Goal: Task Accomplishment & Management: Manage account settings

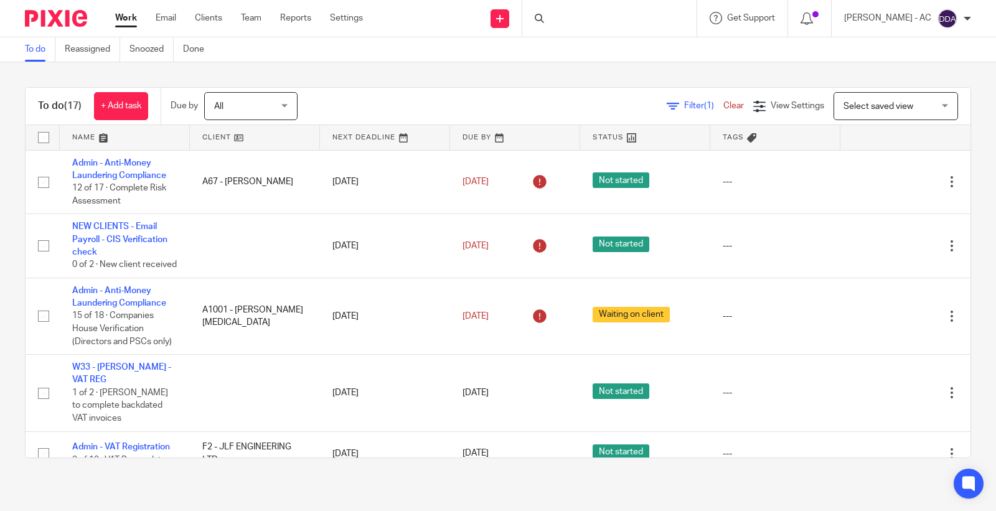
click at [602, 17] on div at bounding box center [609, 18] width 174 height 37
click at [592, 21] on div at bounding box center [609, 18] width 174 height 37
click at [571, 24] on div at bounding box center [609, 18] width 174 height 37
click at [564, 23] on input "Search" at bounding box center [603, 20] width 112 height 11
paste input "calebherelle1@hotmail.co.uk"
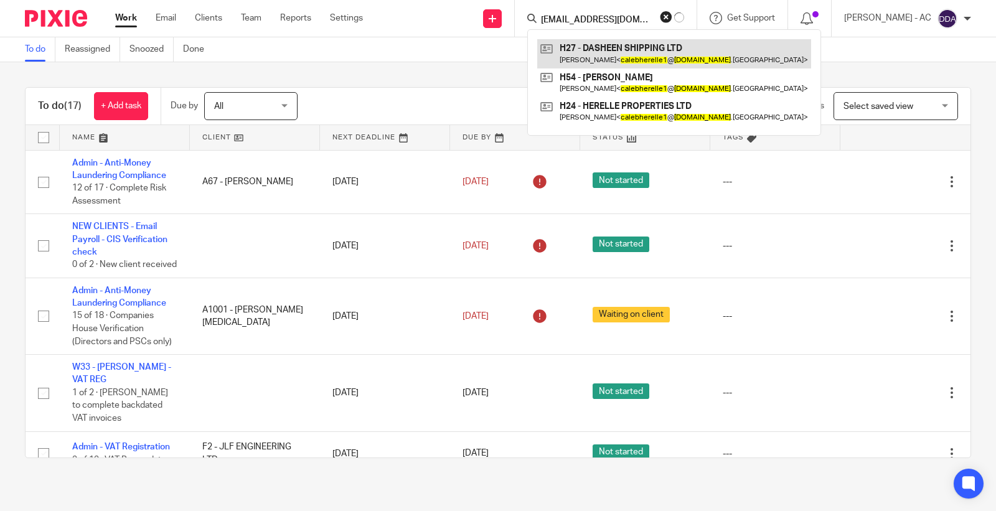
type input "calebherelle1@hotmail.co"
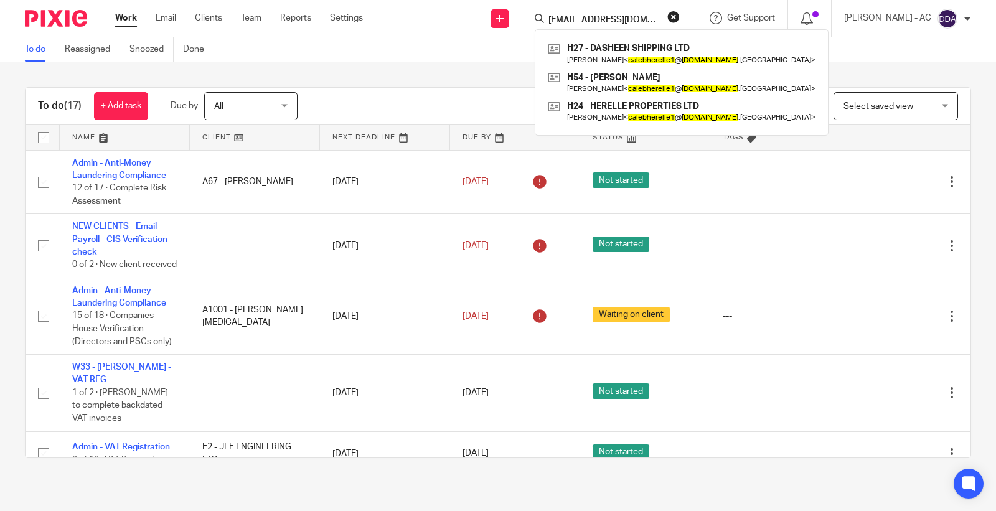
click at [691, 15] on div "calebherelle1@hotmail.co H27 - DASHEEN SHIPPING LTD Caleb Herelle < calebherell…" at bounding box center [609, 18] width 174 height 37
click at [680, 14] on button "reset" at bounding box center [673, 17] width 12 height 12
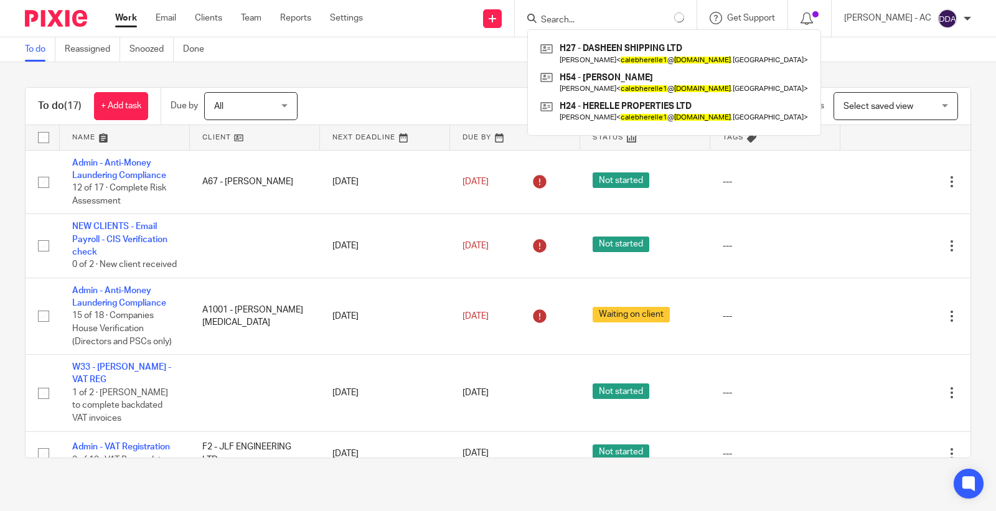
click at [624, 15] on input "Search" at bounding box center [596, 20] width 112 height 11
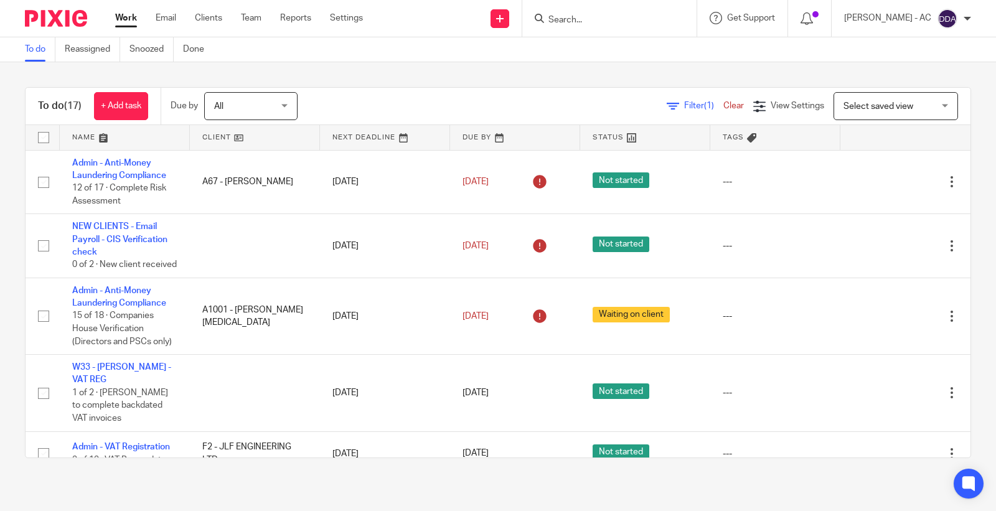
paste input "folaabatan@live.co.uk"
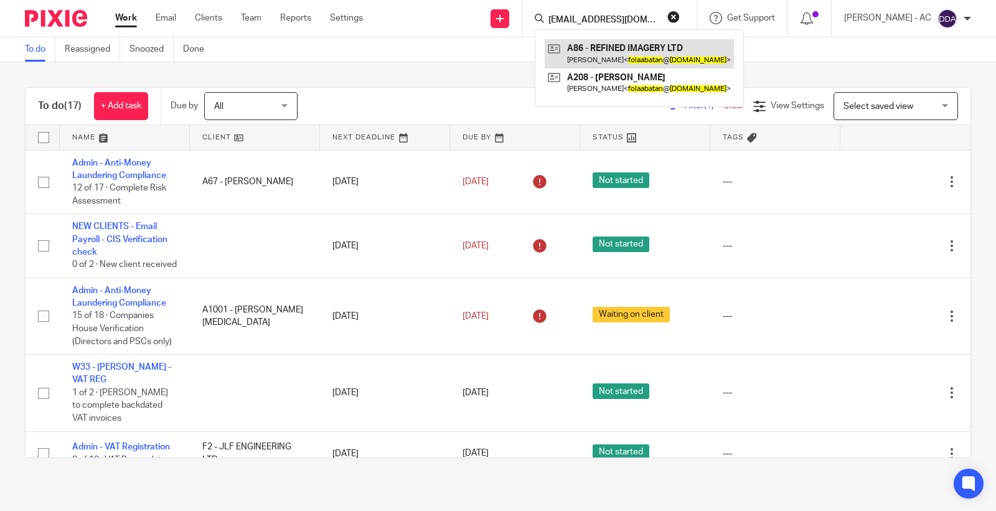
type input "folaabatan@live.co.uk"
drag, startPoint x: 658, startPoint y: 16, endPoint x: 463, endPoint y: 19, distance: 195.4
click at [464, 19] on div "Send new email Create task Add client Request signature folaabatan@live.co.uk A…" at bounding box center [688, 18] width 614 height 37
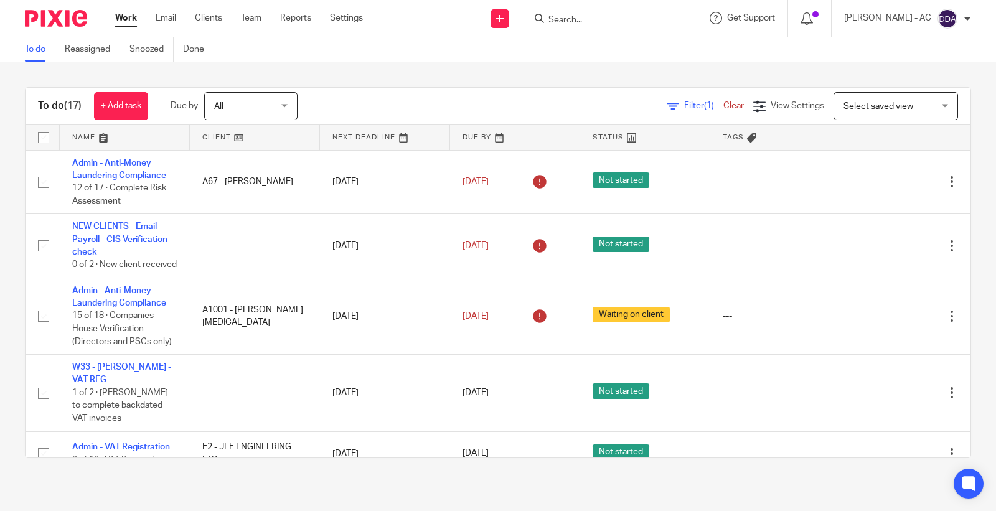
paste input "LJC Management"
type input "LJC Managemen"
drag, startPoint x: 645, startPoint y: 16, endPoint x: 482, endPoint y: 7, distance: 163.9
click at [482, 7] on div "Send new email Create task Add client Request signature LJC Managemen C23 - LJC…" at bounding box center [688, 18] width 614 height 37
paste input "lasha@steelostyle.com"
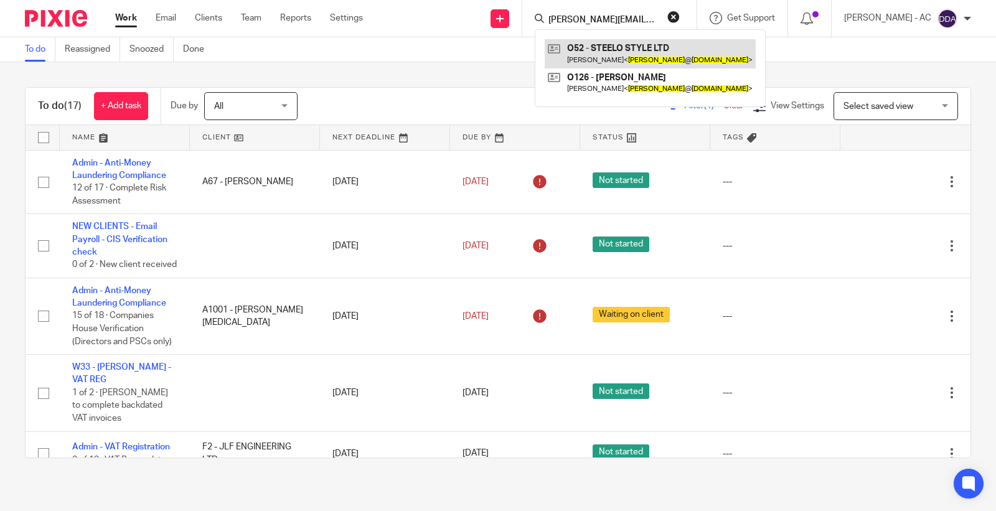
type input "lasha@steelostyle.com"
drag, startPoint x: 667, startPoint y: 21, endPoint x: 493, endPoint y: 11, distance: 173.9
click at [497, 13] on div "Send new email Create task Add client Request signature lasha@steelostyle.com O…" at bounding box center [688, 18] width 614 height 37
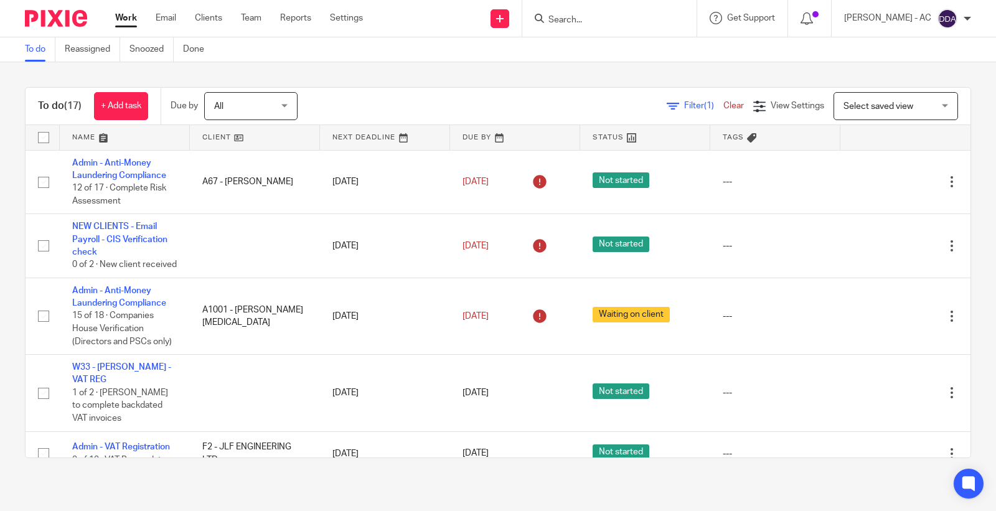
paste input "ANDREA DAVIES"
click at [637, 19] on input "ANDREA DAVIES" at bounding box center [603, 20] width 112 height 11
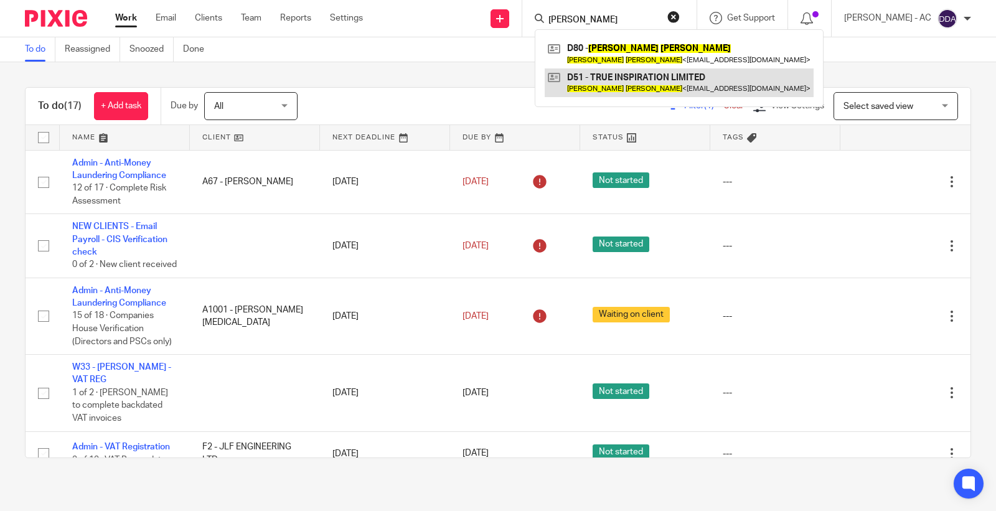
type input "ANDREA DAVIES"
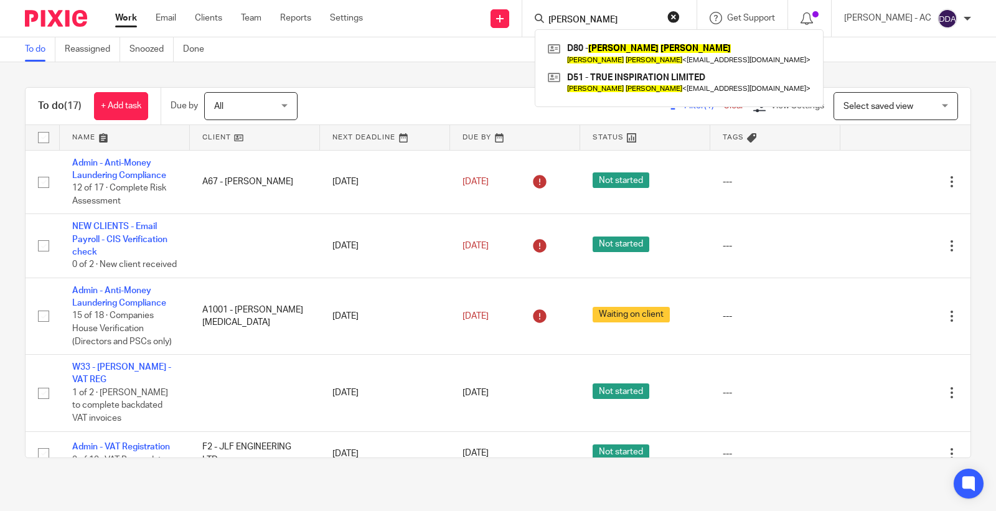
drag, startPoint x: 652, startPoint y: 22, endPoint x: 408, endPoint y: 3, distance: 244.1
click at [412, 4] on div "Send new email Create task Add client Request signature ANDREA DAVIES D80 - AND…" at bounding box center [688, 18] width 614 height 37
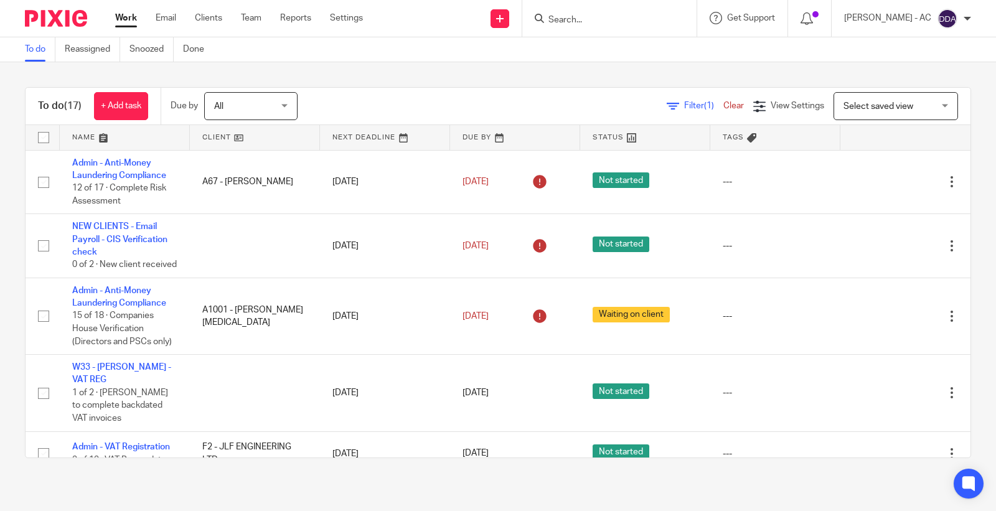
paste input "SCOTT DAVEY"
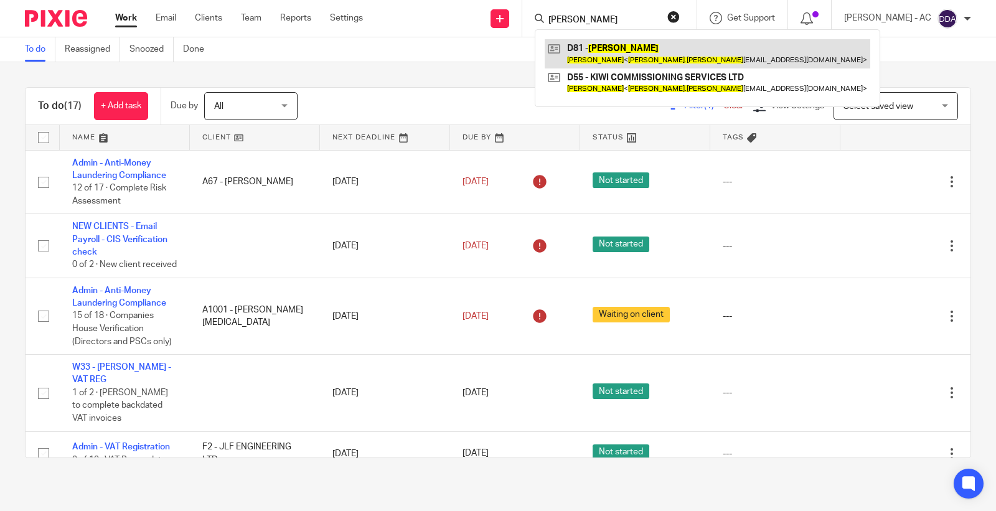
type input "SCOTT DAVEY"
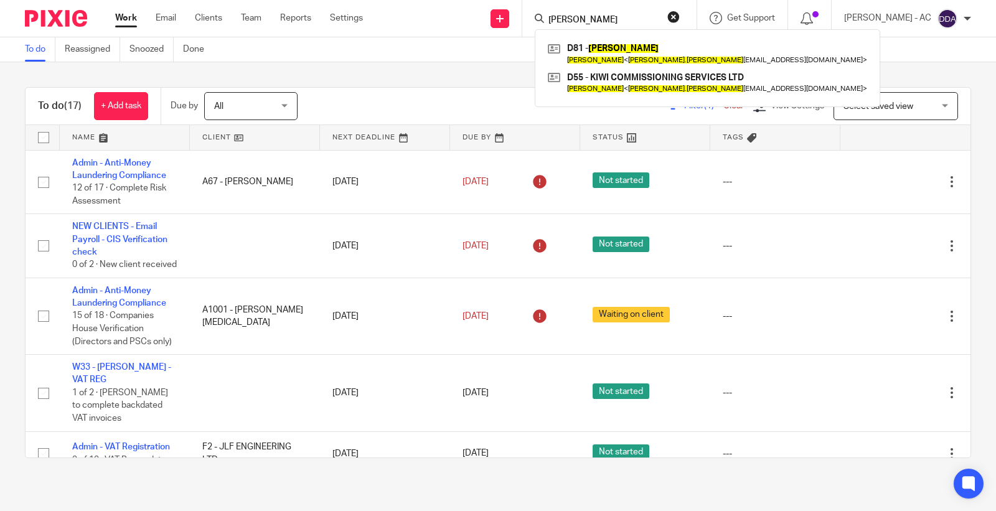
drag, startPoint x: 646, startPoint y: 17, endPoint x: 469, endPoint y: 19, distance: 176.7
click at [474, 19] on div "Send new email Create task Add client Request signature SCOTT DAVEY D81 - SCOTT…" at bounding box center [688, 18] width 614 height 37
paste input "ELIZABETH YUSUF"
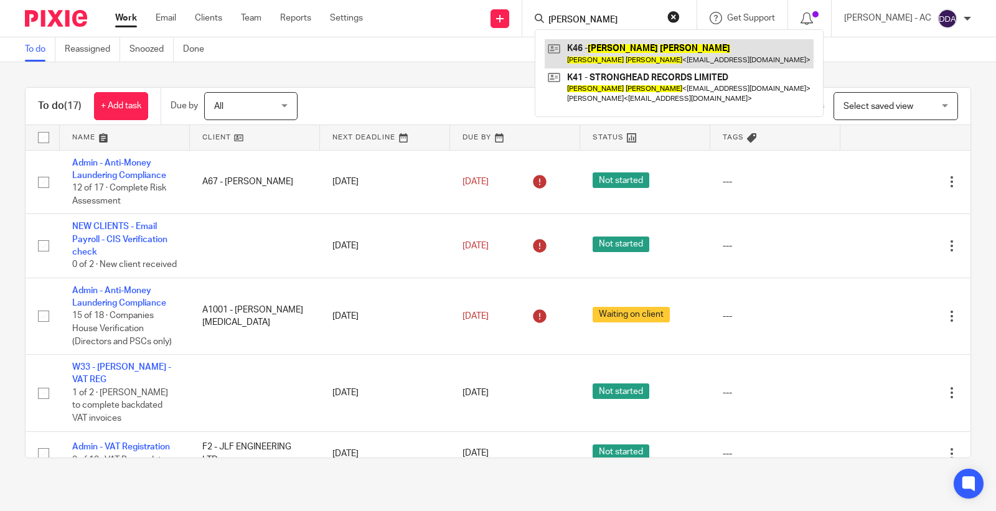
type input "ELIZABETH YUSUF"
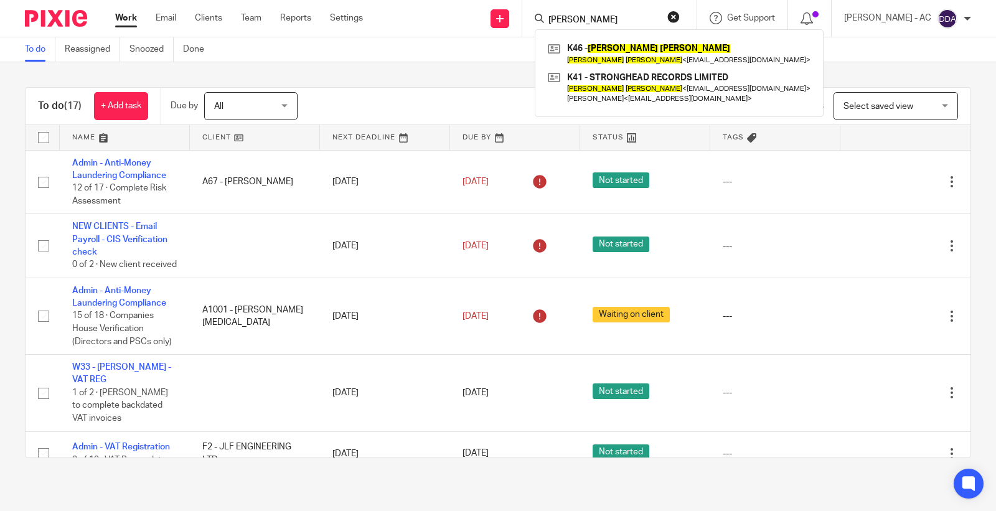
drag, startPoint x: 651, startPoint y: 16, endPoint x: 499, endPoint y: 16, distance: 151.8
click at [501, 16] on div "Send new email Create task Add client Request signature ELIZABETH YUSUF K46 - E…" at bounding box center [688, 18] width 614 height 37
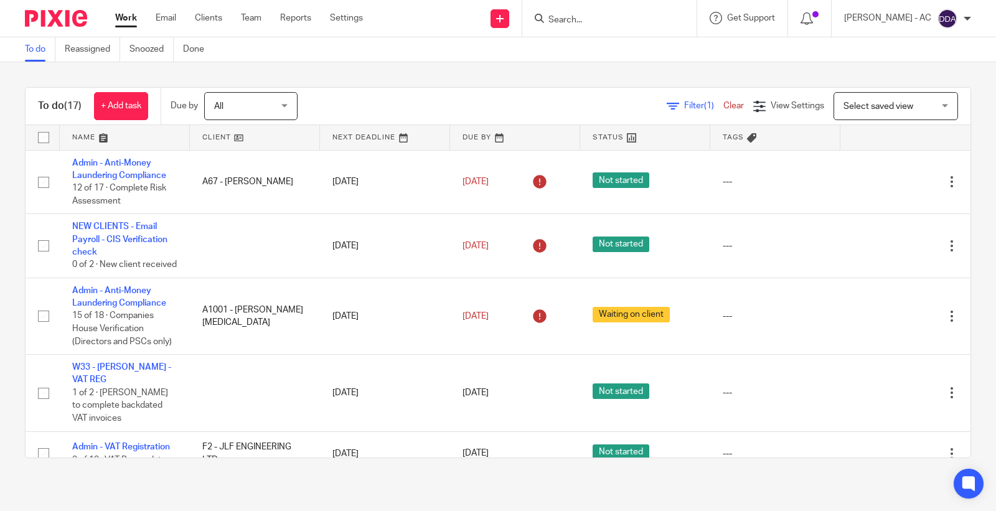
paste input "ANDRE CLACKEN-LEWIN"
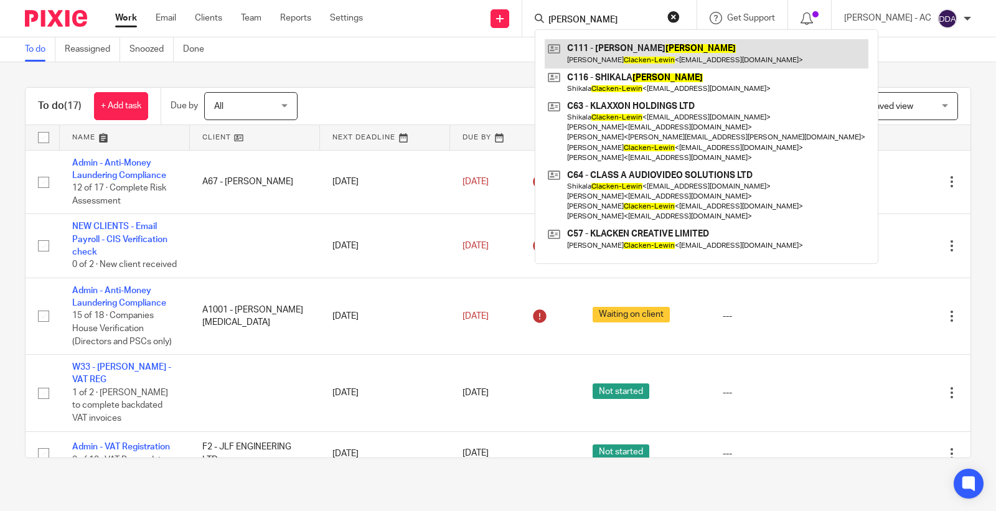
type input "ANDRE CLACKEN-LEWIN"
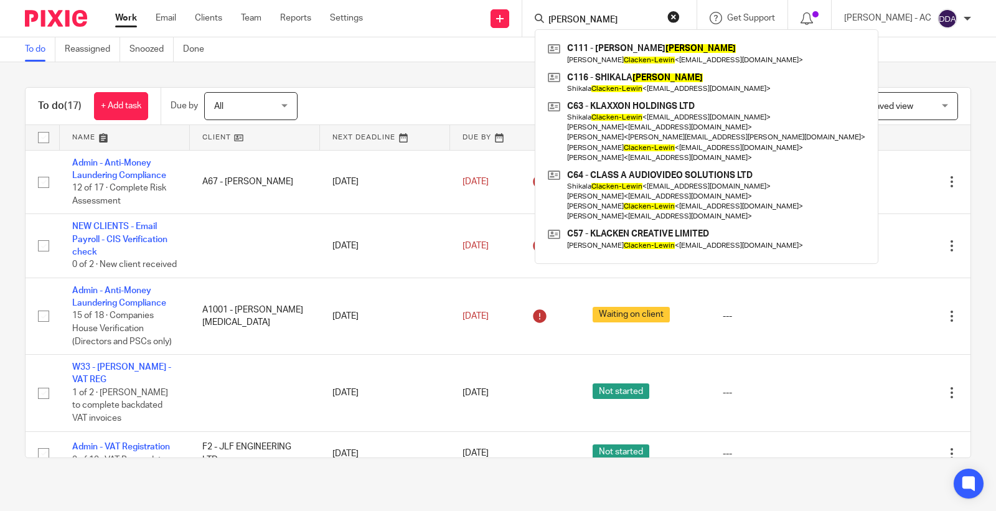
drag, startPoint x: 685, startPoint y: 21, endPoint x: 675, endPoint y: 29, distance: 12.9
click at [680, 22] on button "reset" at bounding box center [673, 17] width 12 height 12
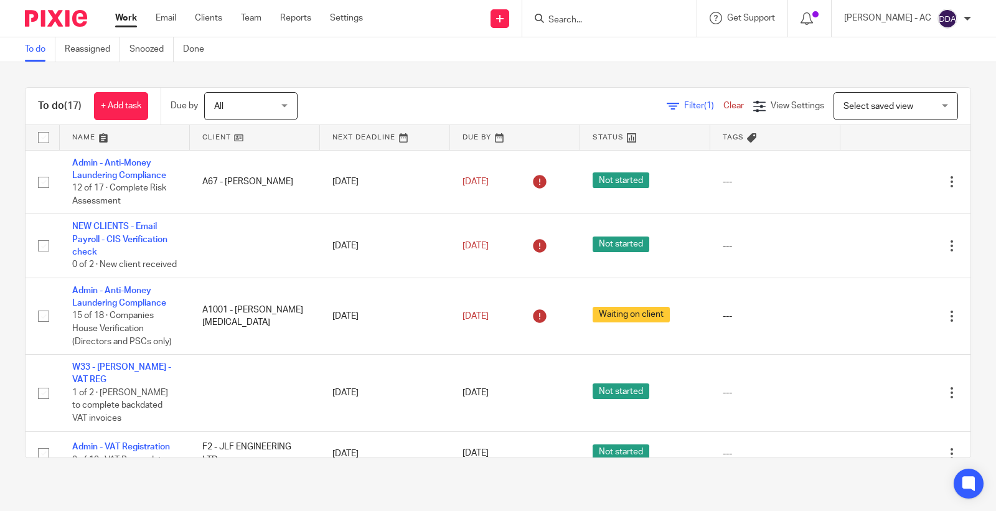
click at [576, 22] on input "Search" at bounding box center [603, 20] width 112 height 11
paste input "NICHOLAS DAVIDSON"
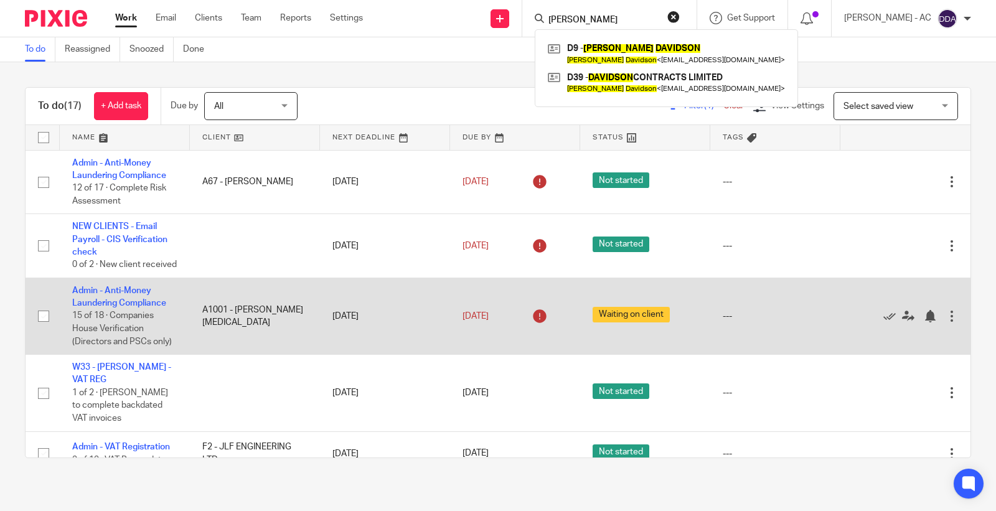
type input "NICHOLAS DAVIDSON"
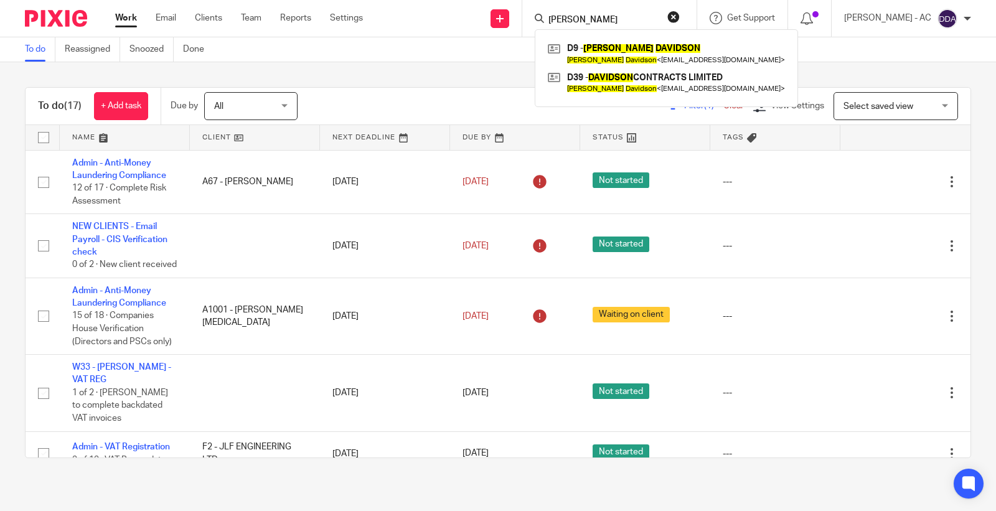
drag, startPoint x: 658, startPoint y: 17, endPoint x: 486, endPoint y: 19, distance: 171.8
click at [487, 17] on div "Send new email Create task Add client Request signature NICHOLAS DAVIDSON D9 - …" at bounding box center [688, 18] width 614 height 37
paste input "ABIGAIL MORRISON"
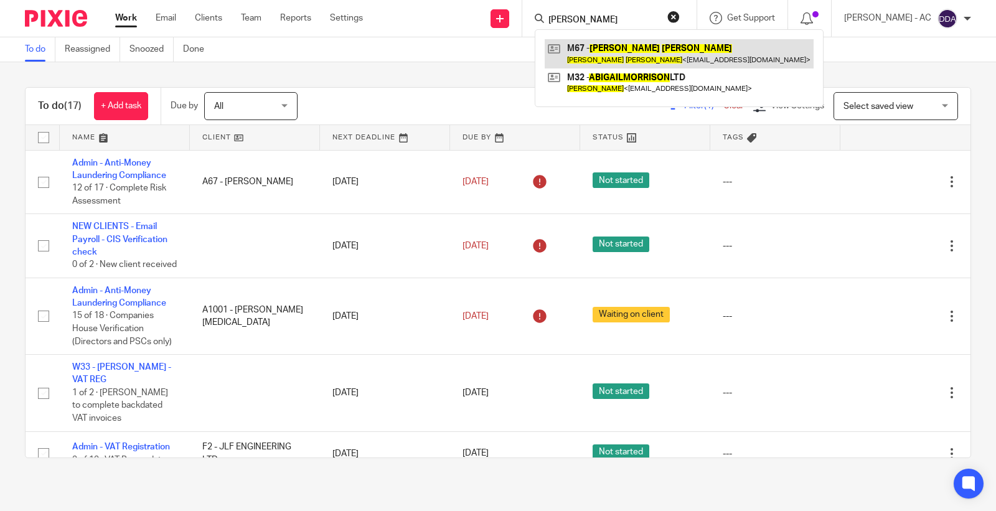
type input "ABIGAIL MORRISON"
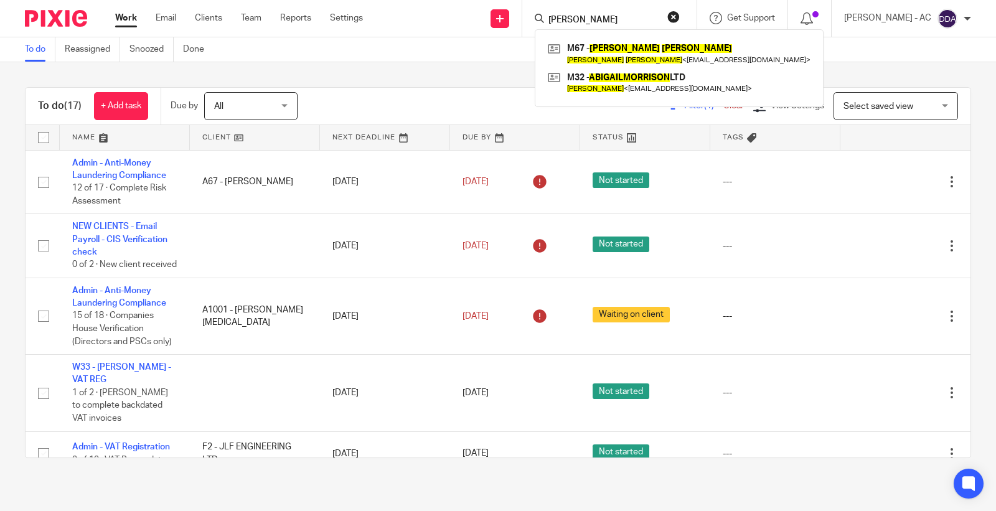
click at [659, 19] on input "ABIGAIL MORRISON" at bounding box center [603, 20] width 112 height 11
drag, startPoint x: 653, startPoint y: 19, endPoint x: 383, endPoint y: 14, distance: 270.1
click at [386, 16] on div "Send new email Create task Add client Request signature ABIGAIL MORRISON M67 - …" at bounding box center [688, 18] width 614 height 37
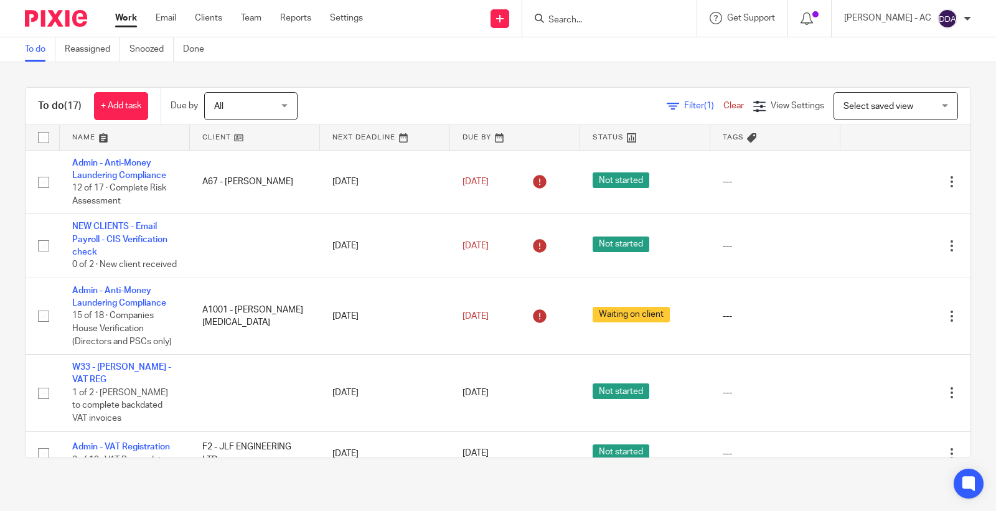
paste input "RICHARD DENAHY"
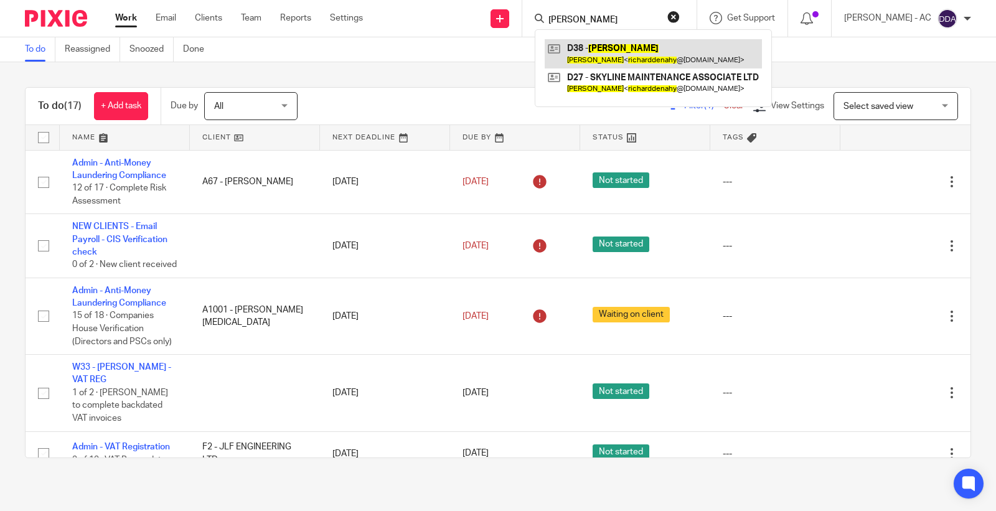
type input "RICHARD DENAHY"
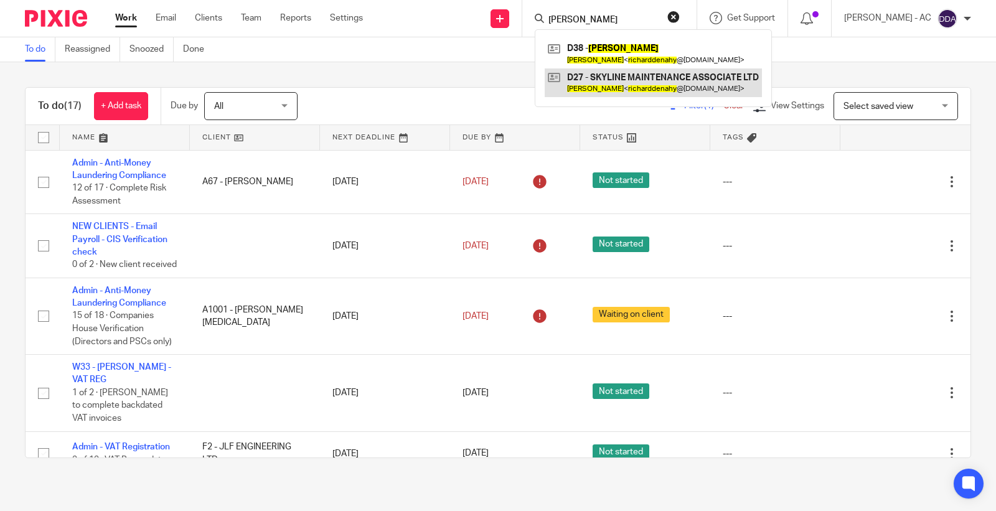
drag, startPoint x: 606, startPoint y: 63, endPoint x: 612, endPoint y: 75, distance: 13.9
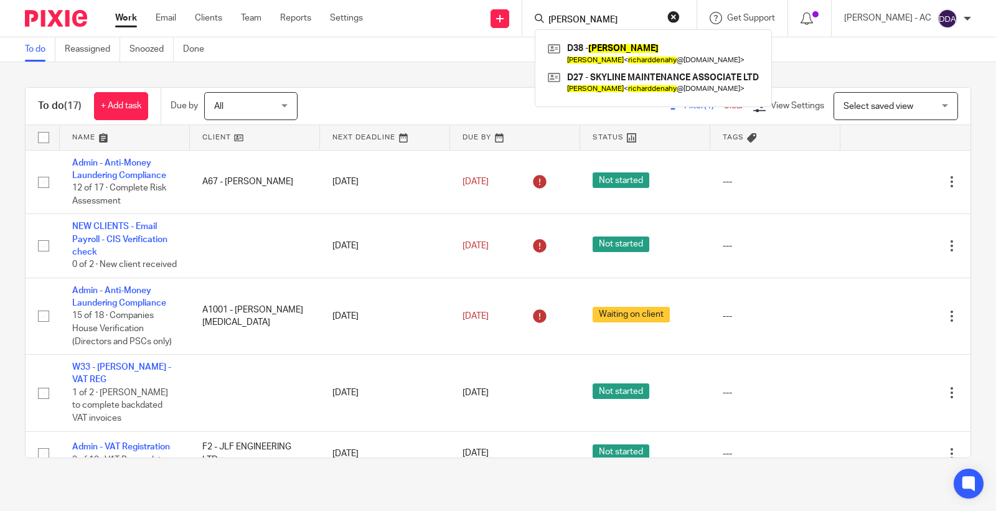
drag, startPoint x: 688, startPoint y: 16, endPoint x: 670, endPoint y: 19, distance: 18.9
click at [680, 16] on button "reset" at bounding box center [673, 17] width 12 height 12
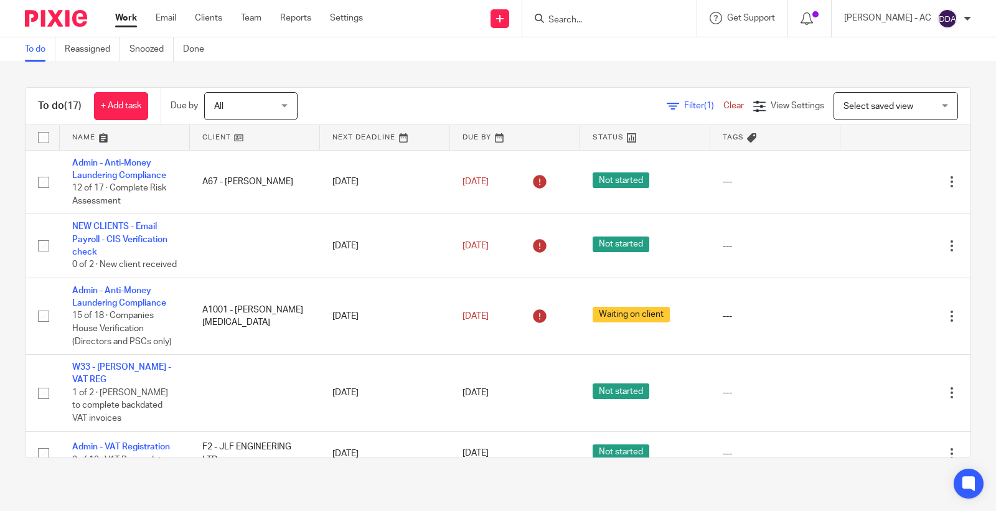
drag, startPoint x: 583, startPoint y: 27, endPoint x: 581, endPoint y: 14, distance: 12.6
click at [581, 27] on div at bounding box center [609, 18] width 174 height 37
click at [582, 15] on input "Search" at bounding box center [603, 20] width 112 height 11
paste input "GARY DIXON"
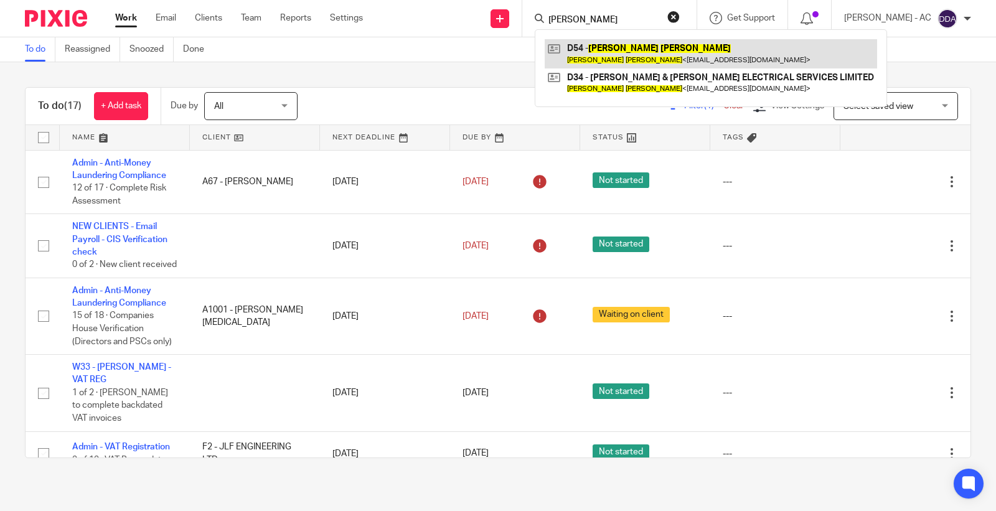
type input "GARY DIXON"
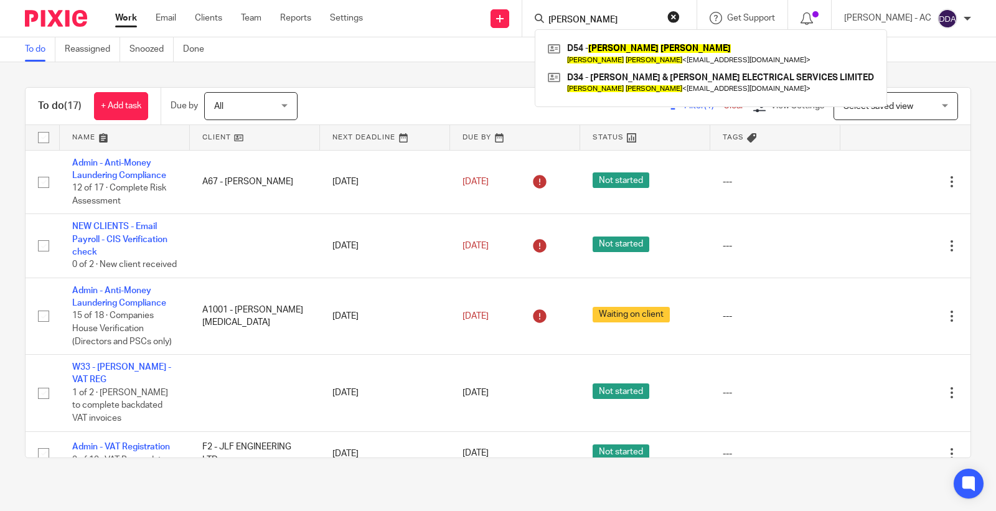
drag, startPoint x: 620, startPoint y: 24, endPoint x: 462, endPoint y: 26, distance: 158.1
click at [462, 26] on div "Send new email Create task Add client Request signature GARY DIXON D54 - GARY D…" at bounding box center [688, 18] width 614 height 37
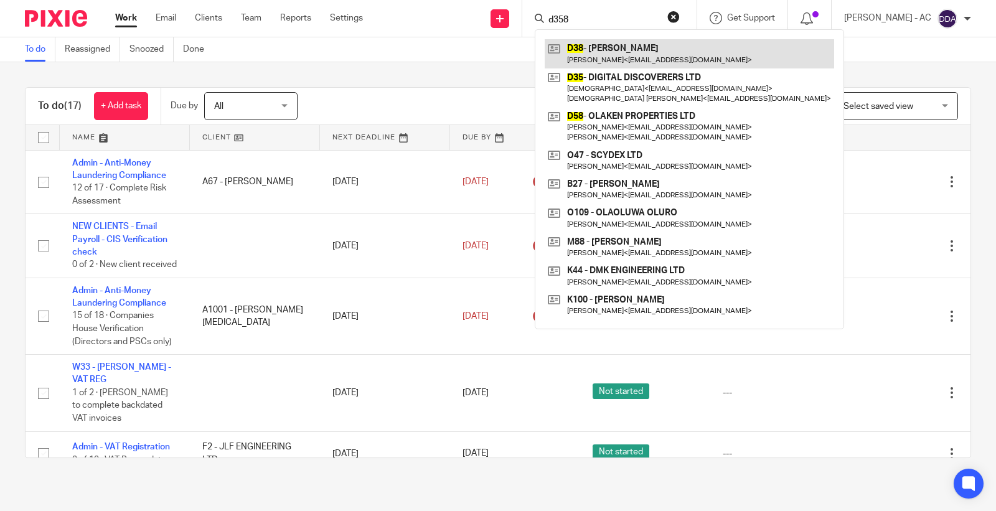
type input "d358"
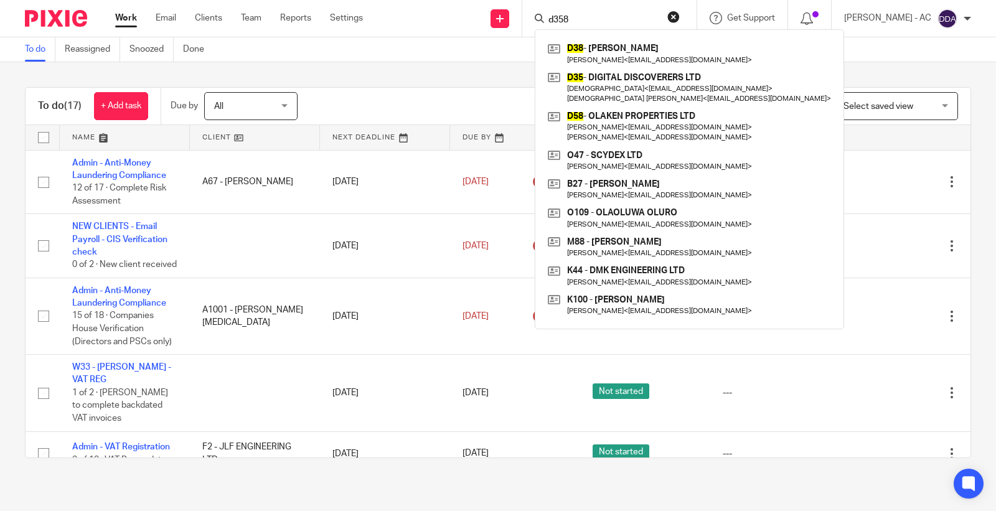
drag, startPoint x: 610, startPoint y: 14, endPoint x: 484, endPoint y: 27, distance: 126.9
click at [500, 27] on div "Send new email Create task Add client Request signature d358 D38 - RICHARD DENA…" at bounding box center [688, 18] width 614 height 37
paste input "GARY DIXON"
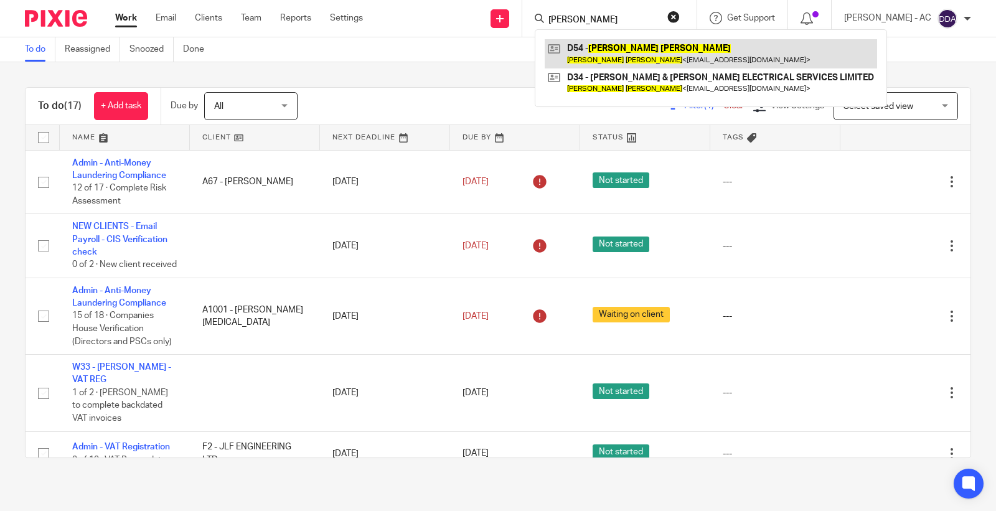
type input "GARY DIXON"
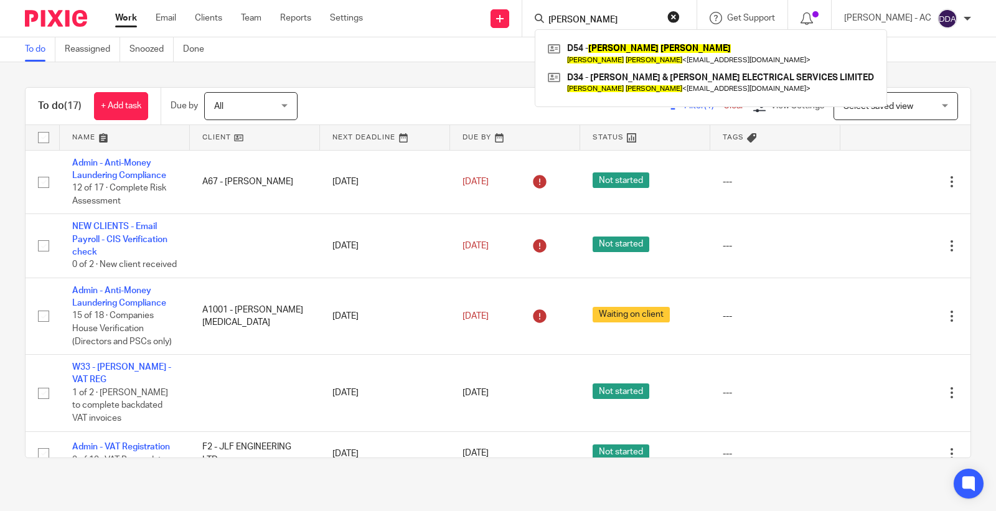
click at [680, 20] on button "reset" at bounding box center [673, 17] width 12 height 12
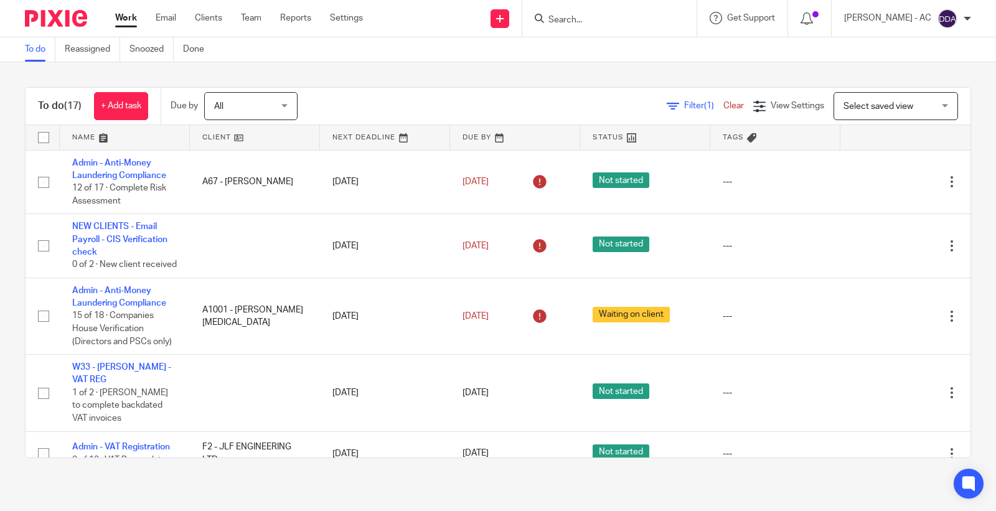
click at [620, 20] on input "Search" at bounding box center [603, 20] width 112 height 11
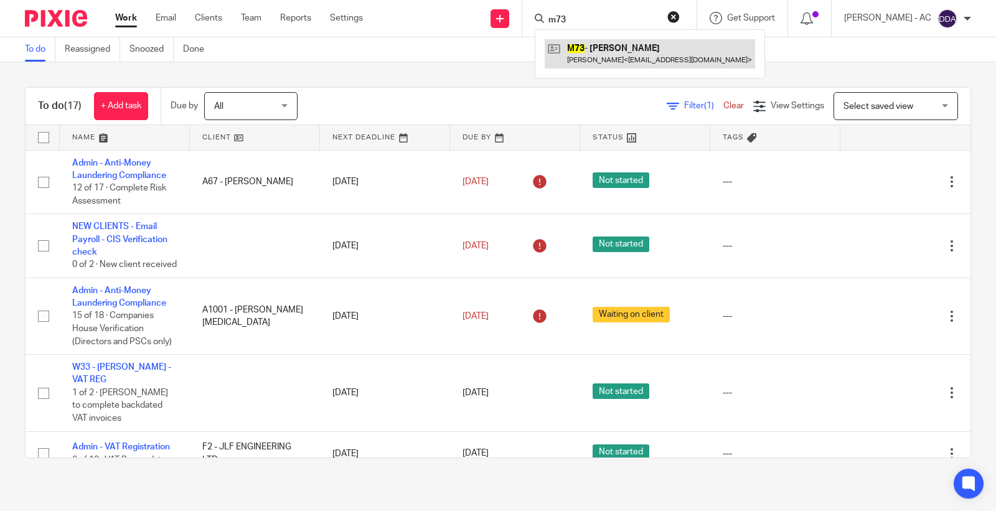
type input "m73"
drag, startPoint x: 589, startPoint y: 19, endPoint x: 474, endPoint y: 21, distance: 115.1
click at [487, 25] on div "Send new email Create task Add client Request signature m73 M73 - BENEDICT MATH…" at bounding box center [688, 18] width 614 height 37
paste input "PALOMA DEBORDS"
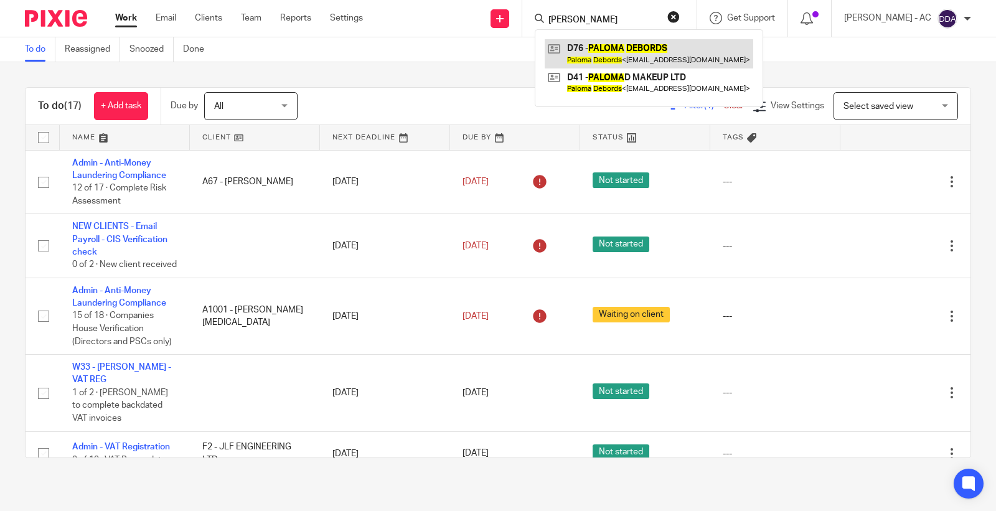
type input "PALOMA DEBORDS"
drag, startPoint x: 656, startPoint y: 19, endPoint x: 480, endPoint y: 19, distance: 175.5
click at [483, 19] on div "Send new email Create task Add client Request signature PALOMA DEBORDS D76 - PA…" at bounding box center [688, 18] width 614 height 37
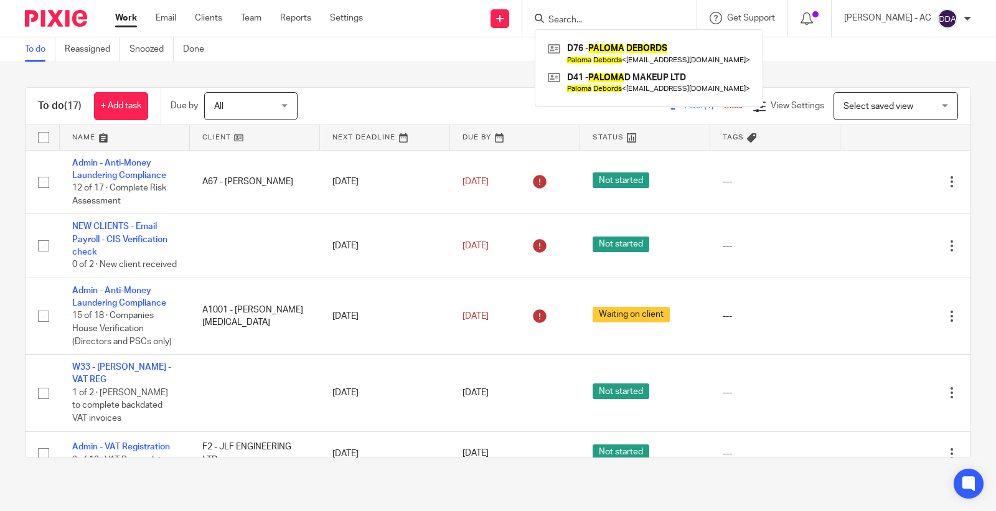
paste input "BENEDICT MATHE"
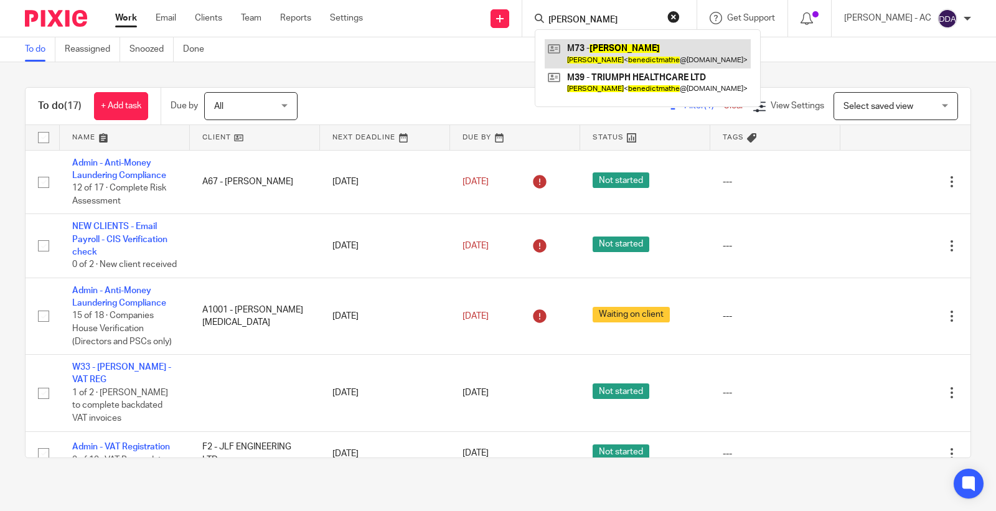
type input "BENEDICT MATHE"
click at [680, 17] on button "reset" at bounding box center [673, 17] width 12 height 12
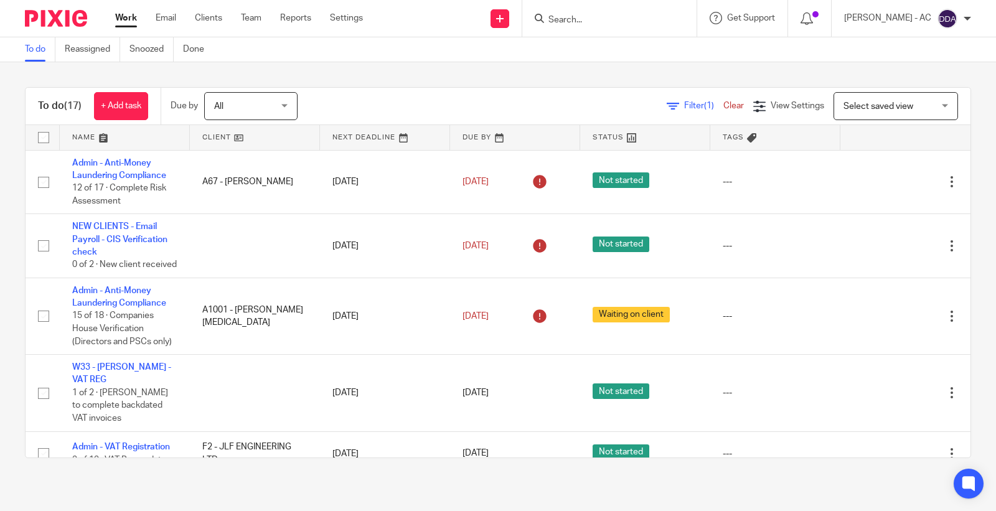
click at [587, 21] on input "Search" at bounding box center [603, 20] width 112 height 11
paste input "JAMES DRURY"
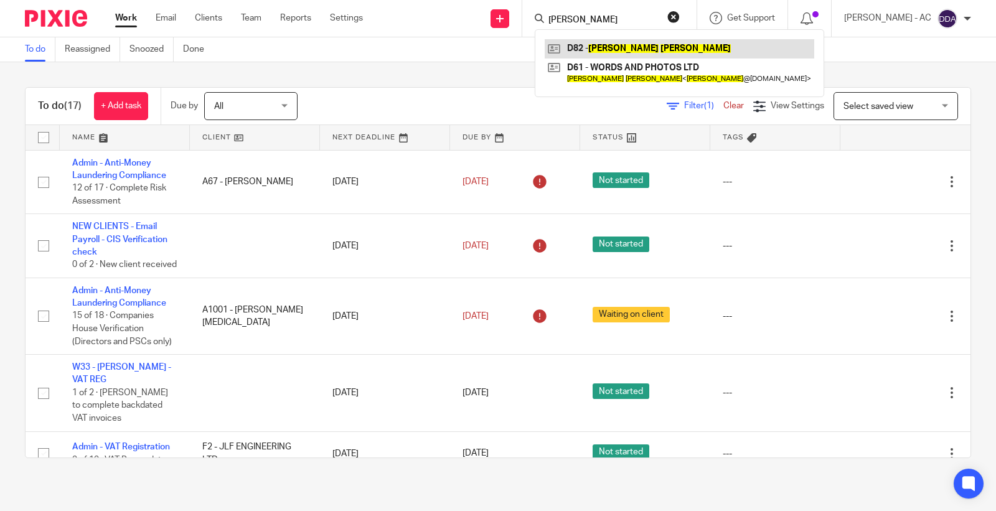
type input "JAMES DRURY"
drag, startPoint x: 632, startPoint y: 15, endPoint x: 386, endPoint y: 14, distance: 246.4
click at [390, 13] on div "Send new email Create task Add client Request signature JAMES DRURY D82 - JAMES…" at bounding box center [688, 18] width 614 height 37
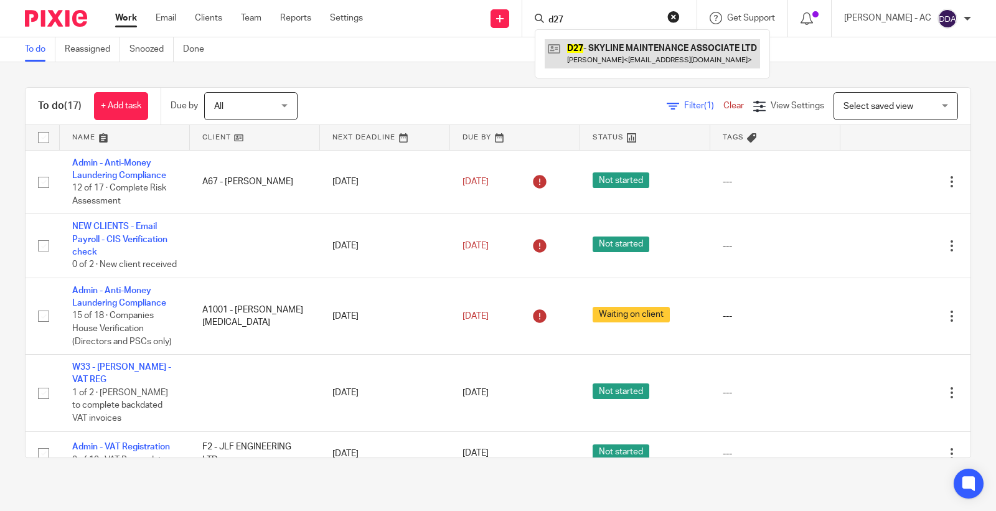
type input "d27"
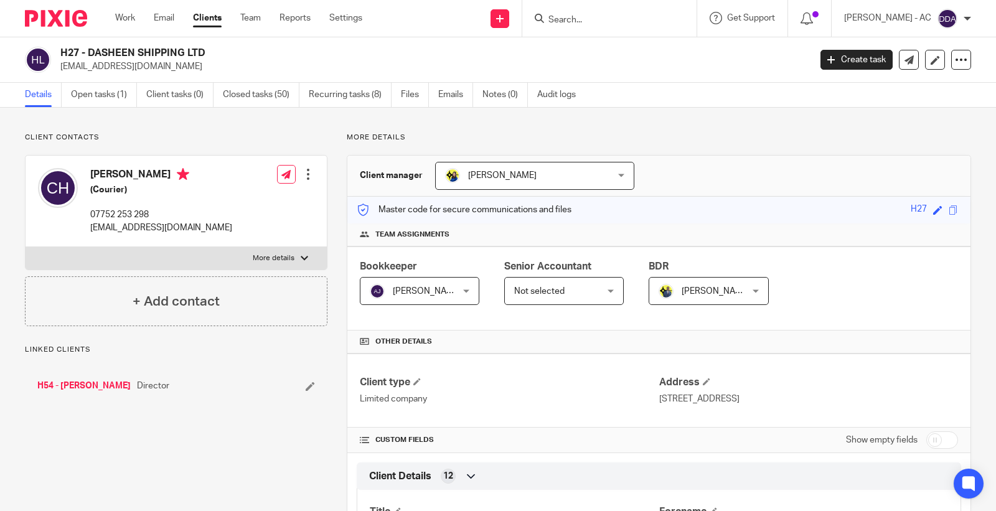
drag, startPoint x: 87, startPoint y: 54, endPoint x: 223, endPoint y: 36, distance: 136.8
click at [223, 36] on body "Work Email Clients Team Reports Settings Work Email Clients Team Reports Settin…" at bounding box center [498, 255] width 996 height 511
click at [195, 57] on h2 "H27 - DASHEEN SHIPPING LTD" at bounding box center [356, 53] width 593 height 13
drag, startPoint x: 194, startPoint y: 53, endPoint x: 89, endPoint y: 51, distance: 104.6
click at [89, 51] on h2 "H27 - DASHEEN SHIPPING LTD" at bounding box center [356, 53] width 593 height 13
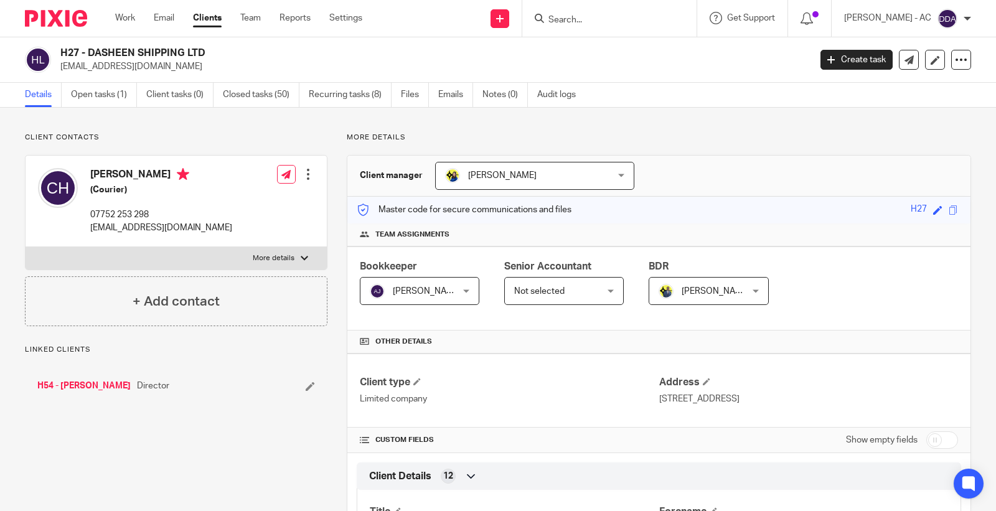
copy h2 "DASHEEN SHIPPING LTD"
click at [227, 50] on h2 "A86 - REFINED IMAGERY LTD" at bounding box center [356, 53] width 593 height 13
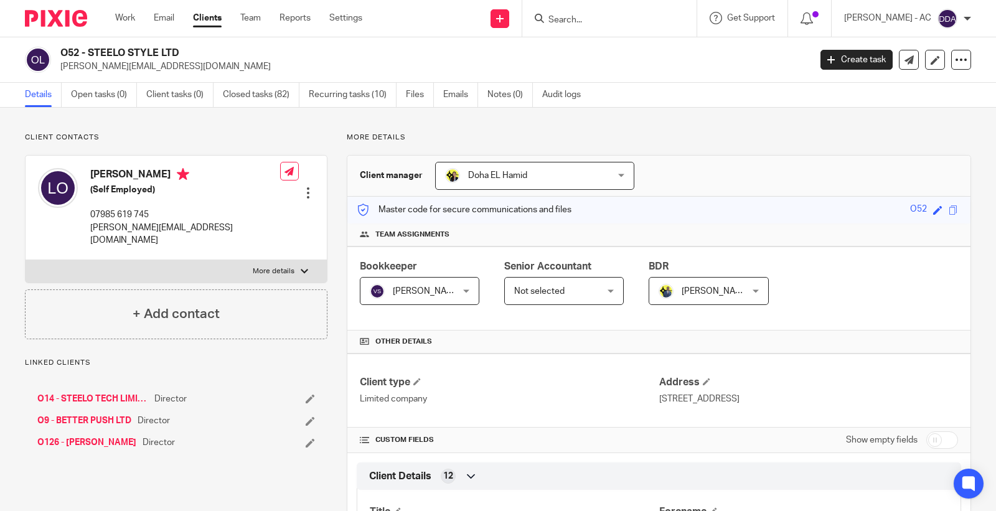
drag, startPoint x: 160, startPoint y: 71, endPoint x: 185, endPoint y: 56, distance: 29.6
click at [173, 49] on div "O52 - STEELO STYLE LTD lasha@steelostyle.com" at bounding box center [430, 60] width 741 height 26
click at [191, 57] on h2 "O52 - STEELO STYLE LTD" at bounding box center [356, 53] width 593 height 13
click at [184, 53] on h2 "O52 - STEELO STYLE LTD" at bounding box center [356, 53] width 593 height 13
drag, startPoint x: 184, startPoint y: 53, endPoint x: 89, endPoint y: 50, distance: 95.3
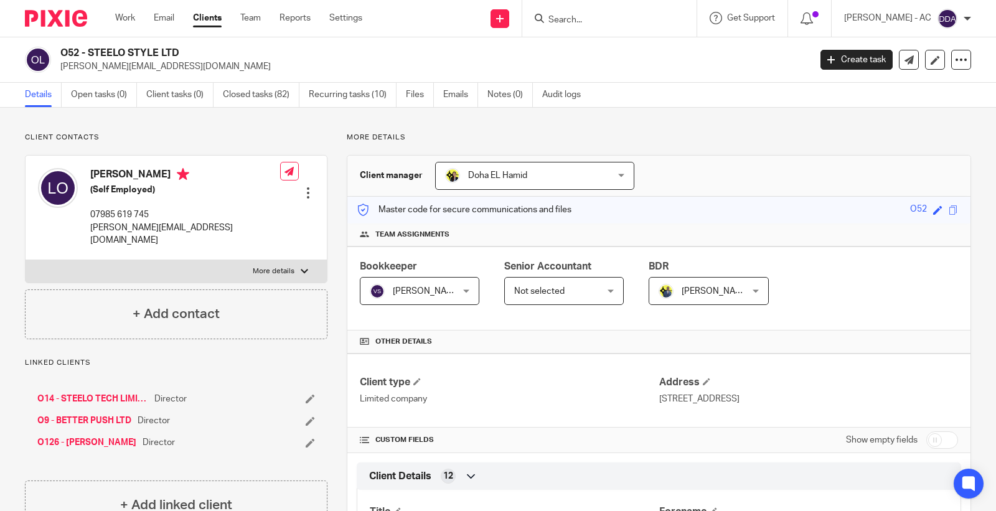
click at [89, 50] on h2 "O52 - STEELO STYLE LTD" at bounding box center [356, 53] width 593 height 13
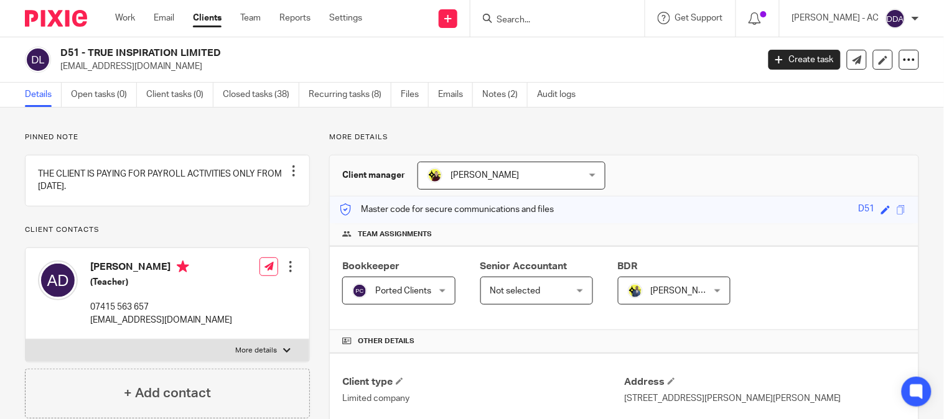
click at [288, 273] on div at bounding box center [290, 267] width 12 height 12
click at [227, 305] on link "Edit contact" at bounding box center [231, 308] width 119 height 18
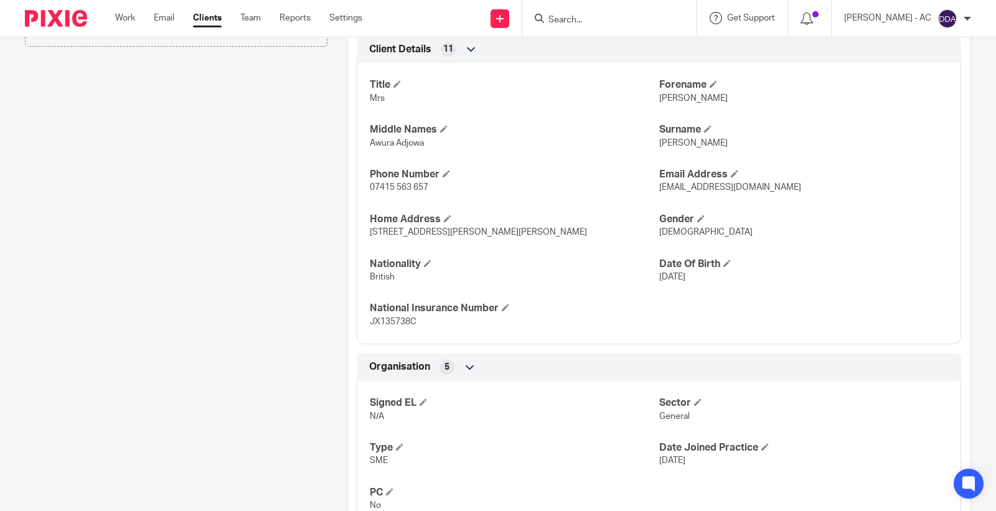
scroll to position [611, 0]
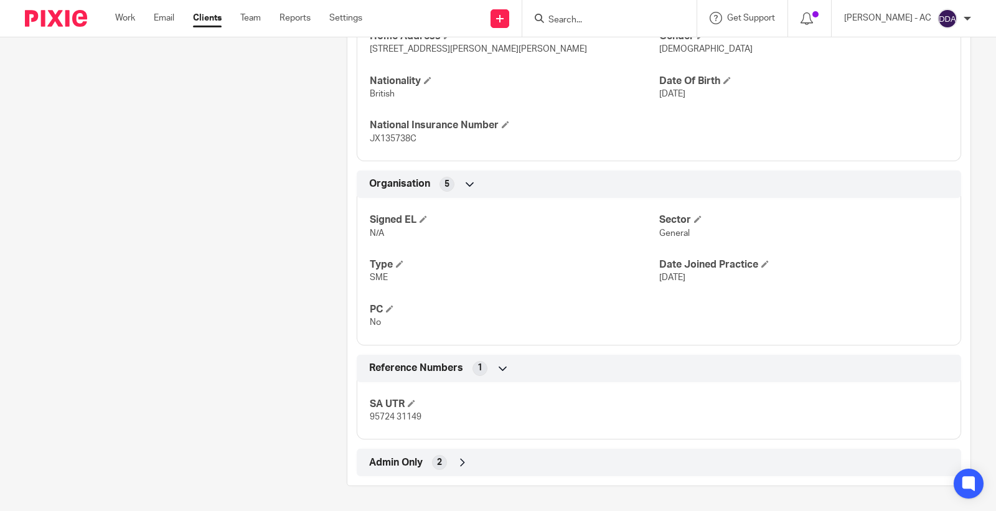
click at [396, 470] on div "Admin Only 2" at bounding box center [659, 462] width 586 height 21
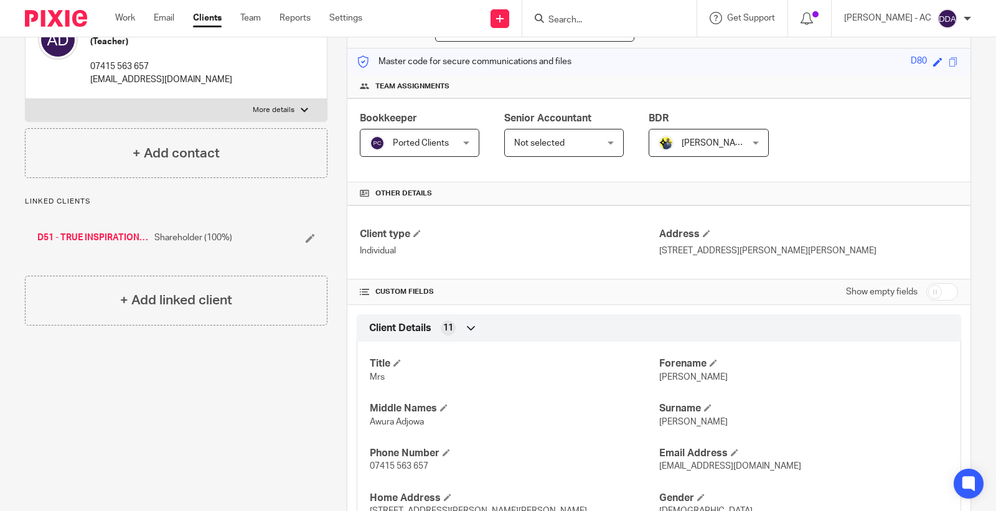
scroll to position [0, 0]
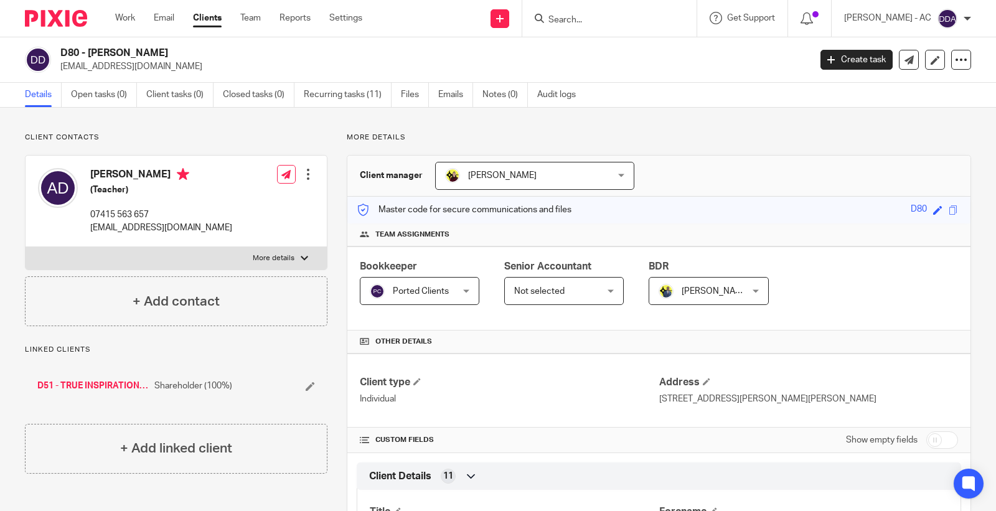
click at [309, 178] on div at bounding box center [308, 174] width 12 height 12
click at [250, 206] on link "Edit contact" at bounding box center [248, 202] width 119 height 18
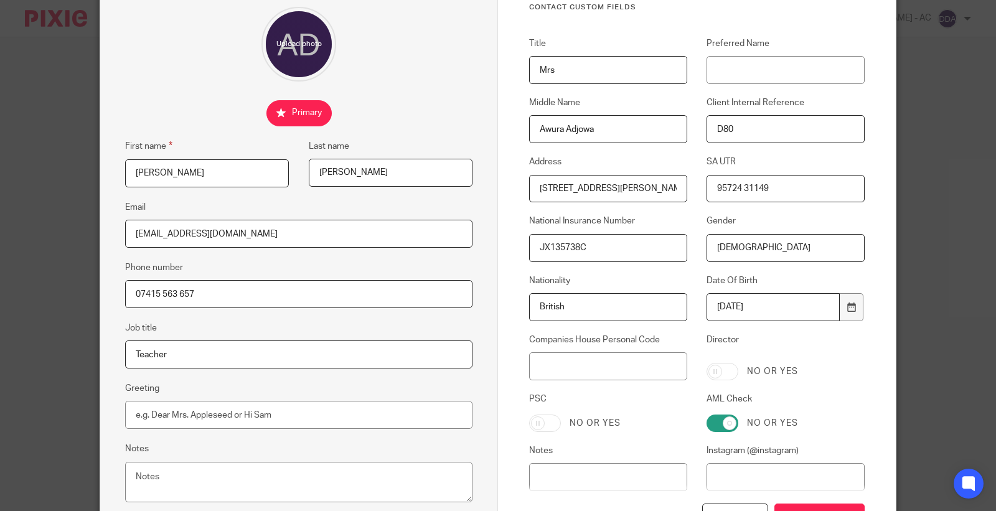
scroll to position [210, 0]
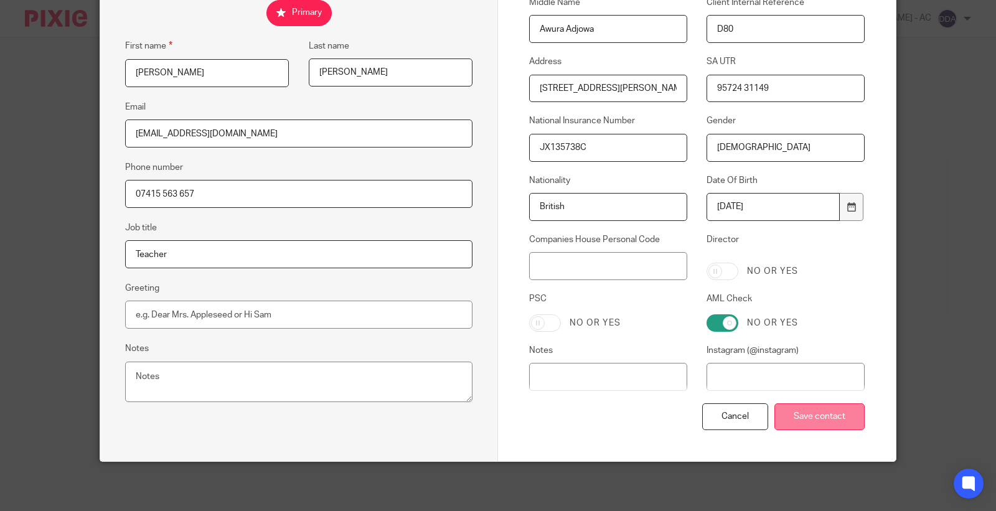
click at [786, 419] on input "Save contact" at bounding box center [819, 416] width 90 height 27
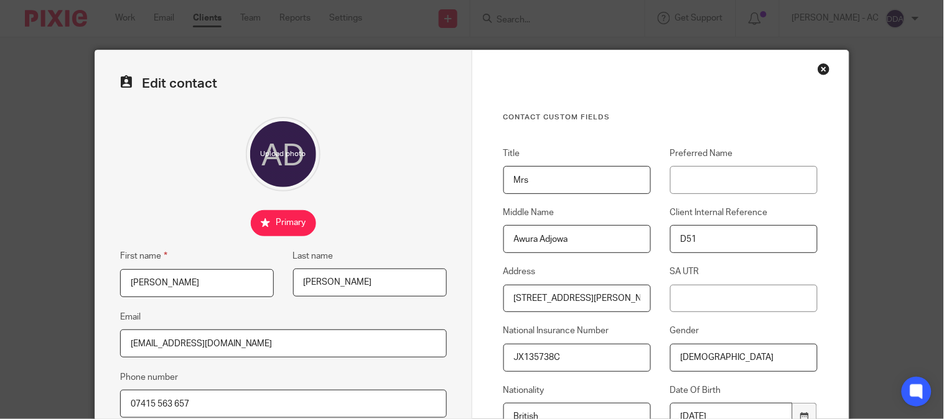
scroll to position [302, 0]
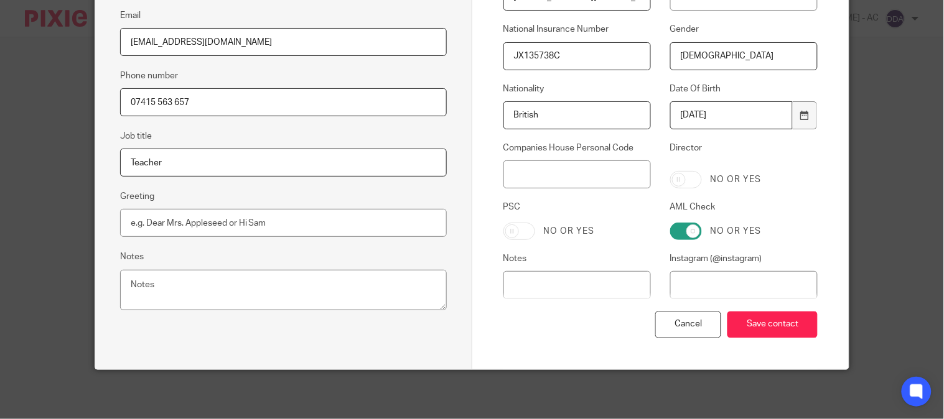
click at [678, 185] on input "Director" at bounding box center [686, 179] width 32 height 17
checkbox input "true"
click at [506, 239] on input "PSC" at bounding box center [519, 231] width 32 height 17
checkbox input "true"
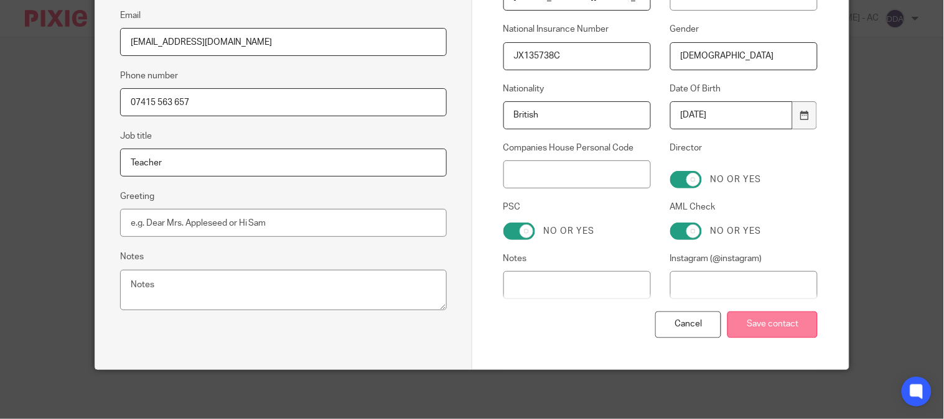
click at [770, 330] on input "Save contact" at bounding box center [772, 325] width 90 height 27
click at [737, 322] on input "Save contact" at bounding box center [772, 325] width 90 height 27
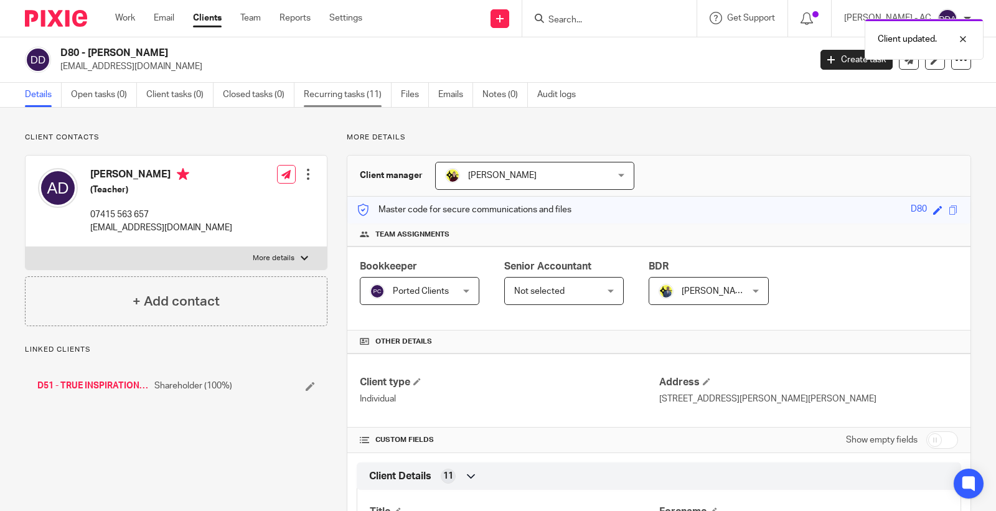
click at [367, 91] on link "Recurring tasks (11)" at bounding box center [348, 95] width 88 height 24
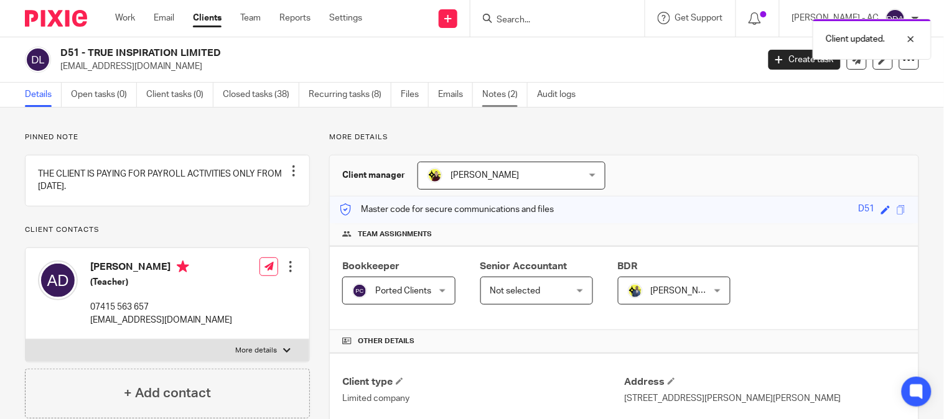
click at [500, 94] on link "Notes (2)" at bounding box center [504, 95] width 45 height 24
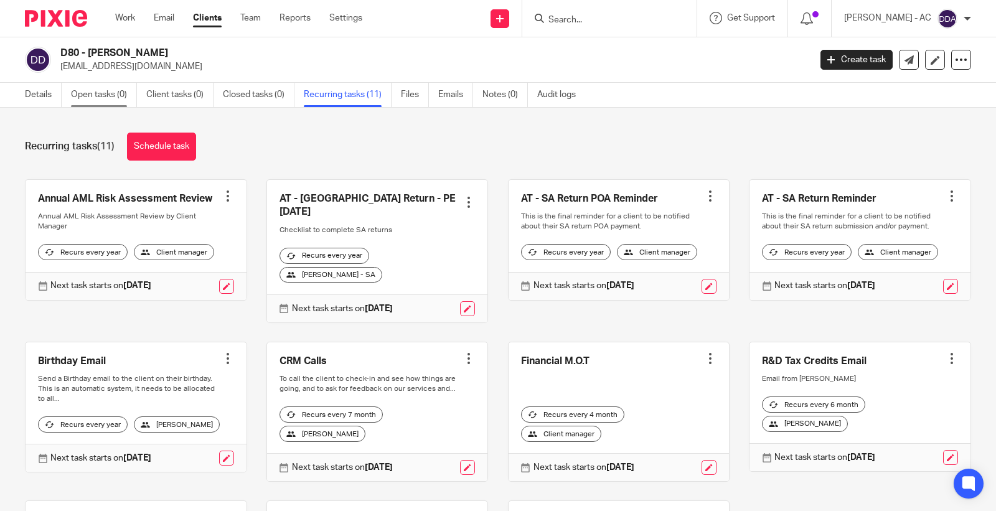
click at [91, 98] on link "Open tasks (0)" at bounding box center [104, 95] width 66 height 24
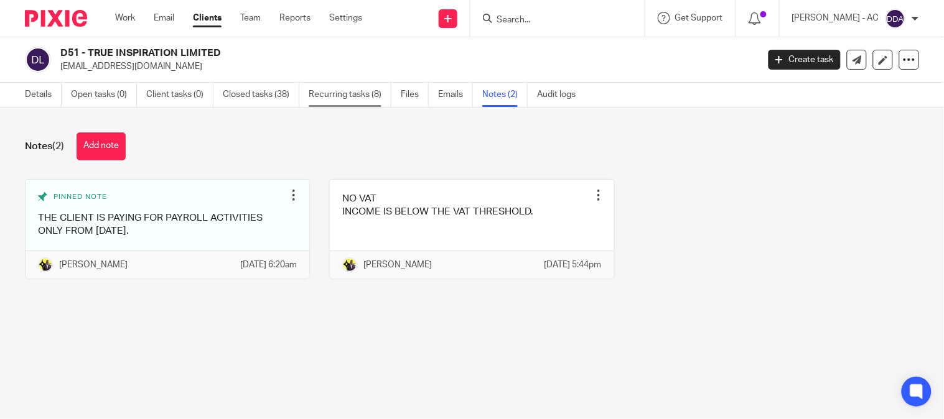
click at [325, 95] on link "Recurring tasks (8)" at bounding box center [350, 95] width 83 height 24
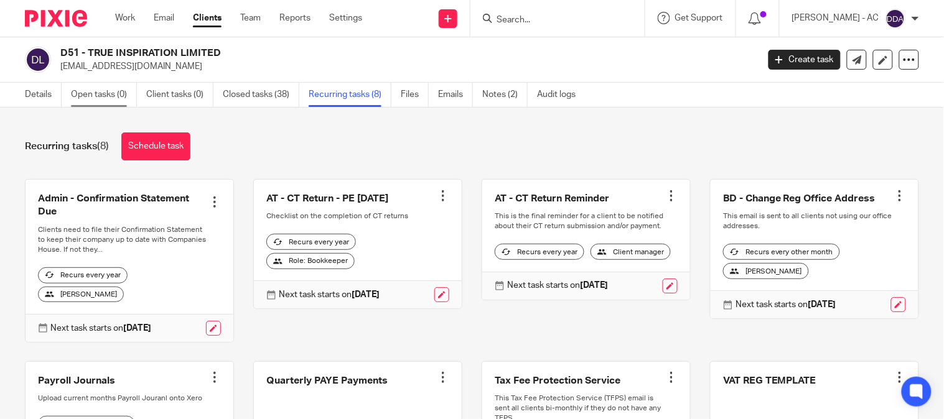
click at [116, 96] on link "Open tasks (0)" at bounding box center [104, 95] width 66 height 24
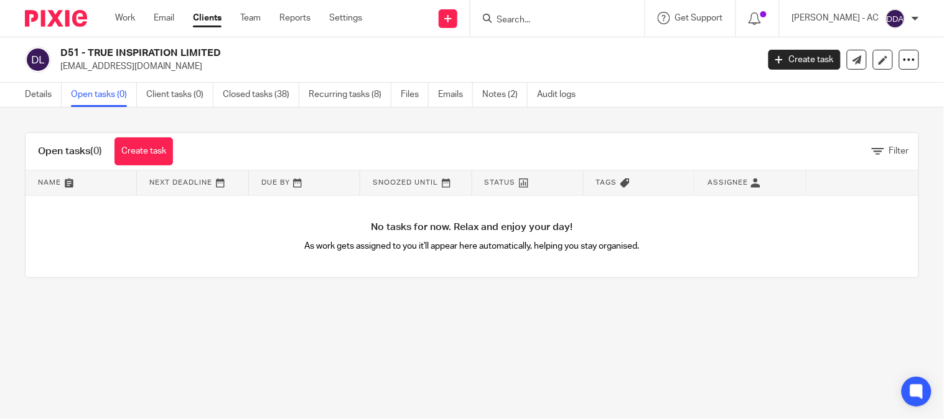
click at [239, 94] on link "Closed tasks (38)" at bounding box center [261, 95] width 77 height 24
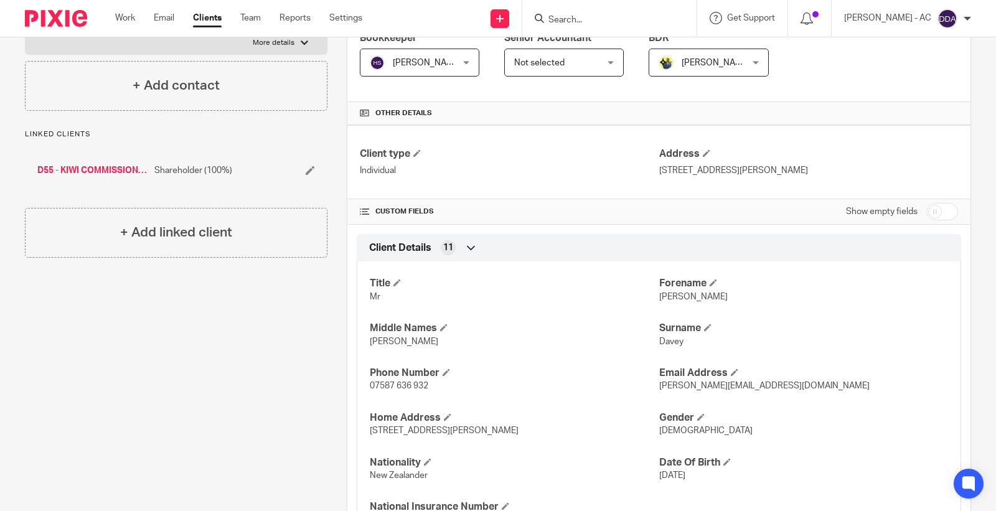
scroll to position [207, 0]
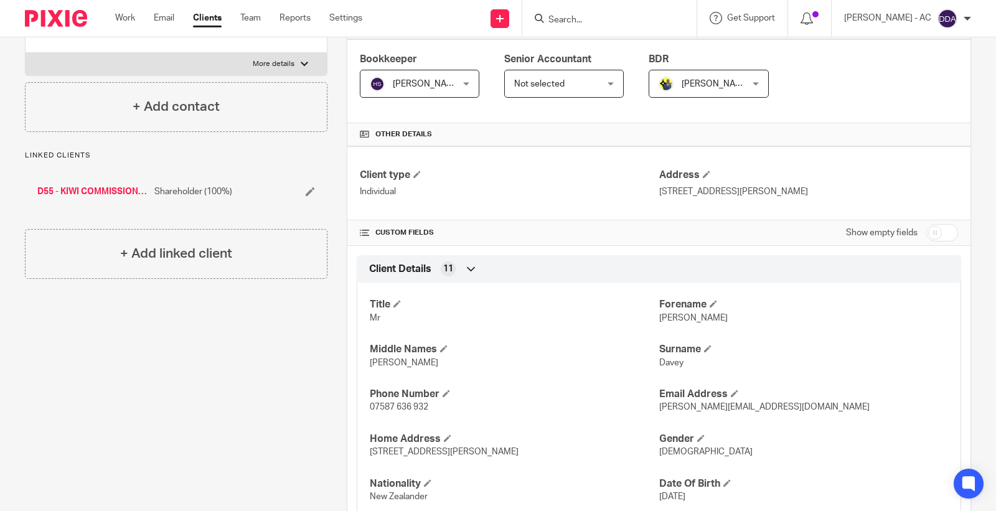
click at [787, 373] on div "Title Mr Forename Scott Middle Names Christopher Surname Davey Phone Number 075…" at bounding box center [659, 418] width 604 height 291
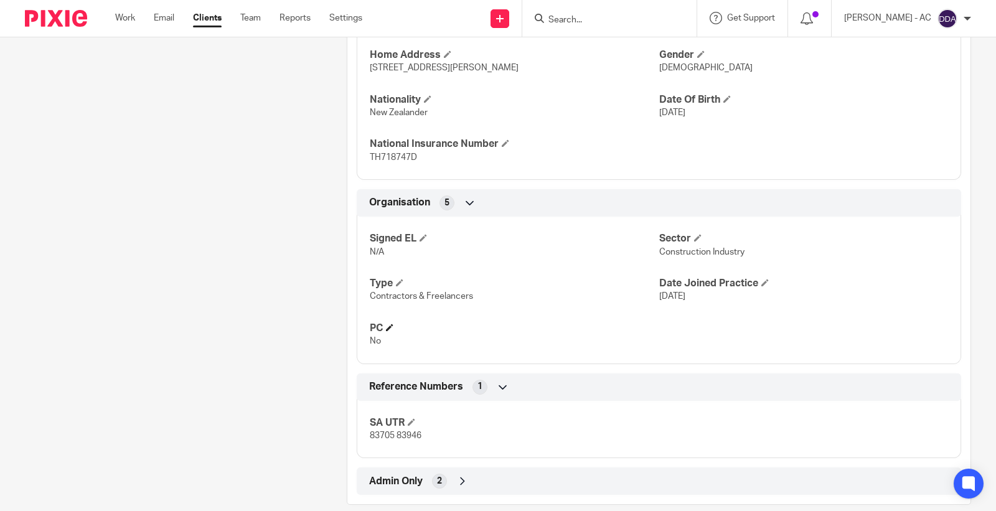
scroll to position [611, 0]
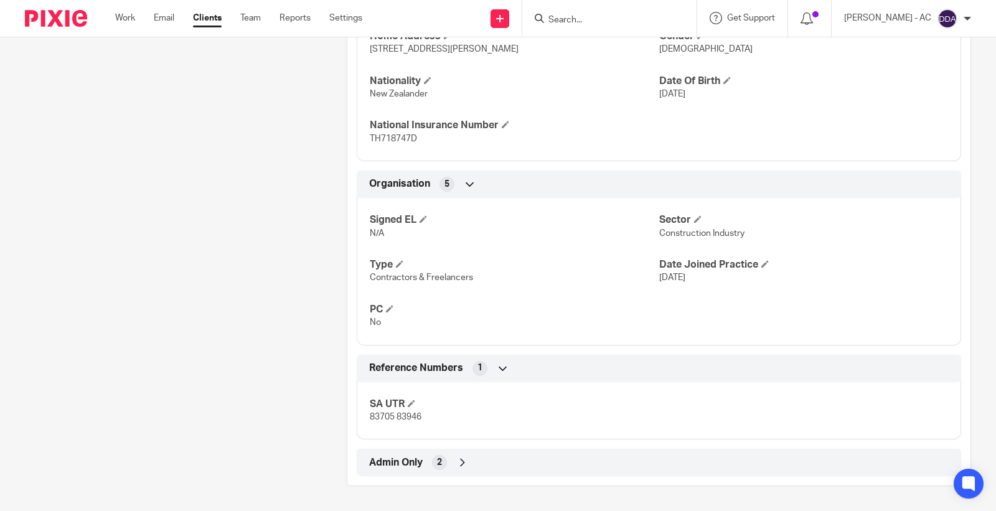
click at [431, 456] on div "Admin Only 2" at bounding box center [659, 462] width 586 height 21
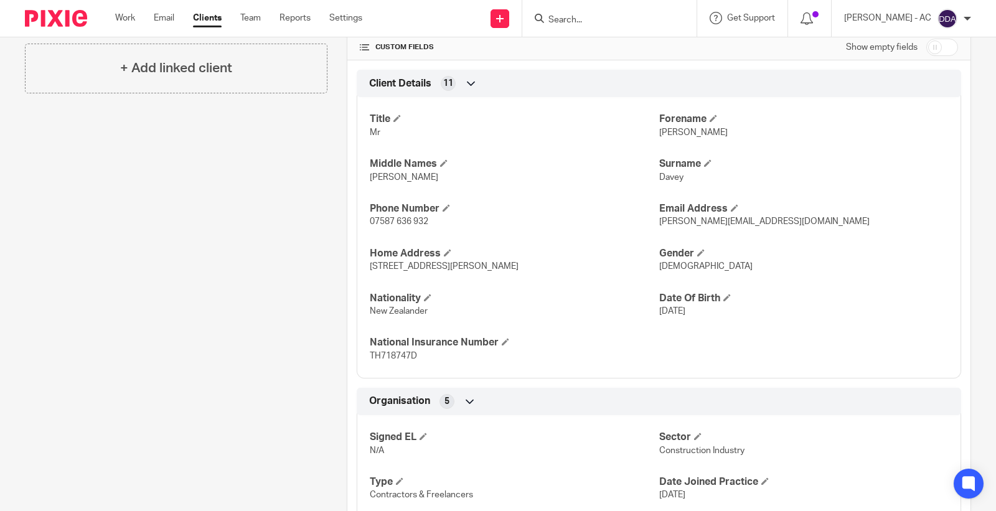
scroll to position [0, 0]
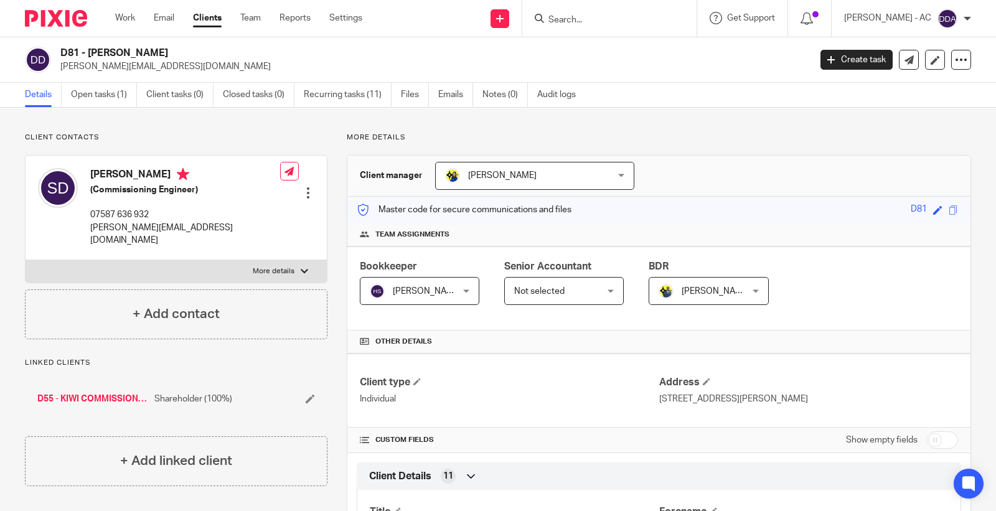
click at [306, 187] on div at bounding box center [308, 193] width 12 height 12
click at [243, 201] on link "Edit contact" at bounding box center [248, 202] width 119 height 18
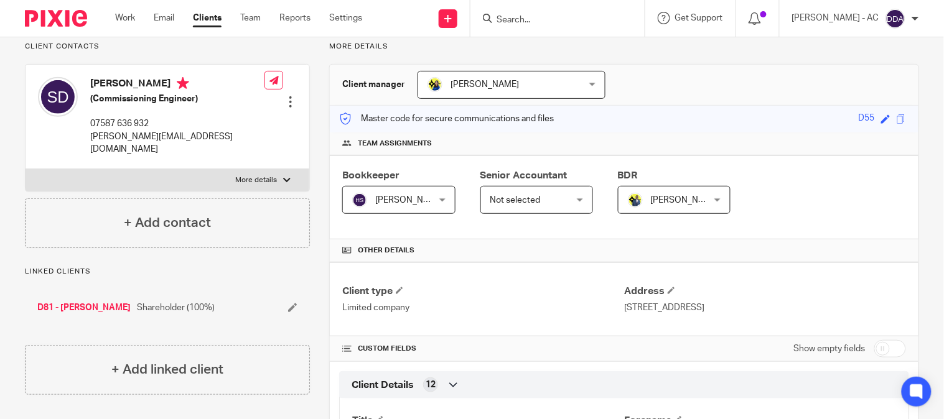
scroll to position [69, 0]
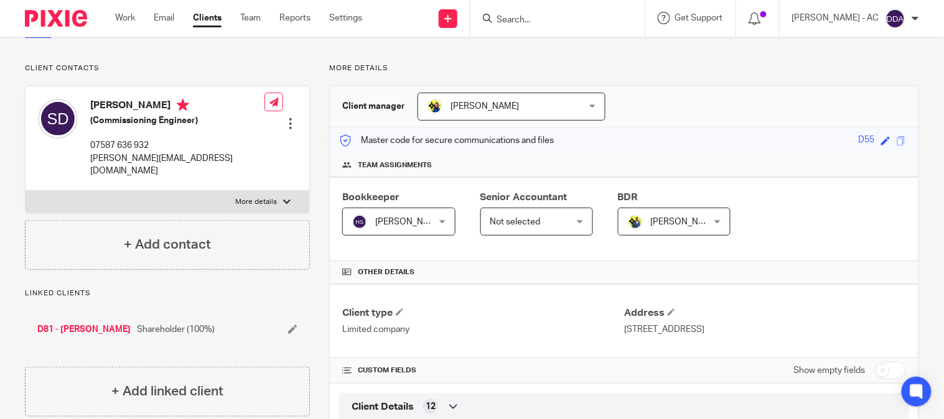
click at [287, 118] on div at bounding box center [290, 124] width 12 height 12
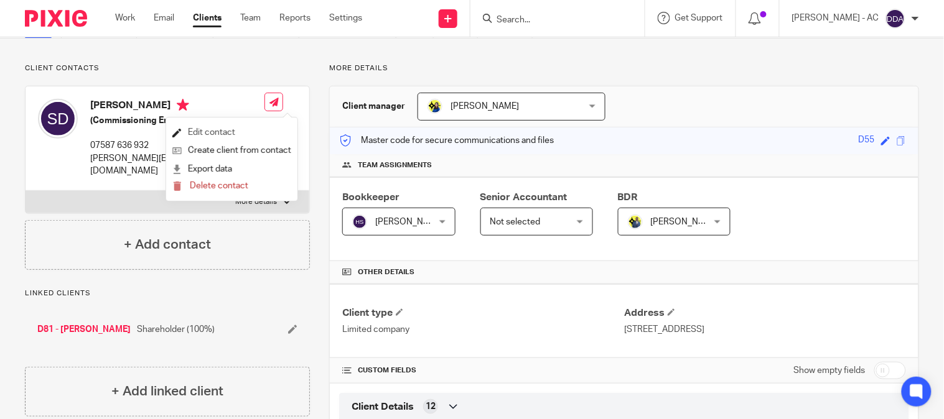
click at [244, 131] on link "Edit contact" at bounding box center [231, 133] width 119 height 18
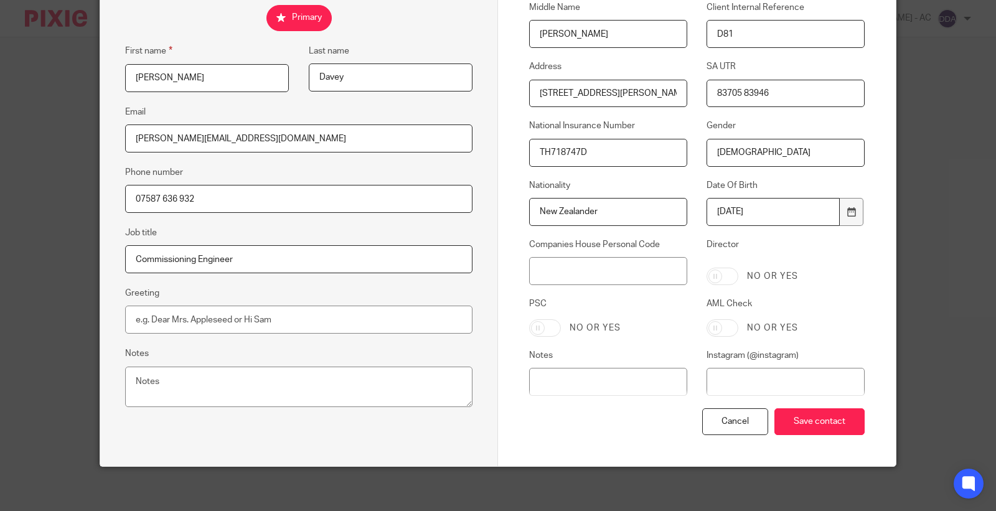
scroll to position [210, 0]
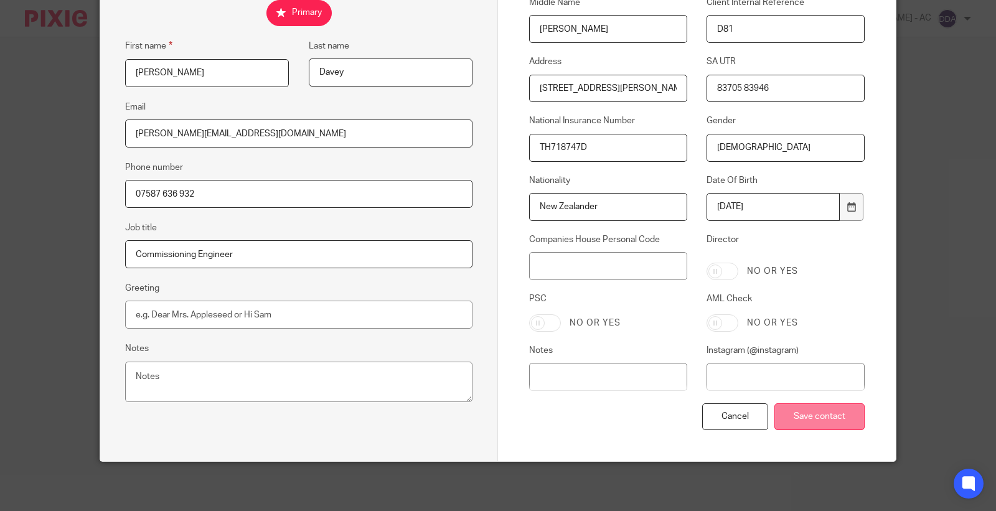
click at [823, 414] on input "Save contact" at bounding box center [819, 416] width 90 height 27
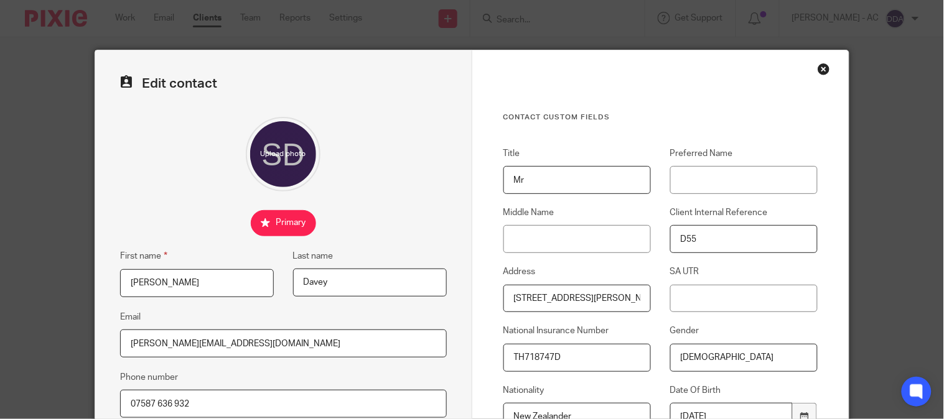
scroll to position [207, 0]
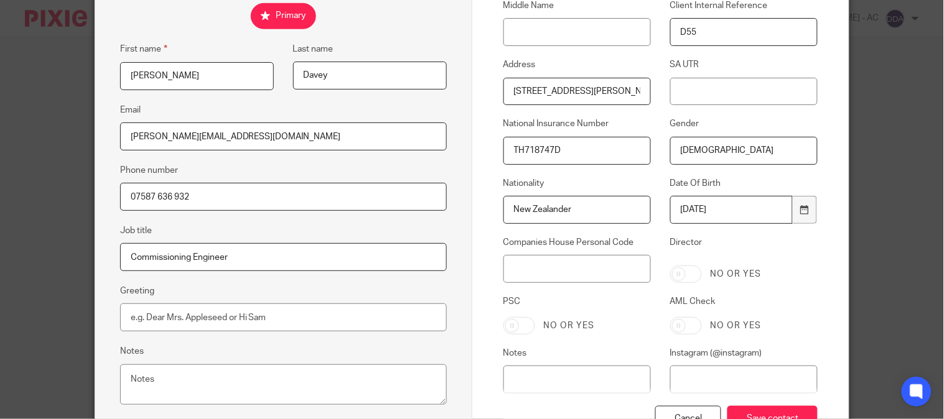
click at [676, 283] on input "Director" at bounding box center [686, 274] width 32 height 17
checkbox input "true"
click at [515, 325] on input "PSC" at bounding box center [519, 325] width 32 height 17
checkbox input "true"
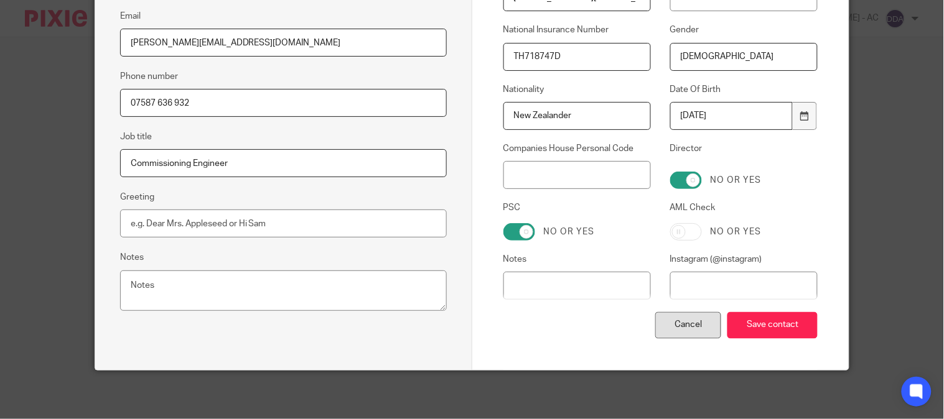
scroll to position [302, 0]
click at [755, 332] on input "Save contact" at bounding box center [772, 325] width 90 height 27
click at [755, 331] on input "Save contact" at bounding box center [772, 325] width 90 height 27
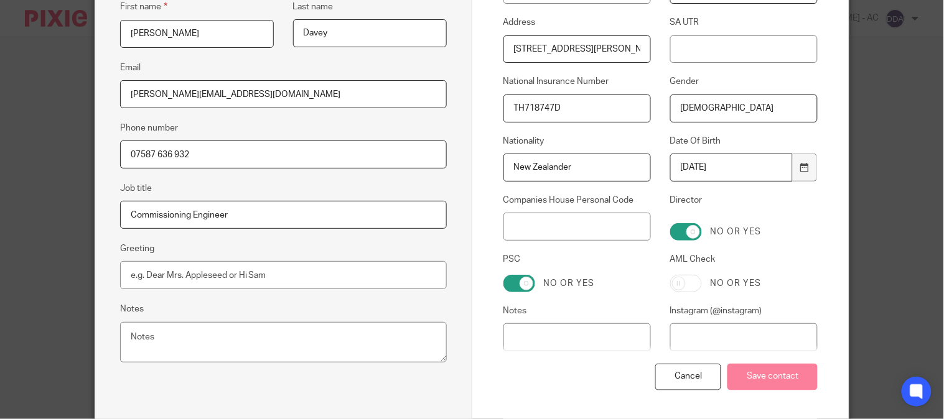
scroll to position [95, 0]
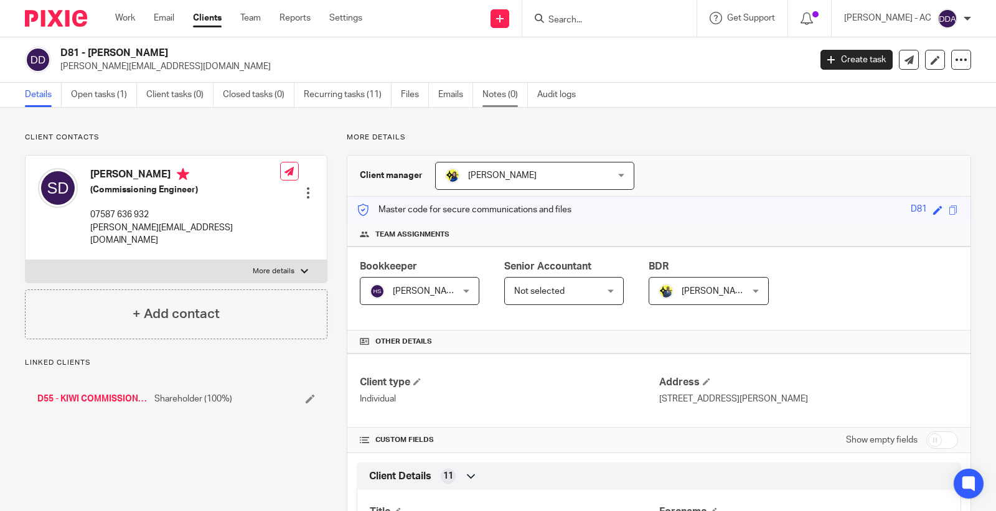
click at [520, 93] on link "Notes (0)" at bounding box center [504, 95] width 45 height 24
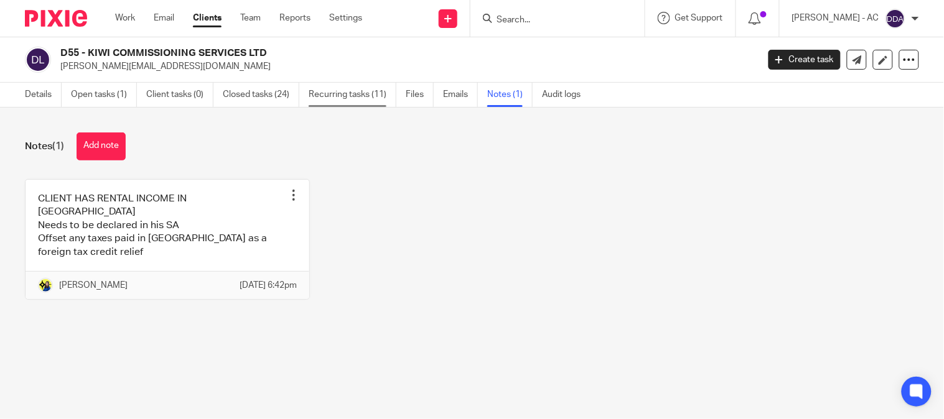
click at [369, 89] on link "Recurring tasks (11)" at bounding box center [353, 95] width 88 height 24
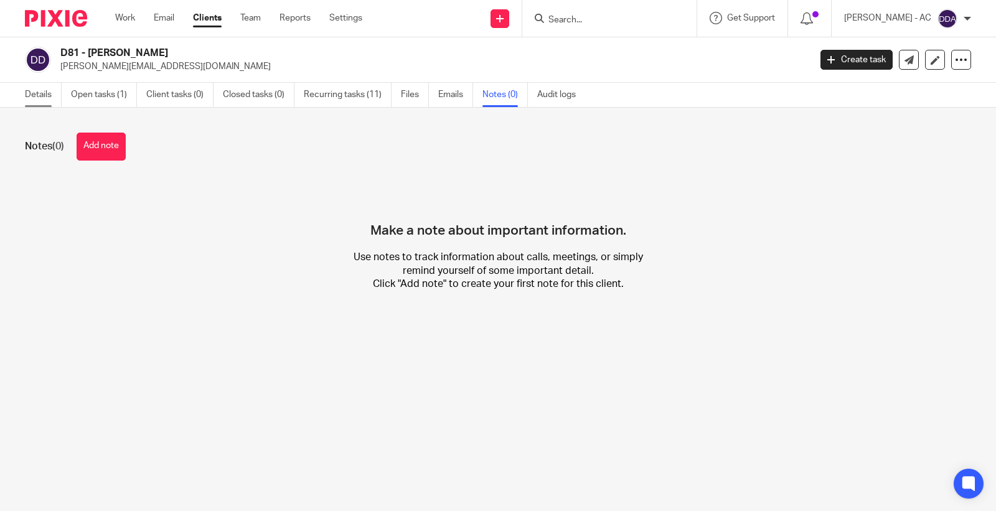
click at [49, 90] on link "Details" at bounding box center [43, 95] width 37 height 24
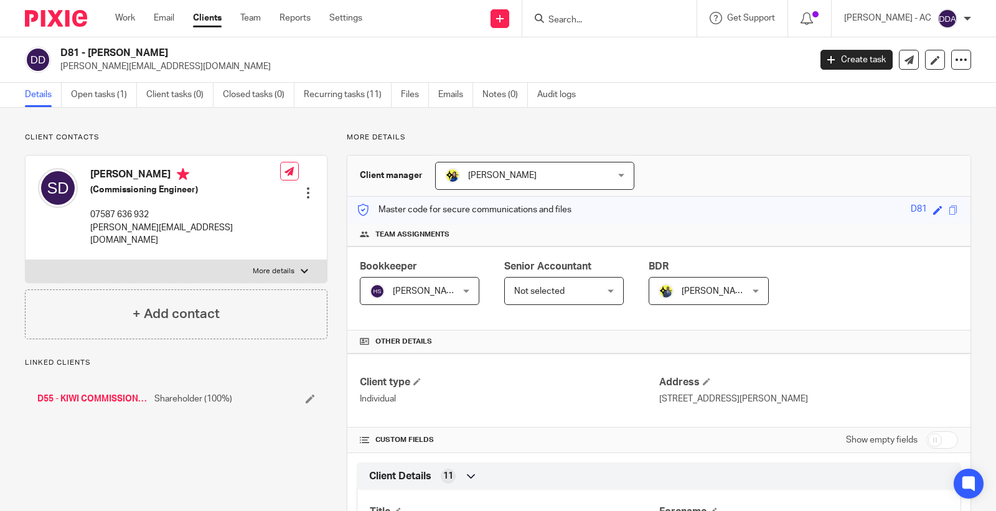
click at [302, 187] on div at bounding box center [308, 193] width 12 height 12
click at [253, 200] on link "Edit contact" at bounding box center [248, 202] width 119 height 18
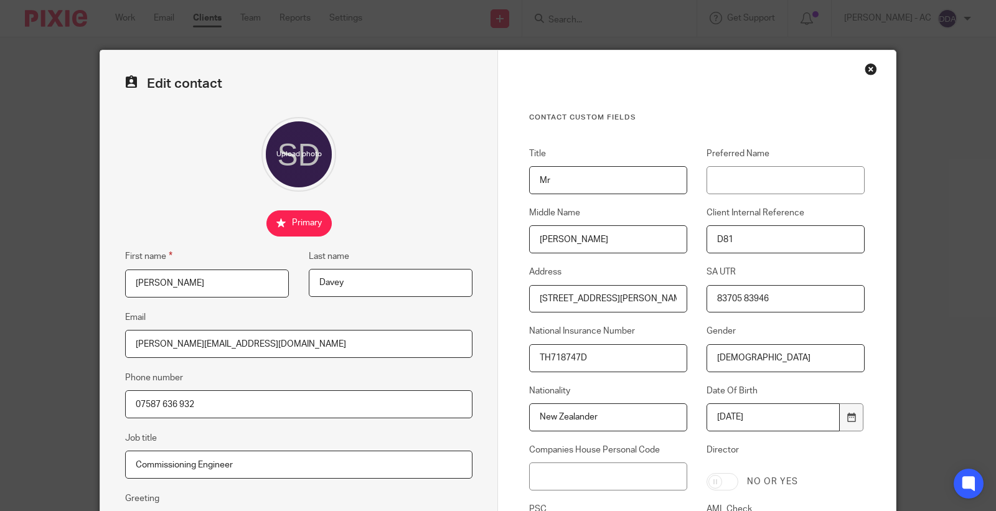
click at [872, 63] on div "Contact Custom fields Title Mr Preferred Name Middle Name [PERSON_NAME] Client …" at bounding box center [697, 360] width 398 height 621
click at [856, 65] on div "Contact Custom fields Title Mr Preferred Name Middle Name [PERSON_NAME] Client …" at bounding box center [697, 360] width 398 height 621
click at [864, 67] on div "Close this dialog window" at bounding box center [870, 69] width 12 height 12
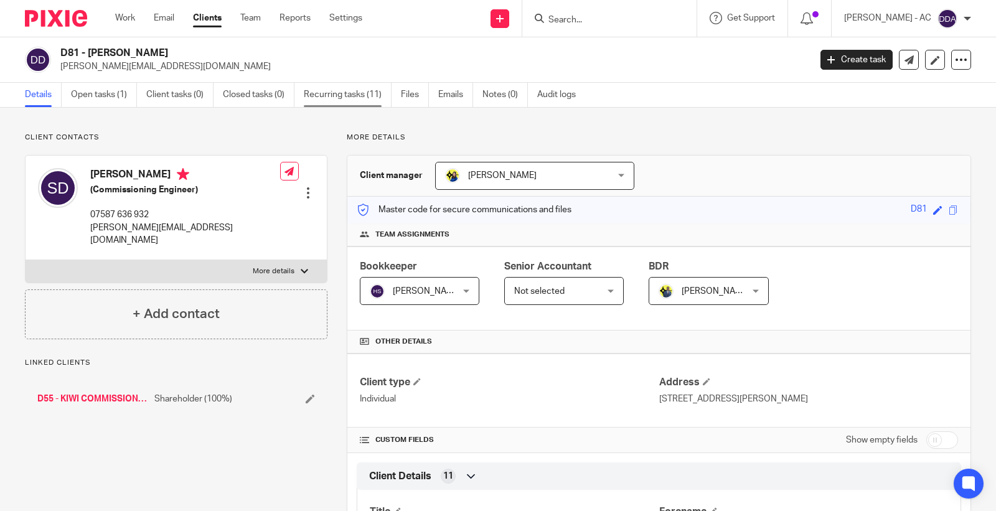
click at [364, 90] on link "Recurring tasks (11)" at bounding box center [348, 95] width 88 height 24
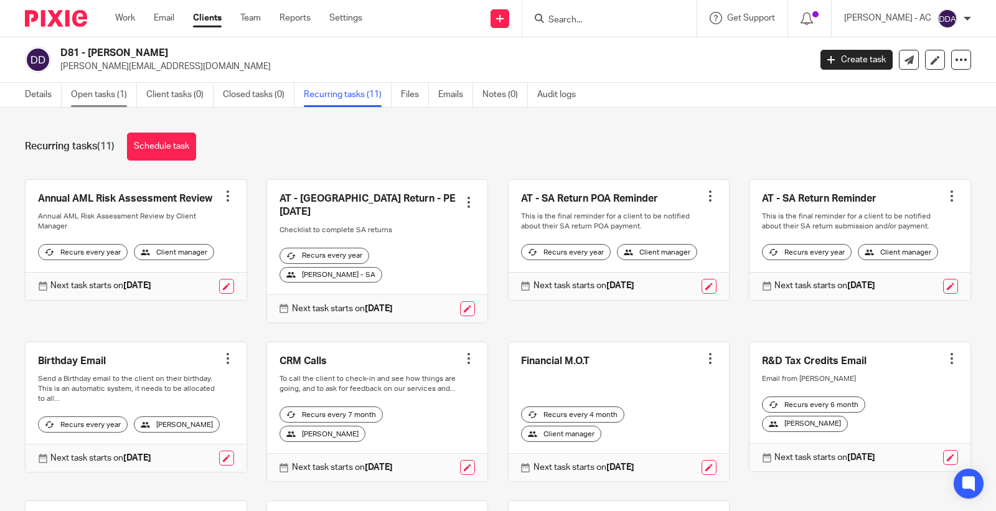
click at [102, 98] on link "Open tasks (1)" at bounding box center [104, 95] width 66 height 24
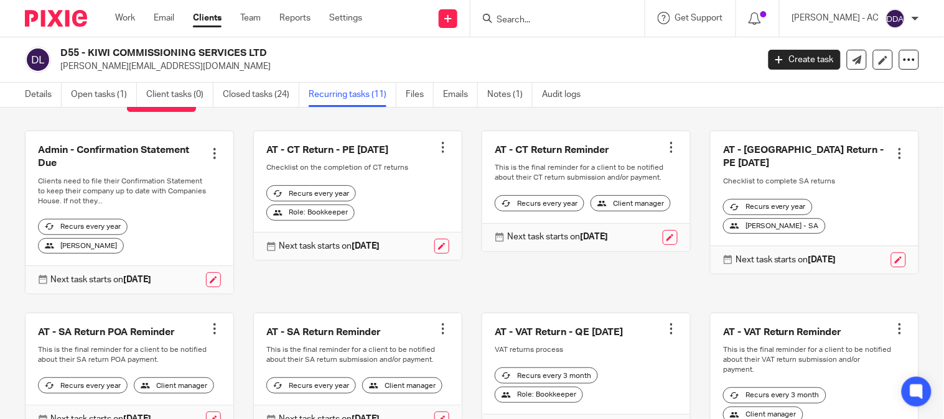
scroll to position [69, 0]
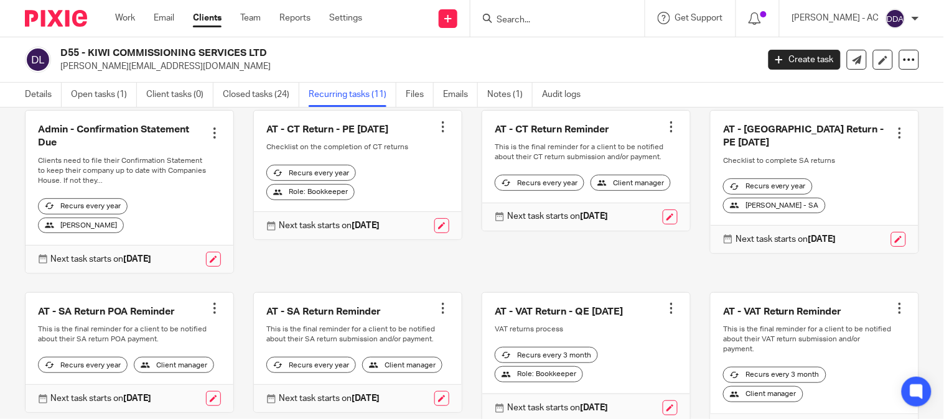
click at [208, 310] on div at bounding box center [214, 308] width 12 height 12
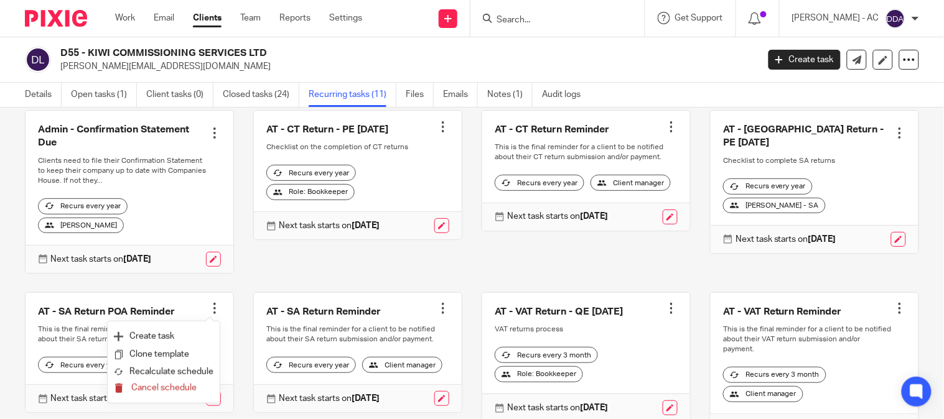
click at [180, 391] on span "Cancel schedule" at bounding box center [163, 388] width 65 height 9
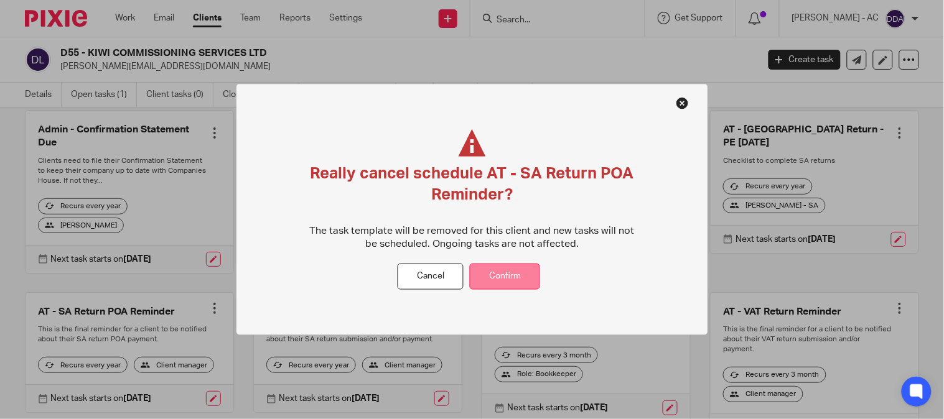
click at [487, 275] on button "Confirm" at bounding box center [505, 276] width 70 height 27
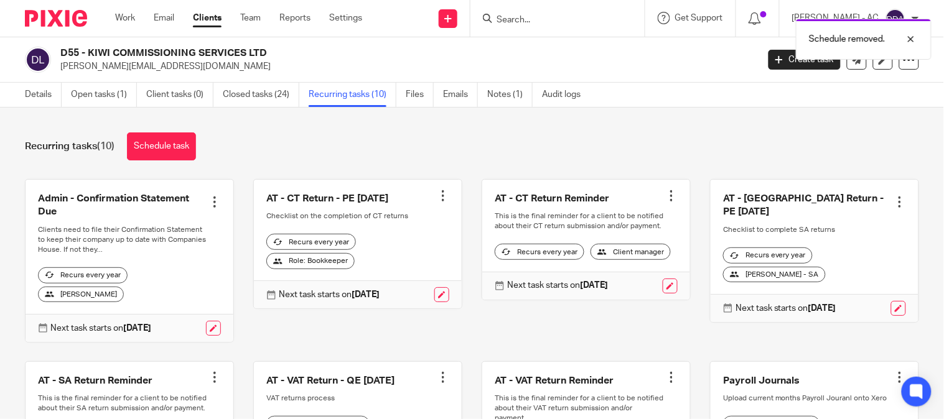
scroll to position [138, 0]
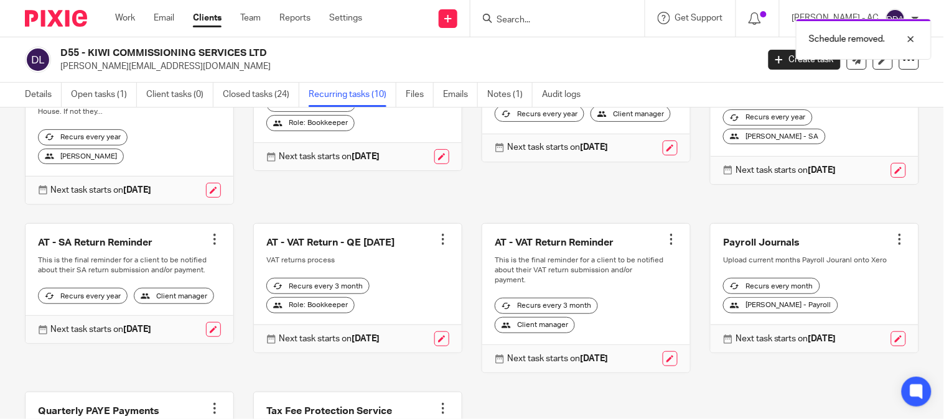
click at [210, 243] on div at bounding box center [214, 239] width 12 height 12
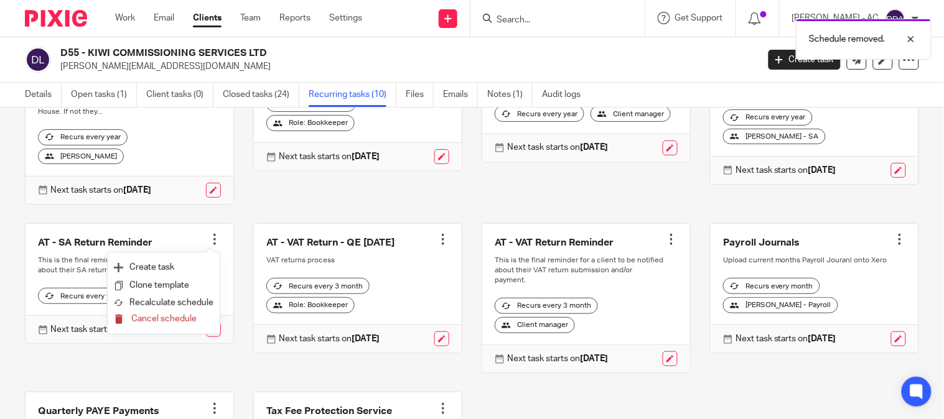
click at [190, 319] on span "Cancel schedule" at bounding box center [163, 319] width 65 height 9
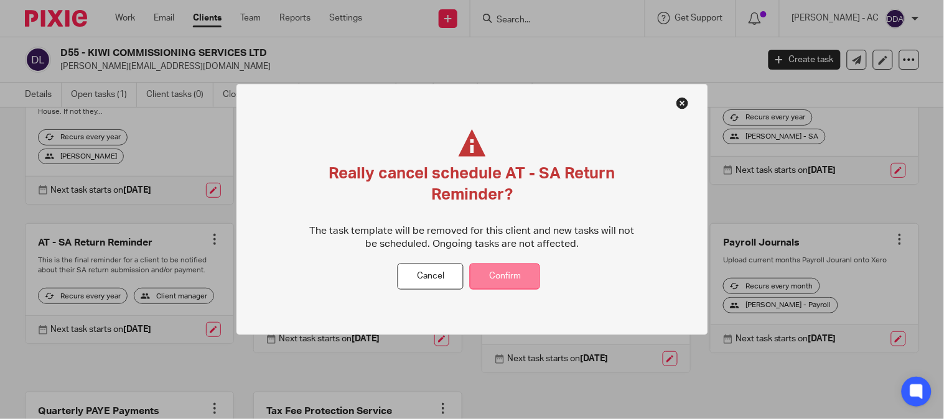
click at [494, 278] on button "Confirm" at bounding box center [505, 276] width 70 height 27
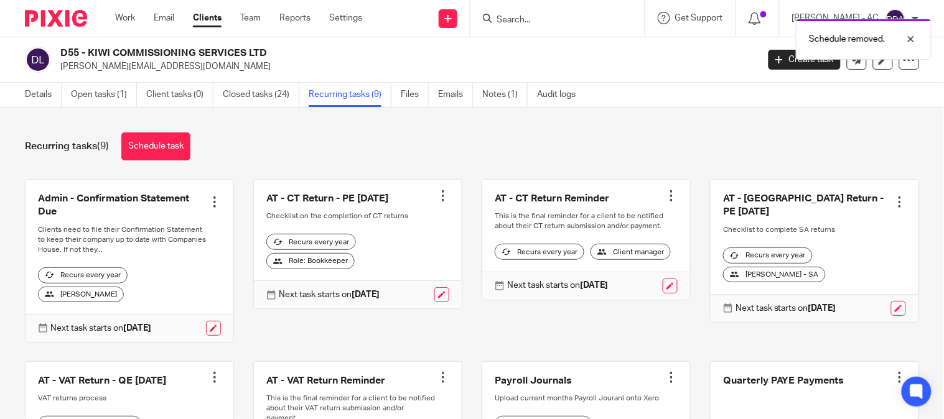
click at [887, 191] on link at bounding box center [815, 251] width 208 height 143
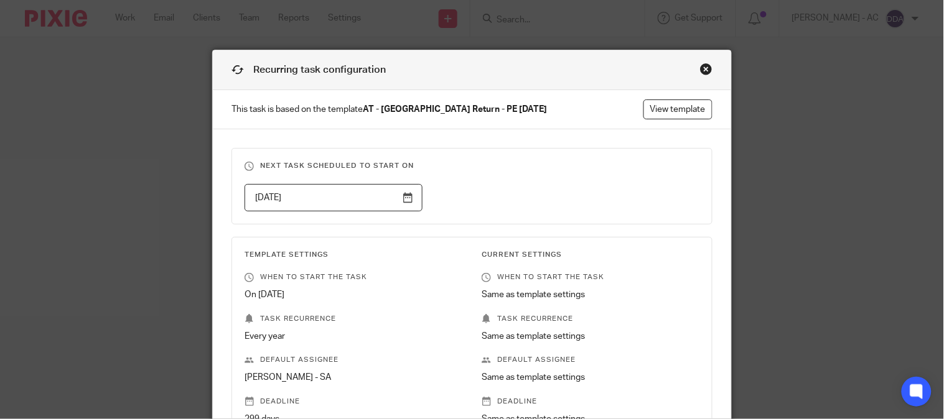
click at [703, 67] on div "Close this dialog window" at bounding box center [706, 69] width 12 height 12
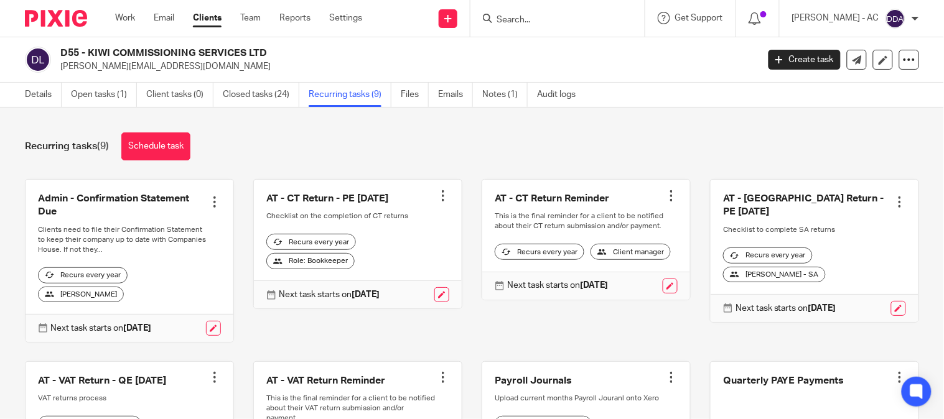
click at [894, 196] on div at bounding box center [900, 202] width 12 height 12
click at [816, 274] on span "Cancel schedule" at bounding box center [833, 275] width 65 height 9
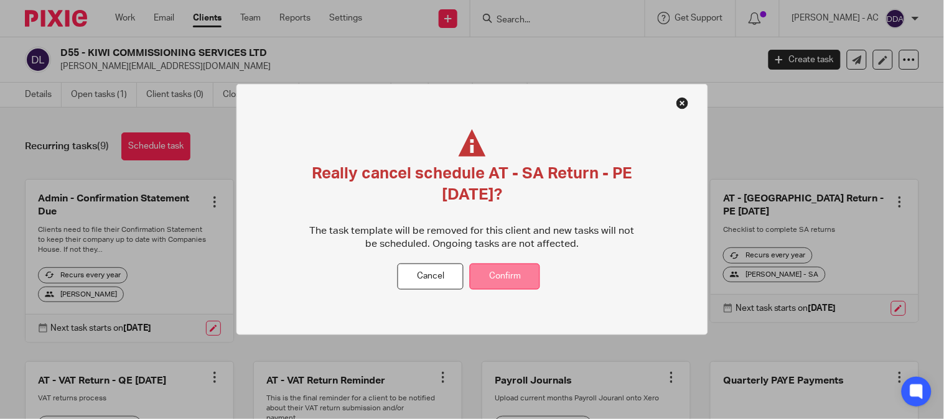
click at [489, 275] on button "Confirm" at bounding box center [505, 276] width 70 height 27
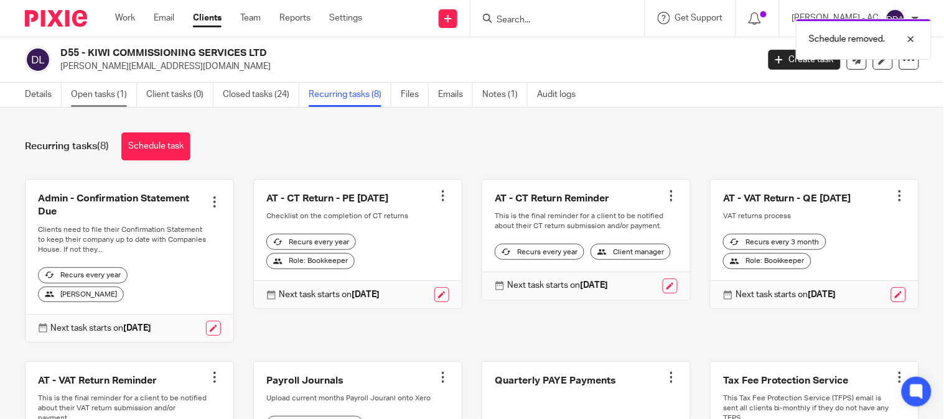
click at [103, 92] on link "Open tasks (1)" at bounding box center [104, 95] width 66 height 24
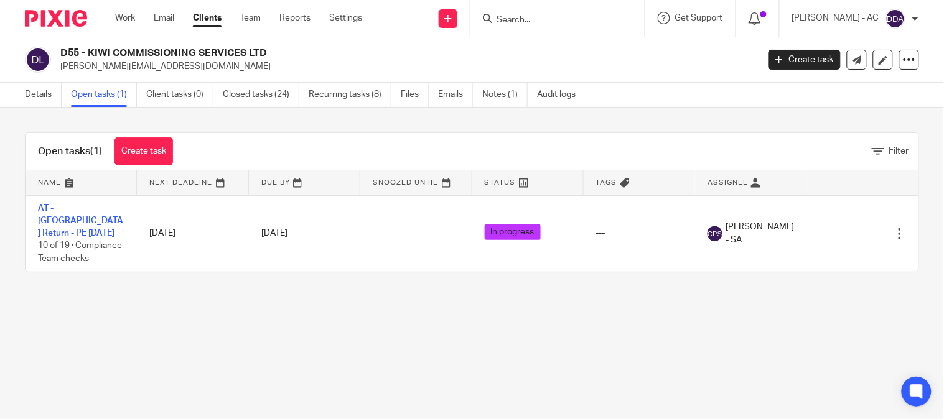
click at [268, 346] on main "D55 - KIWI COMMISSIONING SERVICES LTD [PERSON_NAME][EMAIL_ADDRESS][DOMAIN_NAME]…" at bounding box center [472, 209] width 944 height 419
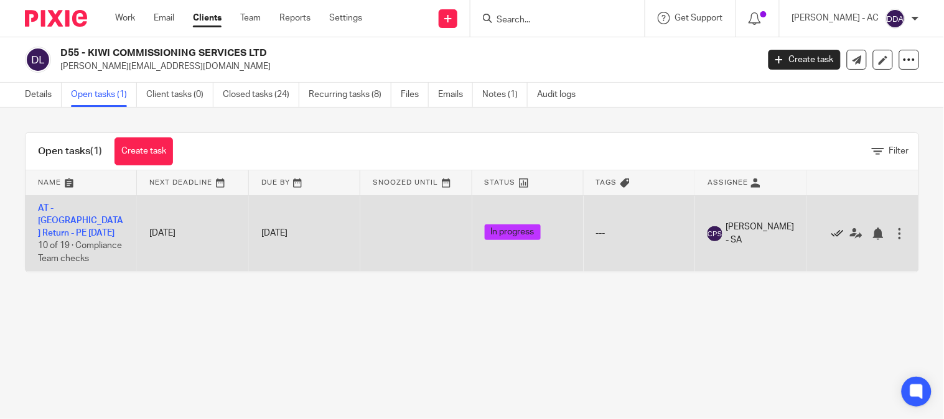
click at [831, 236] on icon at bounding box center [837, 234] width 12 height 12
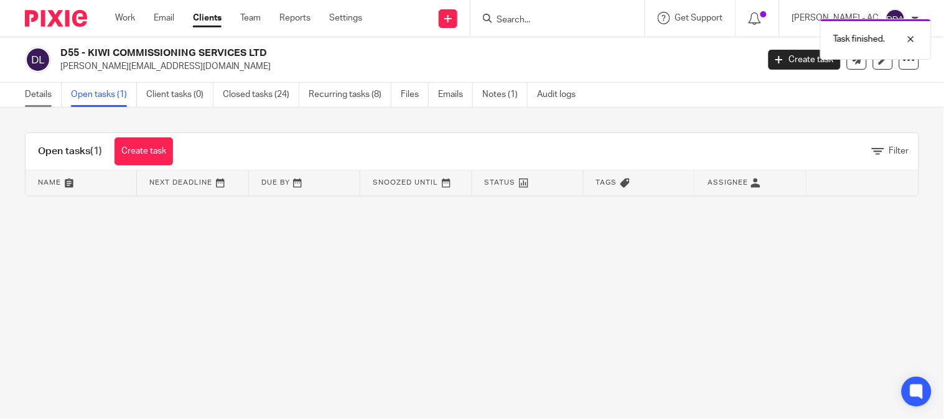
click at [33, 95] on link "Details" at bounding box center [43, 95] width 37 height 24
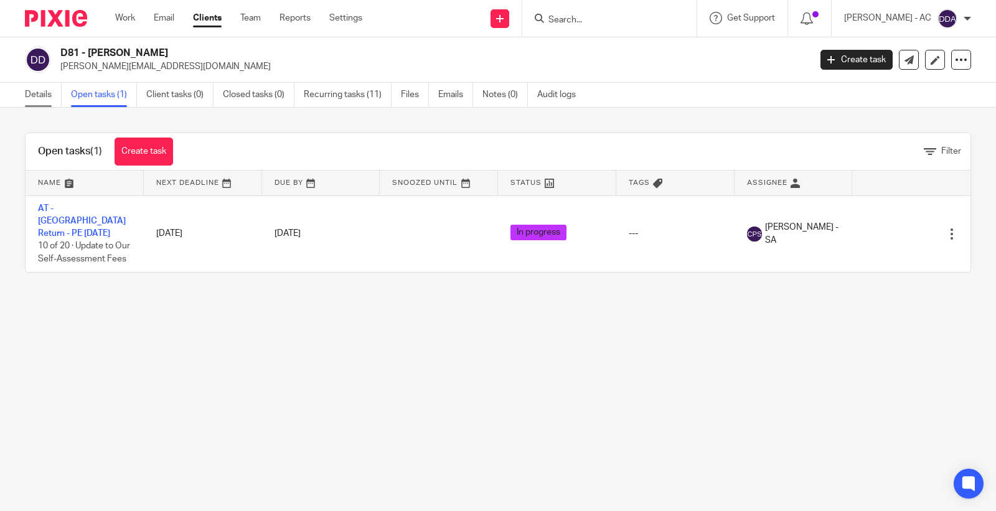
click at [37, 91] on link "Details" at bounding box center [43, 95] width 37 height 24
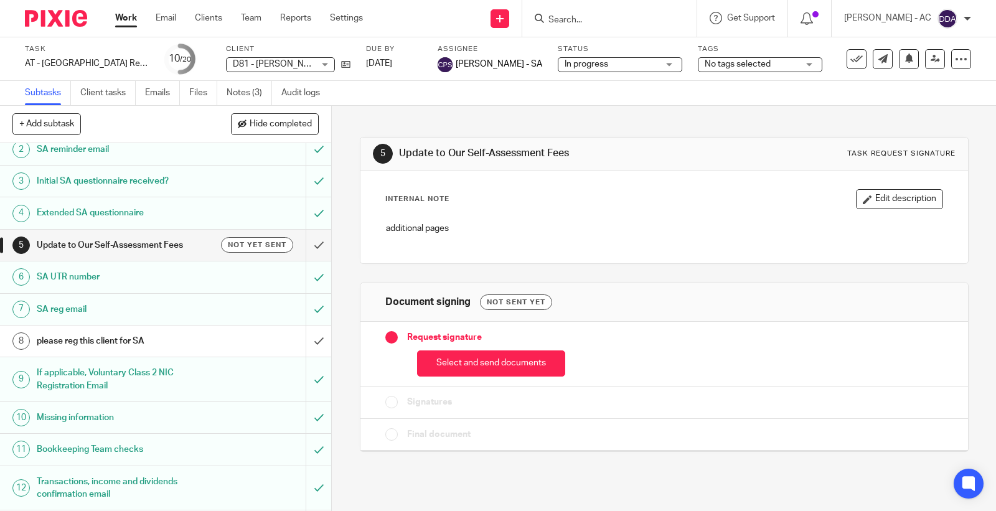
scroll to position [138, 0]
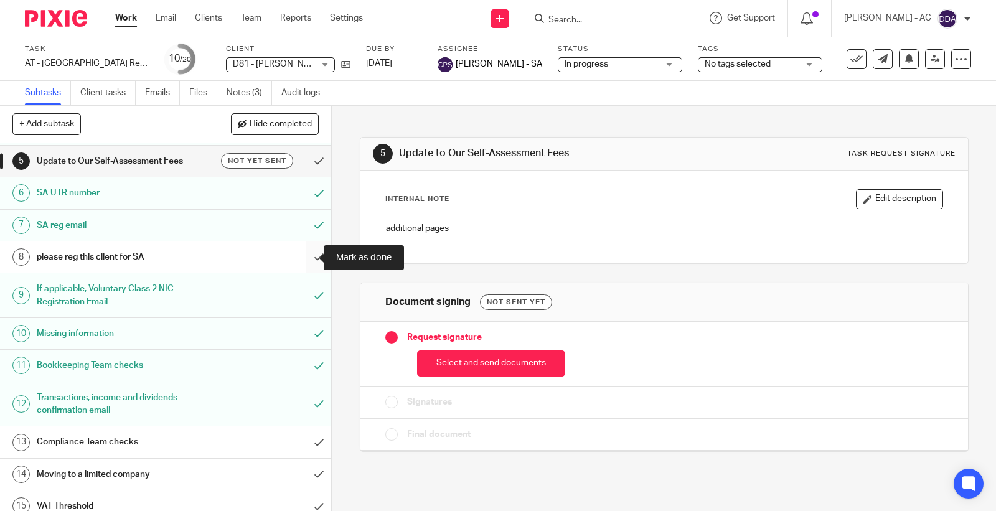
click at [306, 256] on input "submit" at bounding box center [165, 256] width 331 height 31
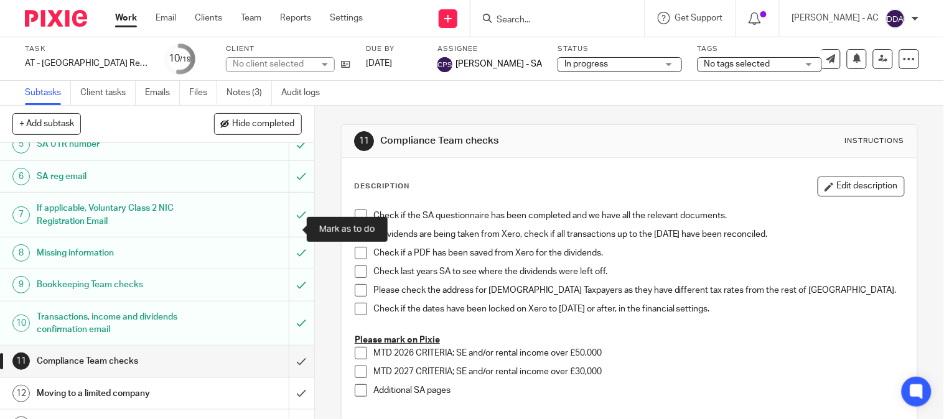
scroll to position [207, 0]
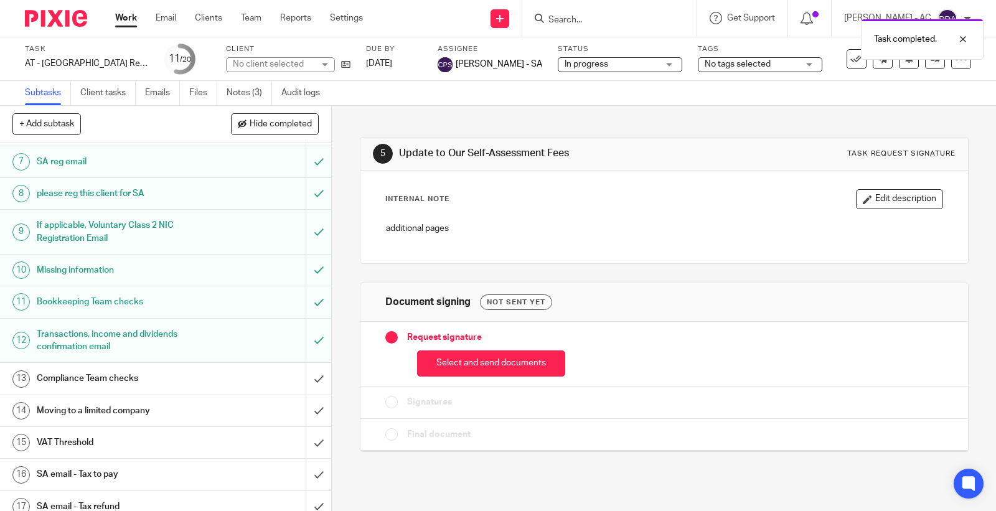
scroll to position [207, 0]
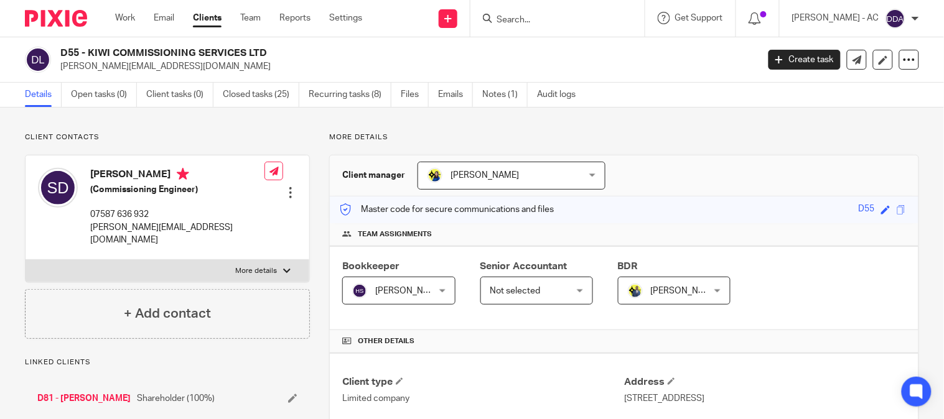
click at [218, 141] on p "Client contacts" at bounding box center [167, 138] width 285 height 10
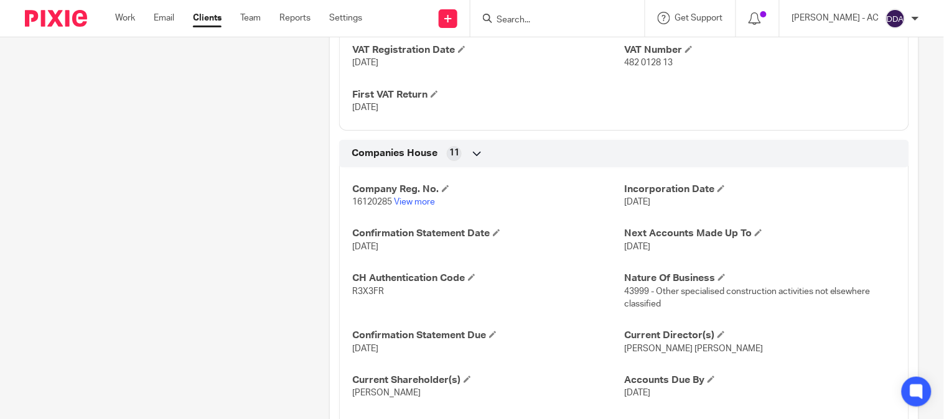
scroll to position [1212, 0]
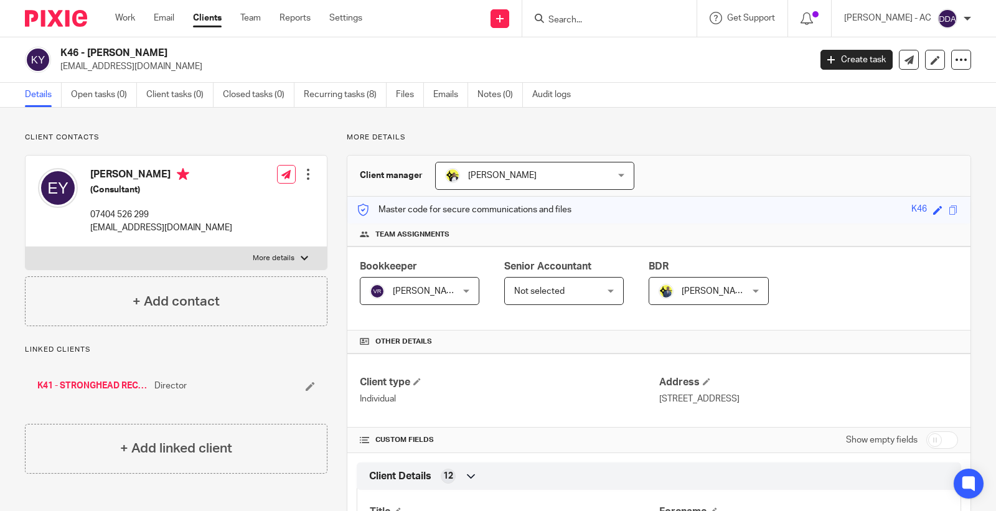
click at [307, 176] on div at bounding box center [308, 174] width 12 height 12
click at [250, 194] on link "Edit contact" at bounding box center [248, 202] width 119 height 18
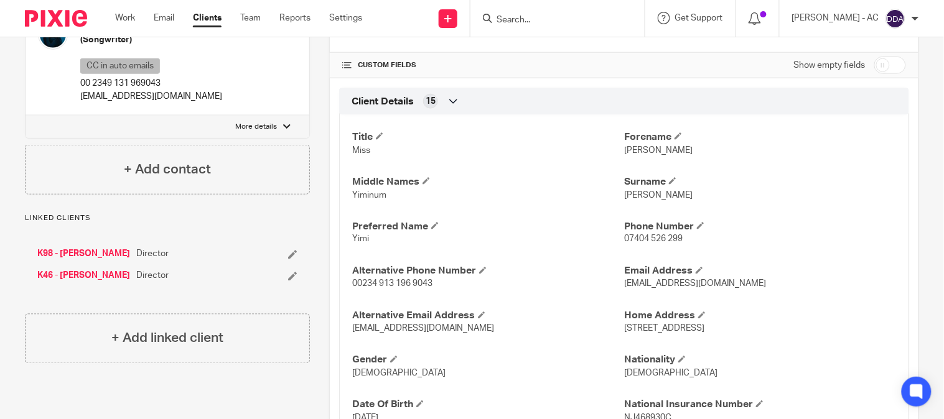
scroll to position [406, 0]
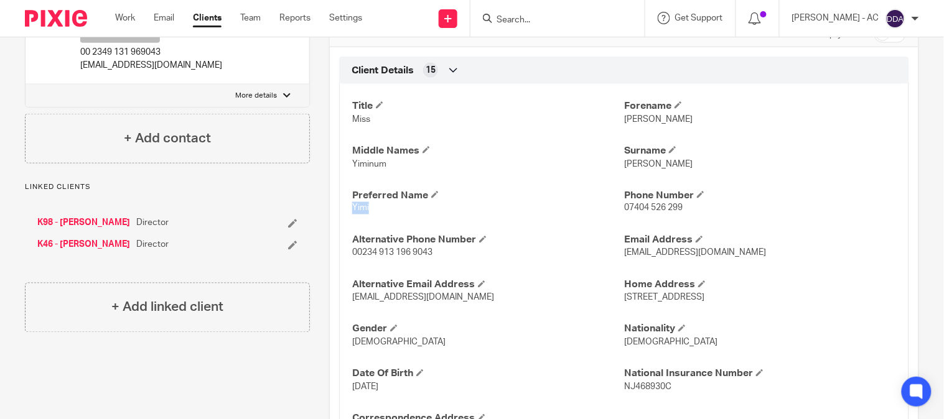
drag, startPoint x: 385, startPoint y: 214, endPoint x: 351, endPoint y: 217, distance: 33.7
click at [351, 217] on div "Title Miss Forename Elizabeth Middle Names Yiminum Surname Yusuf Preferred Name…" at bounding box center [624, 265] width 570 height 380
click at [385, 221] on div "Title Miss Forename Elizabeth Middle Names Yiminum Surname Yusuf Preferred Name…" at bounding box center [624, 265] width 570 height 380
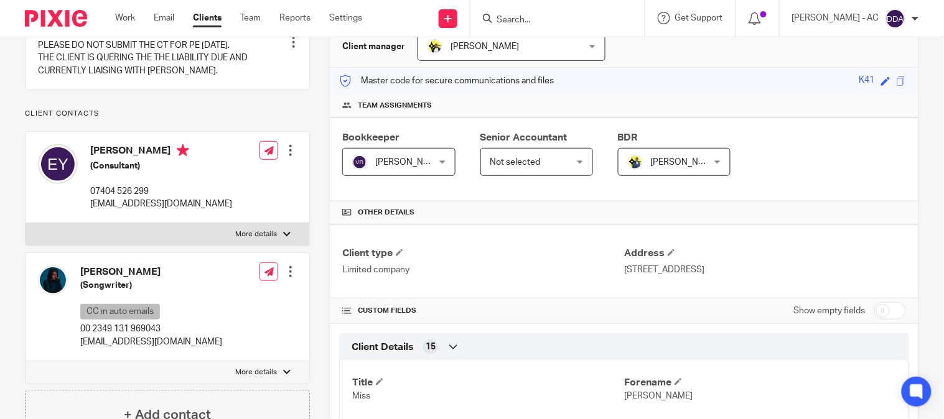
scroll to position [0, 0]
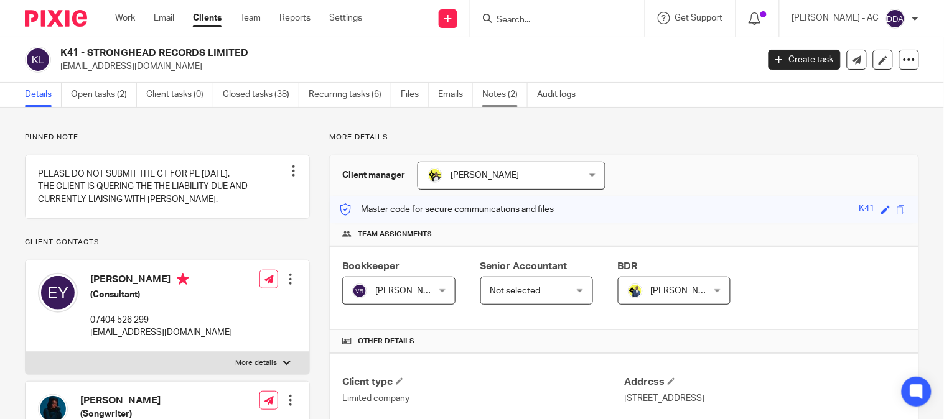
click at [512, 88] on link "Notes (2)" at bounding box center [504, 95] width 45 height 24
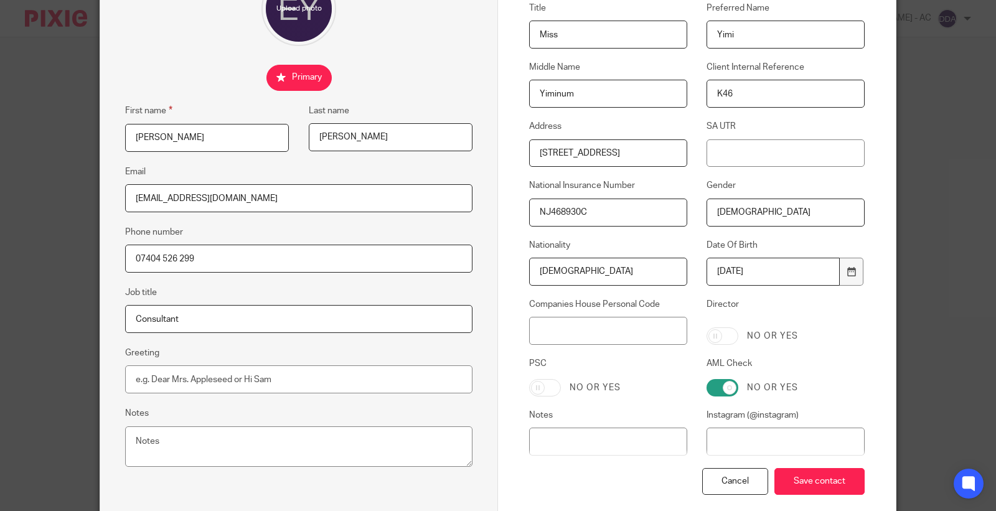
scroll to position [69, 0]
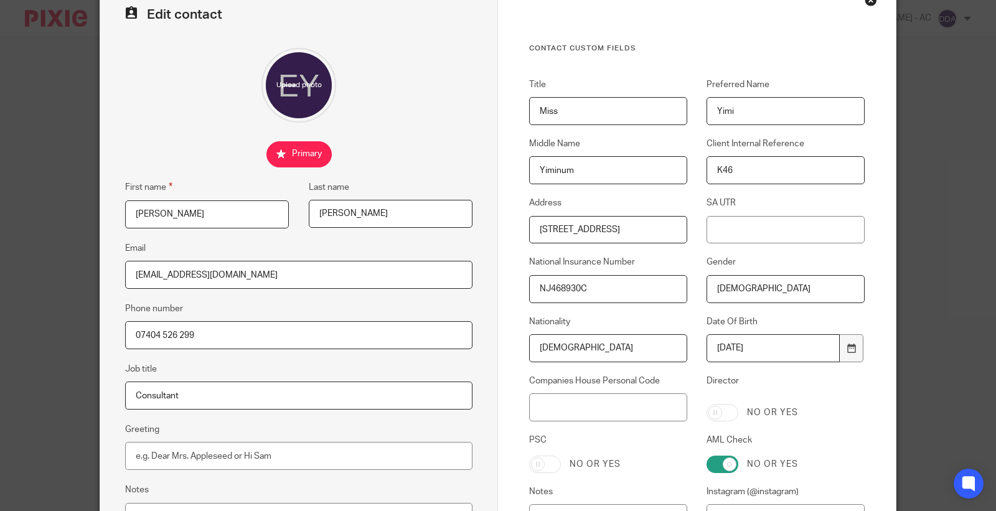
click at [927, 304] on div "Edit contact First name [PERSON_NAME] Last name [PERSON_NAME] Email [EMAIL_ADDR…" at bounding box center [498, 255] width 996 height 511
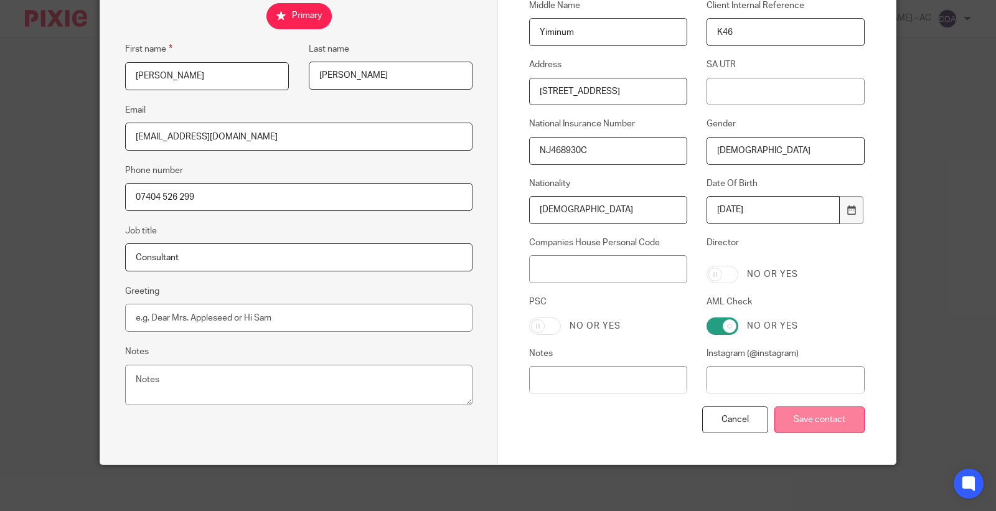
scroll to position [210, 0]
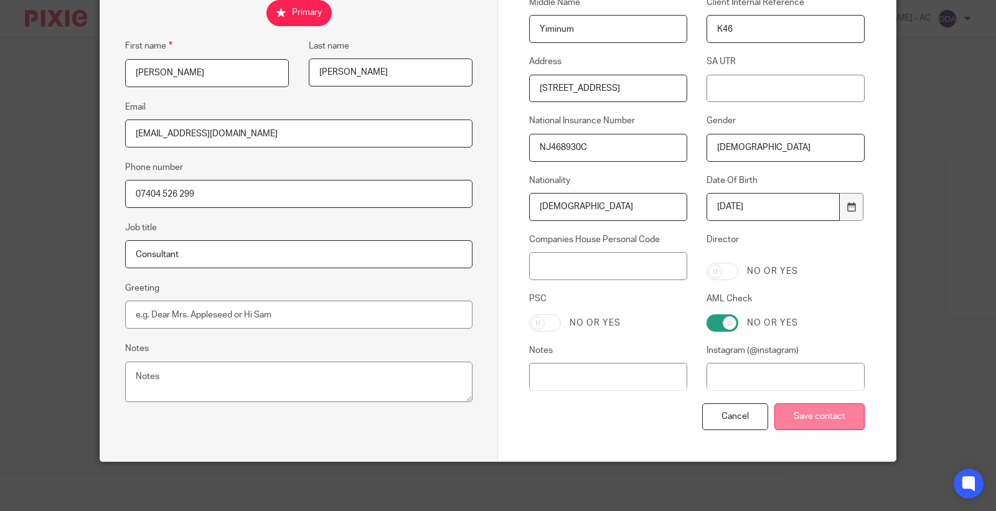
click at [818, 418] on input "Save contact" at bounding box center [819, 416] width 90 height 27
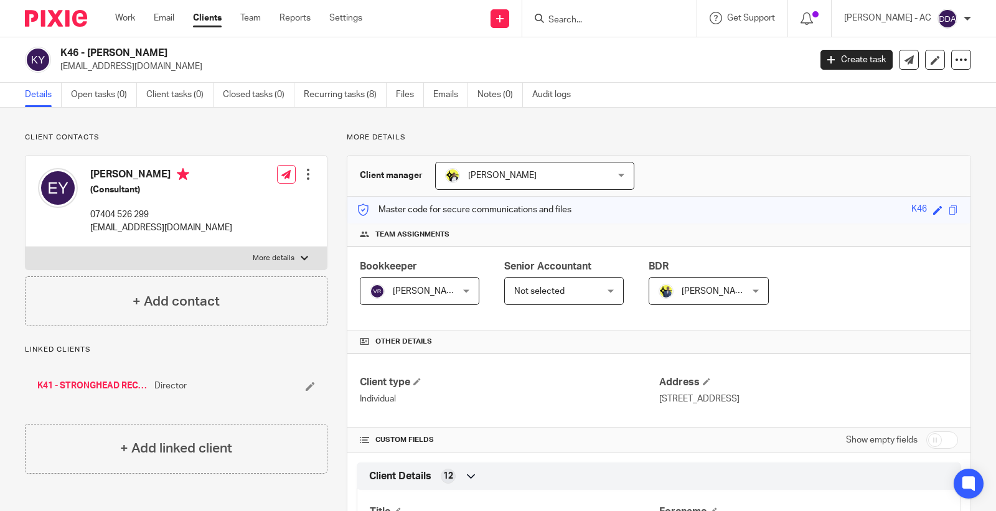
click at [525, 142] on p "More details" at bounding box center [659, 138] width 624 height 10
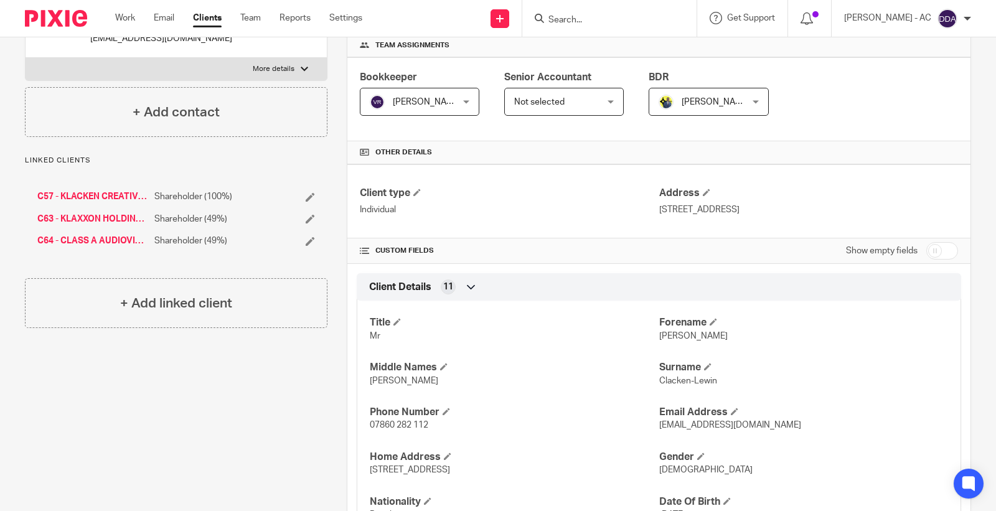
scroll to position [207, 0]
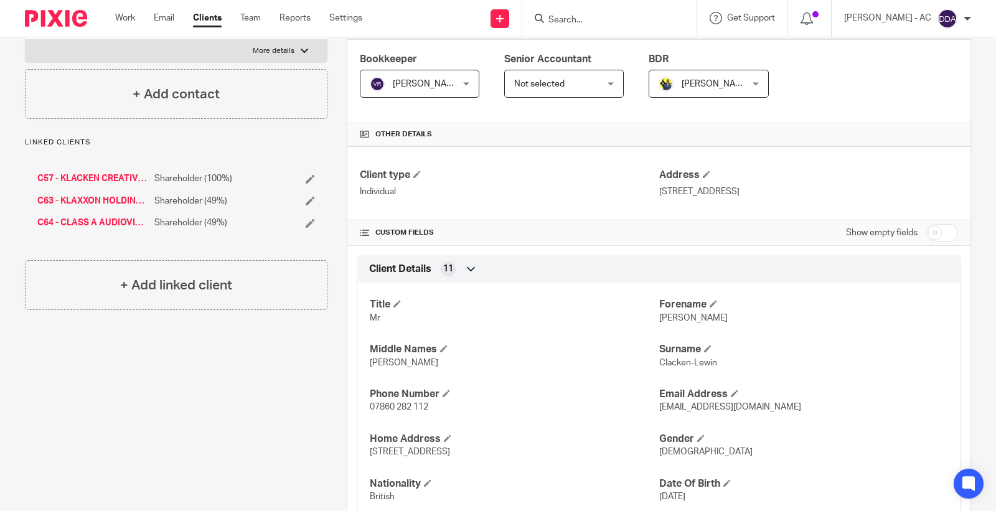
click at [909, 341] on div "Title Mr Forename Andre Middle Names Ryan Surname Clacken-Lewin Phone Number 07…" at bounding box center [659, 418] width 604 height 291
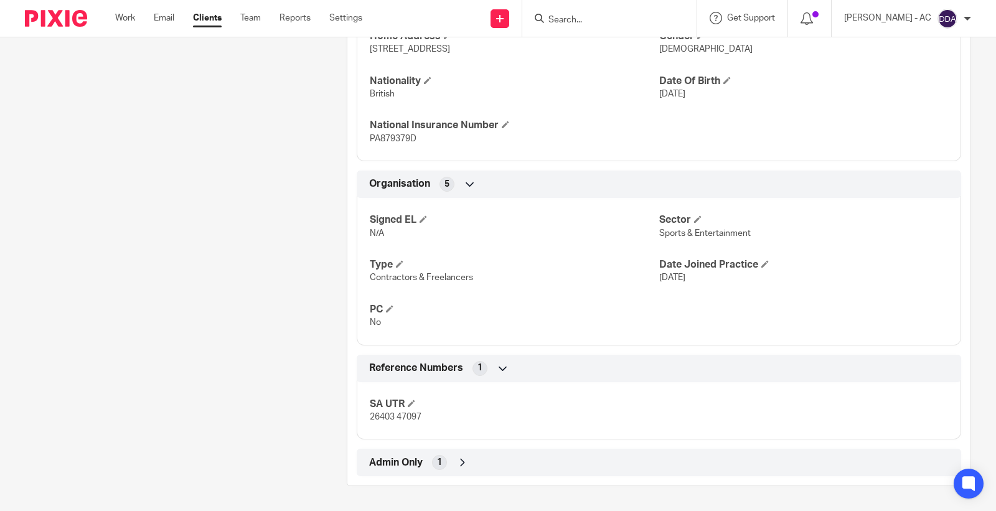
scroll to position [611, 0]
click at [420, 449] on div "Admin Only 1" at bounding box center [659, 462] width 604 height 27
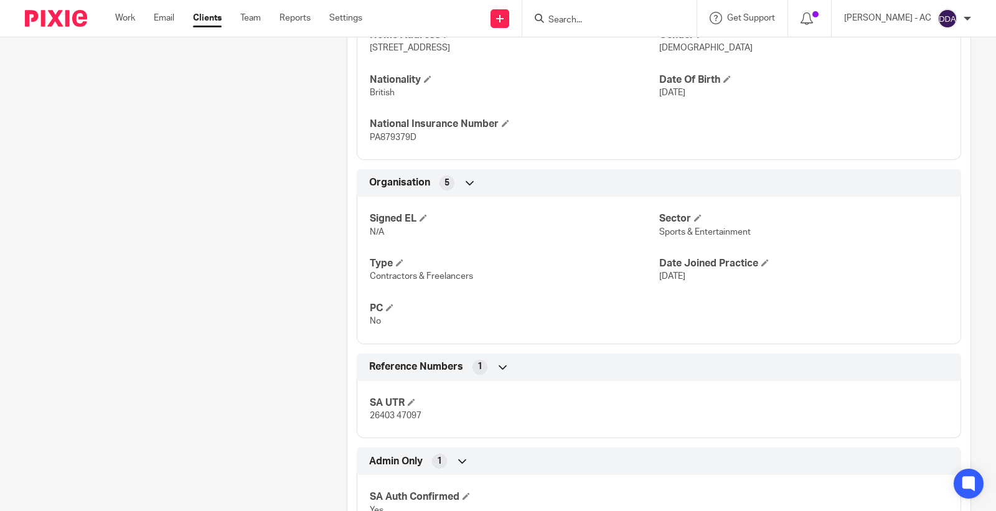
click at [421, 452] on div "Admin Only 1" at bounding box center [659, 461] width 586 height 21
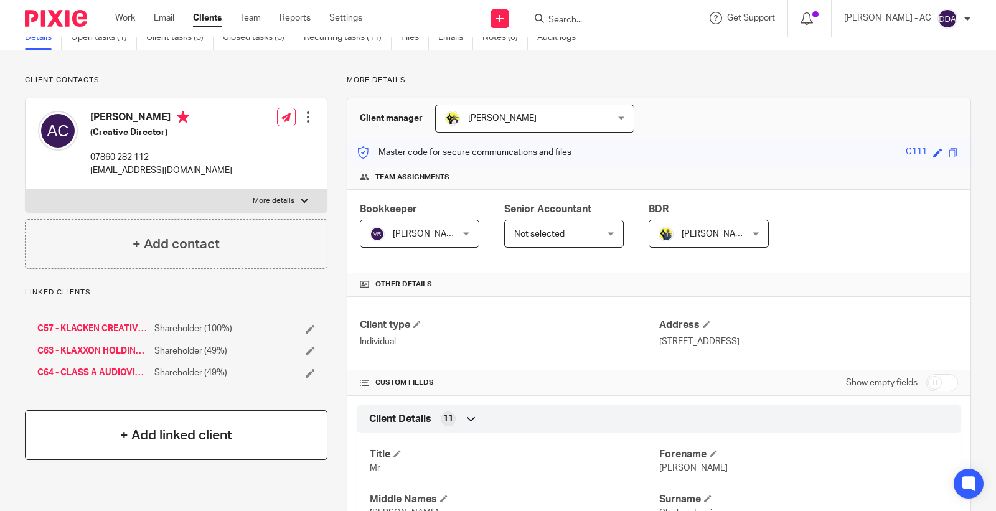
scroll to position [0, 0]
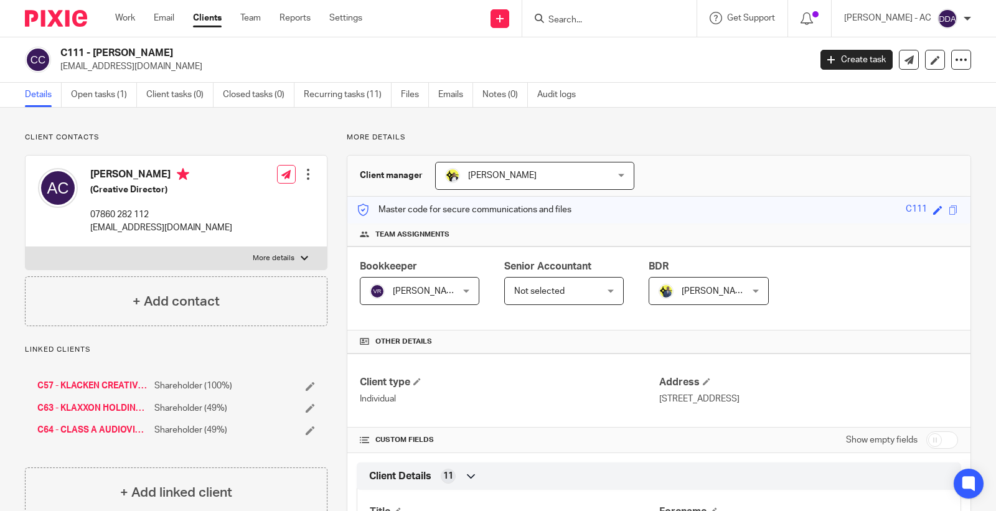
click at [309, 177] on div at bounding box center [308, 174] width 12 height 12
click at [227, 201] on link "Edit contact" at bounding box center [248, 202] width 119 height 18
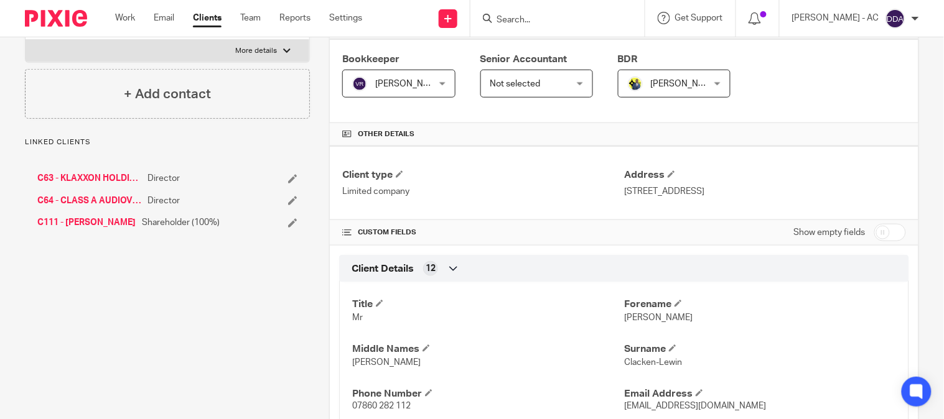
scroll to position [276, 0]
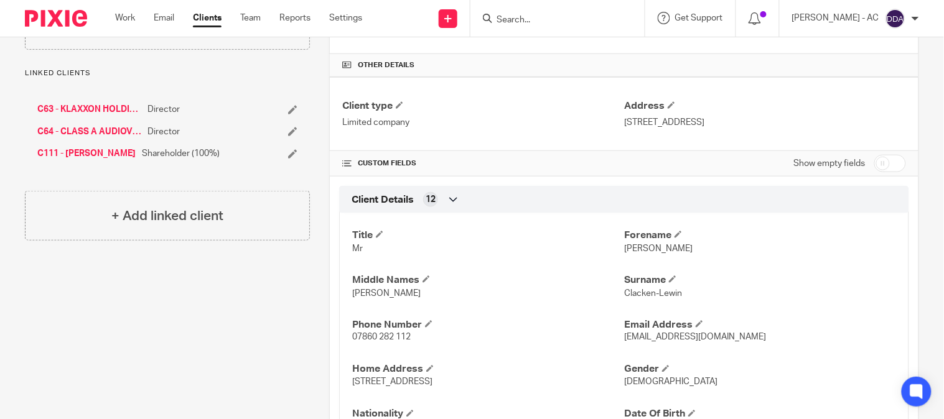
click at [583, 253] on p "Mr" at bounding box center [488, 249] width 272 height 12
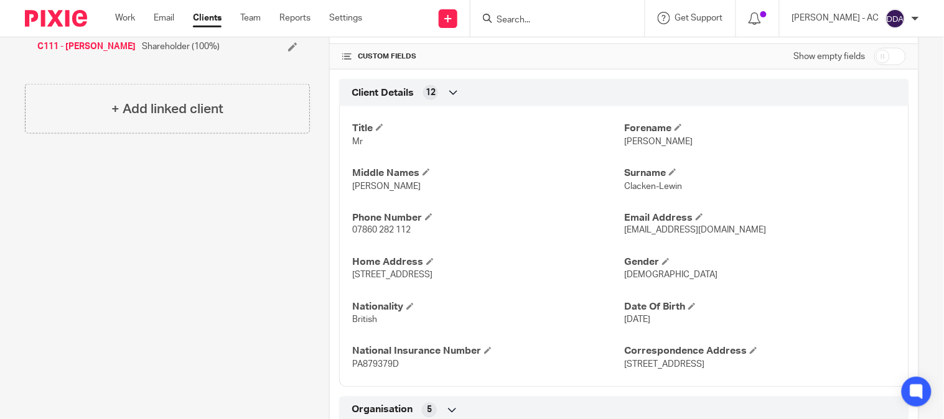
scroll to position [414, 0]
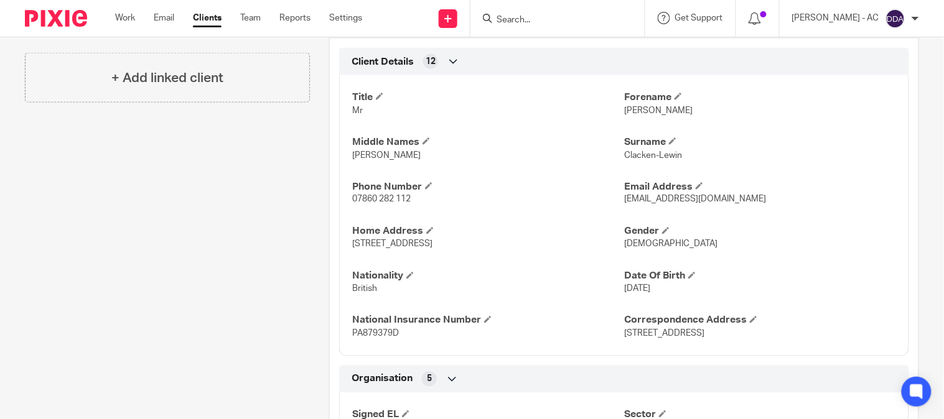
click at [319, 271] on div "More details Client manager [PERSON_NAME] [PERSON_NAME] [PERSON_NAME] [PERSON_N…" at bounding box center [614, 394] width 609 height 1352
click at [208, 256] on div "Client contacts [PERSON_NAME] (Creative Director) 07860 282 112 [EMAIL_ADDRESS]…" at bounding box center [158, 394] width 304 height 1352
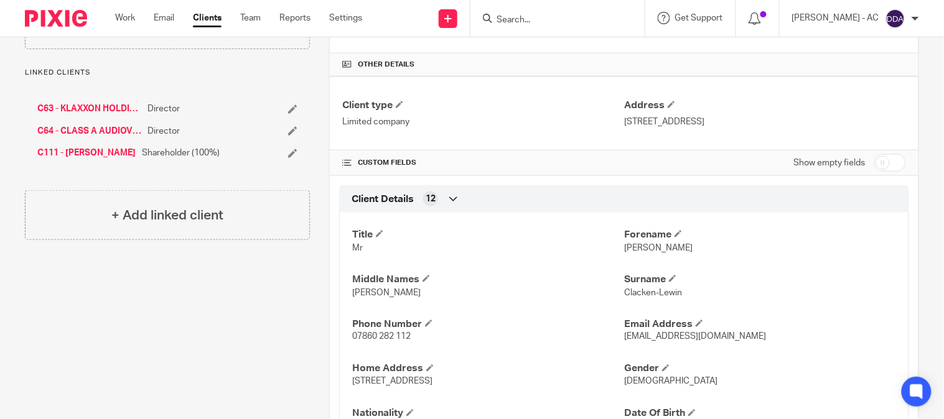
scroll to position [0, 0]
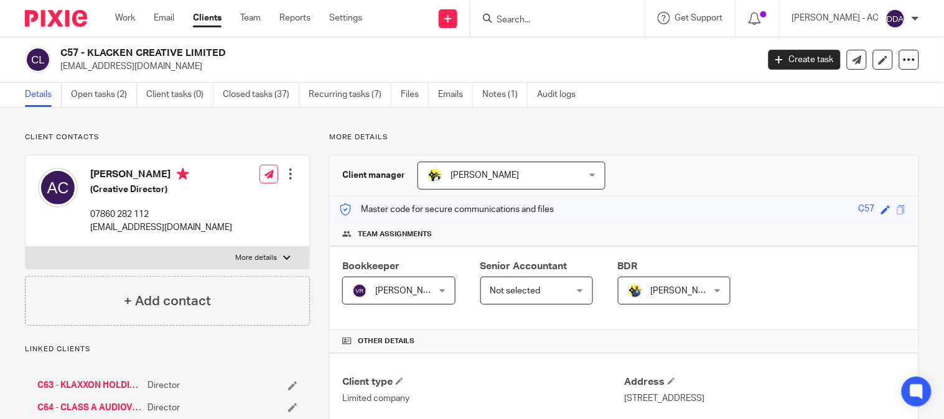
click at [292, 174] on div at bounding box center [290, 174] width 12 height 12
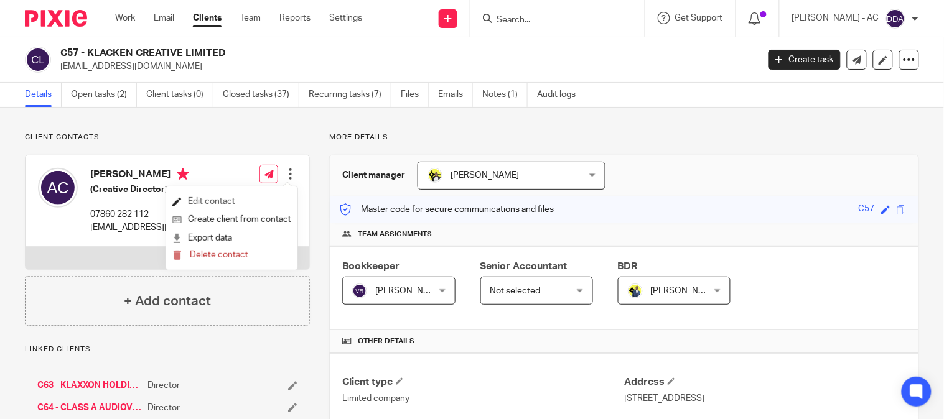
click at [230, 202] on link "Edit contact" at bounding box center [231, 202] width 119 height 18
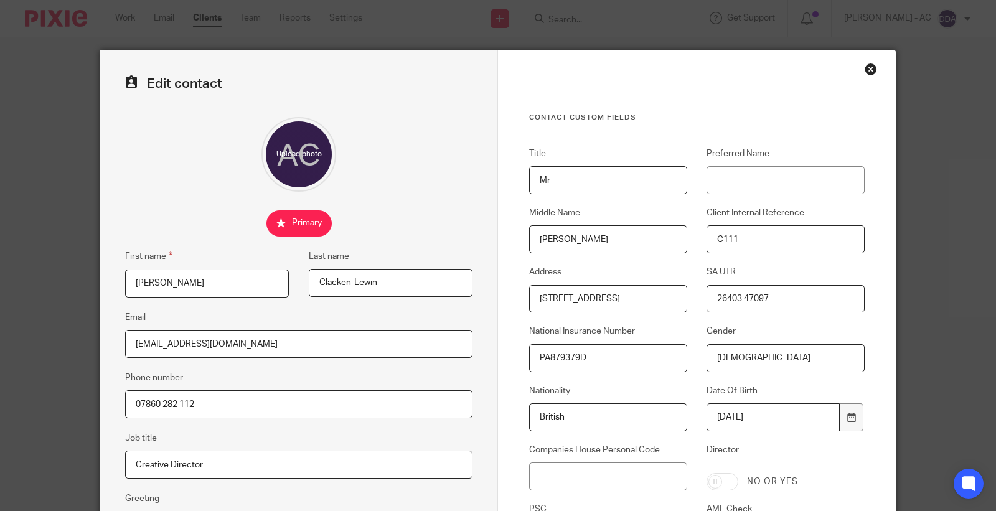
drag, startPoint x: 607, startPoint y: 235, endPoint x: 470, endPoint y: 196, distance: 142.2
click at [470, 196] on form "Edit contact First name [PERSON_NAME] Last name [GEOGRAPHIC_DATA][PERSON_NAME][…" at bounding box center [497, 360] width 795 height 621
drag, startPoint x: 805, startPoint y: 358, endPoint x: 649, endPoint y: 358, distance: 155.6
click at [651, 358] on div "Title Mr Preferred Name Middle Name [PERSON_NAME] Client Internal Reference C11…" at bounding box center [687, 380] width 355 height 466
click at [864, 69] on div "Close this dialog window" at bounding box center [870, 69] width 12 height 12
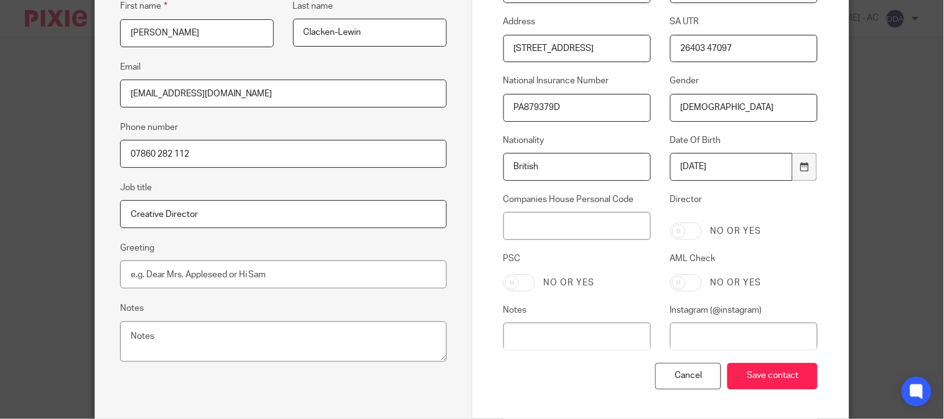
scroll to position [276, 0]
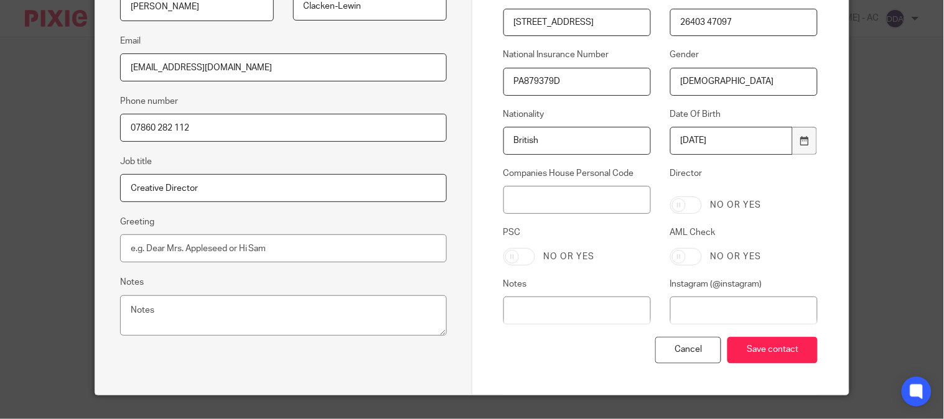
click at [682, 209] on input "Director" at bounding box center [686, 205] width 32 height 17
checkbox input "true"
click at [503, 258] on input "PSC" at bounding box center [519, 256] width 32 height 17
checkbox input "true"
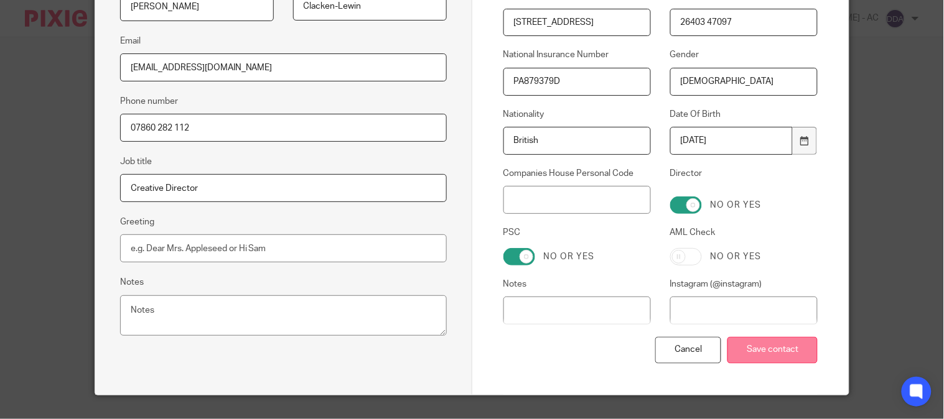
click at [764, 349] on input "Save contact" at bounding box center [772, 350] width 90 height 27
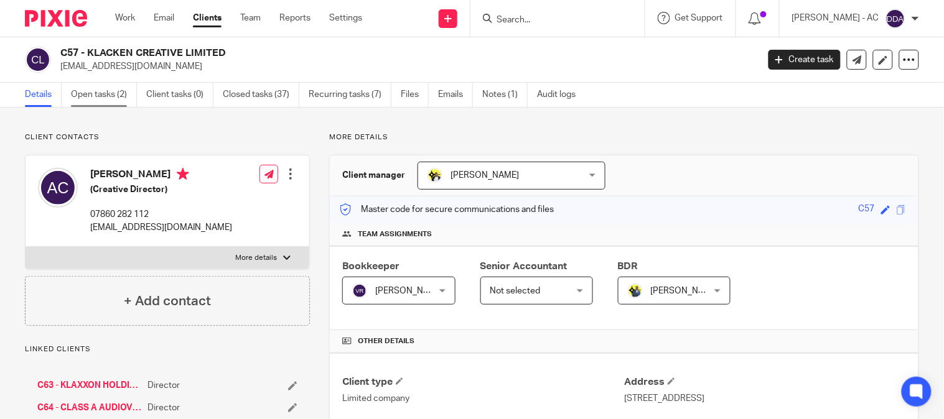
click at [113, 90] on link "Open tasks (2)" at bounding box center [104, 95] width 66 height 24
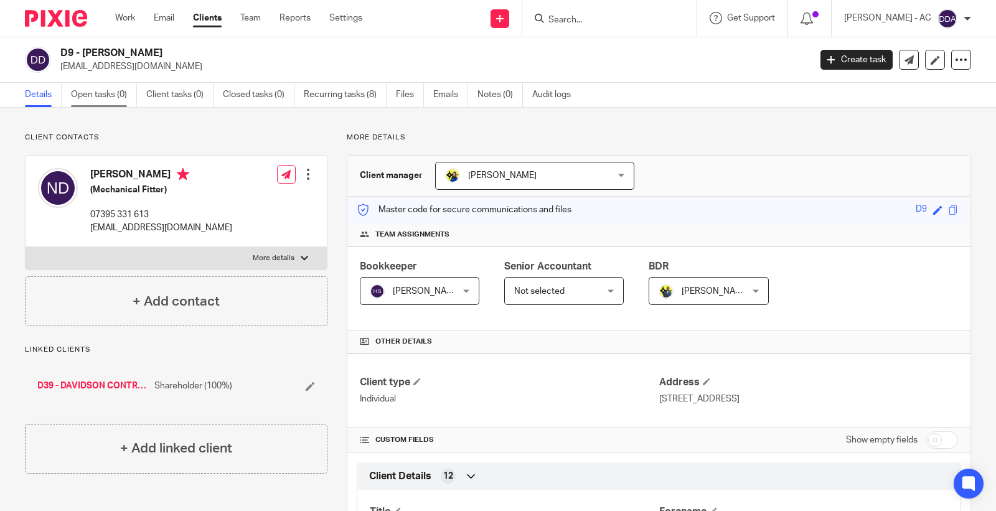
click at [116, 90] on link "Open tasks (0)" at bounding box center [104, 95] width 66 height 24
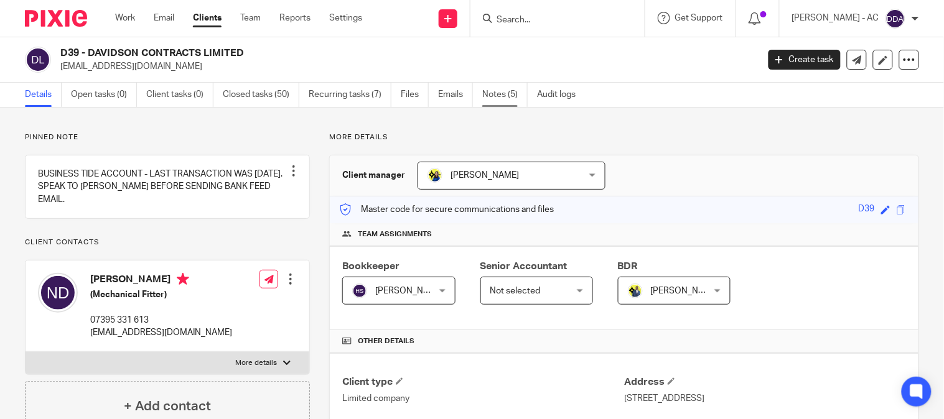
click at [500, 93] on link "Notes (5)" at bounding box center [504, 95] width 45 height 24
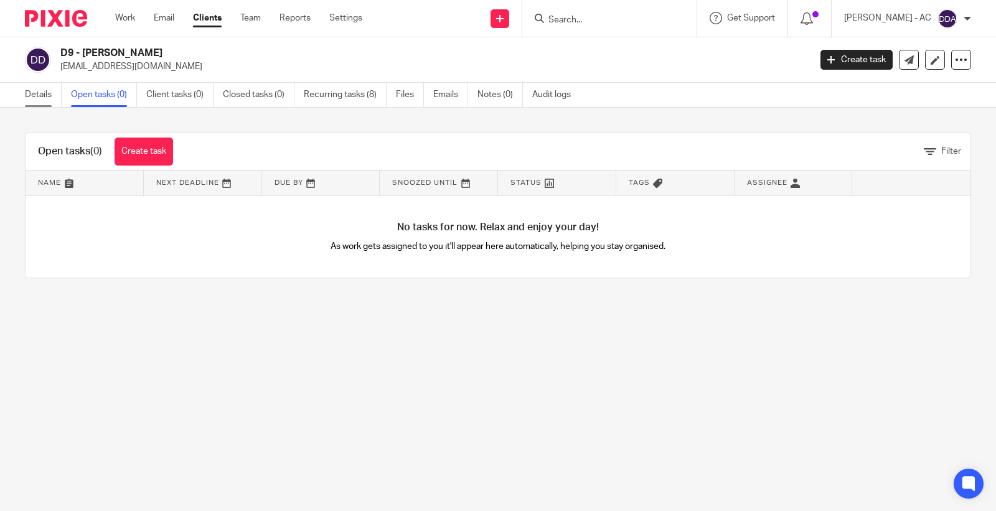
click at [29, 95] on link "Details" at bounding box center [43, 95] width 37 height 24
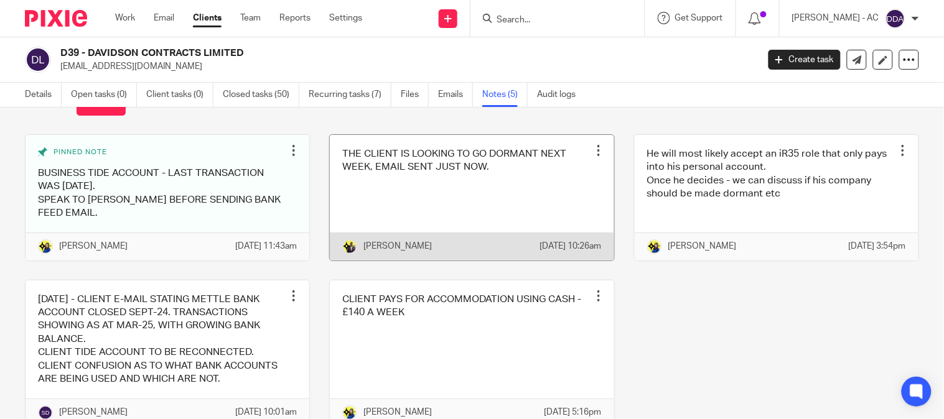
scroll to position [69, 0]
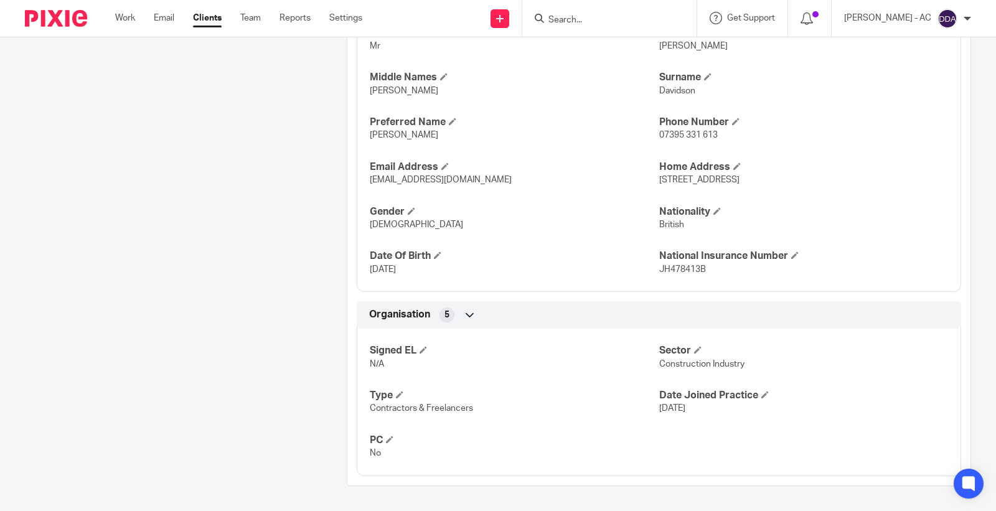
scroll to position [505, 0]
click at [183, 296] on div "Client contacts [PERSON_NAME] (Mechanical Fitter) 07395 331 613 [EMAIL_ADDRESS]…" at bounding box center [167, 69] width 322 height 833
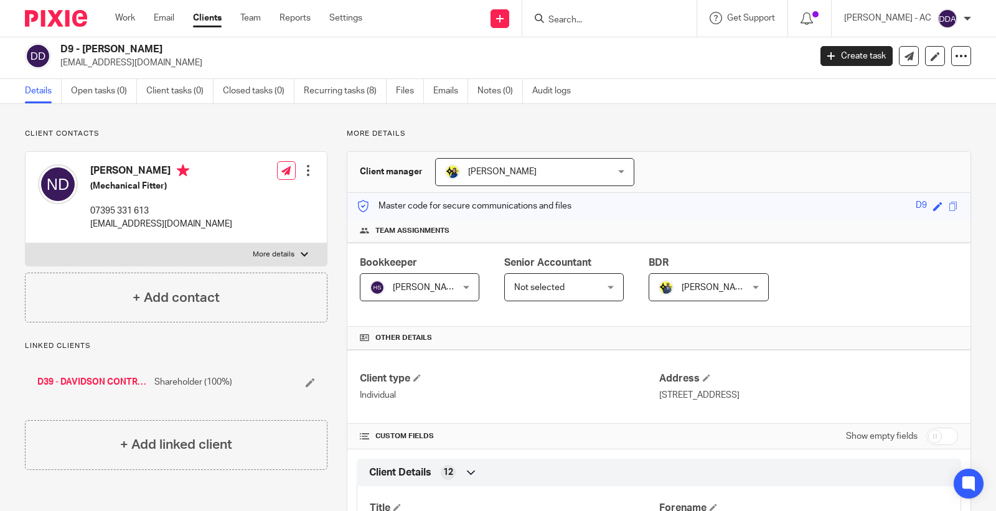
scroll to position [0, 0]
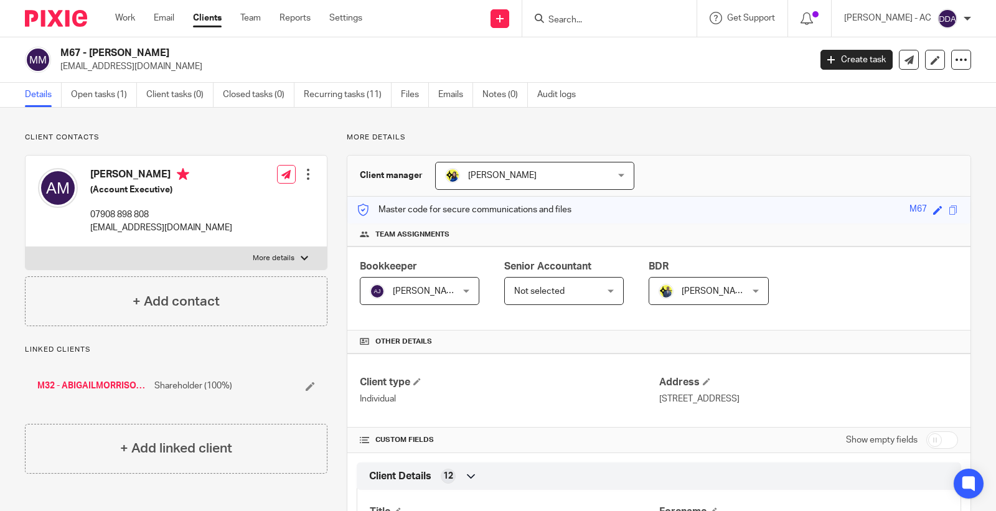
click at [230, 139] on p "Client contacts" at bounding box center [176, 138] width 302 height 10
click at [831, 134] on p "More details" at bounding box center [659, 138] width 624 height 10
click at [725, 138] on p "More details" at bounding box center [659, 138] width 624 height 10
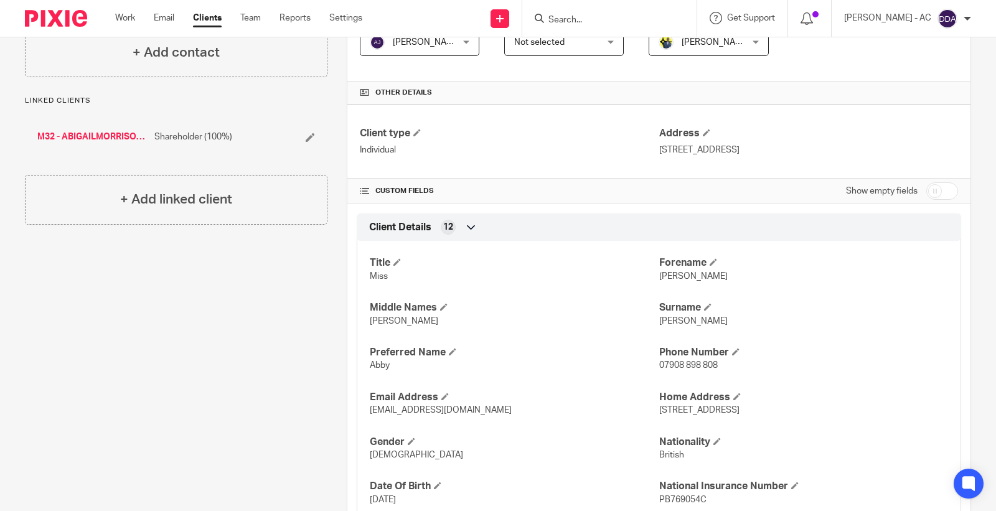
scroll to position [276, 0]
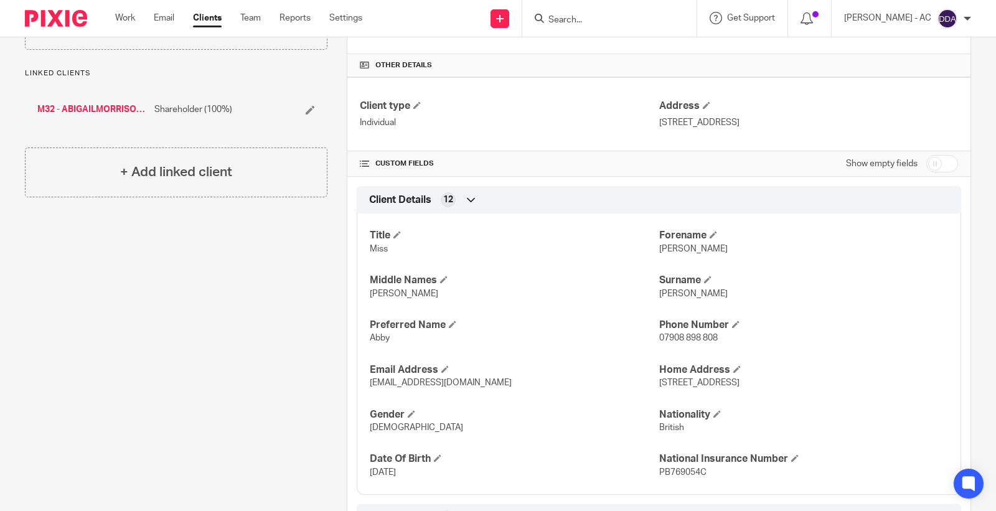
click at [882, 264] on div "Title Miss Forename Abigail Middle Names Louise Surname Morrison Preferred Name…" at bounding box center [659, 349] width 604 height 291
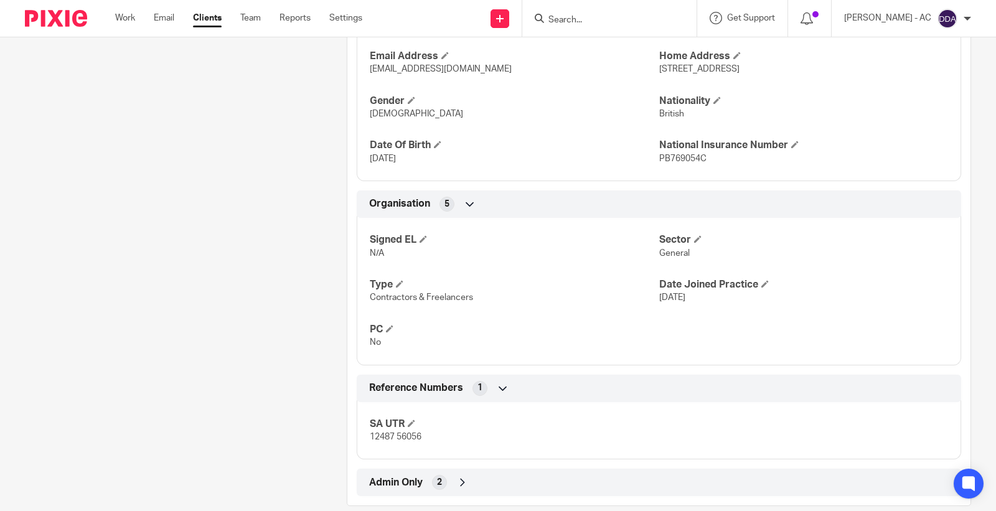
scroll to position [611, 0]
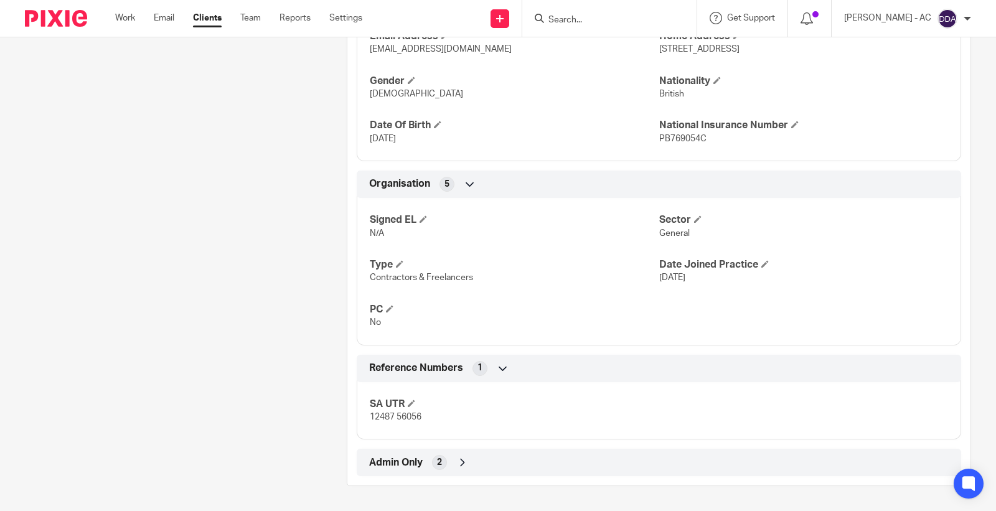
click at [424, 462] on div "Admin Only 2" at bounding box center [659, 462] width 586 height 21
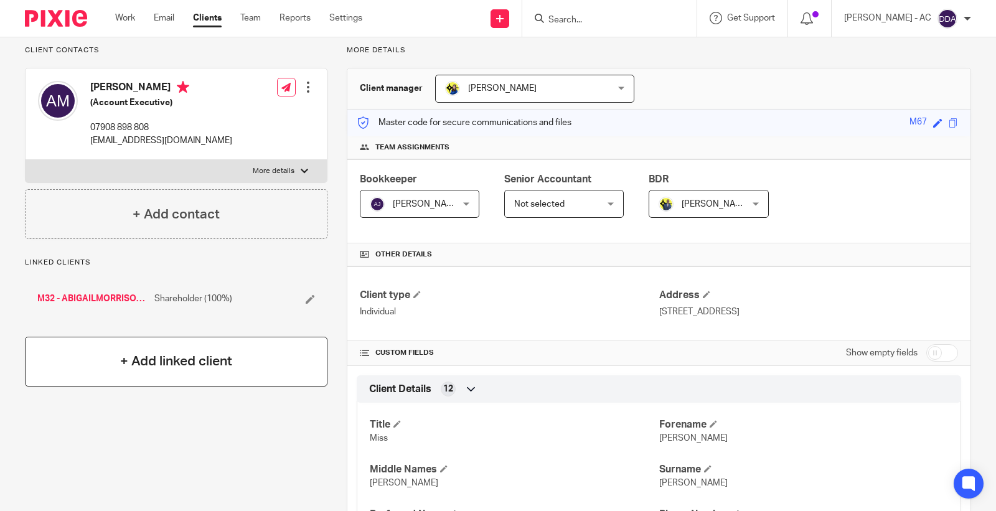
scroll to position [0, 0]
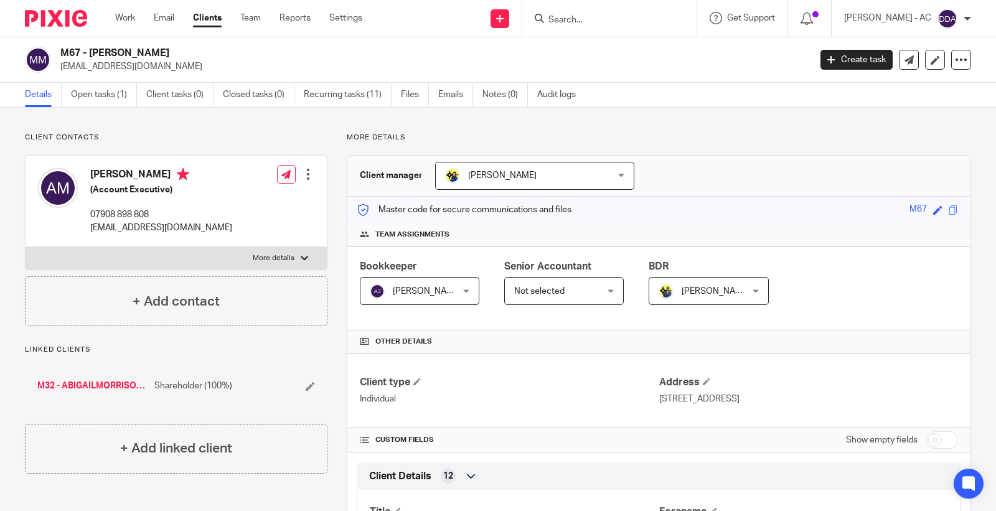
click at [308, 169] on div at bounding box center [308, 174] width 12 height 12
click at [215, 194] on link "Edit contact" at bounding box center [248, 202] width 119 height 18
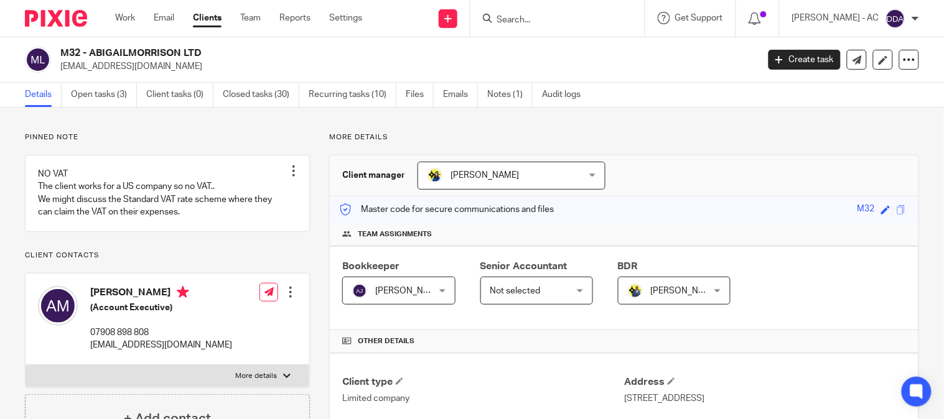
click at [644, 133] on p "More details" at bounding box center [624, 138] width 590 height 10
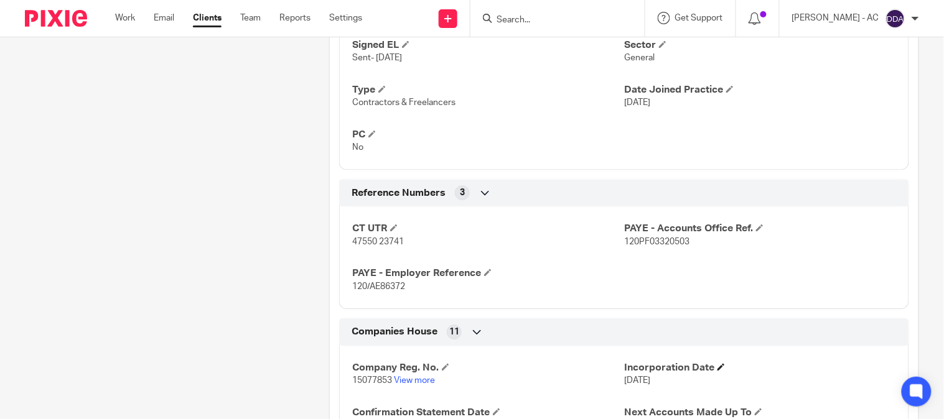
scroll to position [1110, 0]
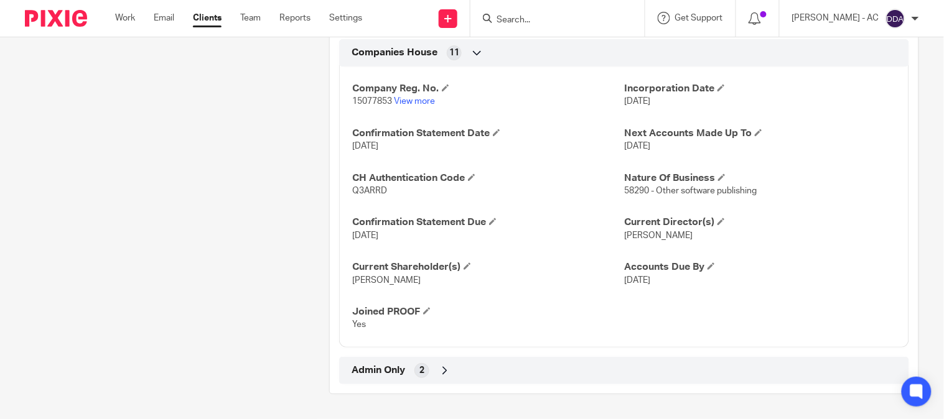
click at [358, 364] on span "Admin Only" at bounding box center [379, 370] width 54 height 13
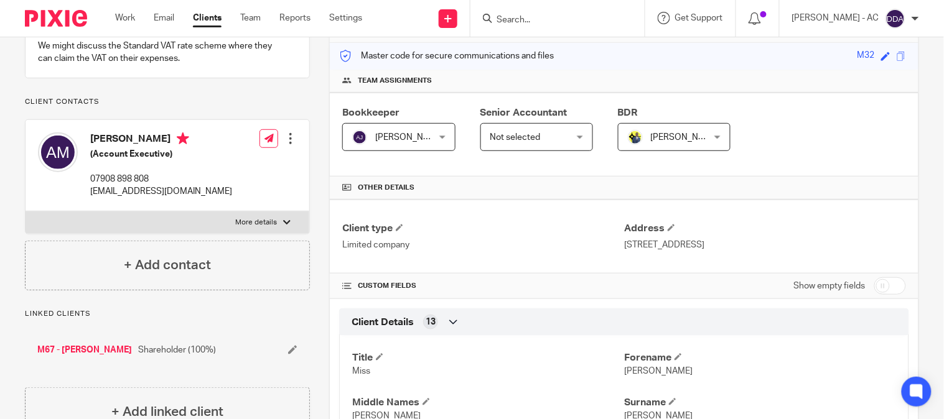
scroll to position [0, 0]
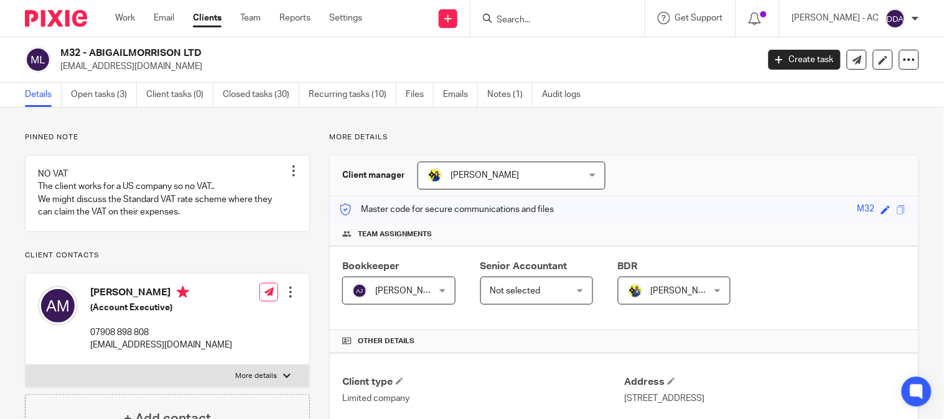
click at [284, 299] on div at bounding box center [290, 292] width 12 height 12
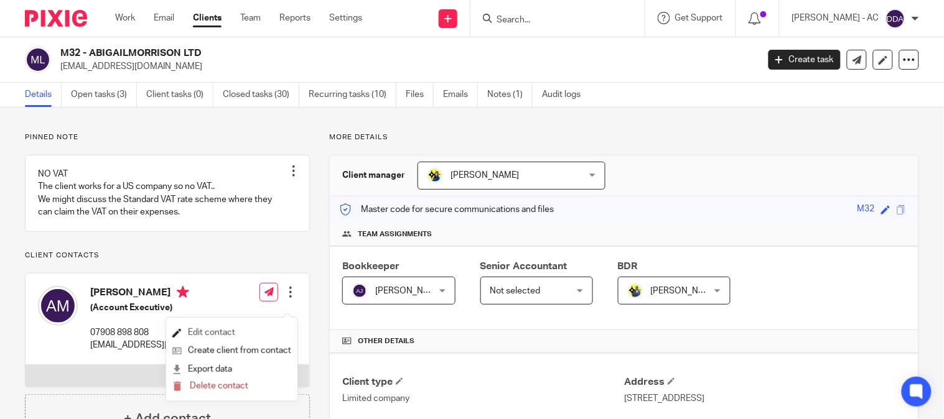
click at [198, 329] on link "Edit contact" at bounding box center [231, 333] width 119 height 18
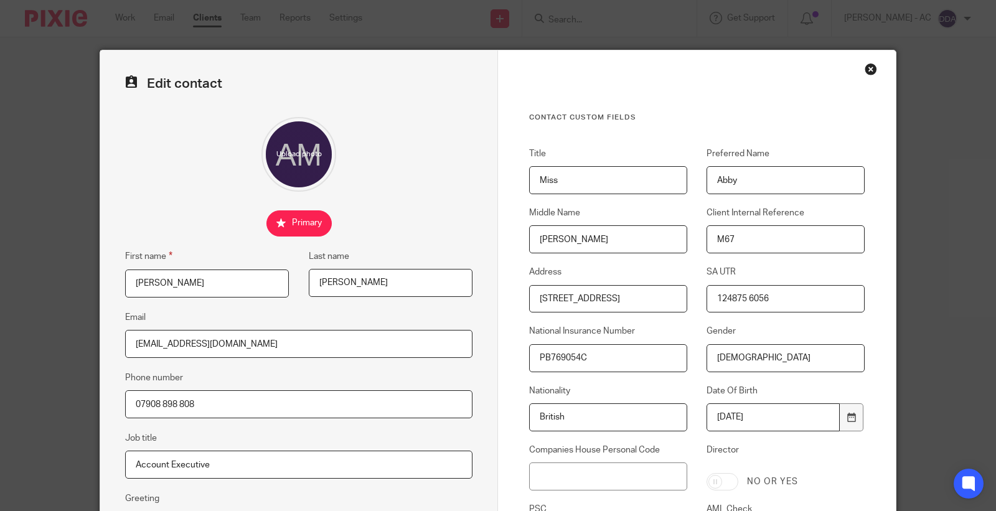
scroll to position [69, 0]
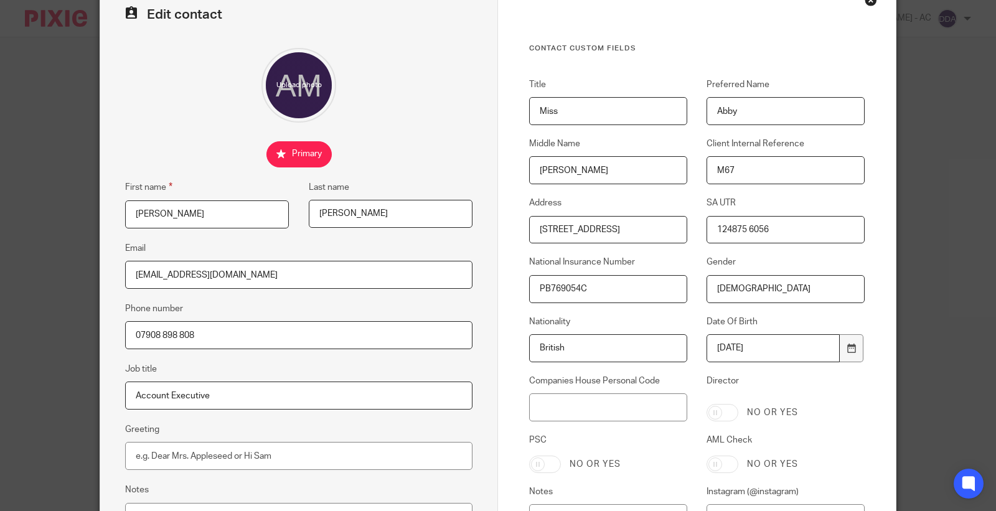
click at [866, 3] on div "Close this dialog window" at bounding box center [870, 0] width 12 height 12
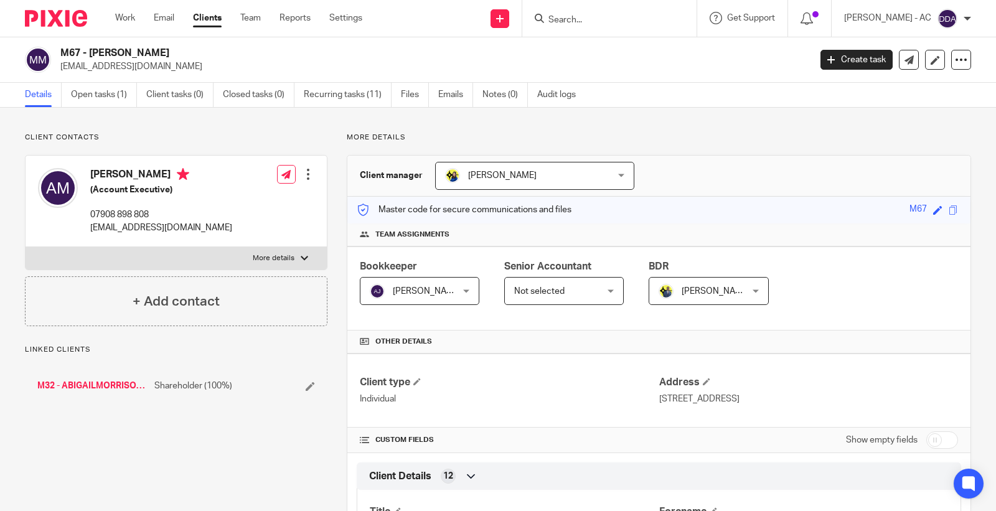
click at [302, 179] on div at bounding box center [308, 174] width 12 height 12
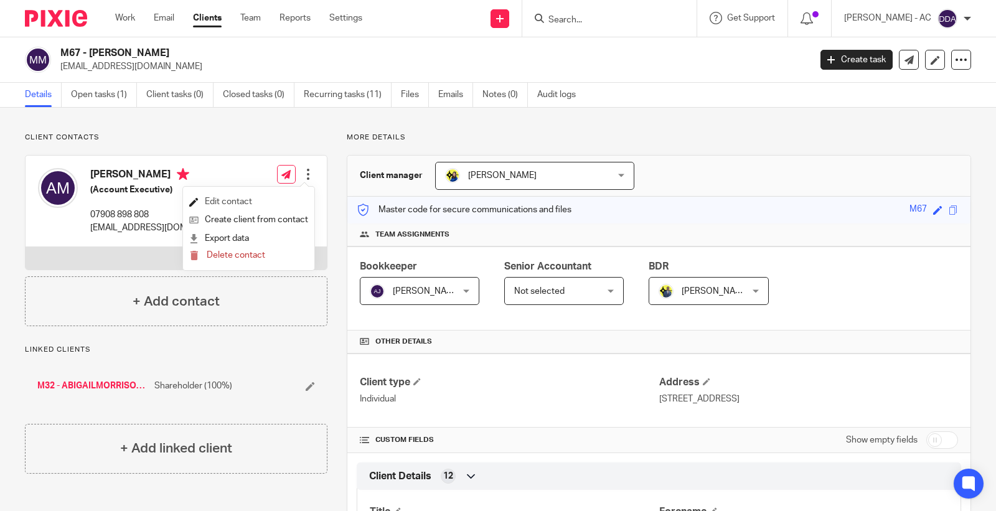
click at [250, 202] on link "Edit contact" at bounding box center [248, 202] width 119 height 18
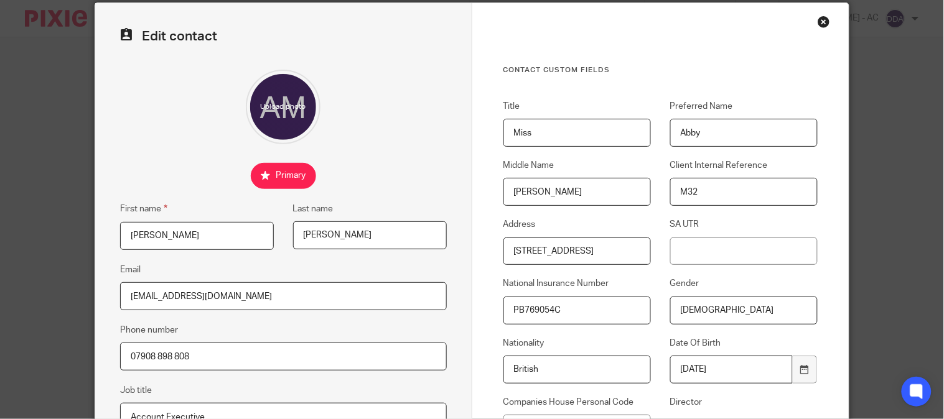
scroll to position [69, 0]
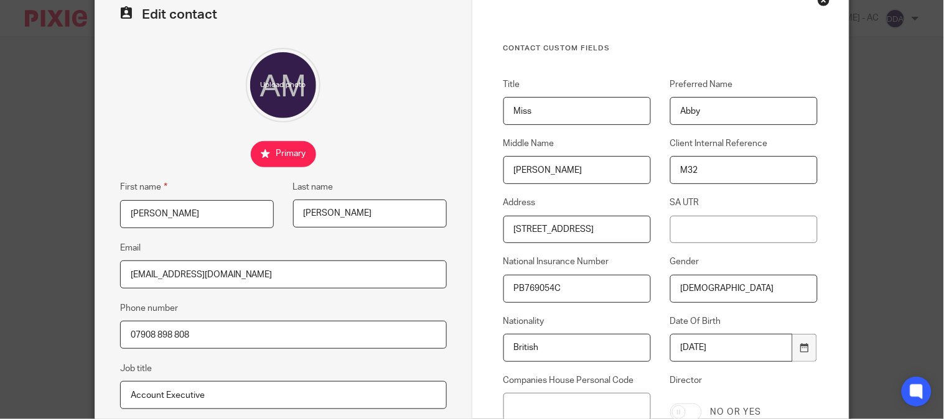
click at [818, 4] on div "Close this dialog window" at bounding box center [824, 0] width 12 height 12
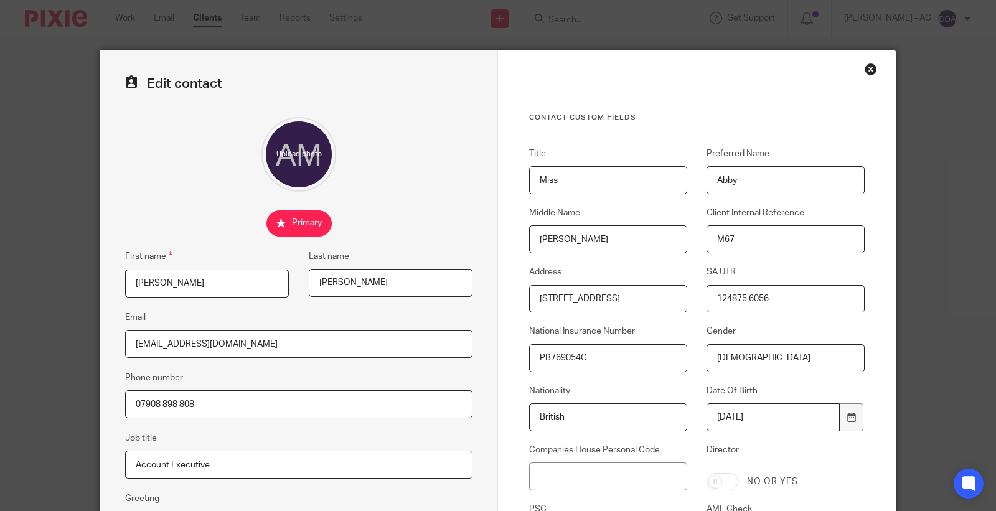
click at [863, 75] on div "Contact Custom fields Title Miss Preferred Name [GEOGRAPHIC_DATA] Middle Name […" at bounding box center [697, 360] width 398 height 621
click at [866, 66] on div "Close this dialog window" at bounding box center [870, 69] width 12 height 12
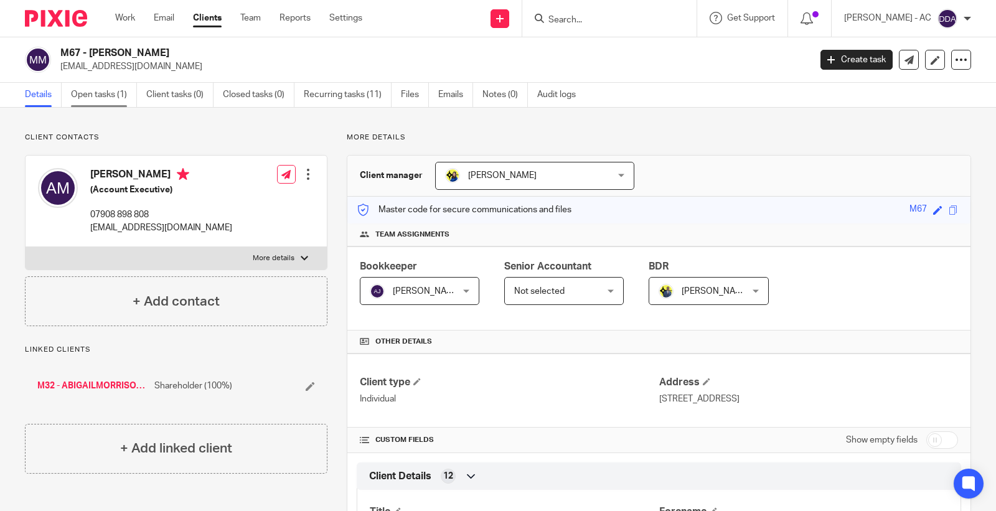
click at [96, 93] on link "Open tasks (1)" at bounding box center [104, 95] width 66 height 24
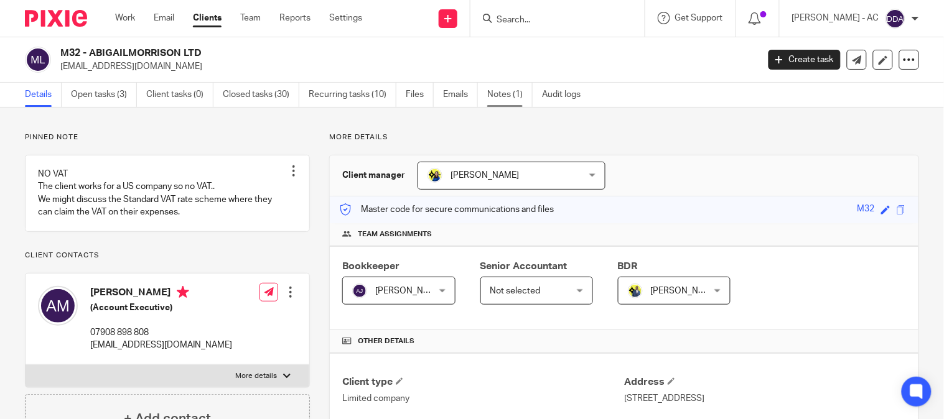
click at [502, 91] on link "Notes (1)" at bounding box center [509, 95] width 45 height 24
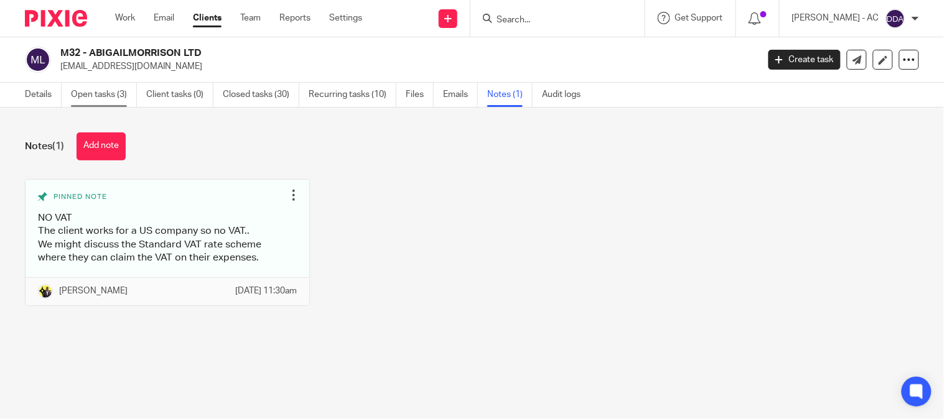
click at [126, 95] on link "Open tasks (3)" at bounding box center [104, 95] width 66 height 24
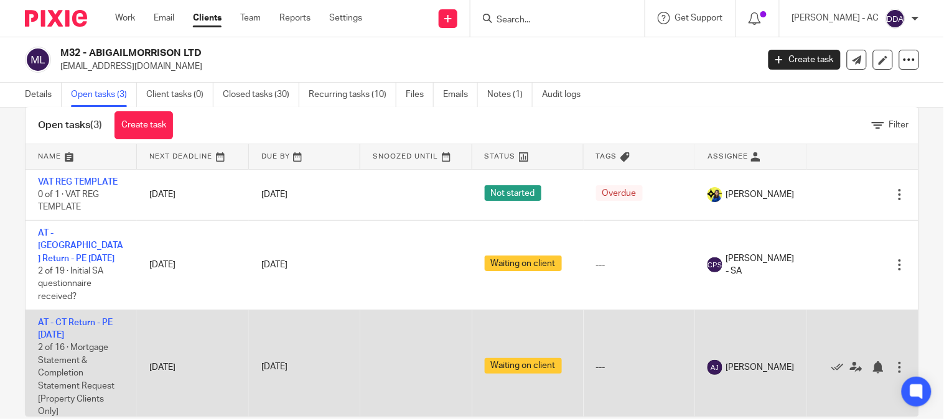
scroll to position [47, 0]
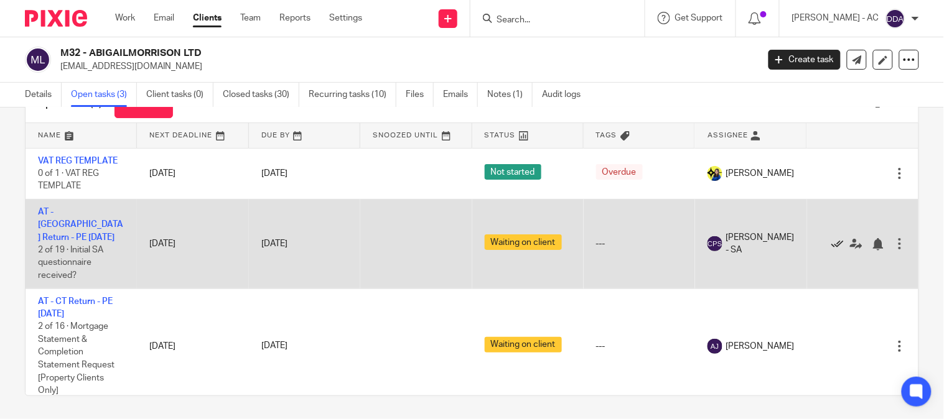
click at [831, 238] on icon at bounding box center [837, 244] width 12 height 12
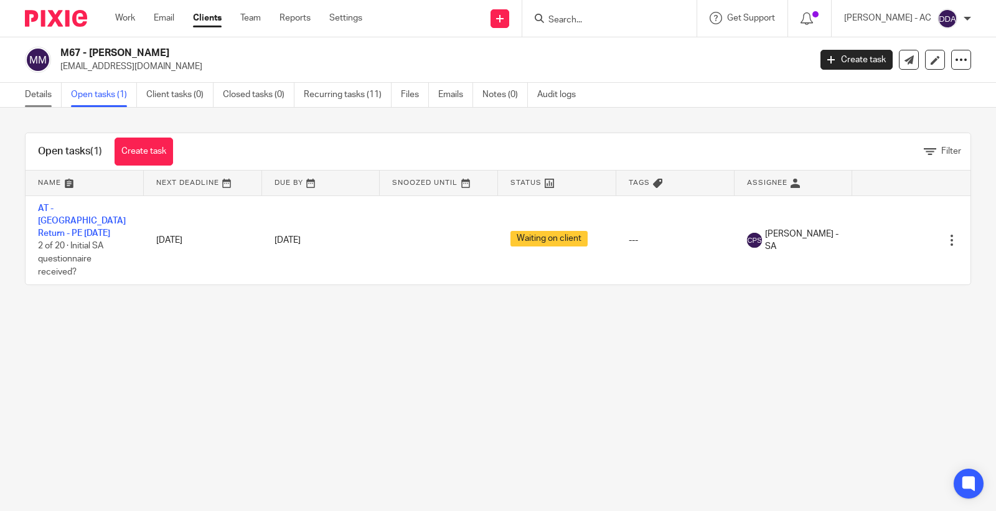
click at [44, 91] on link "Details" at bounding box center [43, 95] width 37 height 24
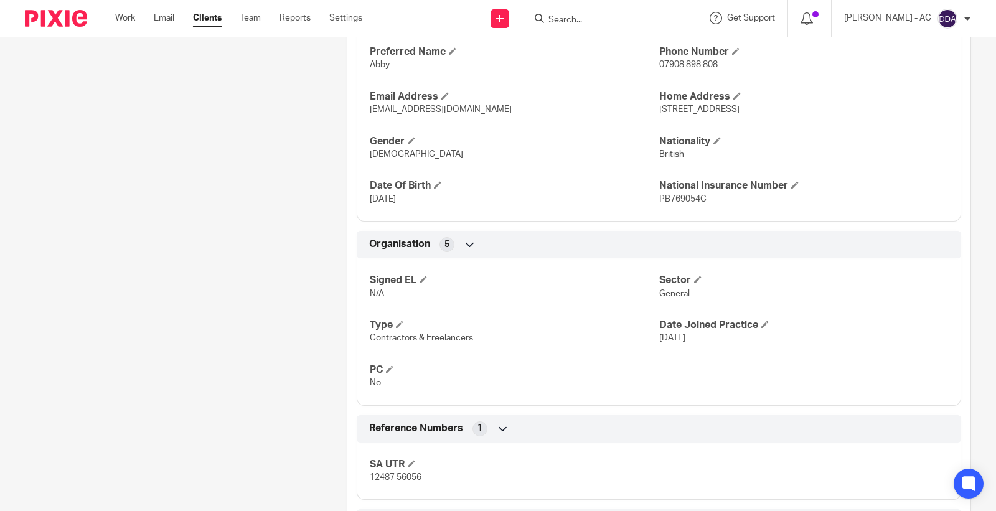
scroll to position [611, 0]
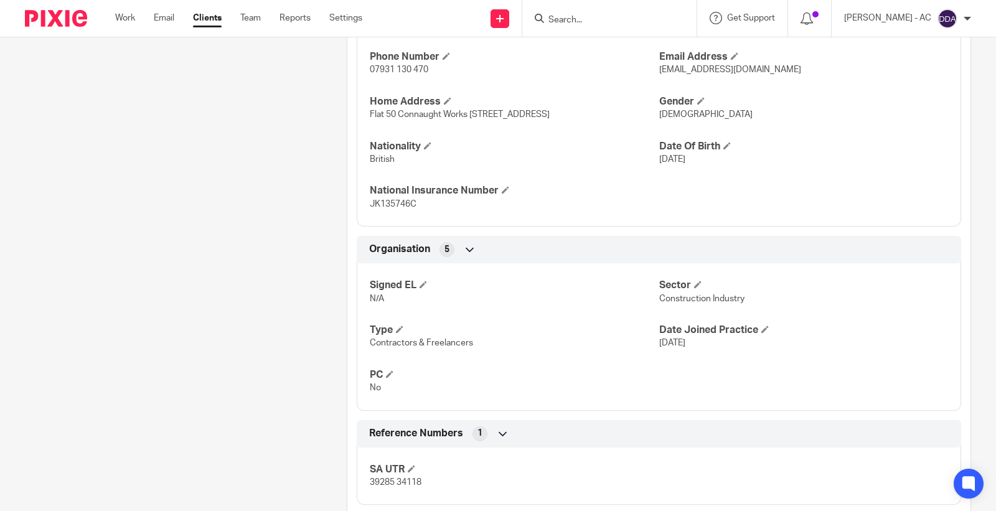
scroll to position [553, 0]
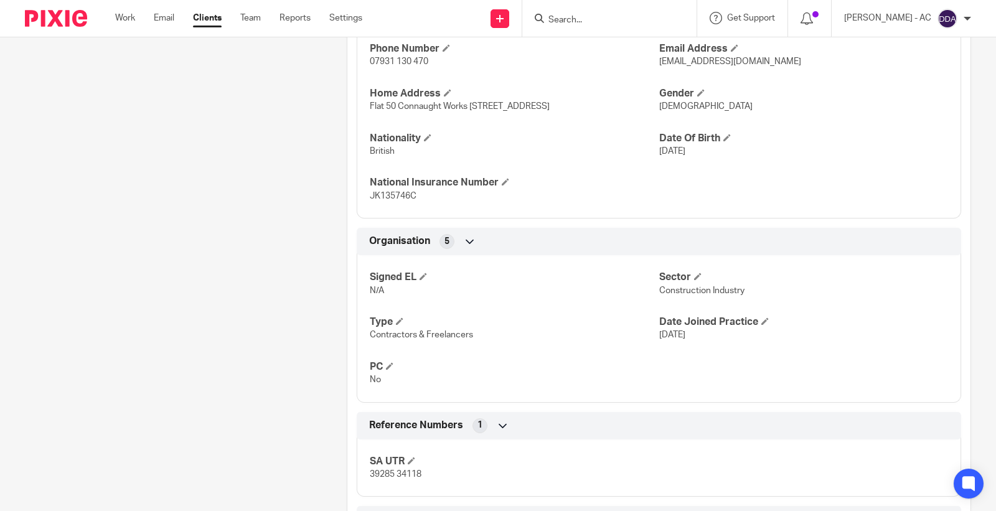
drag, startPoint x: 864, startPoint y: 304, endPoint x: 865, endPoint y: 295, distance: 8.8
click at [865, 302] on div "Signed EL N/A Sector Construction Industry Type Contractors & Freelancers Date …" at bounding box center [659, 324] width 604 height 156
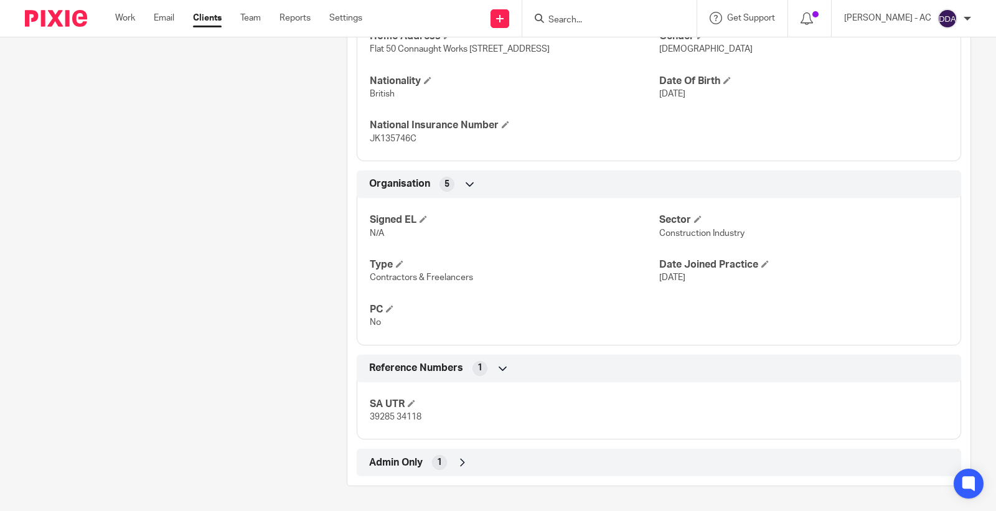
click at [437, 462] on span "1" at bounding box center [439, 462] width 5 height 12
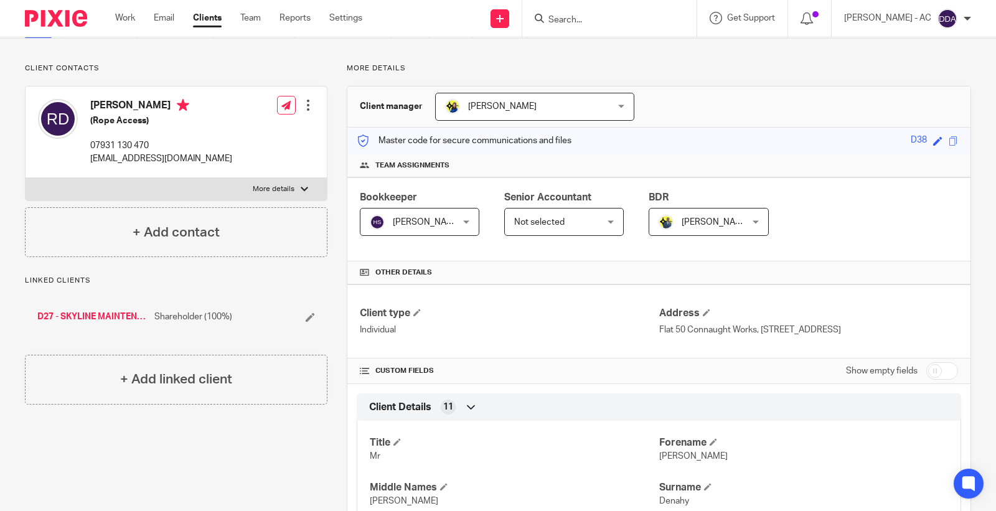
scroll to position [0, 0]
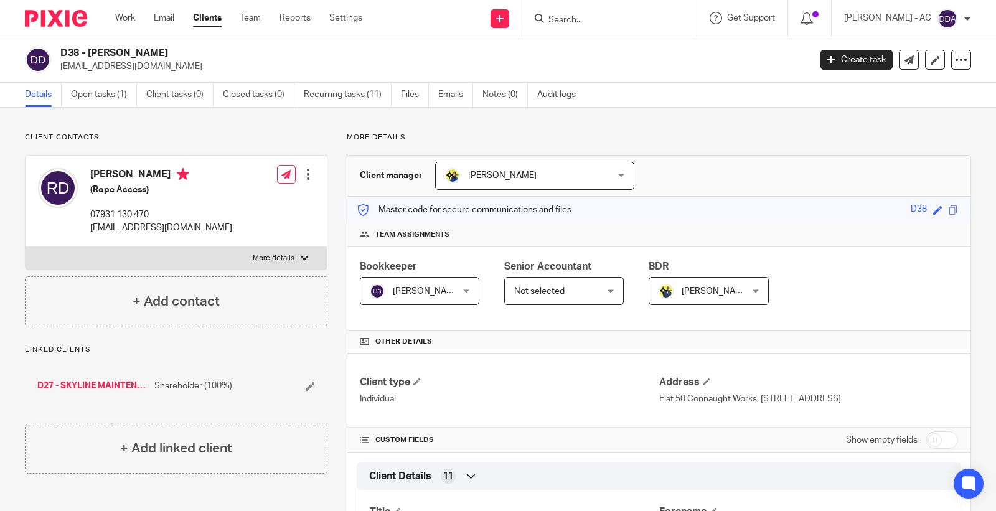
click at [306, 175] on div at bounding box center [308, 174] width 12 height 12
click at [240, 197] on link "Edit contact" at bounding box center [248, 202] width 119 height 18
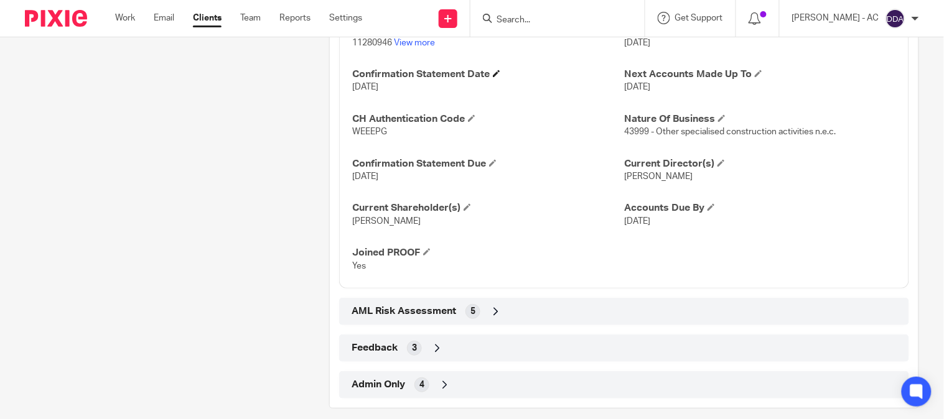
scroll to position [1139, 0]
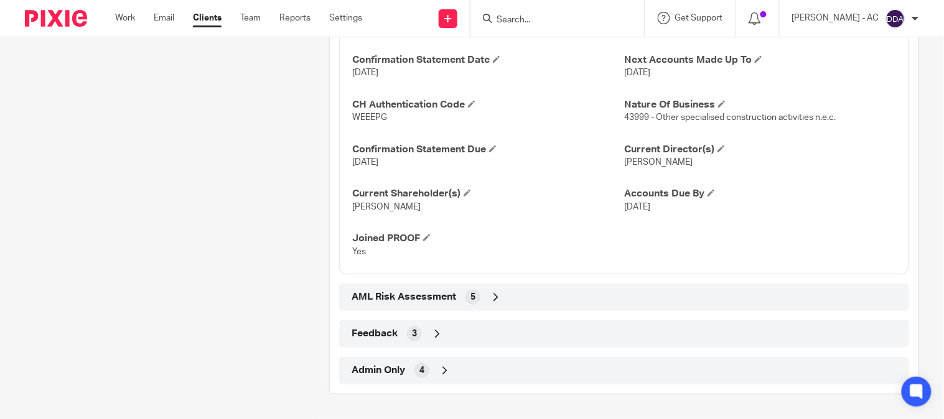
click at [428, 304] on div "AML Risk Assessment 5" at bounding box center [623, 297] width 551 height 21
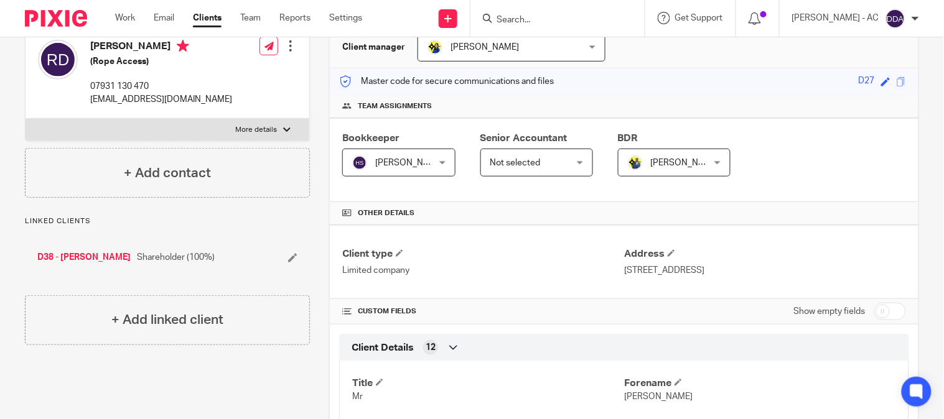
scroll to position [0, 0]
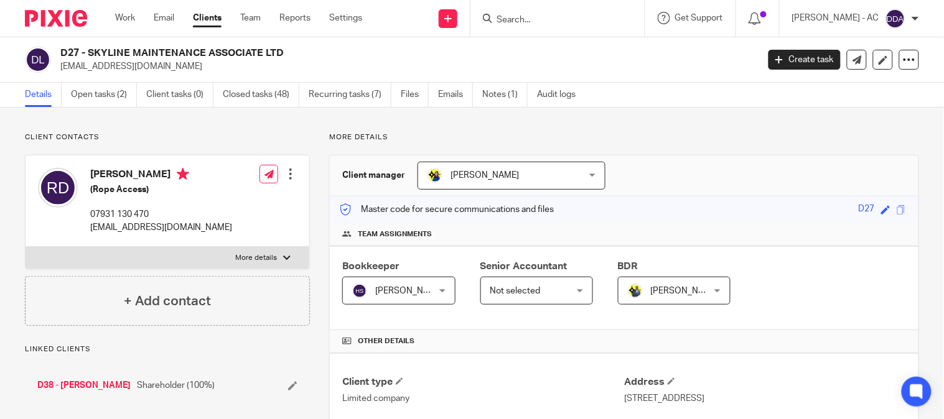
click at [291, 171] on div at bounding box center [290, 174] width 12 height 12
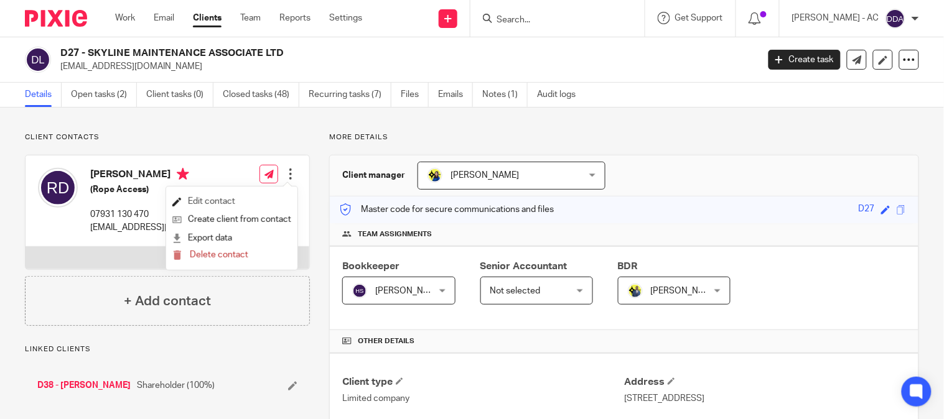
click at [235, 193] on link "Edit contact" at bounding box center [231, 202] width 119 height 18
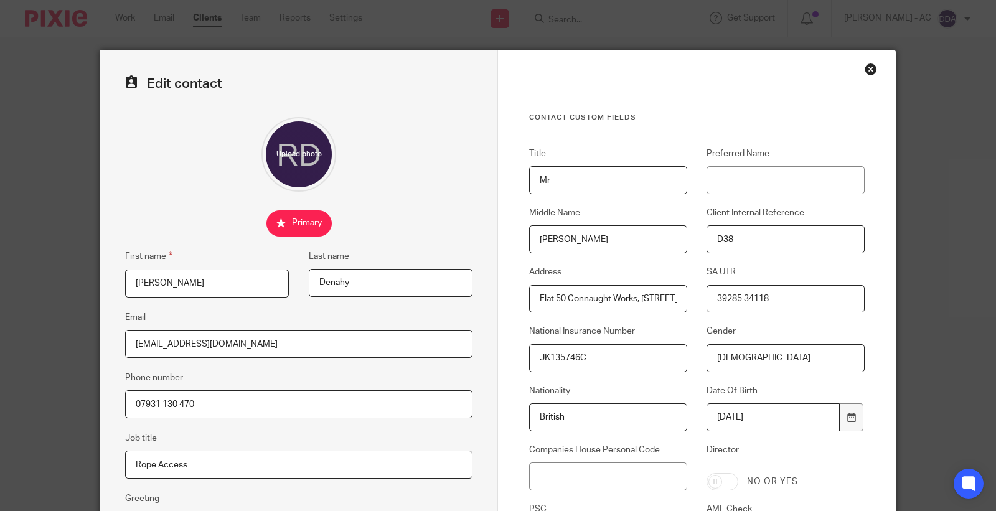
click at [865, 67] on div "Close this dialog window" at bounding box center [870, 69] width 12 height 12
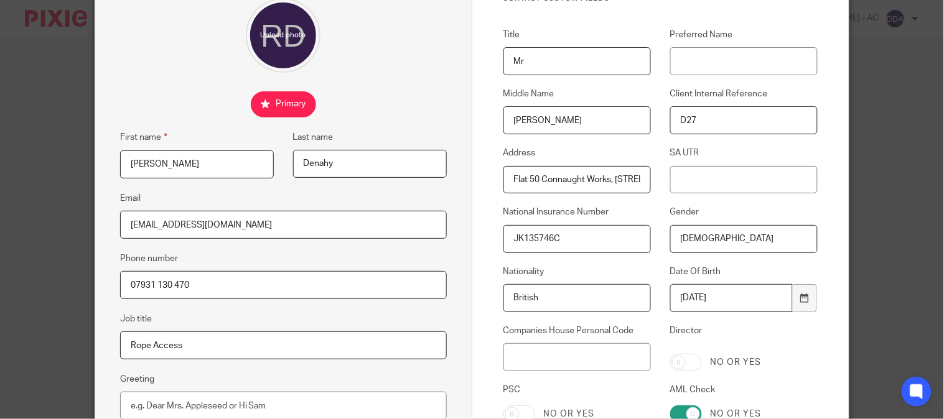
scroll to position [138, 0]
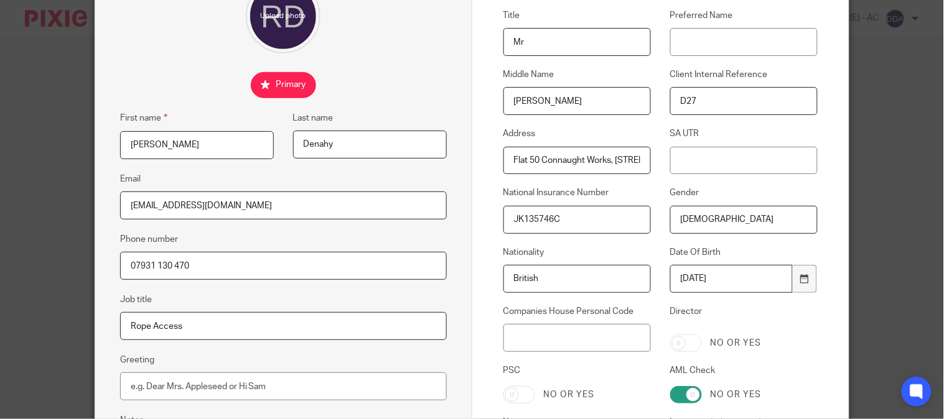
click at [685, 345] on input "Director" at bounding box center [686, 343] width 32 height 17
checkbox input "true"
click at [523, 389] on input "PSC" at bounding box center [519, 394] width 32 height 17
checkbox input "true"
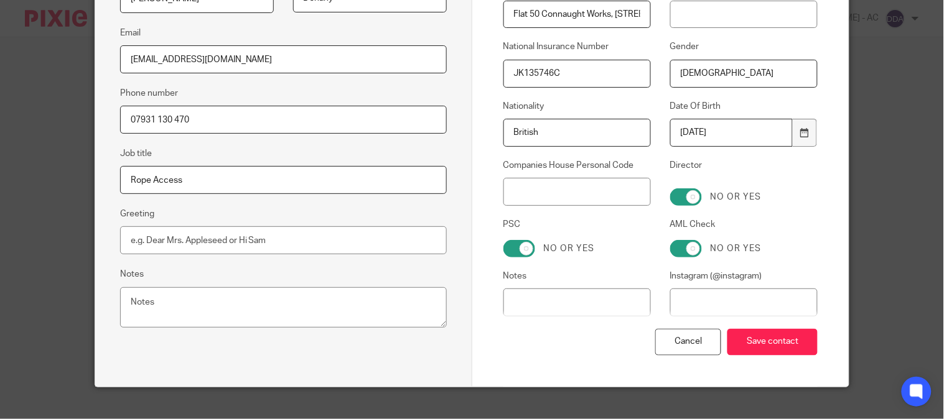
scroll to position [302, 0]
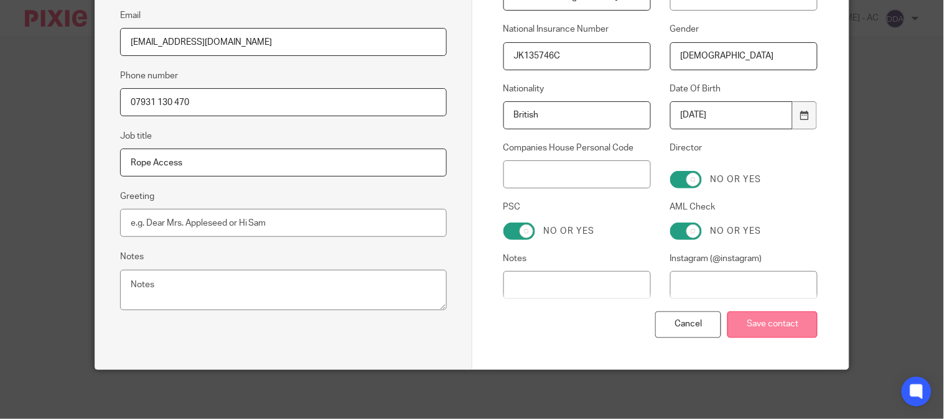
click at [753, 319] on input "Save contact" at bounding box center [772, 325] width 90 height 27
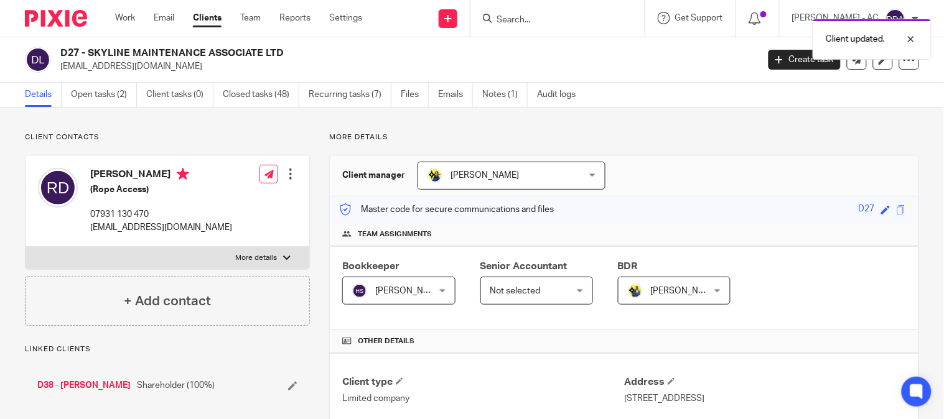
click at [291, 174] on div at bounding box center [290, 174] width 12 height 12
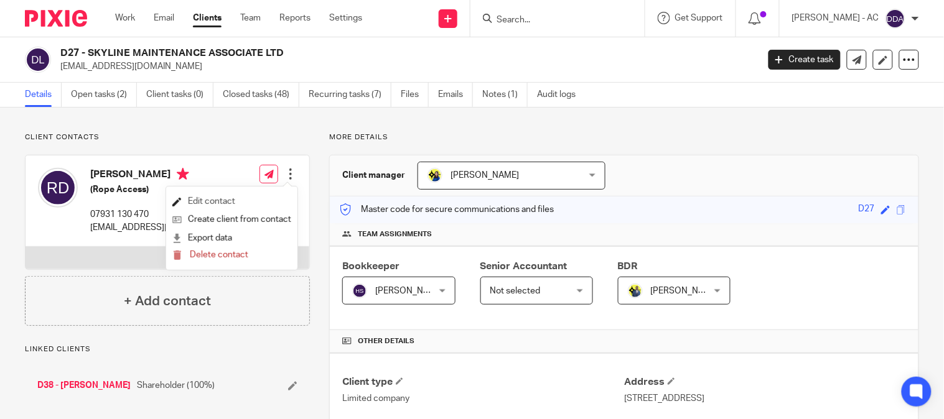
click at [225, 195] on link "Edit contact" at bounding box center [231, 202] width 119 height 18
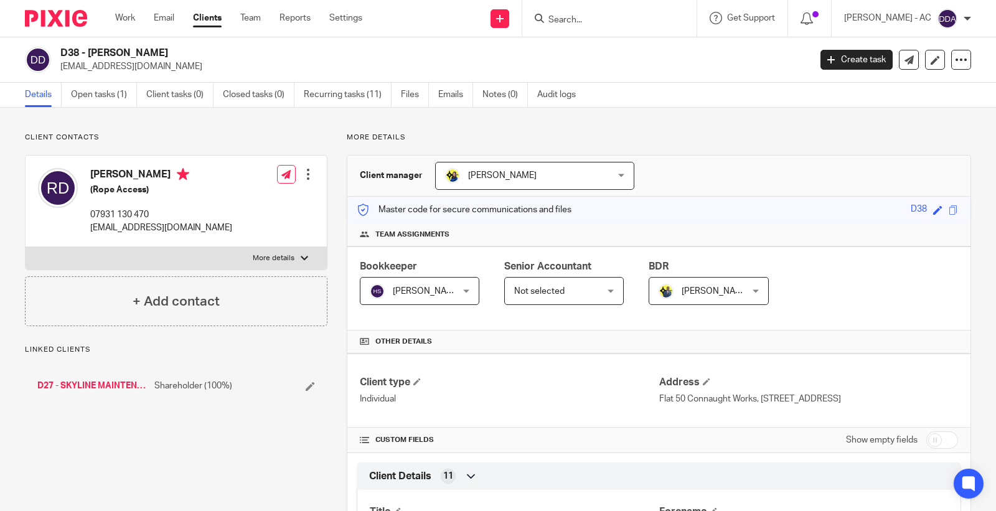
click at [304, 177] on div at bounding box center [308, 174] width 12 height 12
click at [271, 203] on link "Edit contact" at bounding box center [248, 202] width 119 height 18
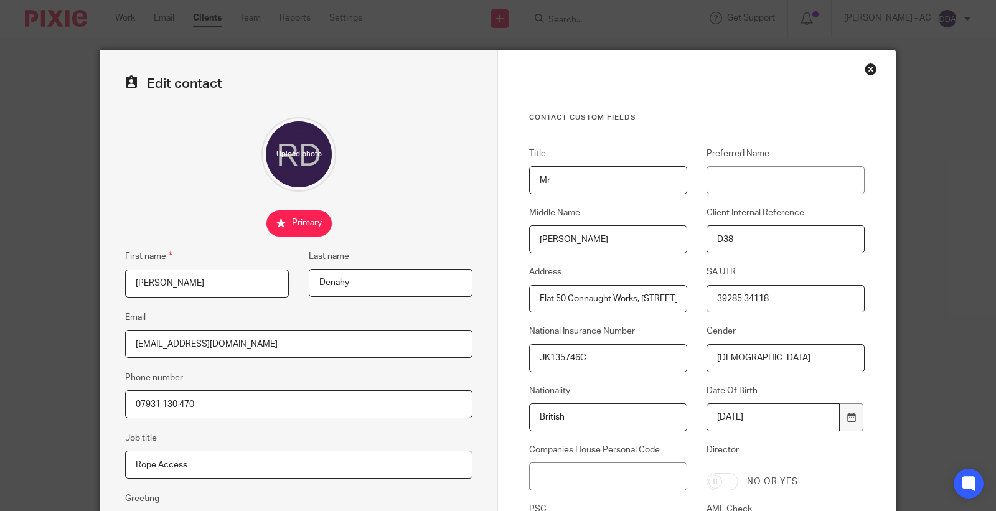
click at [864, 70] on div "Close this dialog window" at bounding box center [870, 69] width 12 height 12
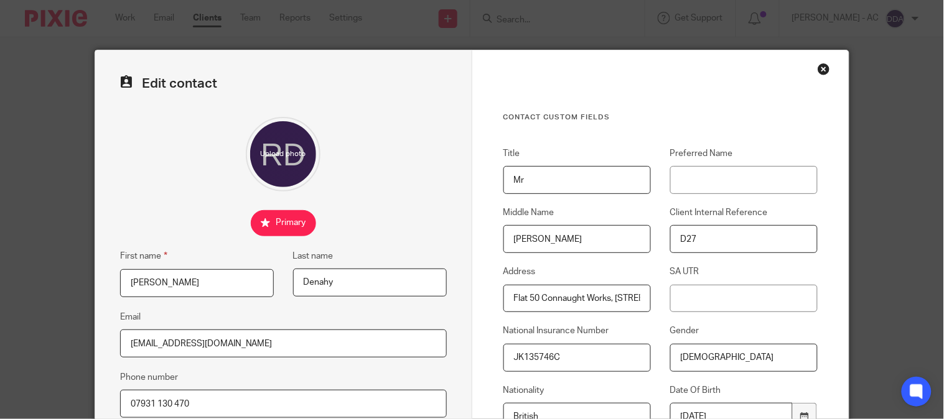
click at [819, 67] on div "Close this dialog window" at bounding box center [824, 69] width 12 height 12
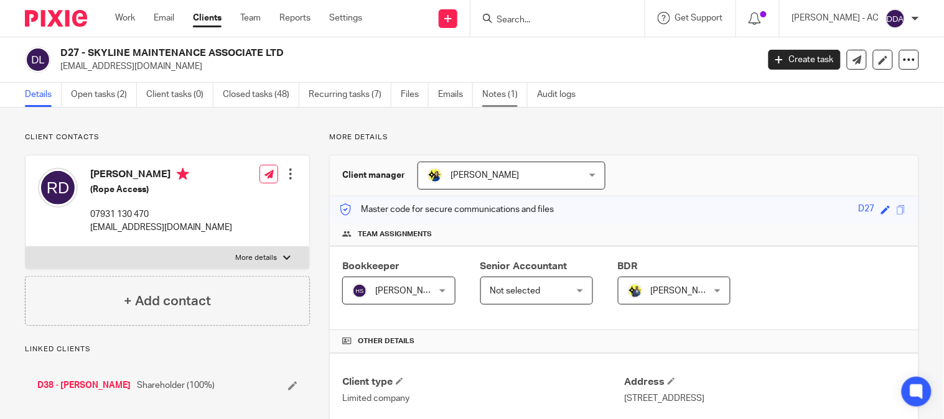
click at [487, 93] on link "Notes (1)" at bounding box center [504, 95] width 45 height 24
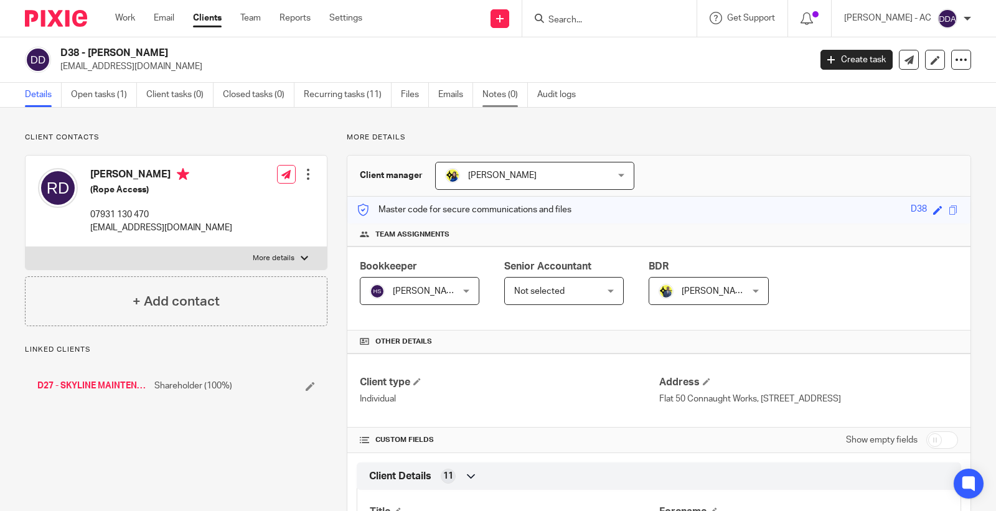
click at [508, 85] on link "Notes (0)" at bounding box center [504, 95] width 45 height 24
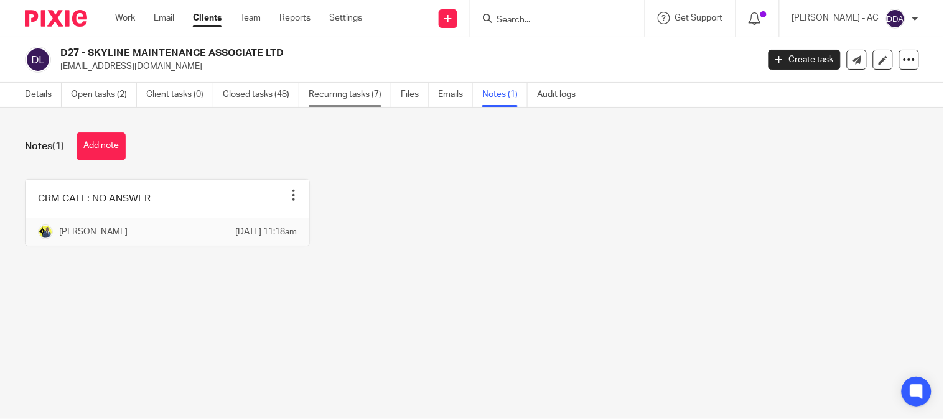
click at [362, 96] on link "Recurring tasks (7)" at bounding box center [350, 95] width 83 height 24
click at [100, 92] on link "Open tasks (2)" at bounding box center [104, 95] width 66 height 24
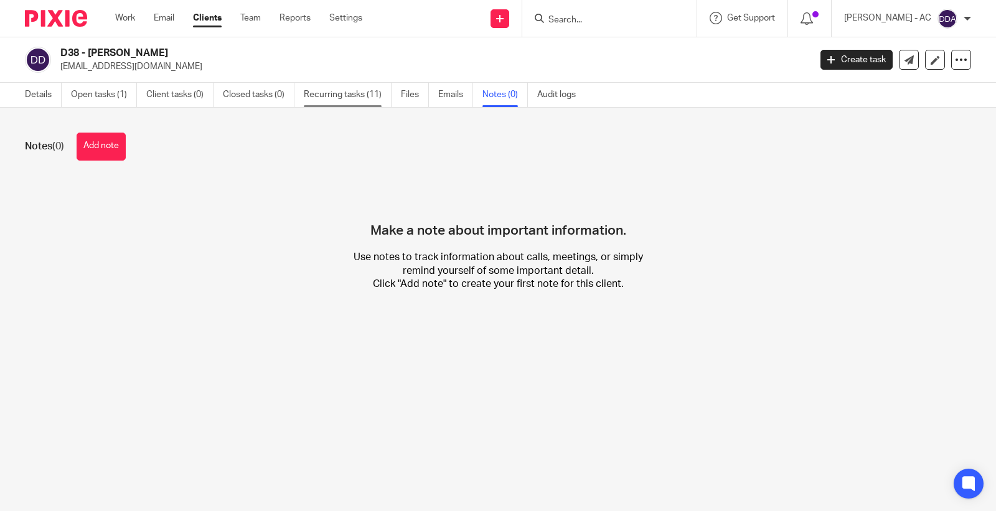
click at [356, 98] on link "Recurring tasks (11)" at bounding box center [348, 95] width 88 height 24
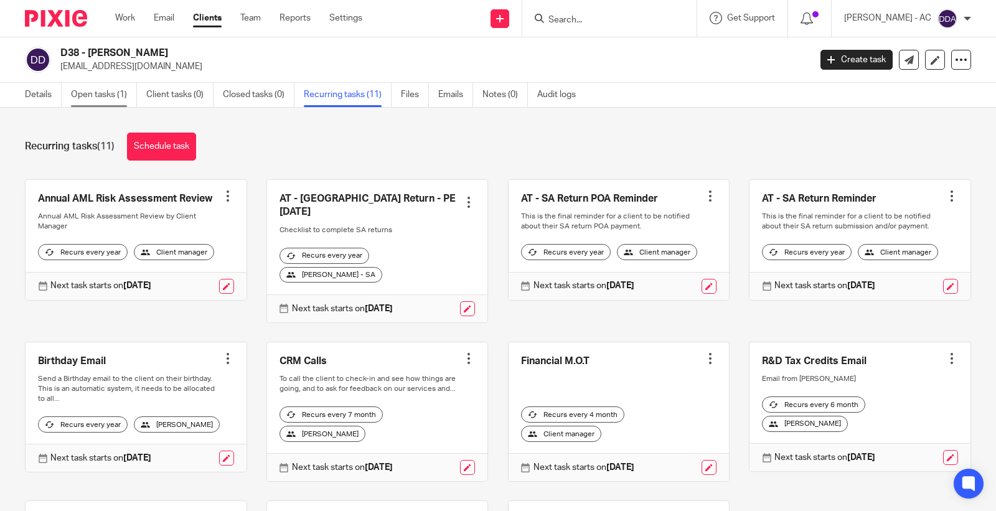
click at [103, 86] on link "Open tasks (1)" at bounding box center [104, 95] width 66 height 24
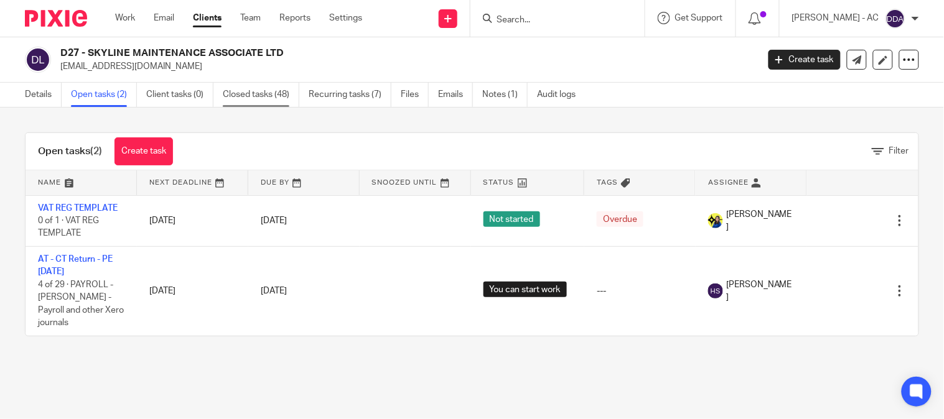
click at [260, 95] on link "Closed tasks (48)" at bounding box center [261, 95] width 77 height 24
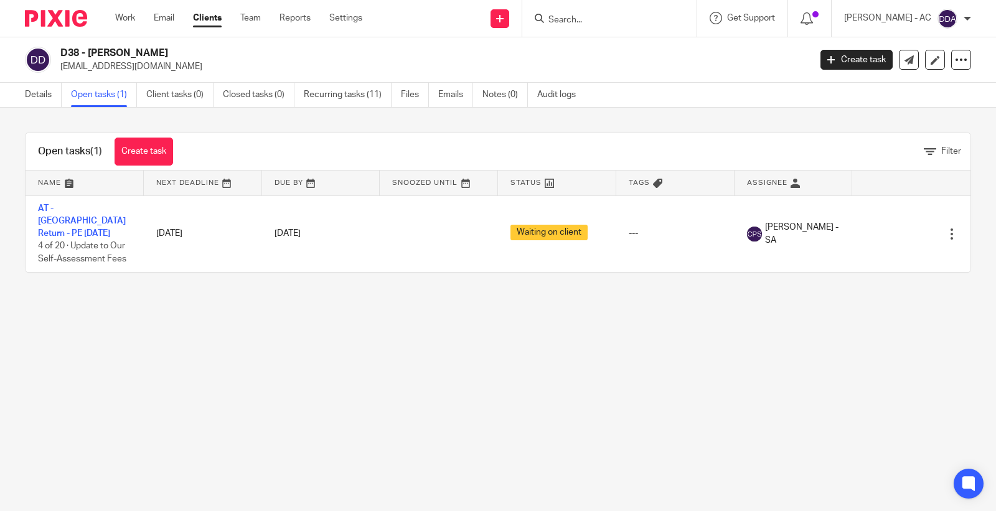
click at [319, 324] on main "D38 - RICHARD DENAHY richarddenahy@gmail.com Create task Update from Companies …" at bounding box center [498, 255] width 996 height 511
click at [33, 100] on link "Details" at bounding box center [43, 95] width 37 height 24
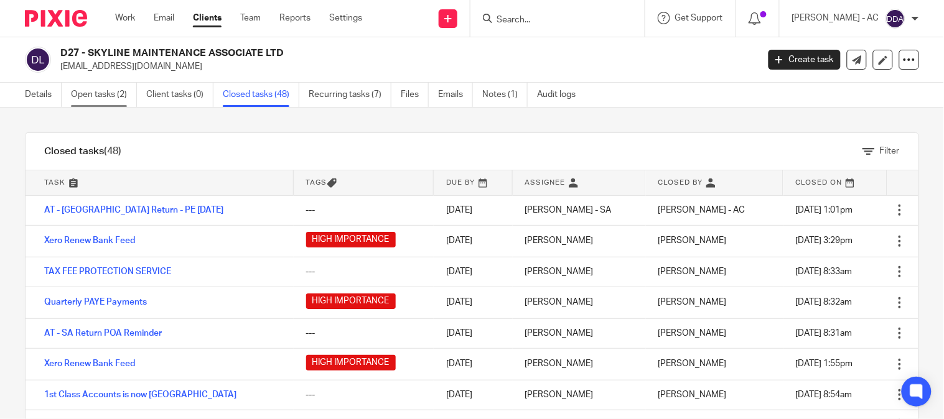
click at [98, 96] on link "Open tasks (2)" at bounding box center [104, 95] width 66 height 24
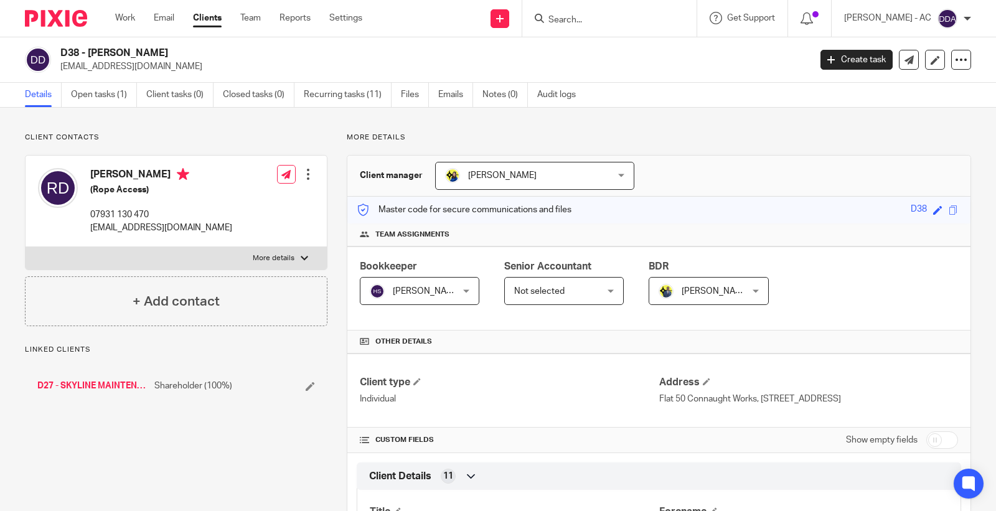
click at [306, 171] on div at bounding box center [308, 174] width 12 height 12
click at [237, 197] on link "Edit contact" at bounding box center [248, 202] width 119 height 18
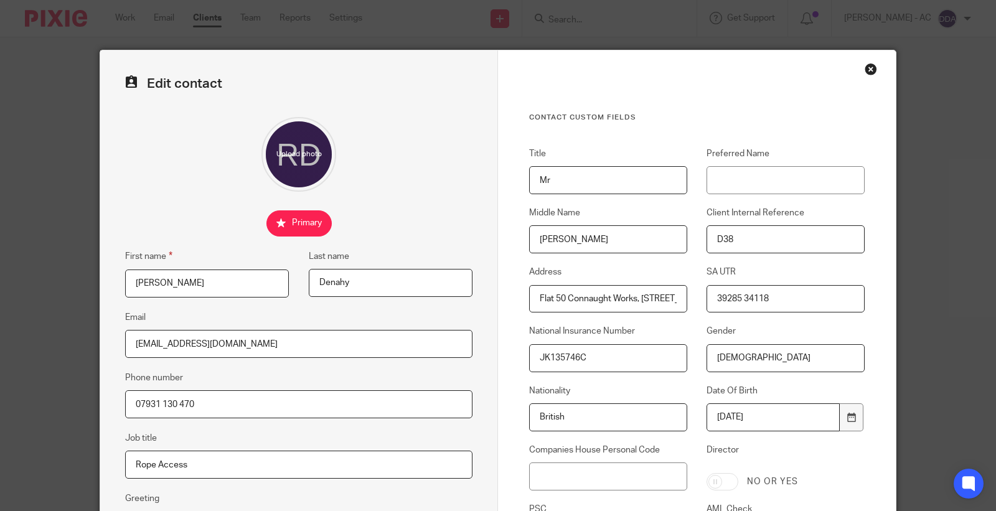
click at [866, 63] on div "Close this dialog window" at bounding box center [870, 69] width 12 height 12
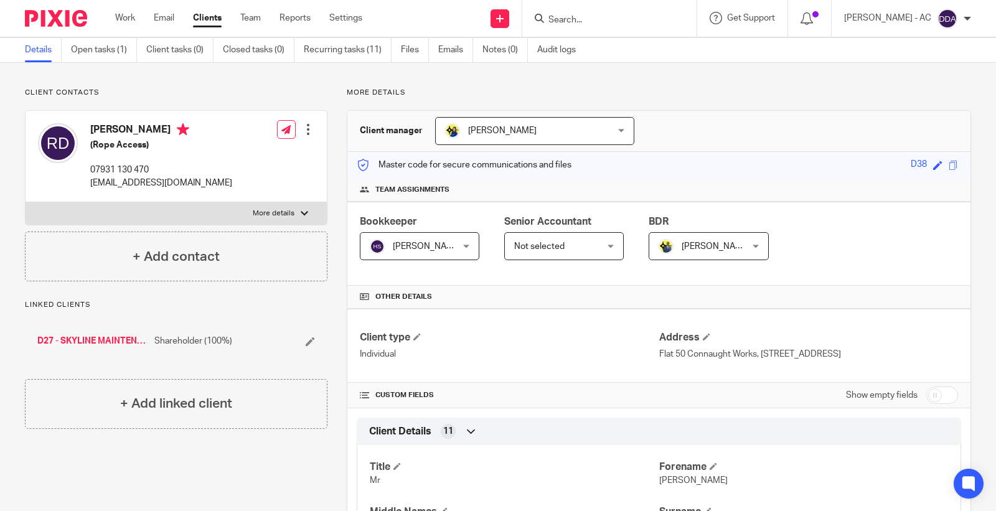
scroll to position [69, 0]
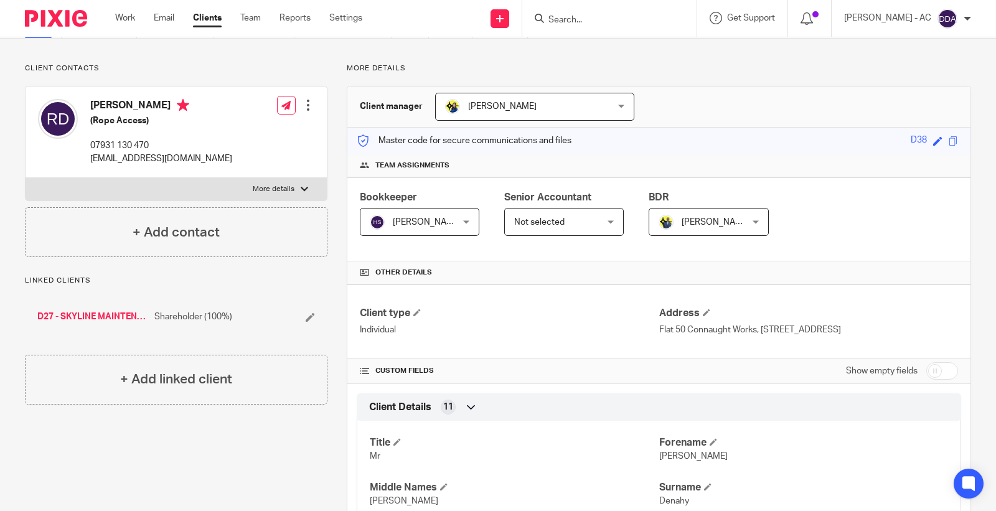
click at [579, 278] on h4 "Other details" at bounding box center [659, 273] width 598 height 10
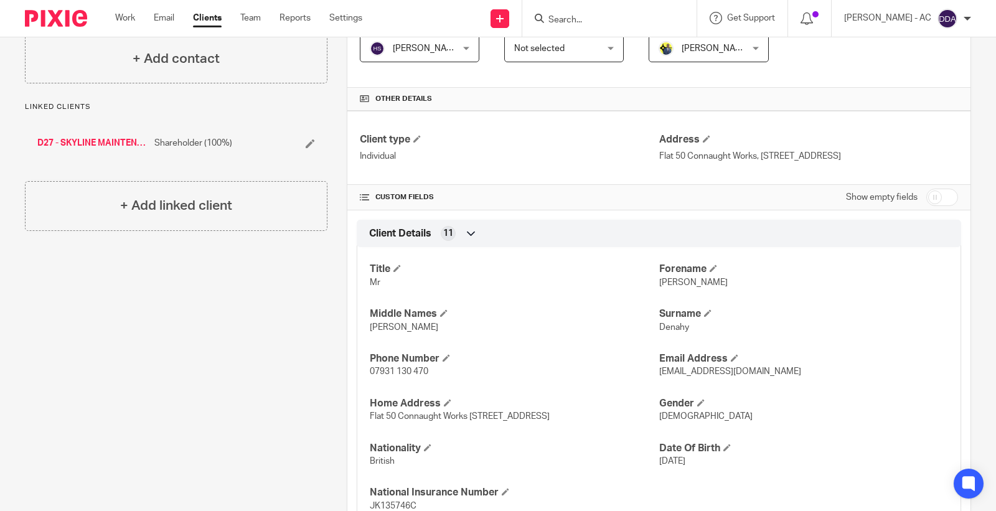
scroll to position [276, 0]
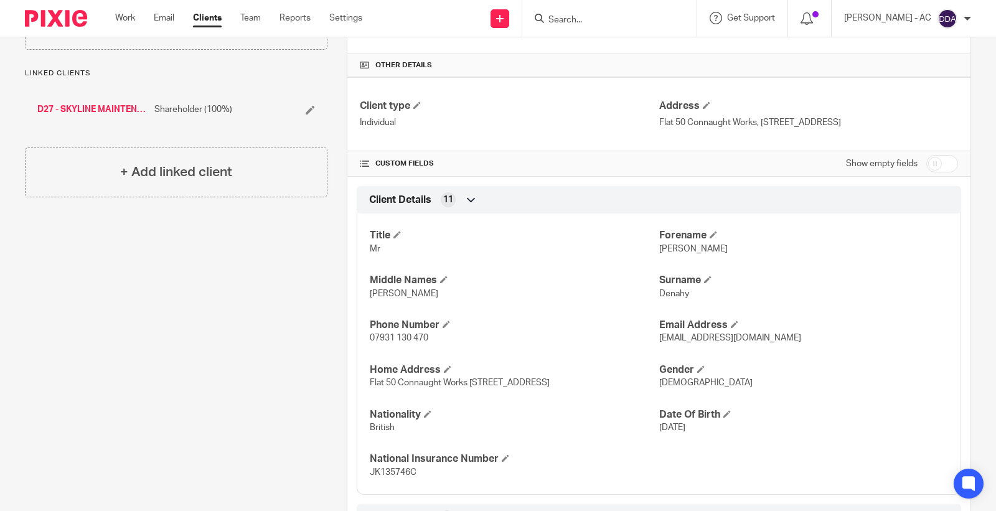
drag, startPoint x: 369, startPoint y: 387, endPoint x: 607, endPoint y: 386, distance: 237.7
click at [606, 386] on p "Flat 50 Connaught Works [STREET_ADDRESS]" at bounding box center [514, 383] width 289 height 12
click at [550, 378] on span "Flat 50 Connaught Works [STREET_ADDRESS]" at bounding box center [460, 382] width 180 height 9
click at [563, 378] on p "Flat 50 Connaught Works [STREET_ADDRESS]" at bounding box center [514, 383] width 289 height 12
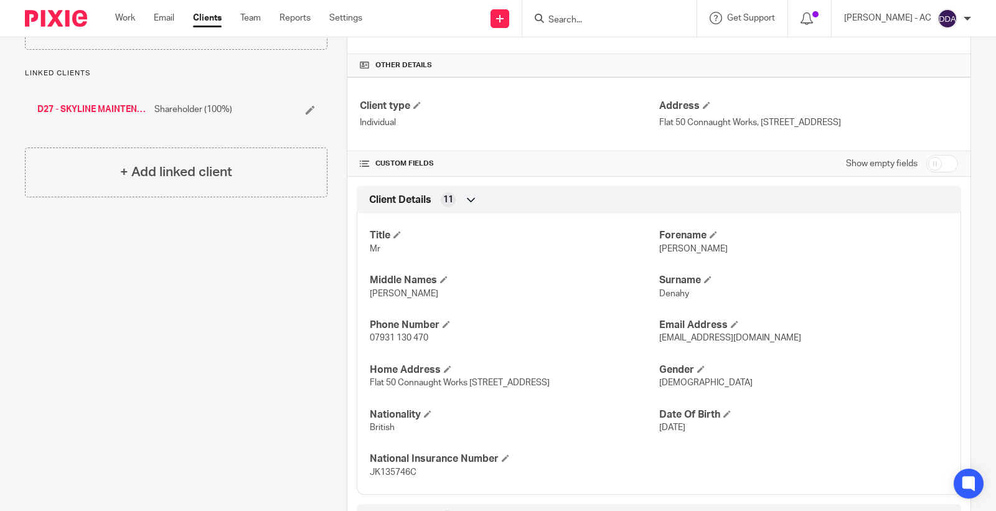
click at [231, 426] on div "Client contacts Richard Denahy (Rope Access) 07931 130 470 richarddenahy@gmail.…" at bounding box center [167, 337] width 322 height 963
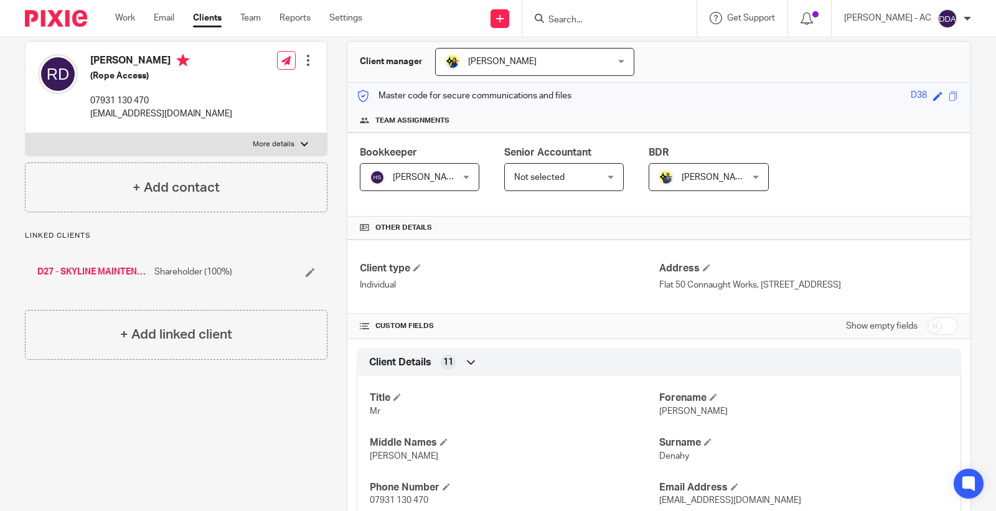
scroll to position [138, 0]
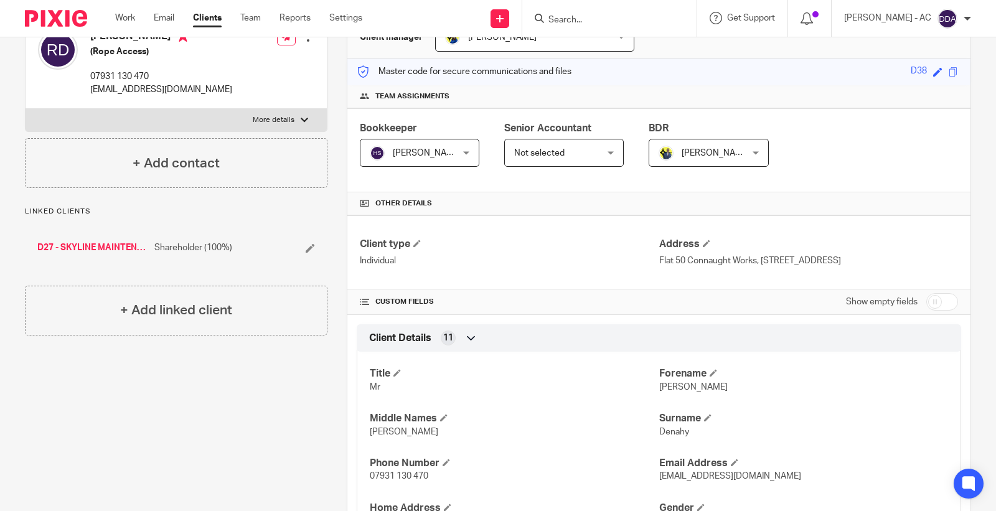
click at [254, 413] on div "Client contacts Richard Denahy (Rope Access) 07931 130 470 richarddenahy@gmail.…" at bounding box center [167, 475] width 322 height 963
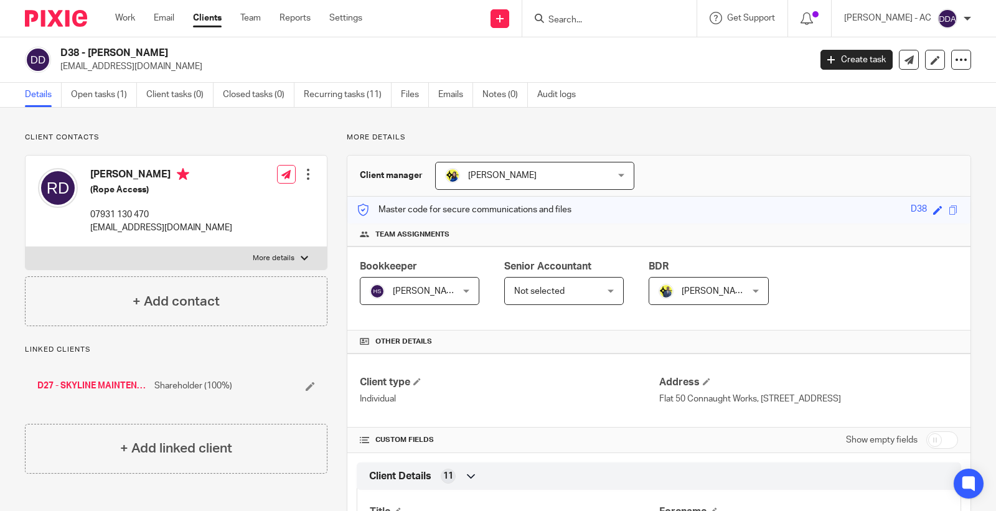
click at [308, 172] on div at bounding box center [308, 174] width 12 height 12
click at [235, 202] on link "Edit contact" at bounding box center [248, 202] width 119 height 18
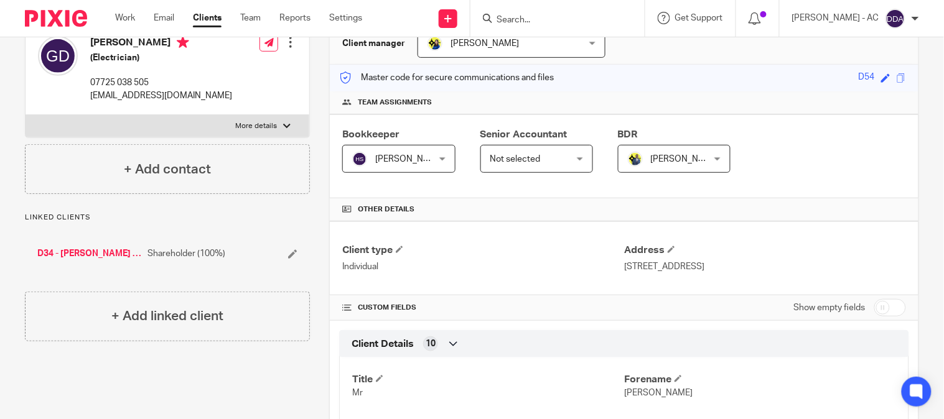
scroll to position [207, 0]
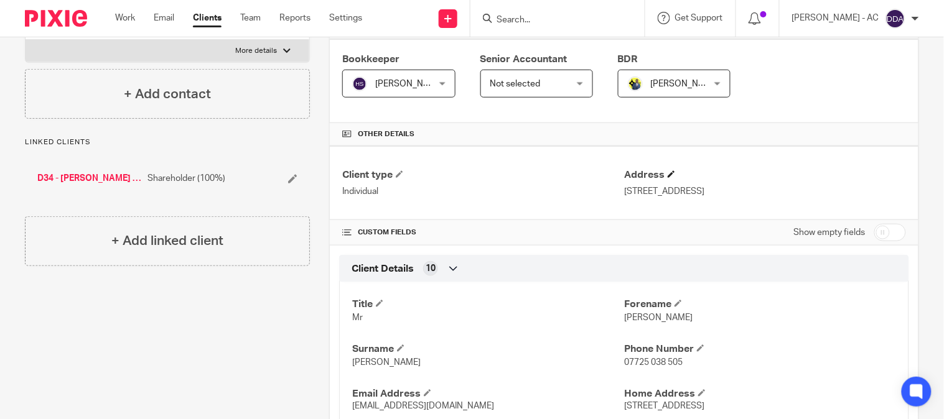
click at [664, 169] on h4 "Address" at bounding box center [765, 175] width 282 height 13
click at [668, 174] on span at bounding box center [671, 174] width 7 height 7
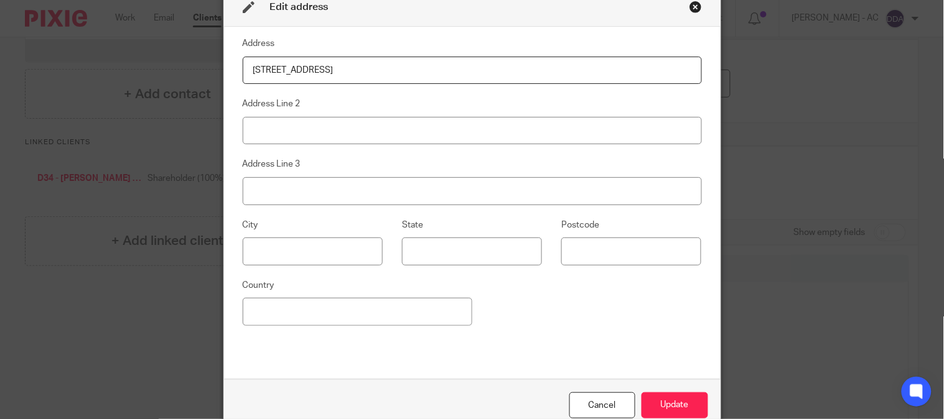
drag, startPoint x: 411, startPoint y: 77, endPoint x: 75, endPoint y: 72, distance: 336.1
click at [75, 72] on div "Edit address Address [STREET_ADDRESS] Address Line 2 Address Line 3 City State …" at bounding box center [472, 209] width 944 height 419
type input "Flat 50 Connaught Works 251 Old Ford Road, London E3 5PS"
click at [666, 394] on button "Update" at bounding box center [675, 406] width 67 height 27
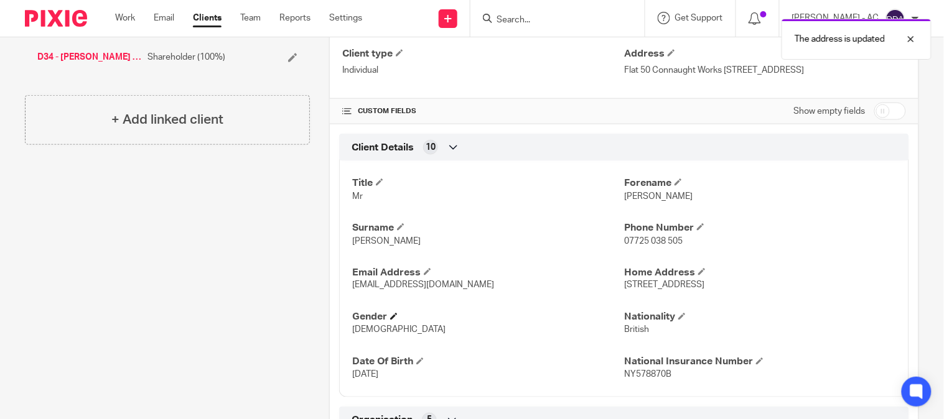
scroll to position [345, 0]
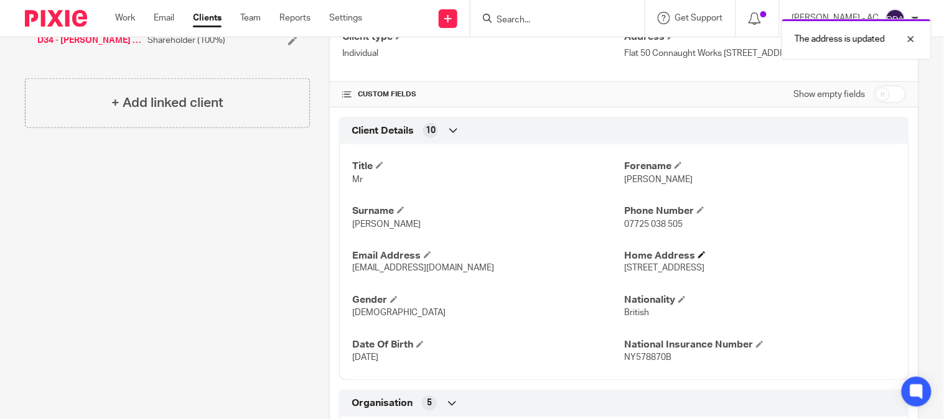
click at [703, 253] on h4 "Home Address" at bounding box center [760, 256] width 272 height 13
click at [698, 257] on span at bounding box center [701, 254] width 7 height 7
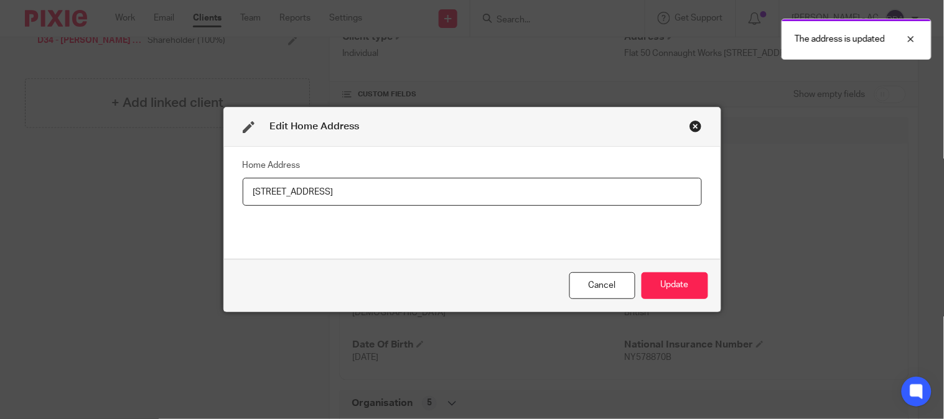
drag, startPoint x: 431, startPoint y: 175, endPoint x: 400, endPoint y: 182, distance: 32.0
click at [400, 182] on fieldset "Home Address 35 Lydd Close, Lincoln, LN6 0NZ" at bounding box center [472, 181] width 459 height 50
drag, startPoint x: 426, startPoint y: 190, endPoint x: -30, endPoint y: 228, distance: 458.4
click at [0, 228] on html "Work Email Clients Team Reports Settings Work Email Clients Team Reports Settin…" at bounding box center [472, 209] width 944 height 419
paste input "Flat 50 Connaught Works 251 Old Ford Road, London E3 5PS"
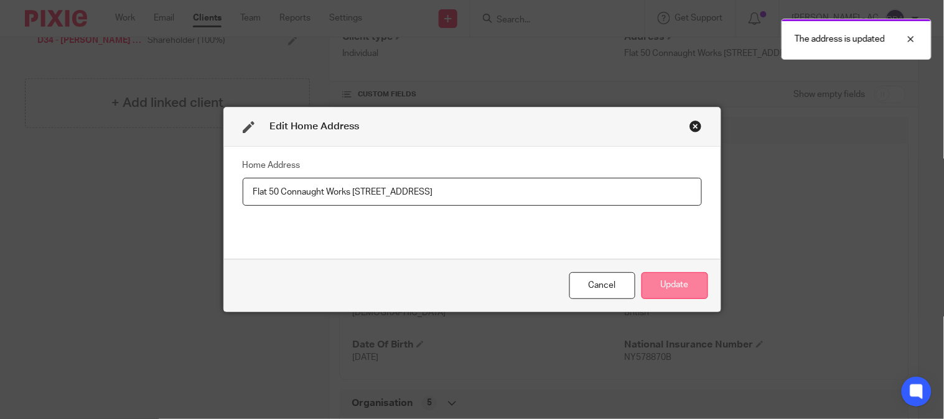
type input "Flat 50 Connaught Works 251 Old Ford Road, London E3 5PS"
click at [673, 291] on button "Update" at bounding box center [675, 286] width 67 height 27
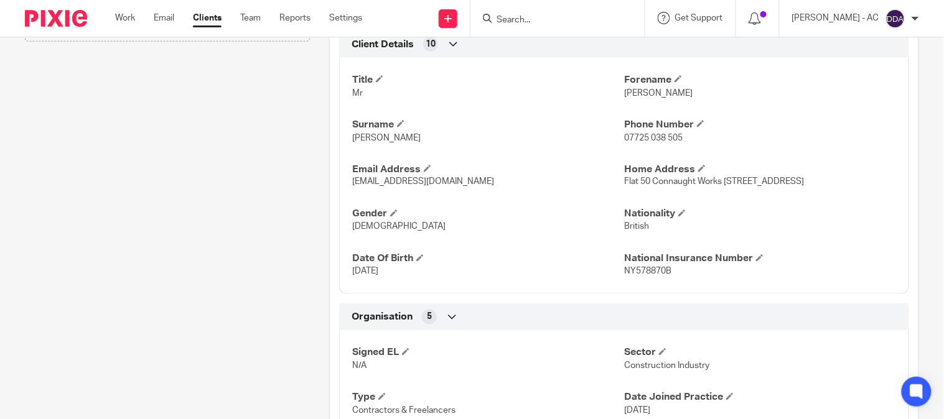
scroll to position [484, 0]
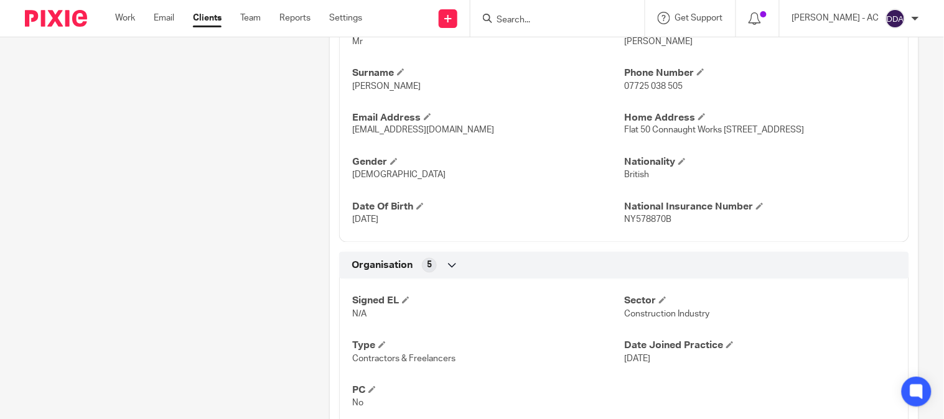
click at [236, 336] on div "Client contacts Gary Dixon (Electrician) 07725 038 505 gaz72dixon@gmail.com Edi…" at bounding box center [158, 108] width 304 height 919
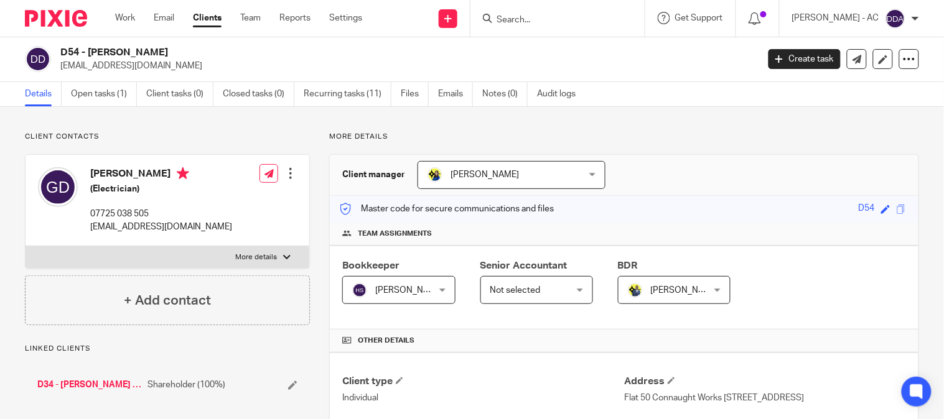
scroll to position [0, 0]
click at [289, 178] on div at bounding box center [290, 174] width 12 height 12
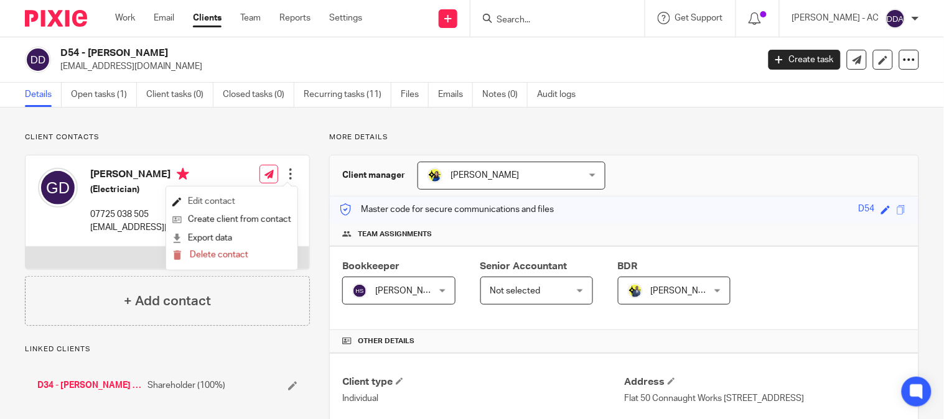
click at [227, 202] on link "Edit contact" at bounding box center [231, 202] width 119 height 18
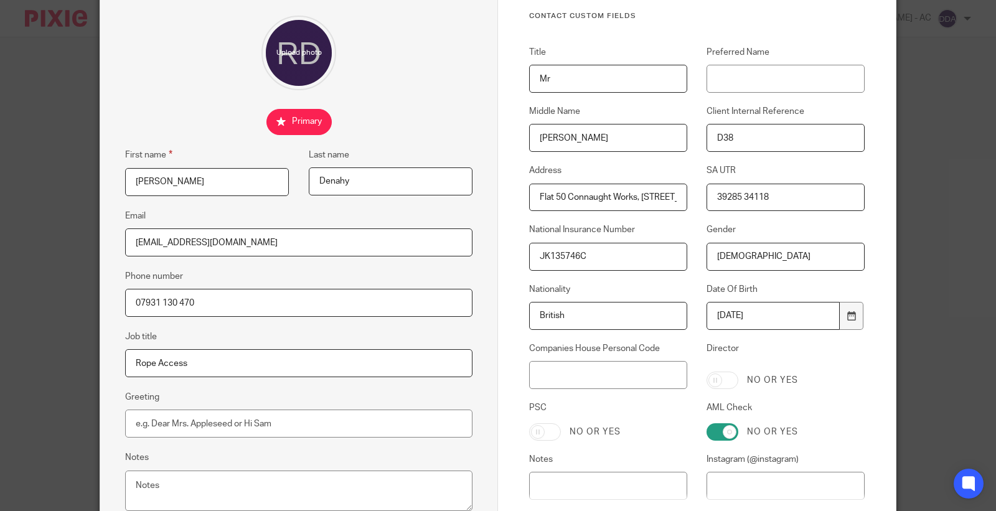
scroll to position [138, 0]
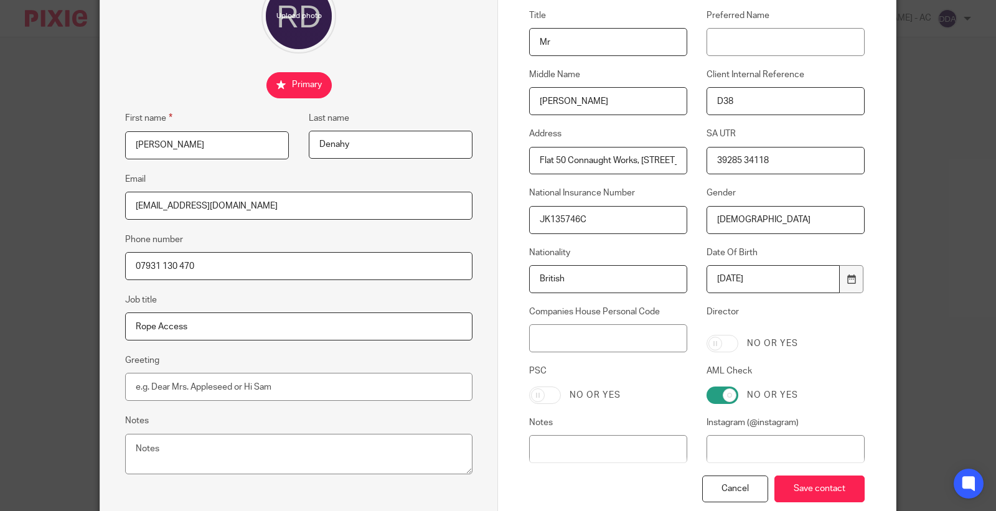
click at [554, 159] on input "Flat 50 Connaught Works, 251 Old Ford Road, London, E3 5PS" at bounding box center [608, 161] width 158 height 28
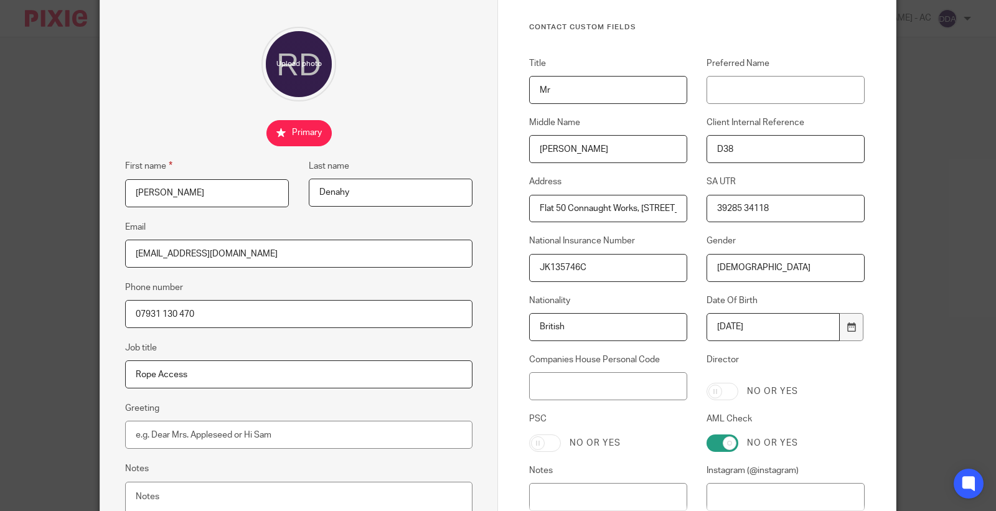
scroll to position [0, 0]
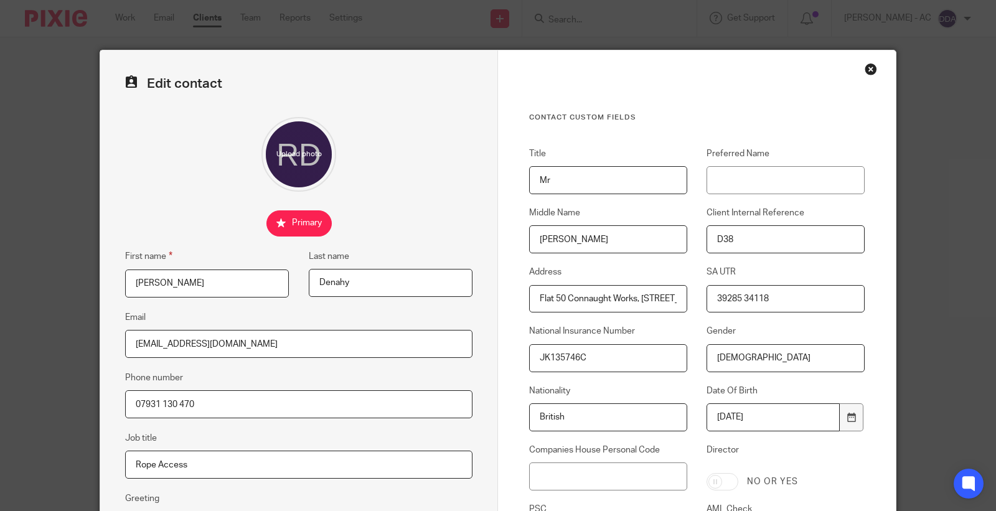
click at [866, 67] on div "Close this dialog window" at bounding box center [870, 69] width 12 height 12
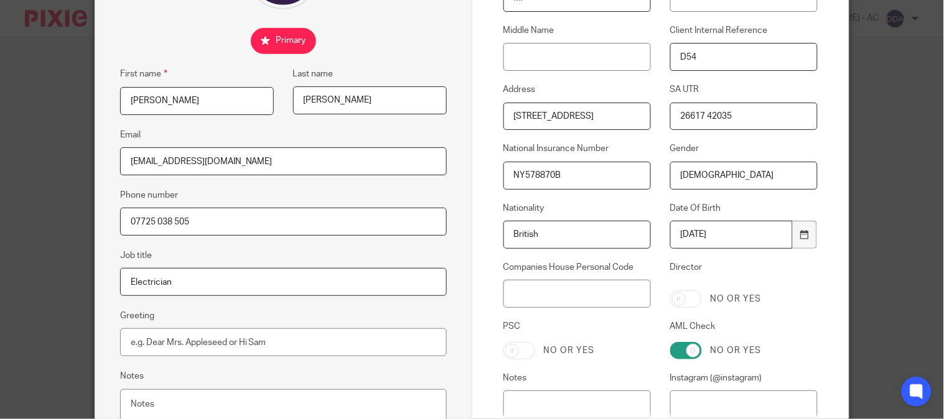
scroll to position [207, 0]
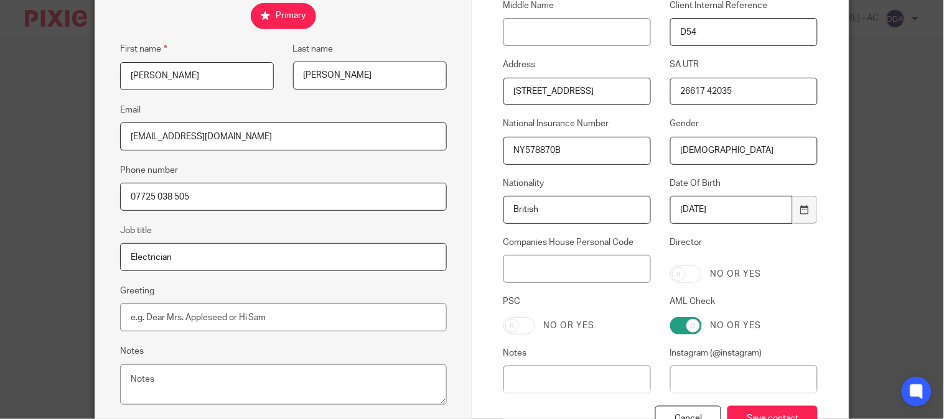
drag, startPoint x: 686, startPoint y: 277, endPoint x: 637, endPoint y: 304, distance: 56.0
click at [673, 288] on div "Title Mr Preferred Name Middle Name Client Internal Reference D54 Address [STRE…" at bounding box center [651, 173] width 334 height 466
click at [506, 330] on input "PSC" at bounding box center [519, 325] width 32 height 17
checkbox input "true"
click at [693, 271] on input "Director" at bounding box center [686, 274] width 32 height 17
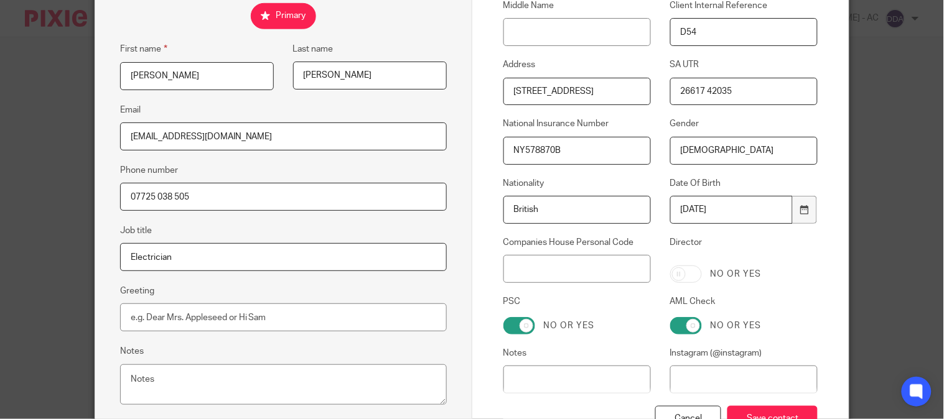
checkbox input "true"
click at [747, 411] on input "Save contact" at bounding box center [772, 419] width 90 height 27
drag, startPoint x: 506, startPoint y: 96, endPoint x: 904, endPoint y: 94, distance: 397.7
click at [904, 94] on div "Edit contact First name Gary Last name Dixon Email gaz72dixon@gmail.com Phone n…" at bounding box center [472, 209] width 944 height 419
paste input "Flat 50 Connaught Works, 251 Old Ford Road, London, E3 5PS"
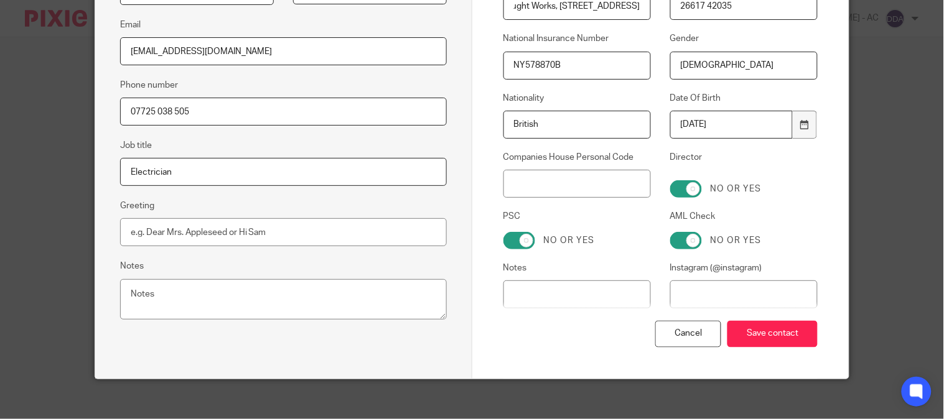
scroll to position [302, 0]
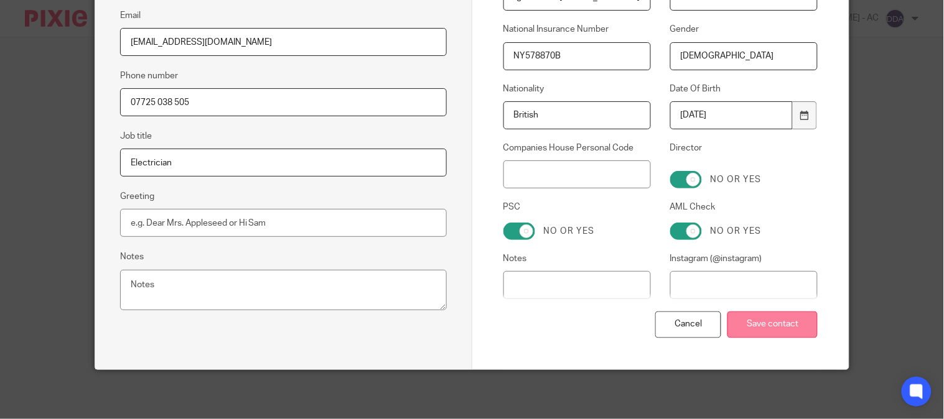
type input "Flat 50 Connaught Works, 251 Old Ford Road, London, E3 5PS"
click at [758, 326] on input "Save contact" at bounding box center [772, 325] width 90 height 27
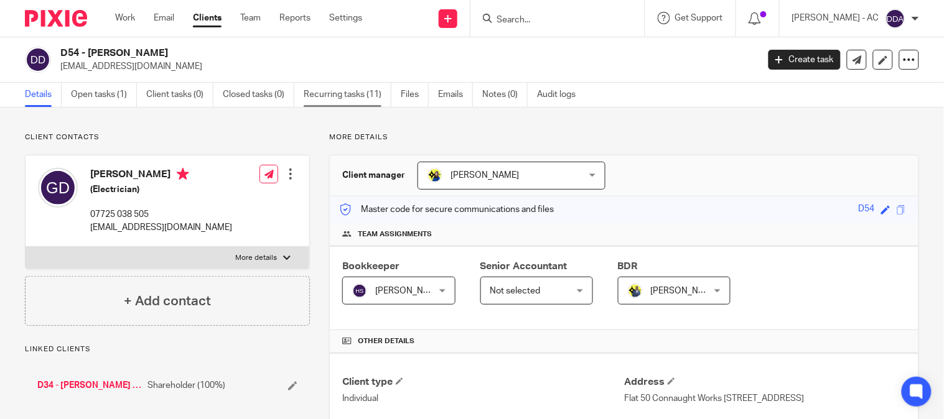
click at [356, 103] on link "Recurring tasks (11)" at bounding box center [348, 95] width 88 height 24
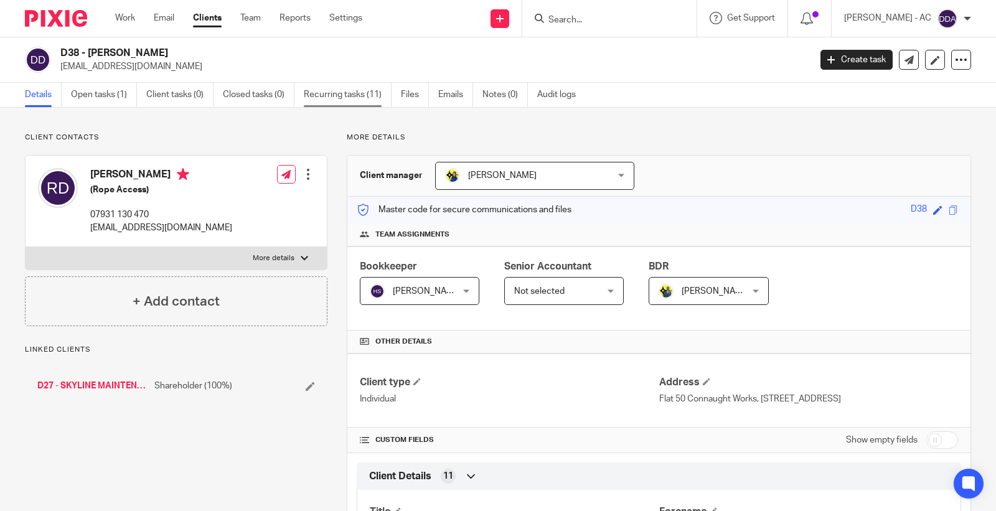
click at [353, 96] on link "Recurring tasks (11)" at bounding box center [348, 95] width 88 height 24
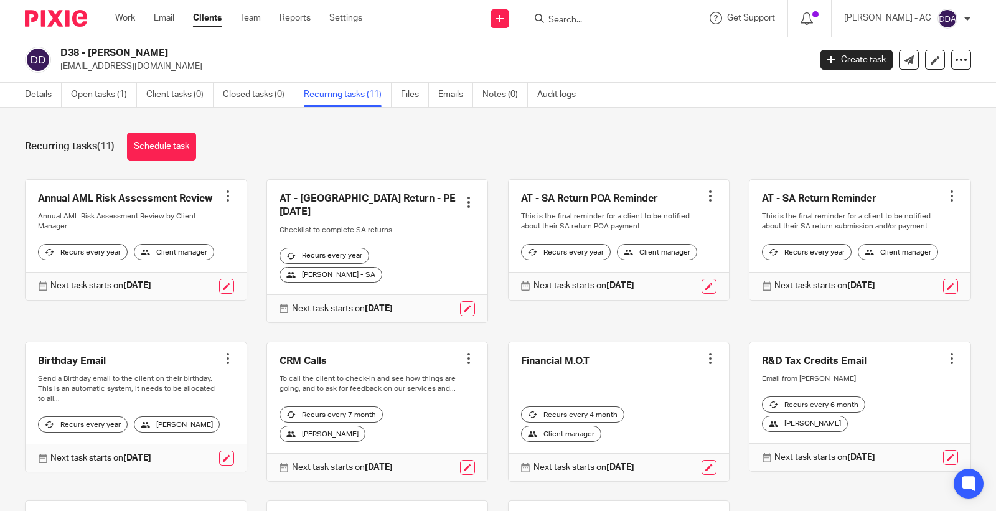
drag, startPoint x: 377, startPoint y: 148, endPoint x: 263, endPoint y: 221, distance: 135.7
click at [377, 148] on div "Recurring tasks (11) Schedule task" at bounding box center [498, 147] width 946 height 28
click at [106, 94] on link "Open tasks (1)" at bounding box center [104, 95] width 66 height 24
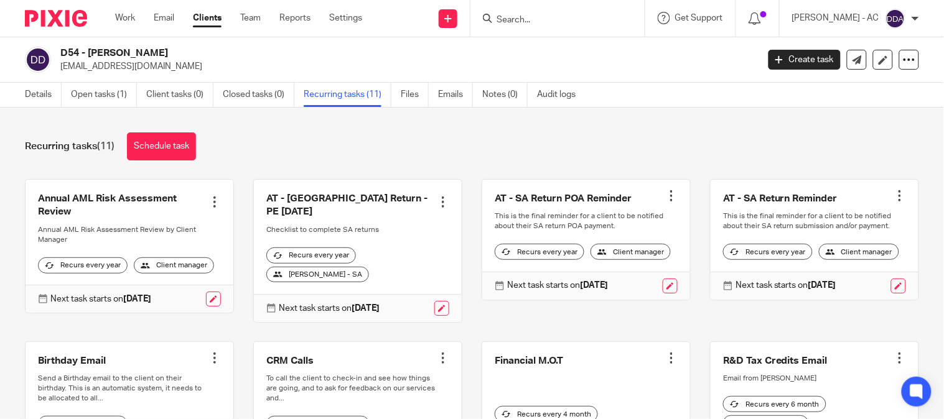
click at [665, 195] on div at bounding box center [671, 196] width 12 height 12
click at [576, 271] on button "Cancel schedule" at bounding box center [610, 276] width 100 height 16
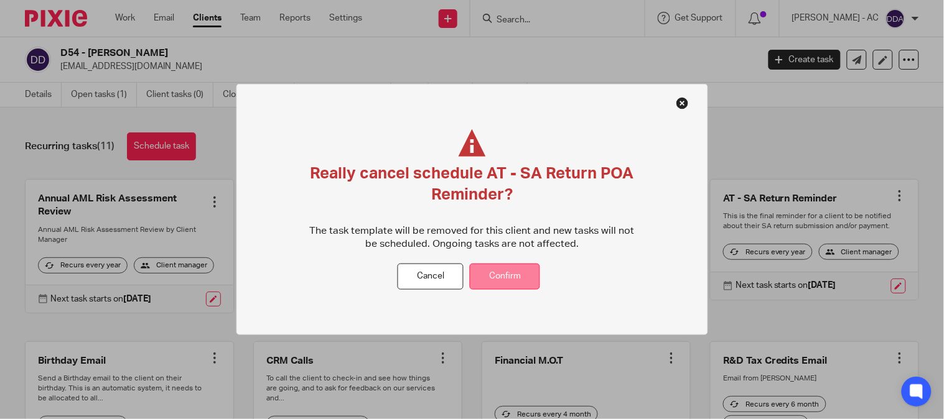
click at [510, 272] on button "Confirm" at bounding box center [505, 276] width 70 height 27
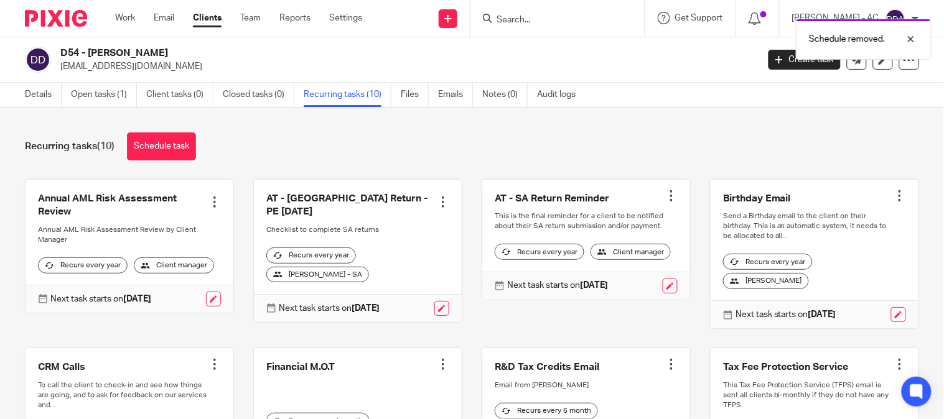
click at [665, 200] on div at bounding box center [671, 196] width 12 height 12
click at [597, 283] on button "Cancel schedule" at bounding box center [610, 276] width 100 height 16
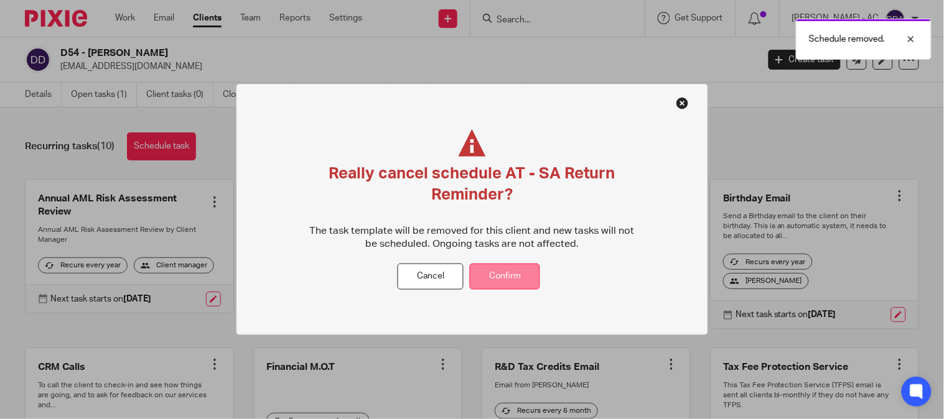
click at [493, 283] on button "Confirm" at bounding box center [505, 276] width 70 height 27
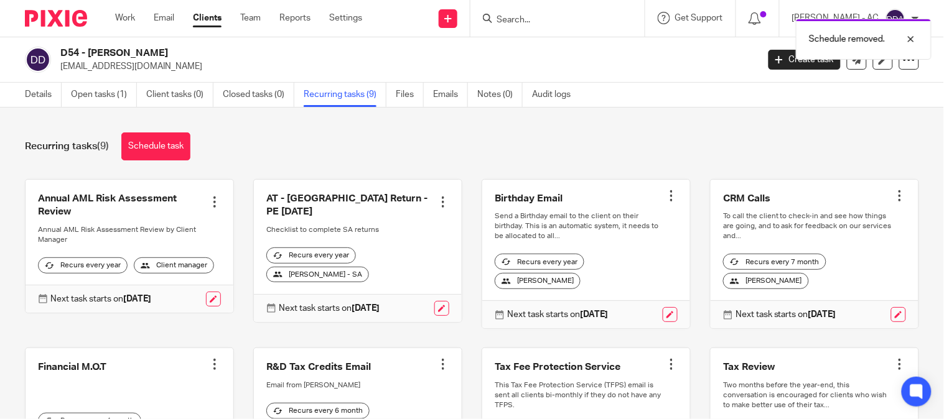
click at [437, 196] on div at bounding box center [443, 202] width 12 height 12
click at [368, 276] on span "Cancel schedule" at bounding box center [387, 275] width 65 height 9
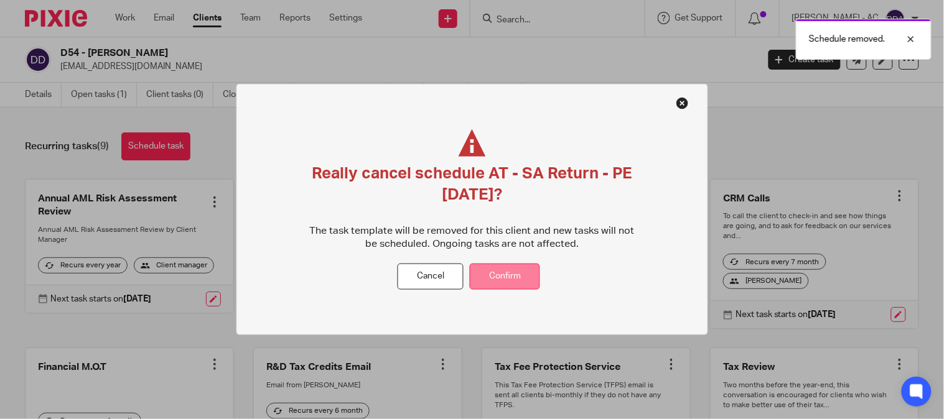
click at [510, 271] on button "Confirm" at bounding box center [505, 276] width 70 height 27
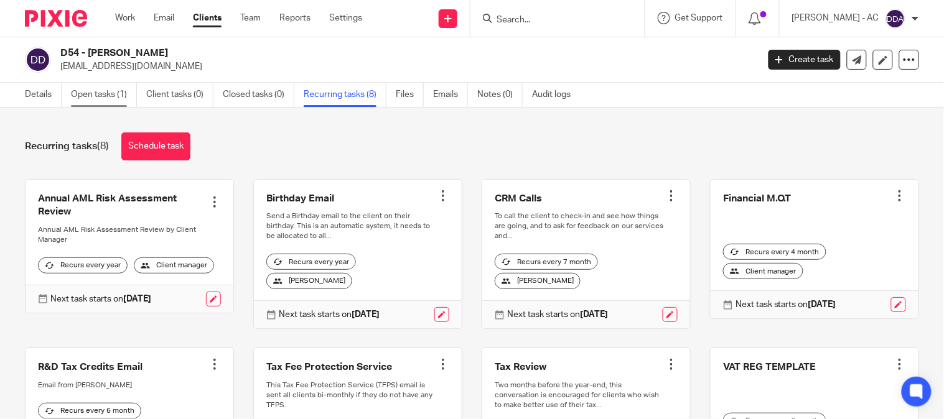
click at [88, 88] on link "Open tasks (1)" at bounding box center [104, 95] width 66 height 24
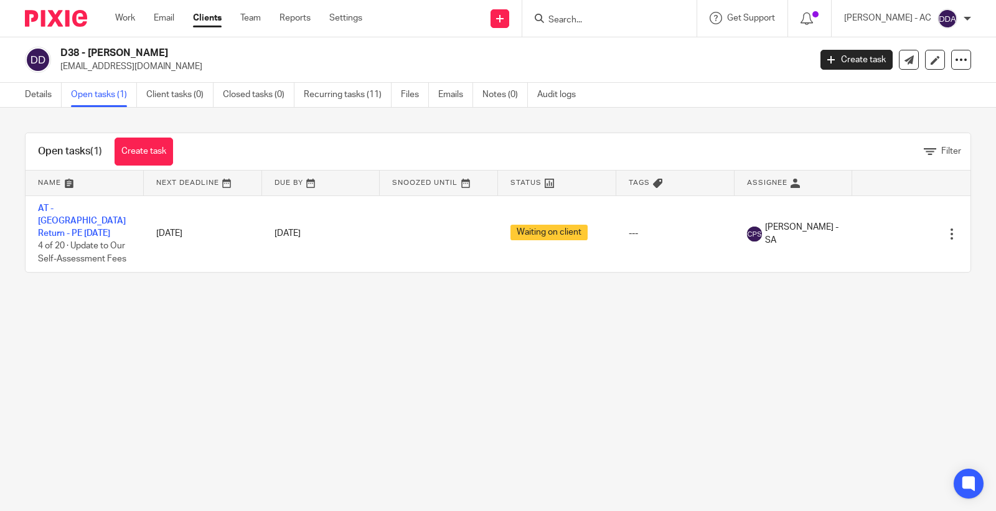
click at [103, 108] on div "Open tasks (1) Create task Filter Name Next Deadline Due By Snoozed Until Statu…" at bounding box center [498, 203] width 996 height 190
click at [108, 98] on link "Open tasks (1)" at bounding box center [104, 95] width 66 height 24
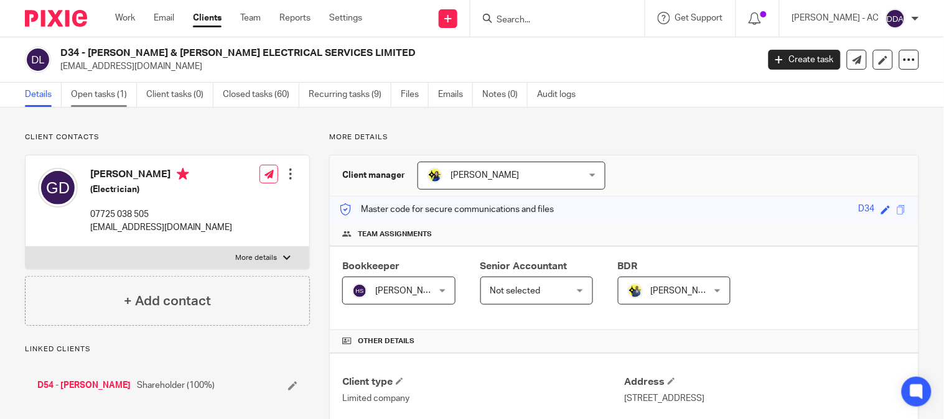
click at [94, 95] on link "Open tasks (1)" at bounding box center [104, 95] width 66 height 24
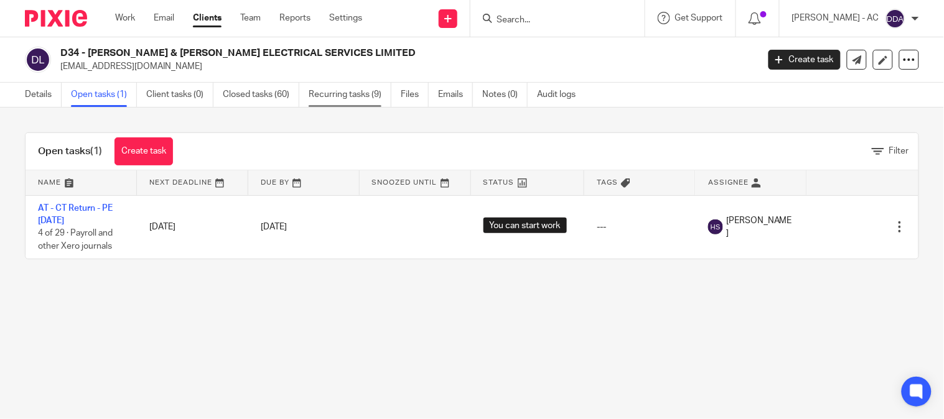
click at [327, 90] on link "Recurring tasks (9)" at bounding box center [350, 95] width 83 height 24
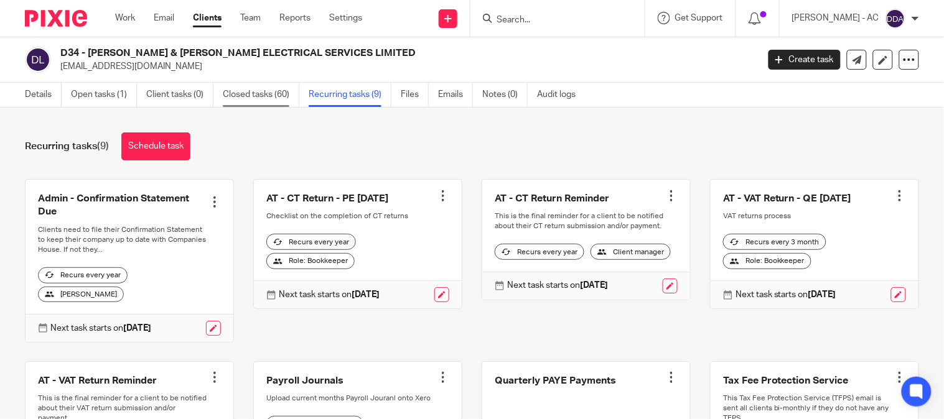
click at [269, 95] on link "Closed tasks (60)" at bounding box center [261, 95] width 77 height 24
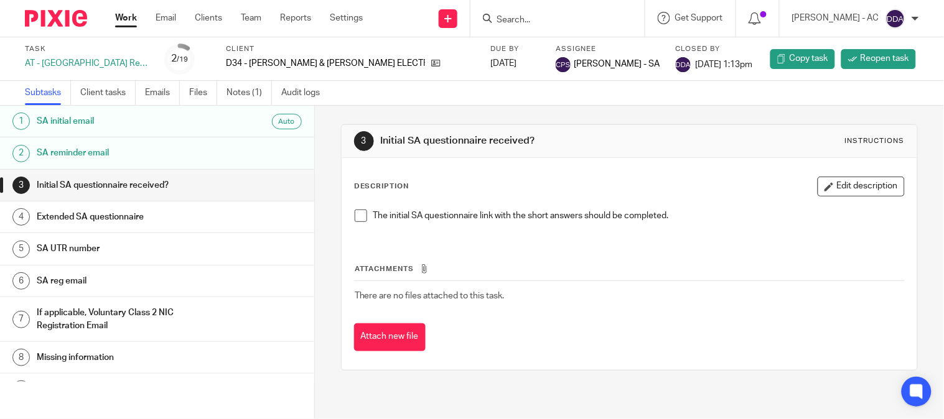
click at [322, 152] on div "3 Initial SA questionnaire received? Instructions Description Edit description …" at bounding box center [629, 263] width 629 height 314
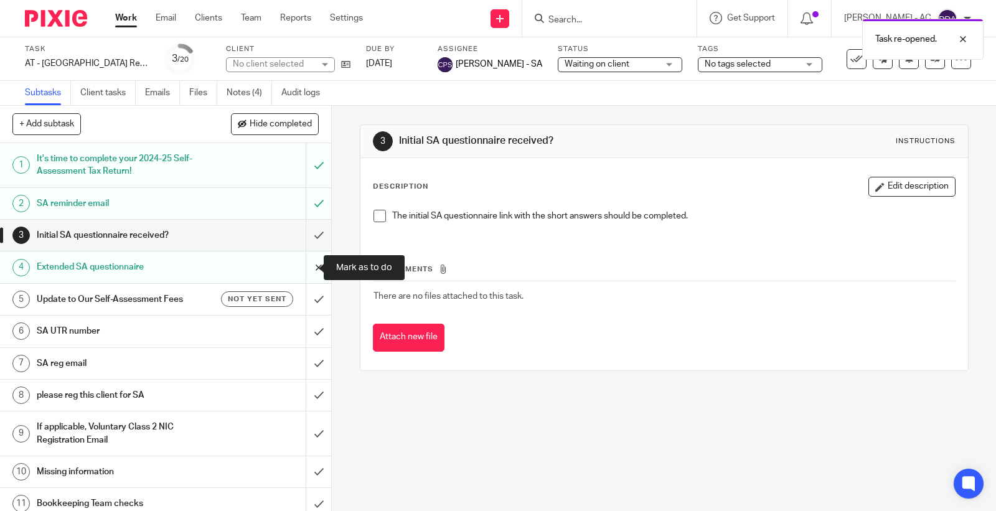
click at [307, 263] on input "submit" at bounding box center [165, 266] width 331 height 31
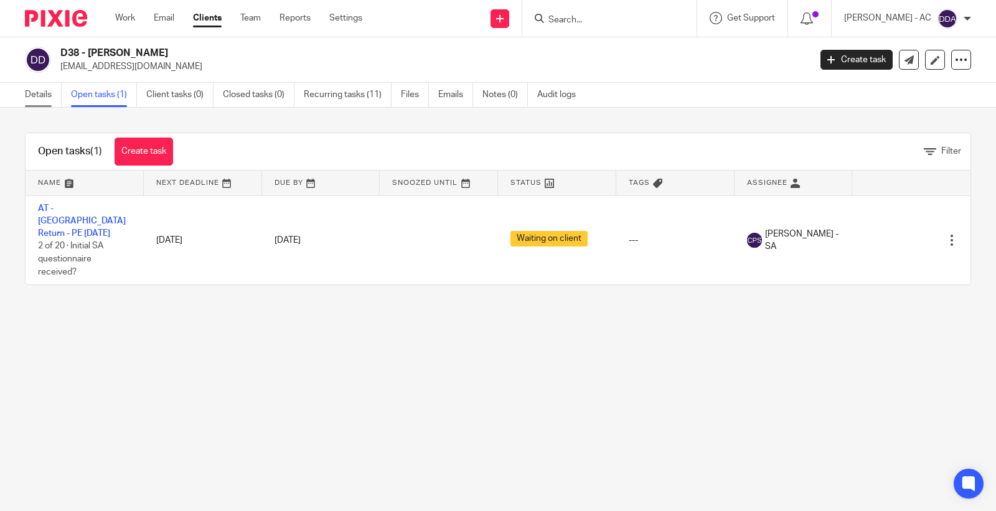
click at [39, 90] on link "Details" at bounding box center [43, 95] width 37 height 24
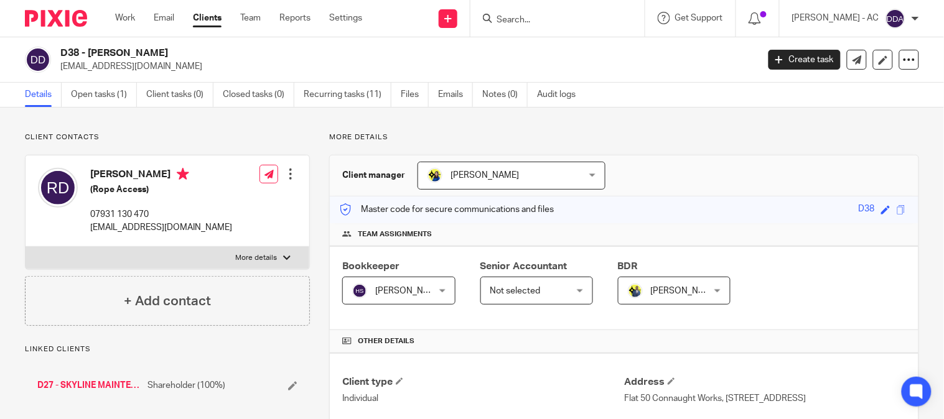
drag, startPoint x: 184, startPoint y: 57, endPoint x: 92, endPoint y: 58, distance: 92.1
click at [92, 58] on h2 "D38 - RICHARD DENAHY" at bounding box center [335, 53] width 551 height 13
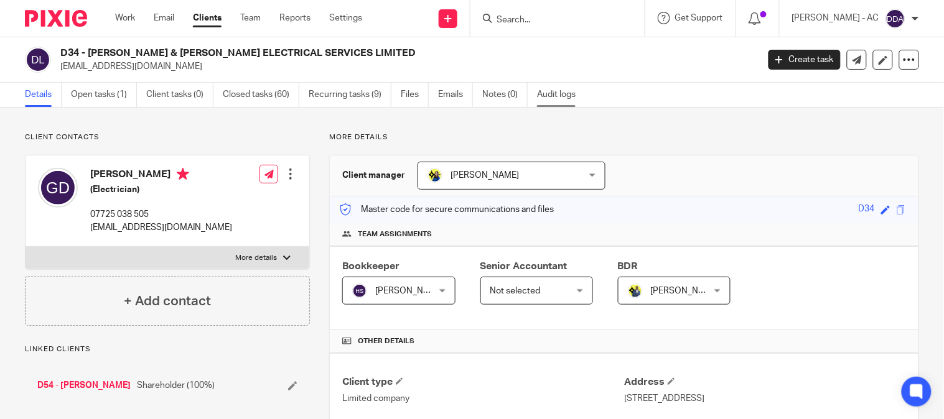
click at [550, 94] on link "Audit logs" at bounding box center [561, 95] width 48 height 24
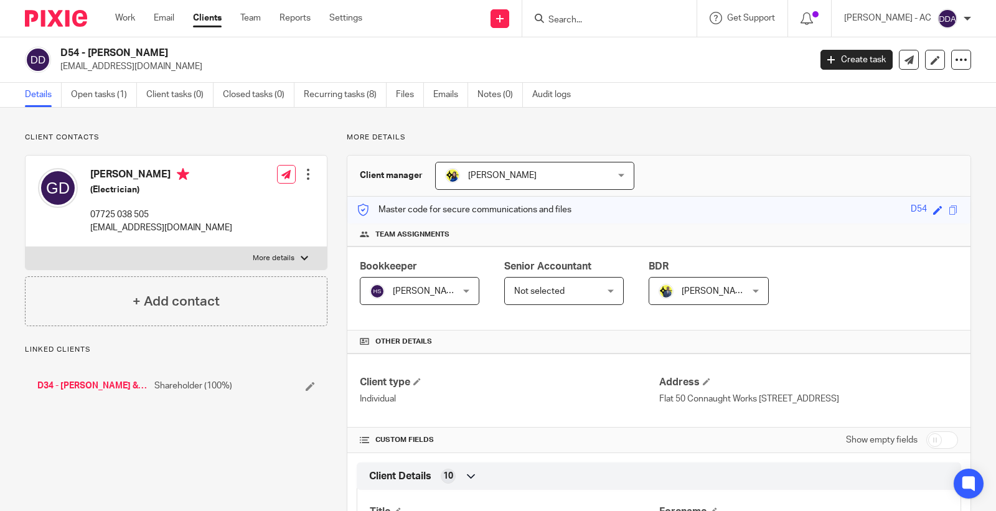
click at [289, 346] on p "Linked clients" at bounding box center [176, 350] width 302 height 10
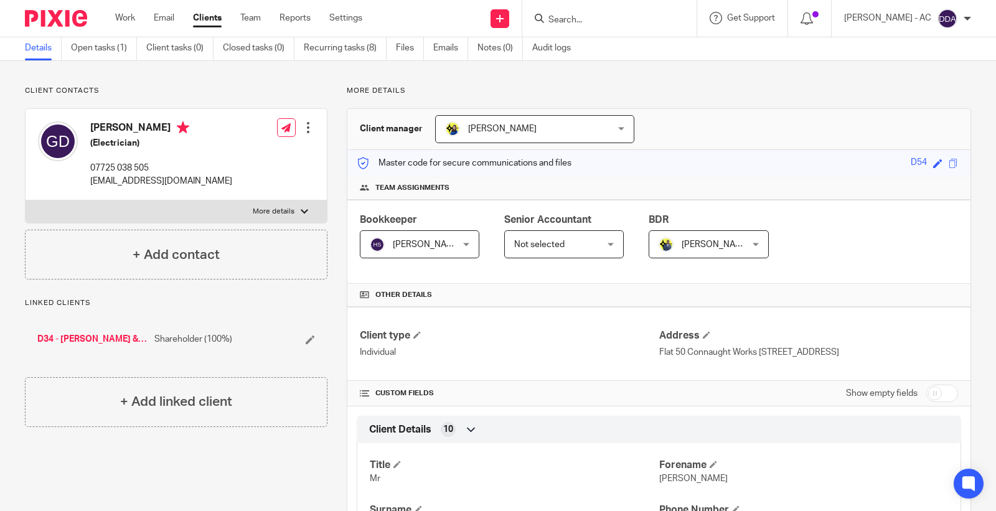
scroll to position [69, 0]
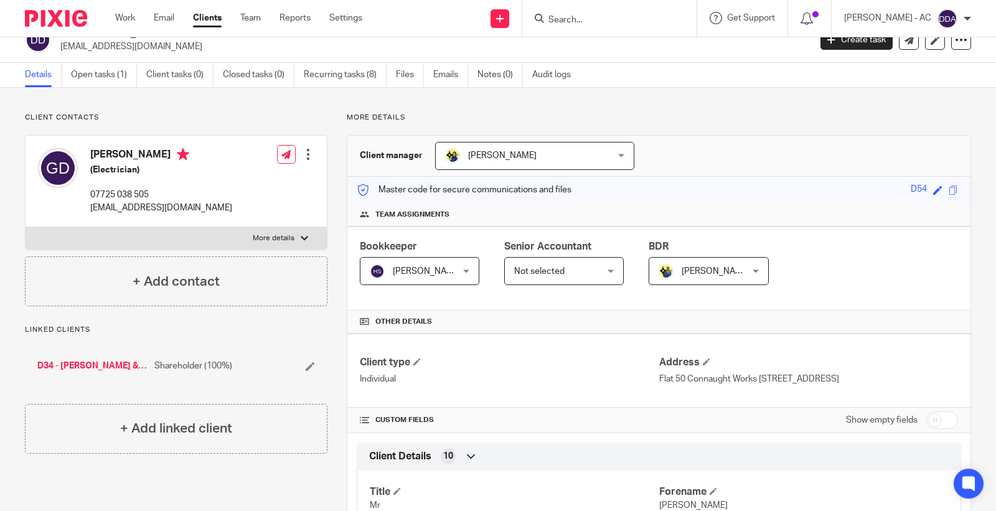
scroll to position [0, 0]
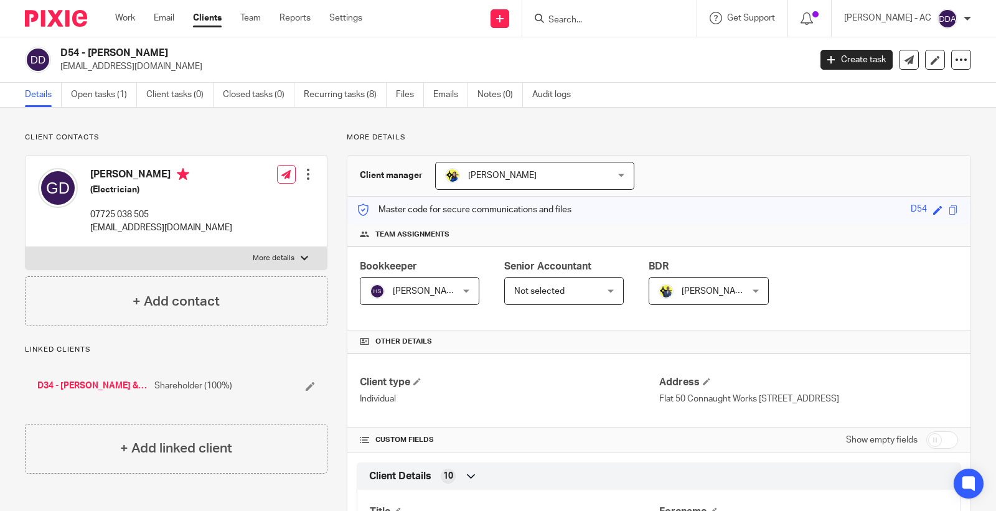
click at [549, 88] on link "Audit logs" at bounding box center [556, 95] width 48 height 24
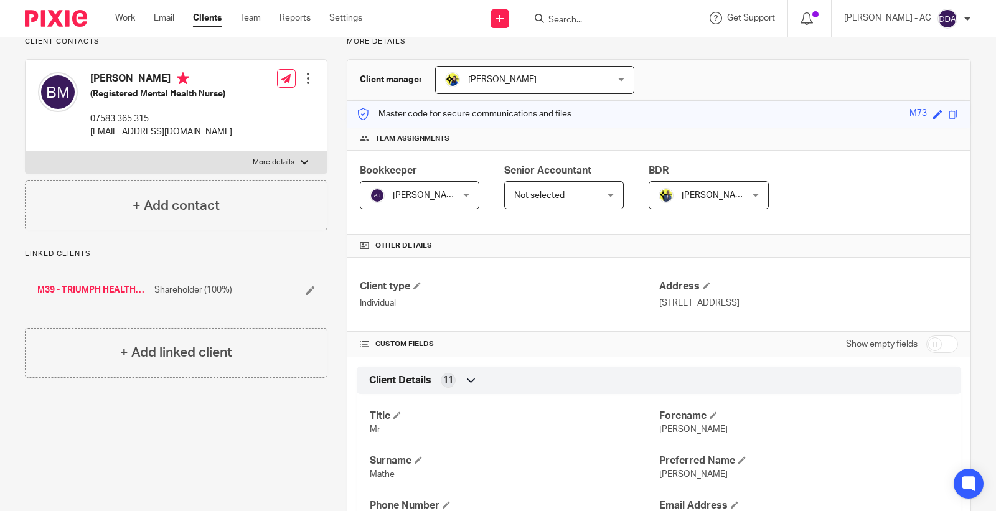
scroll to position [138, 0]
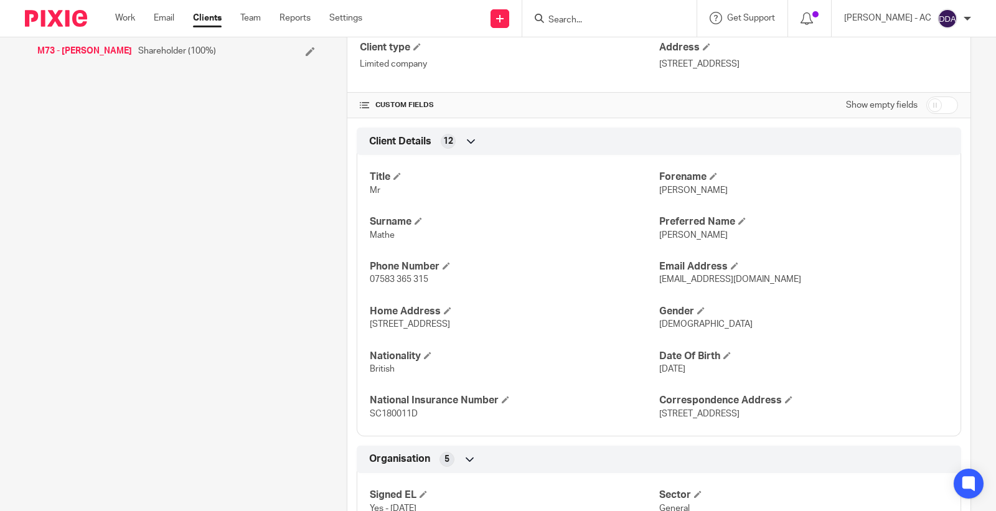
scroll to position [345, 0]
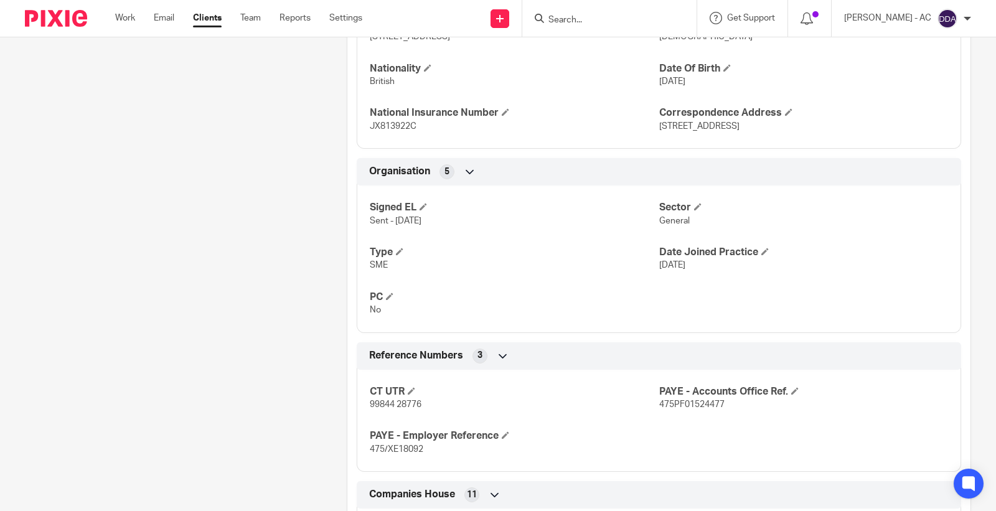
scroll to position [553, 0]
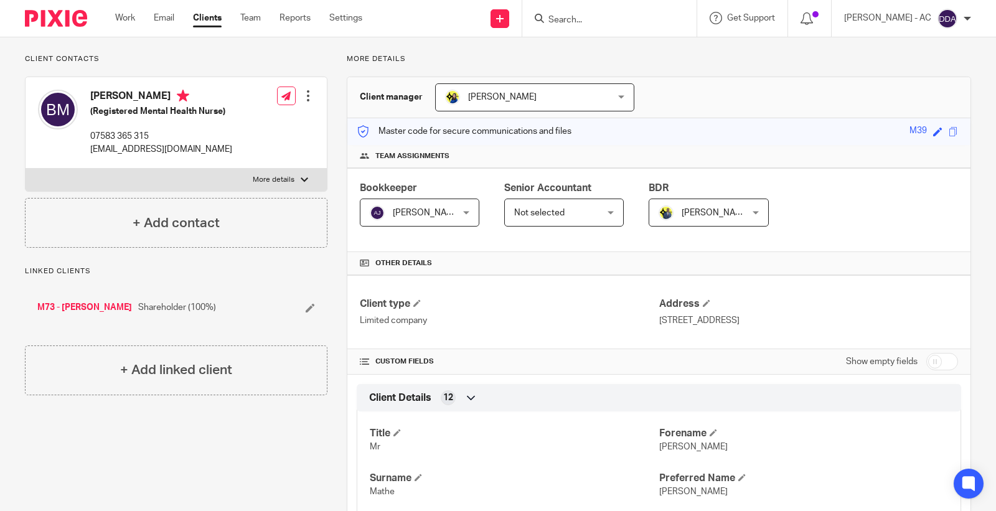
scroll to position [207, 0]
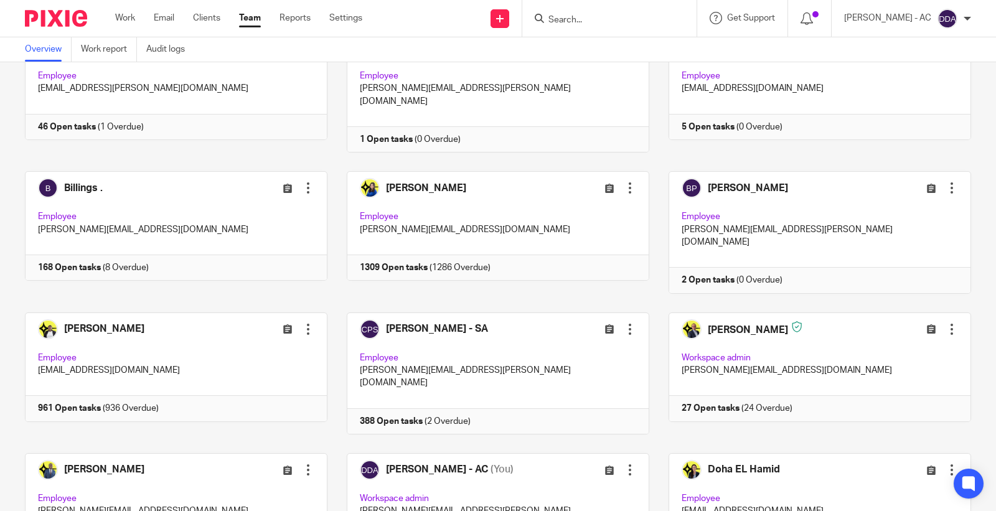
scroll to position [138, 0]
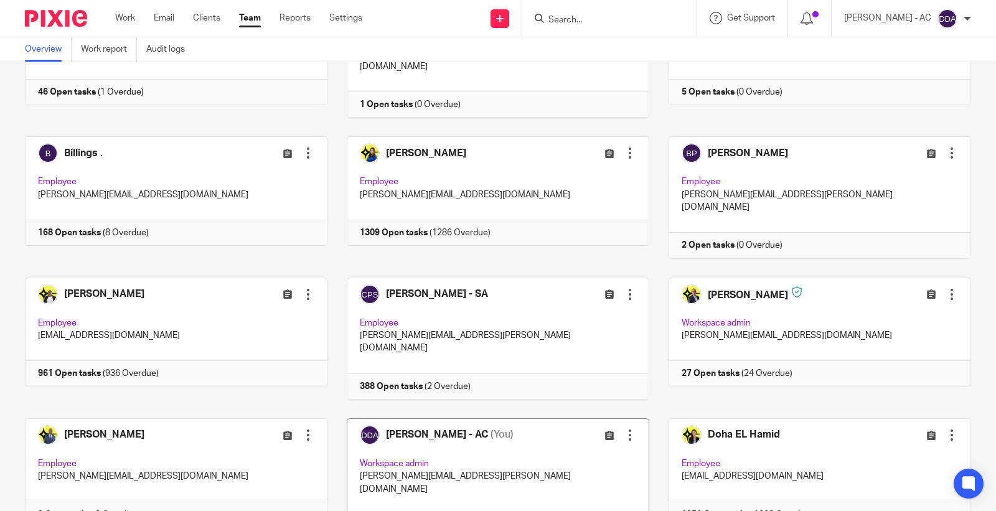
click at [418, 418] on link at bounding box center [488, 479] width 322 height 122
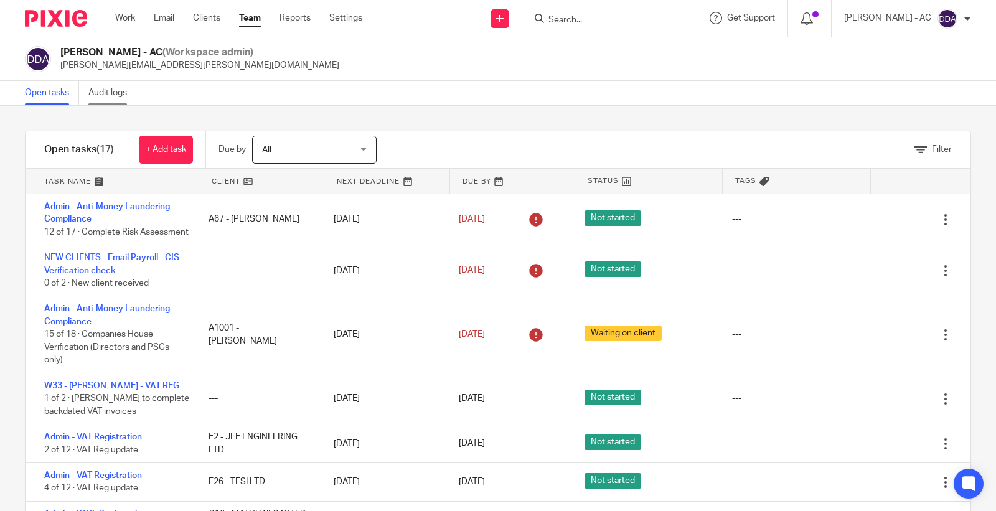
click at [128, 96] on link "Audit logs" at bounding box center [112, 93] width 48 height 24
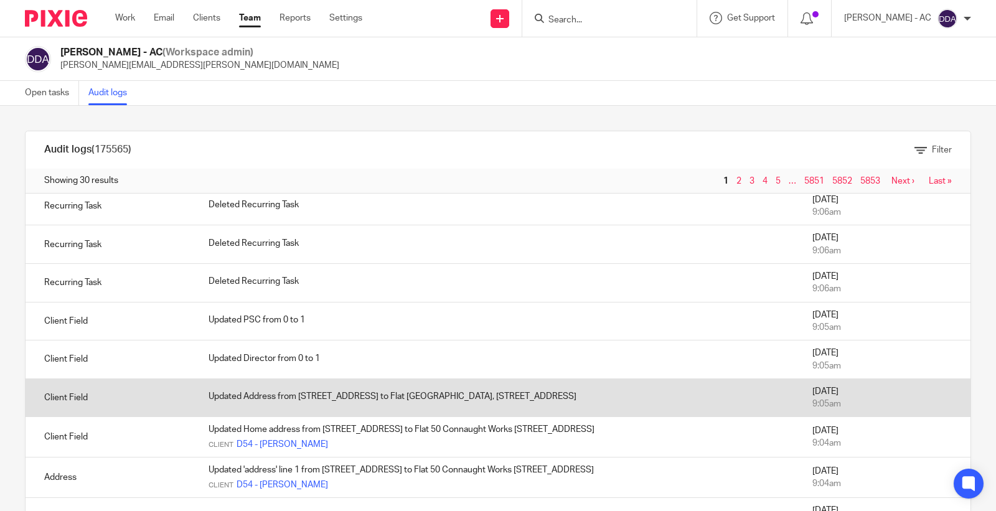
scroll to position [207, 0]
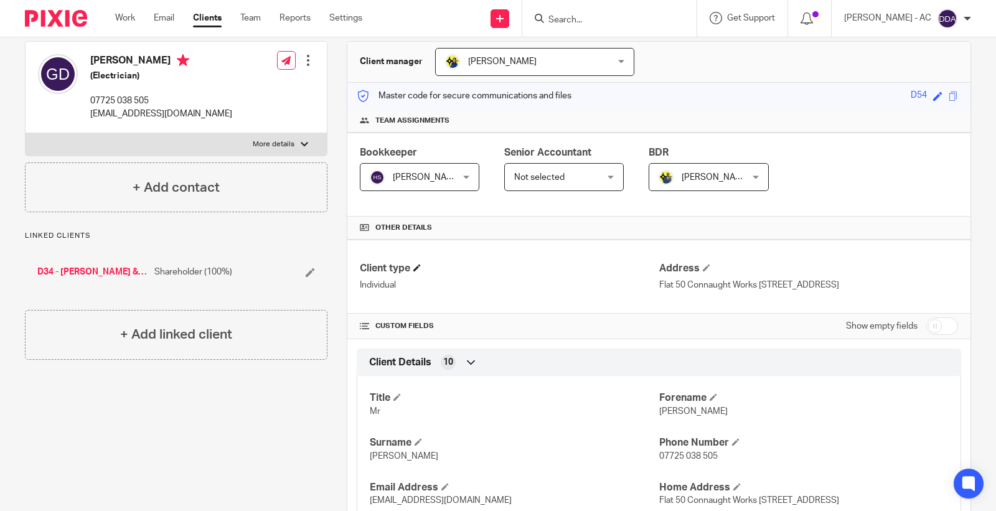
scroll to position [138, 0]
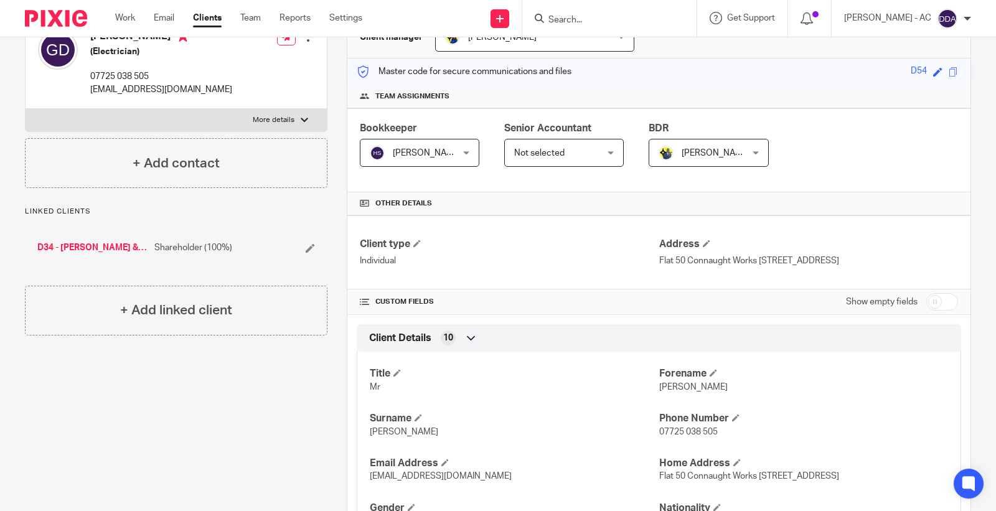
drag, startPoint x: 650, startPoint y: 263, endPoint x: 898, endPoint y: 264, distance: 247.7
click at [898, 264] on div "Client type Individual Address Flat 50 Connaught Works 251 Old Ford Road, Londo…" at bounding box center [658, 252] width 623 height 74
click at [862, 236] on div "Client type Individual Address Flat 50 Connaught Works 251 Old Ford Road, Londo…" at bounding box center [658, 252] width 623 height 74
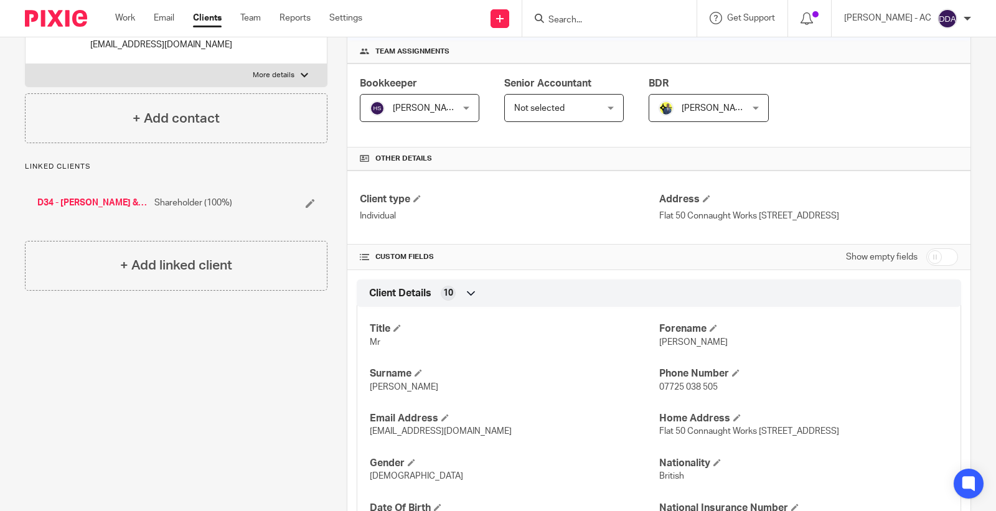
scroll to position [207, 0]
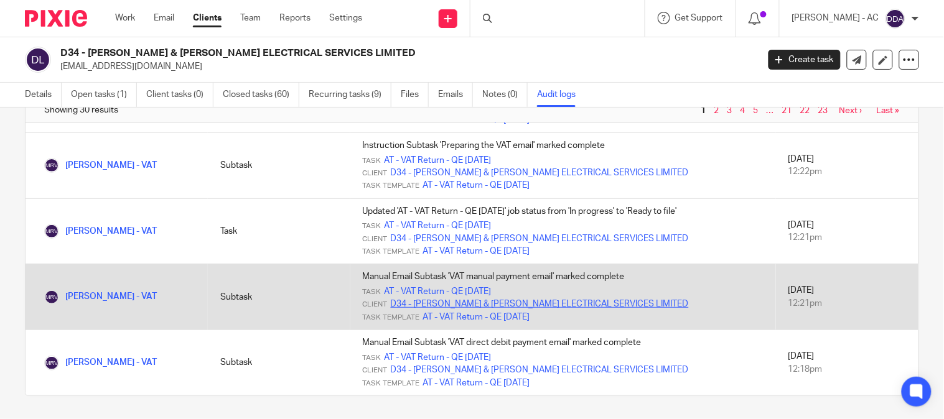
scroll to position [73, 0]
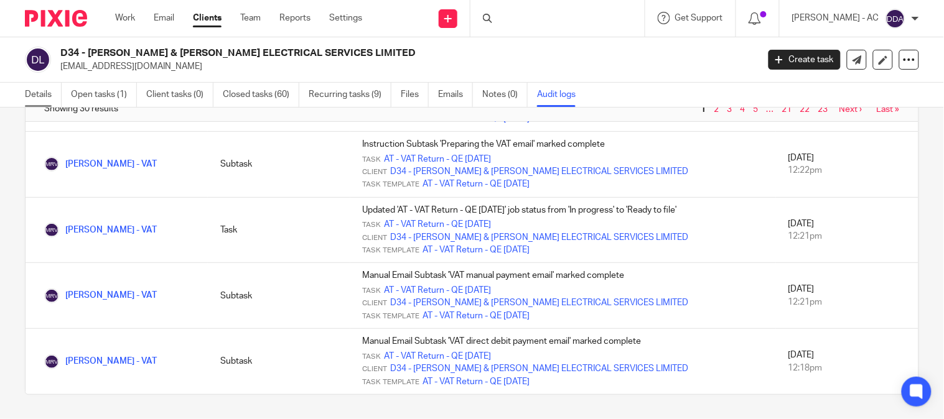
click at [47, 91] on link "Details" at bounding box center [43, 95] width 37 height 24
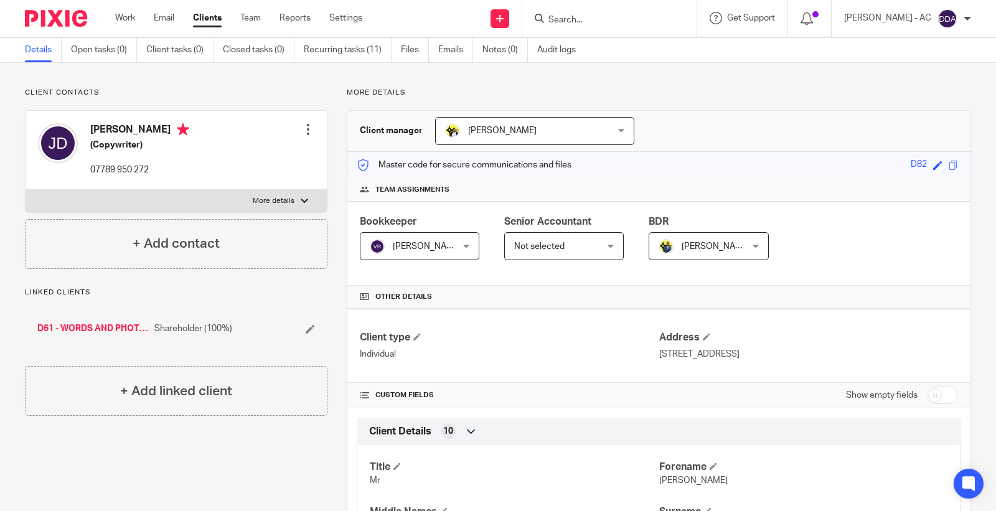
scroll to position [69, 0]
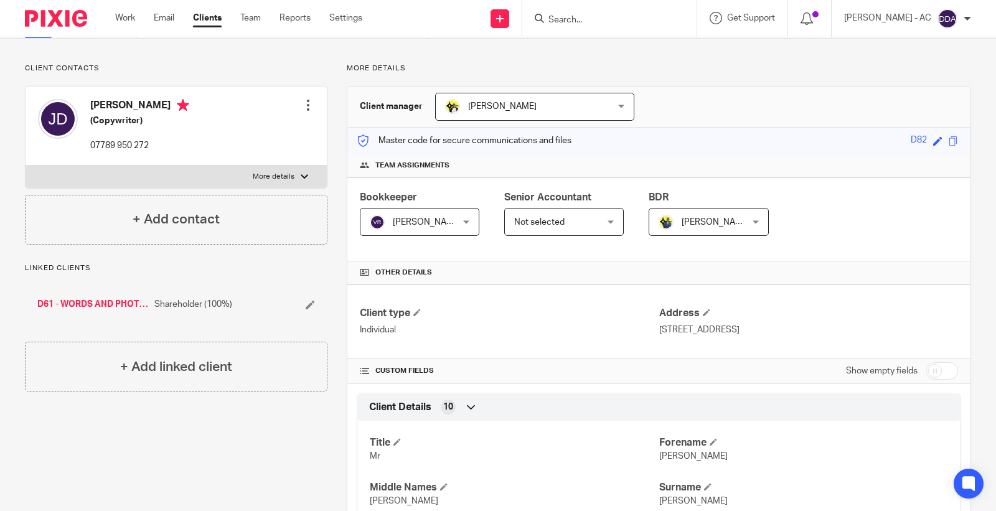
click at [926, 365] on input "checkbox" at bounding box center [942, 370] width 32 height 17
checkbox input "true"
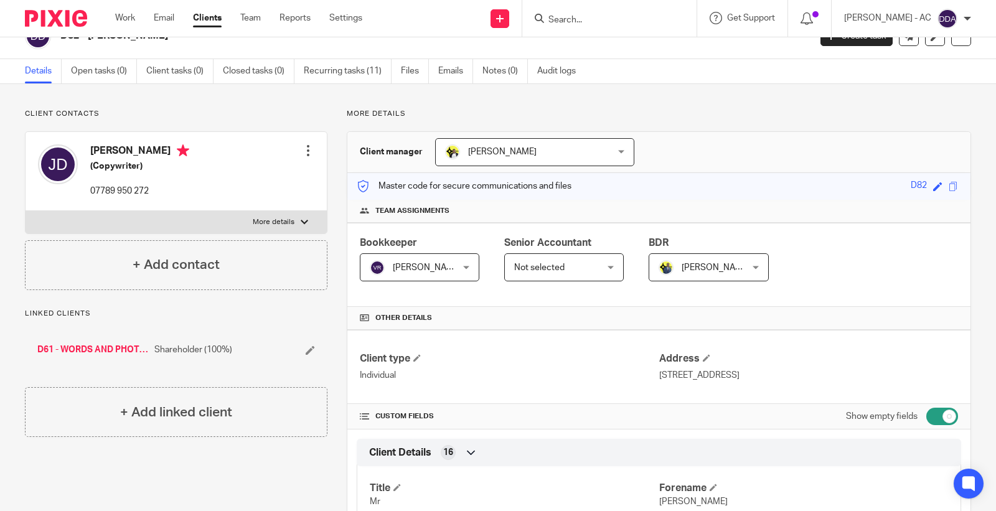
scroll to position [0, 0]
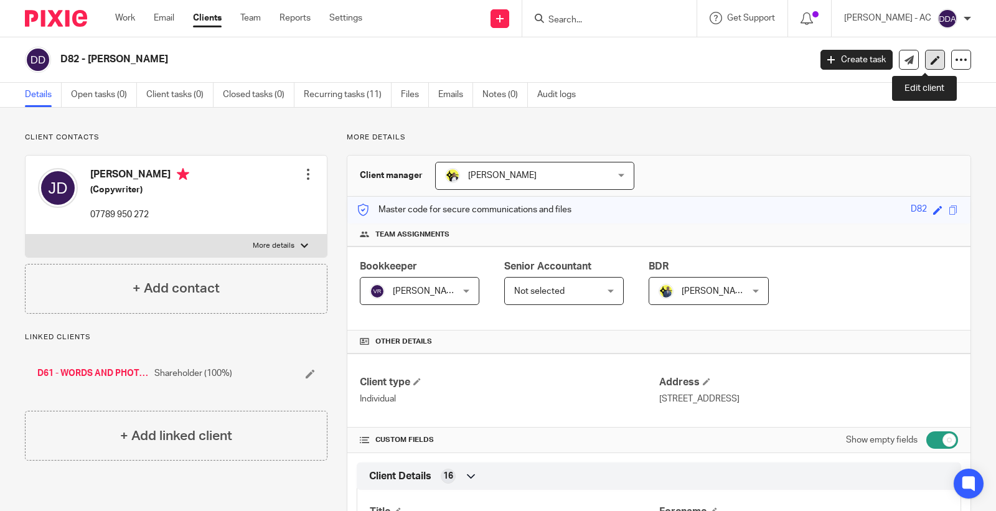
click at [925, 59] on link at bounding box center [935, 60] width 20 height 20
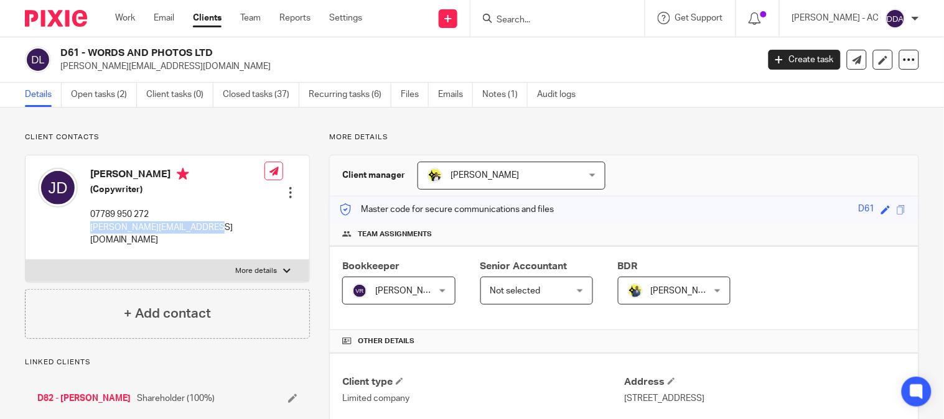
drag, startPoint x: 214, startPoint y: 226, endPoint x: 87, endPoint y: 234, distance: 127.2
click at [87, 234] on div "[PERSON_NAME] (Copywriter) 07789 950 272 [PERSON_NAME][EMAIL_ADDRESS][DOMAIN_NA…" at bounding box center [168, 208] width 284 height 104
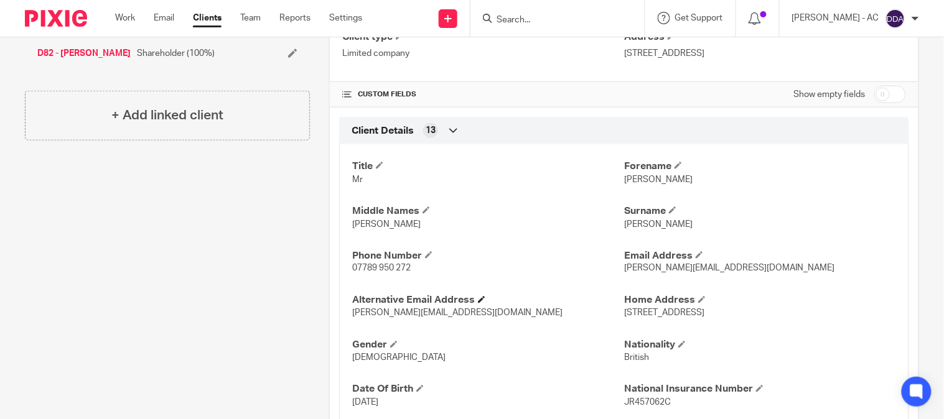
scroll to position [414, 0]
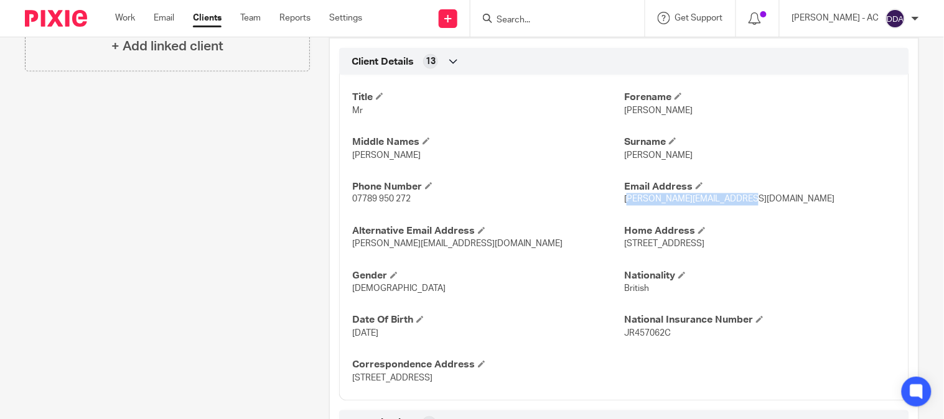
drag, startPoint x: 744, startPoint y: 202, endPoint x: 619, endPoint y: 214, distance: 125.1
click at [619, 214] on div "Title Mr [PERSON_NAME] Middle Names [PERSON_NAME] [PERSON_NAME] Phone Number 07…" at bounding box center [624, 233] width 570 height 335
click at [607, 208] on div "Title Mr [PERSON_NAME] Middle Names [PERSON_NAME] [PERSON_NAME] Phone Number 07…" at bounding box center [624, 233] width 570 height 335
drag, startPoint x: 608, startPoint y: 208, endPoint x: 724, endPoint y: 205, distance: 115.8
click at [724, 205] on div "Title Mr [PERSON_NAME] Middle Names [PERSON_NAME] [PERSON_NAME] Phone Number 07…" at bounding box center [624, 233] width 570 height 335
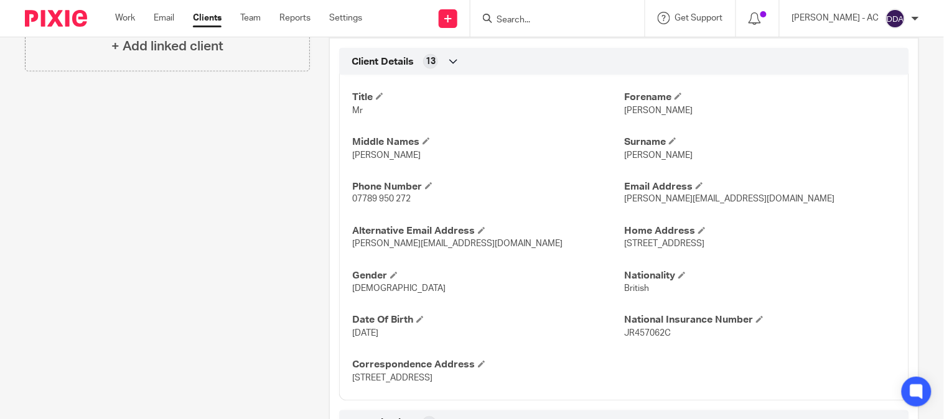
click at [749, 209] on div "Title Mr [PERSON_NAME] Middle Names [PERSON_NAME] [PERSON_NAME] Phone Number 07…" at bounding box center [624, 233] width 570 height 335
drag, startPoint x: 736, startPoint y: 203, endPoint x: 617, endPoint y: 208, distance: 119.0
click at [617, 208] on div "Title Mr [PERSON_NAME] Middle Names [PERSON_NAME] [PERSON_NAME] Phone Number 07…" at bounding box center [624, 233] width 570 height 335
copy span "[PERSON_NAME][EMAIL_ADDRESS][DOMAIN_NAME]"
drag, startPoint x: 446, startPoint y: 251, endPoint x: 348, endPoint y: 253, distance: 97.1
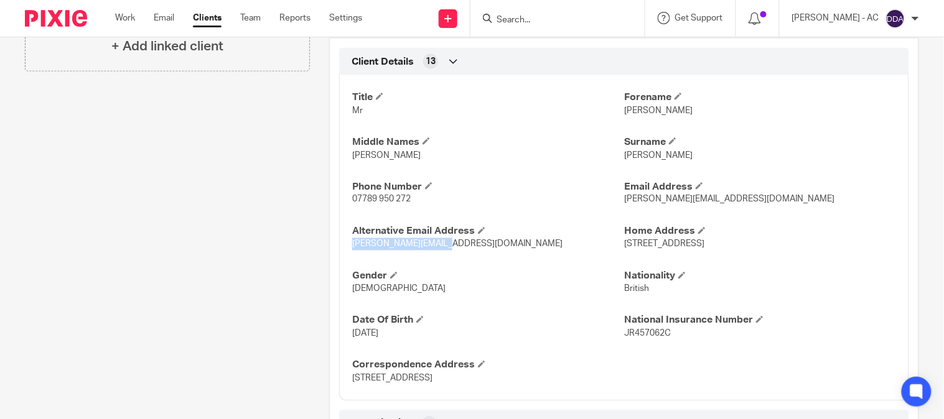
click at [348, 253] on div "Title Mr [PERSON_NAME] Middle Names [PERSON_NAME] [PERSON_NAME] Phone Number 07…" at bounding box center [624, 233] width 570 height 335
copy span "[PERSON_NAME][EMAIL_ADDRESS][DOMAIN_NAME]"
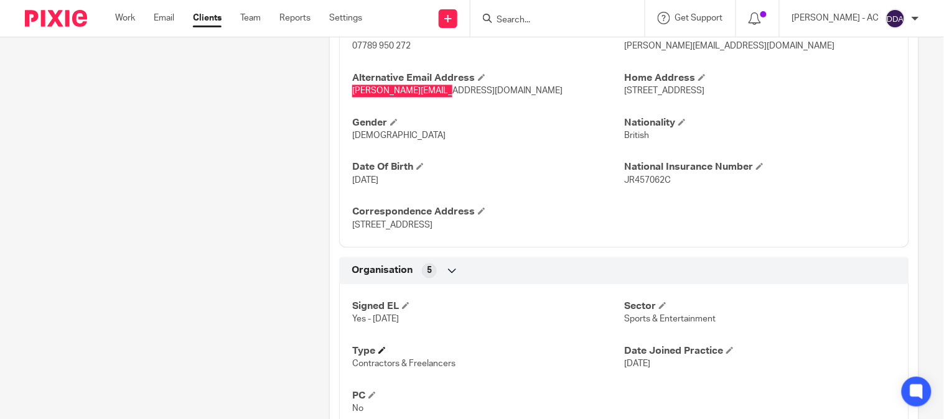
scroll to position [484, 0]
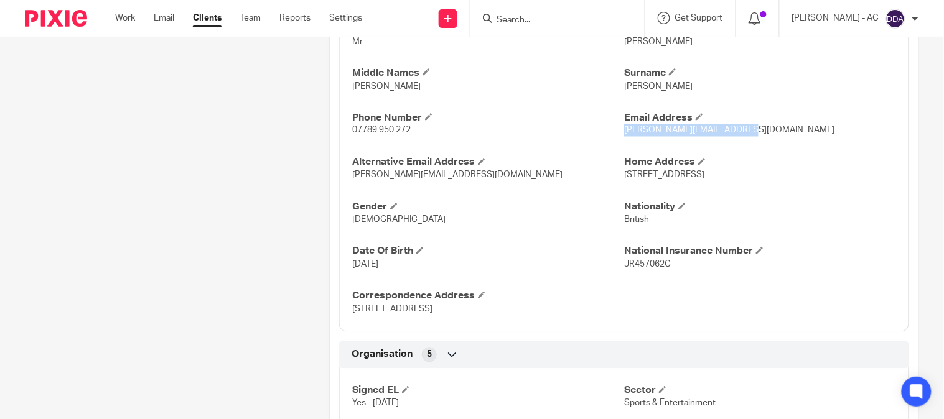
drag, startPoint x: 744, startPoint y: 135, endPoint x: 618, endPoint y: 140, distance: 125.8
click at [618, 140] on div "Title Mr [PERSON_NAME] Middle Names [PERSON_NAME] [PERSON_NAME] Phone Number 07…" at bounding box center [624, 164] width 570 height 335
copy span "[PERSON_NAME][EMAIL_ADDRESS][DOMAIN_NAME]"
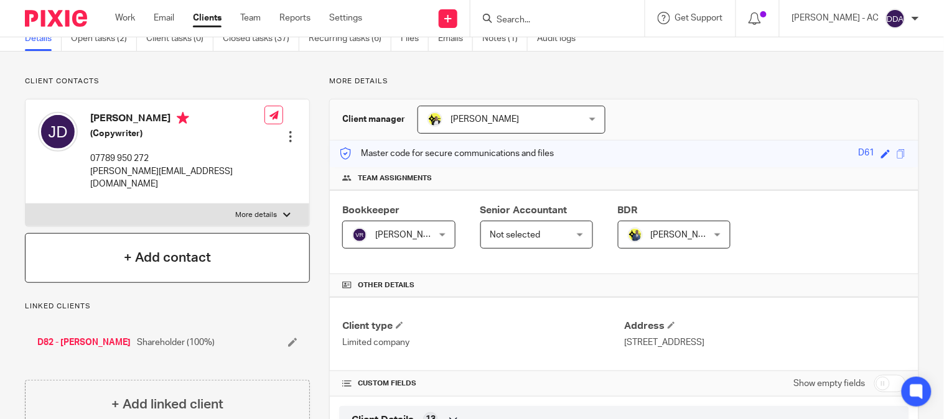
scroll to position [0, 0]
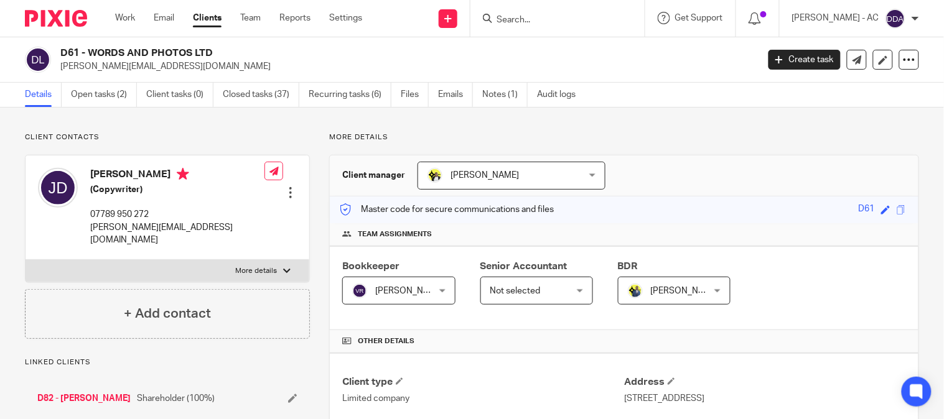
click at [287, 187] on div at bounding box center [290, 193] width 12 height 12
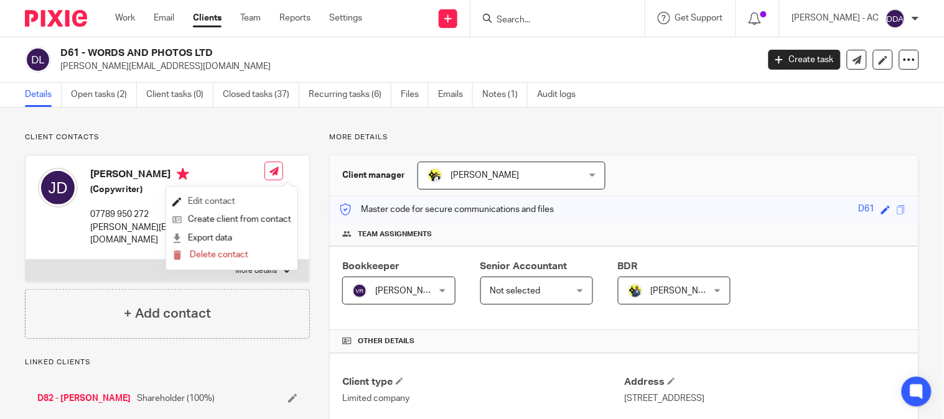
click at [228, 198] on link "Edit contact" at bounding box center [231, 202] width 119 height 18
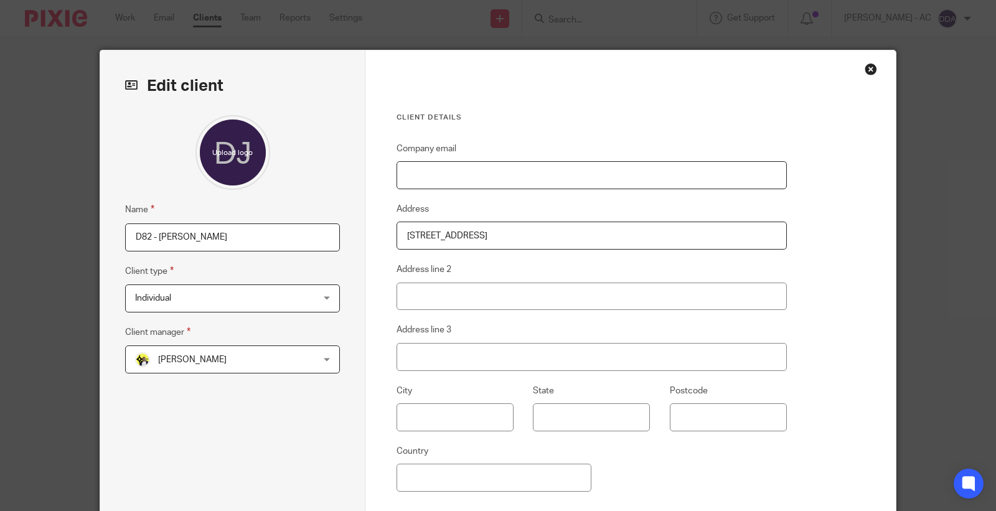
click at [416, 182] on input "Company email" at bounding box center [591, 175] width 390 height 28
paste input "[PERSON_NAME][EMAIL_ADDRESS][DOMAIN_NAME]"
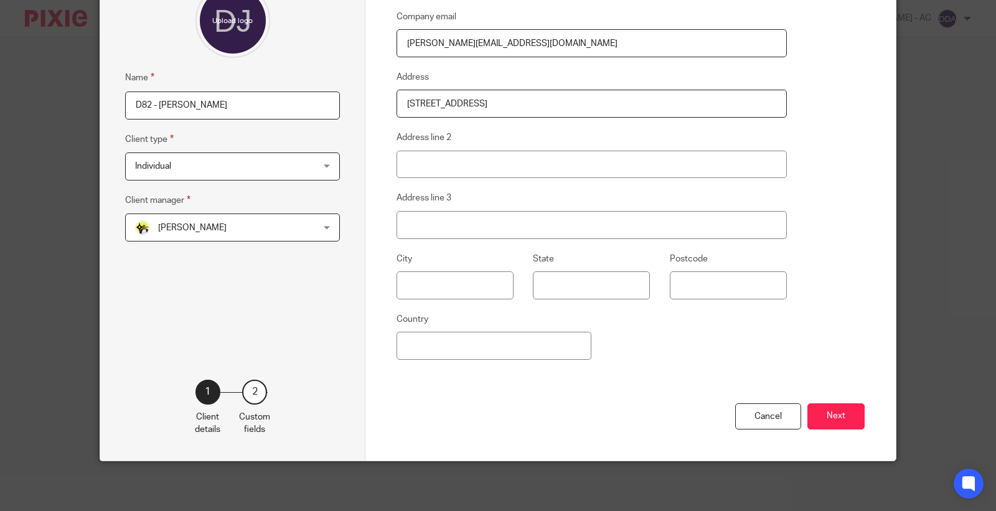
scroll to position [133, 0]
type input "[PERSON_NAME][EMAIL_ADDRESS][DOMAIN_NAME]"
click at [816, 422] on button "Next" at bounding box center [835, 416] width 57 height 27
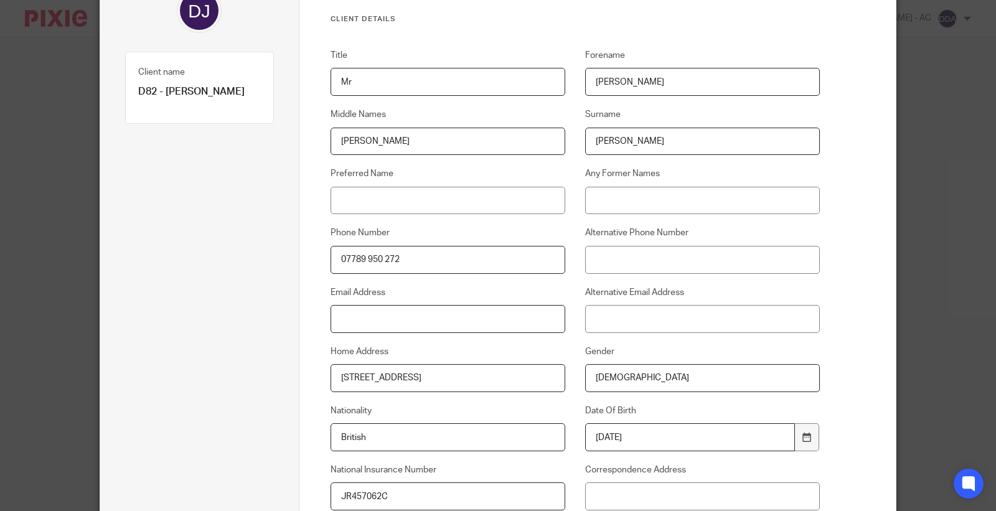
click at [536, 324] on input "Email Address" at bounding box center [447, 319] width 235 height 28
paste input "[PERSON_NAME][EMAIL_ADDRESS][DOMAIN_NAME]"
type input "[PERSON_NAME][EMAIL_ADDRESS][DOMAIN_NAME]"
click at [655, 317] on input "Alternative Email Address" at bounding box center [702, 319] width 235 height 28
paste input "james@jamesdrury.net"
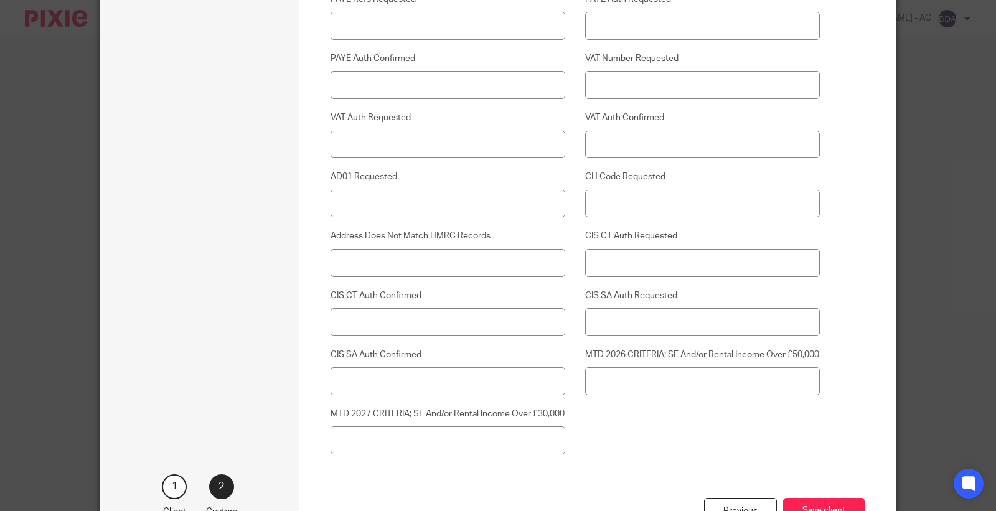
scroll to position [3228, 0]
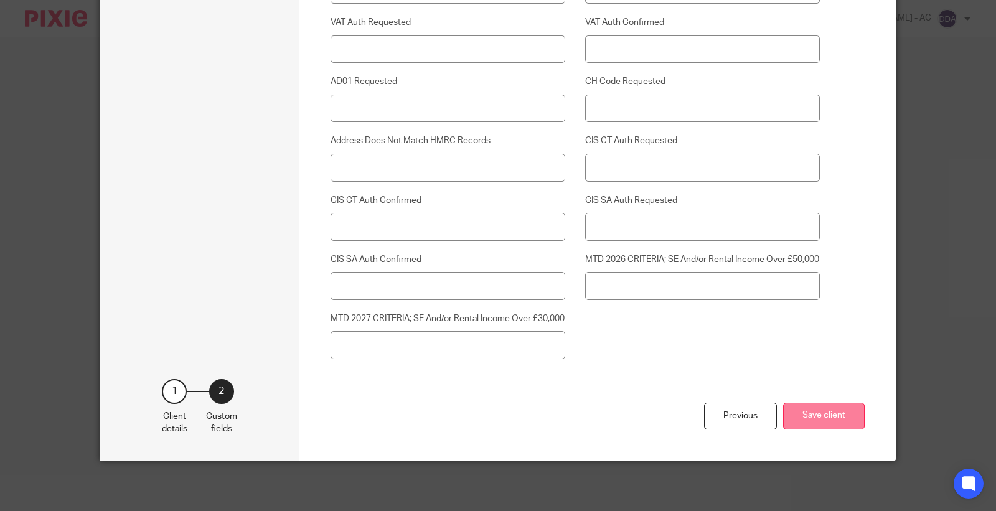
type input "james@jamesdrury.net"
click at [818, 418] on button "Save client" at bounding box center [824, 416] width 82 height 27
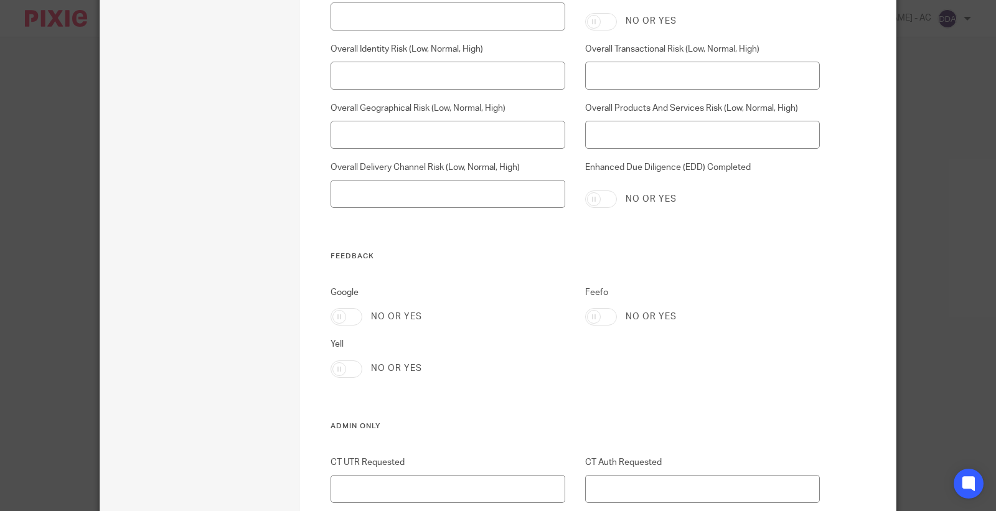
scroll to position [2609, 0]
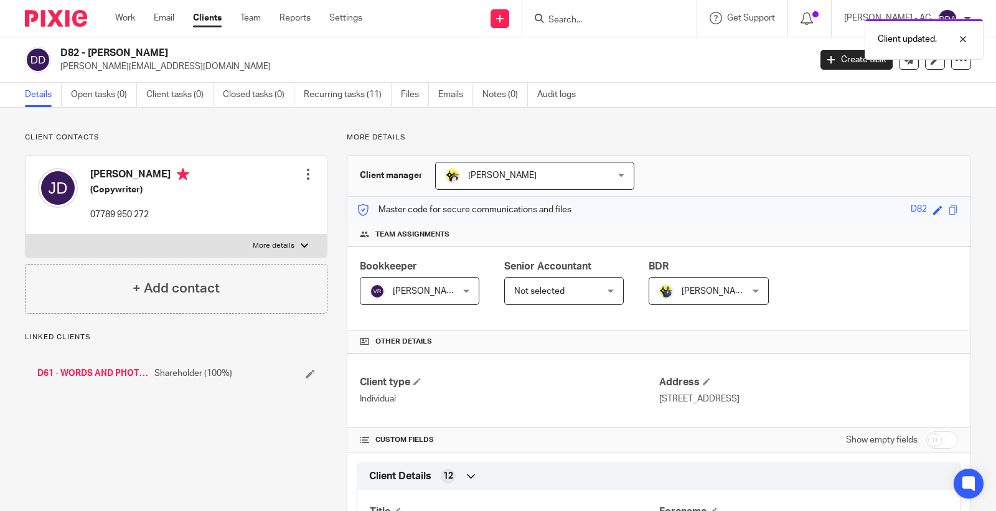
click at [306, 182] on div "Edit contact Create client from contact Export data Delete contact" at bounding box center [308, 174] width 12 height 25
click at [304, 175] on div at bounding box center [308, 174] width 12 height 12
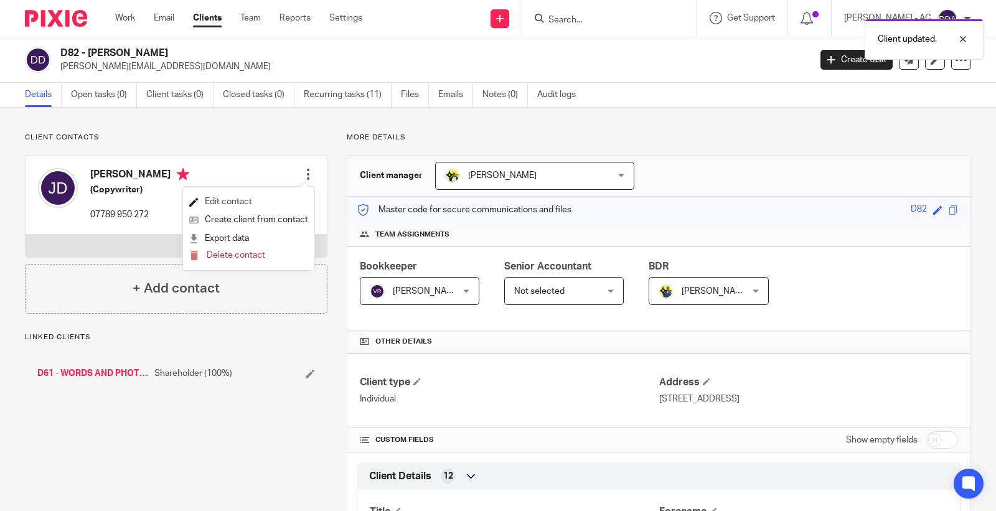
click at [213, 200] on link "Edit contact" at bounding box center [248, 202] width 119 height 18
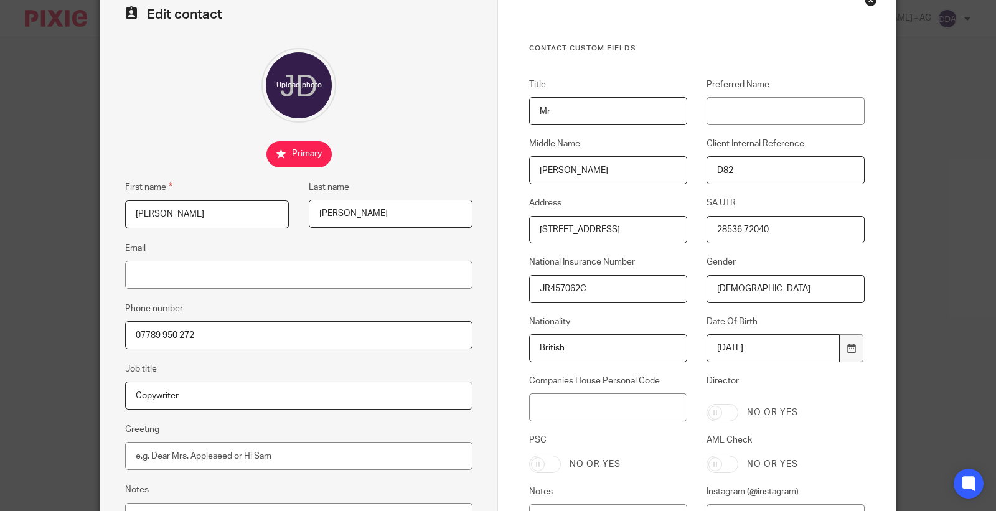
scroll to position [138, 0]
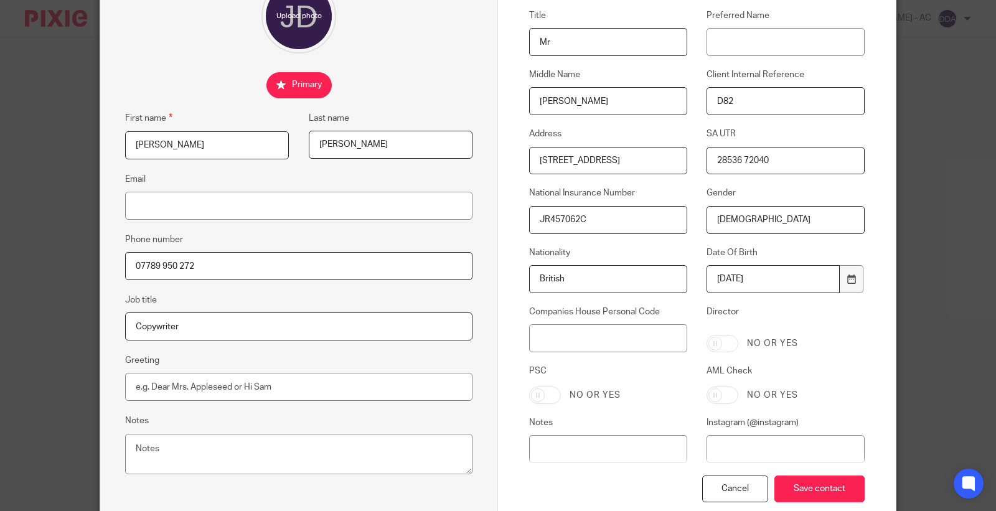
drag, startPoint x: 774, startPoint y: 281, endPoint x: 685, endPoint y: 280, distance: 89.0
click at [687, 280] on div "Date Of Birth [DEMOGRAPHIC_DATA]" at bounding box center [775, 269] width 177 height 47
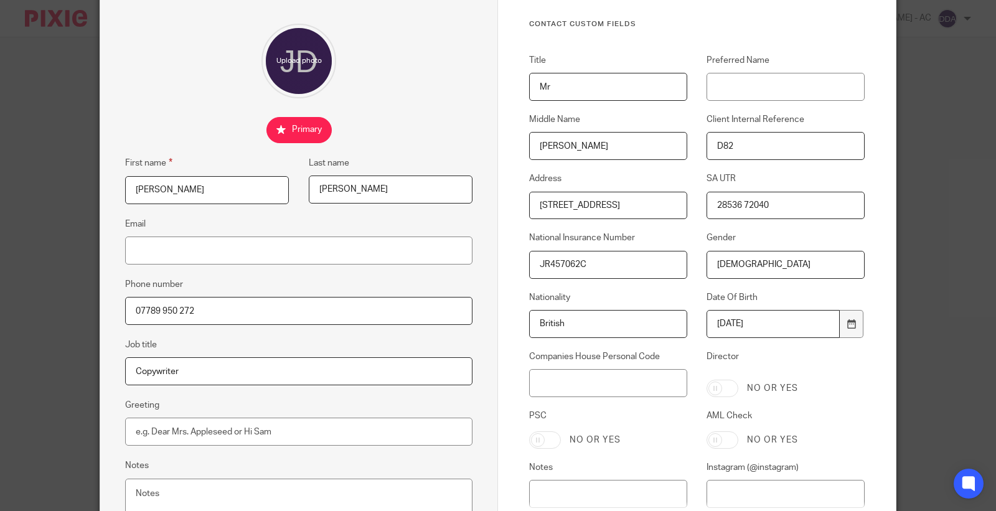
scroll to position [69, 0]
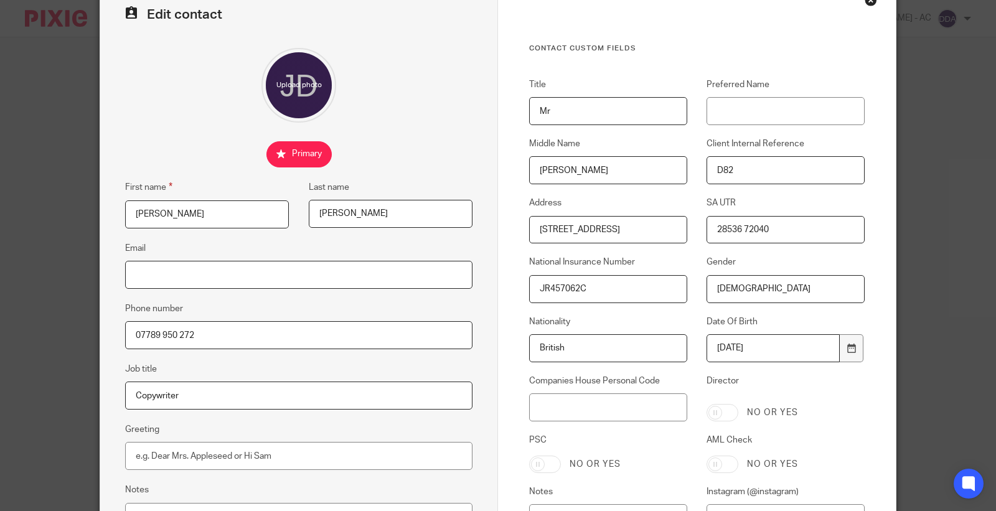
click at [307, 282] on input "Email" at bounding box center [298, 275] width 347 height 28
paste input "[PERSON_NAME][EMAIL_ADDRESS][DOMAIN_NAME]"
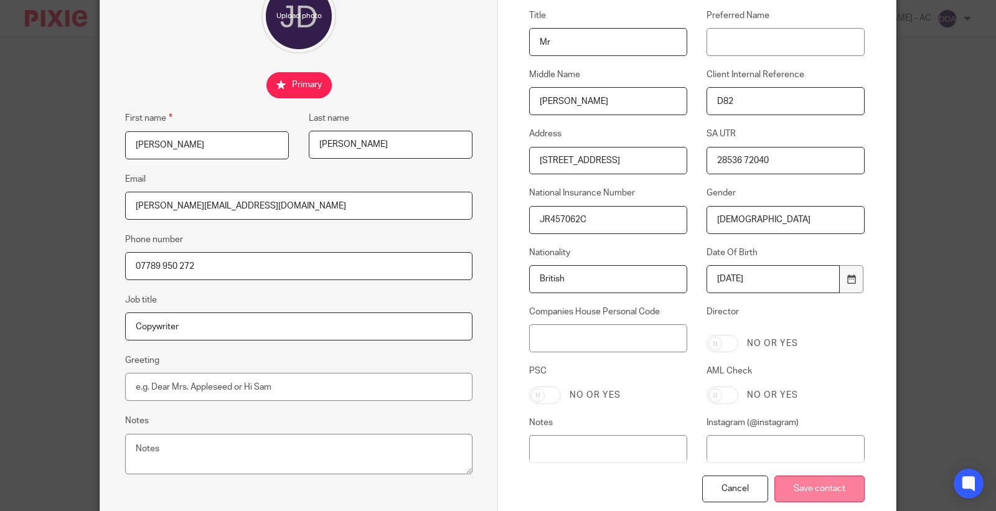
type input "[PERSON_NAME][EMAIL_ADDRESS][DOMAIN_NAME]"
click at [817, 484] on input "Save contact" at bounding box center [819, 488] width 90 height 27
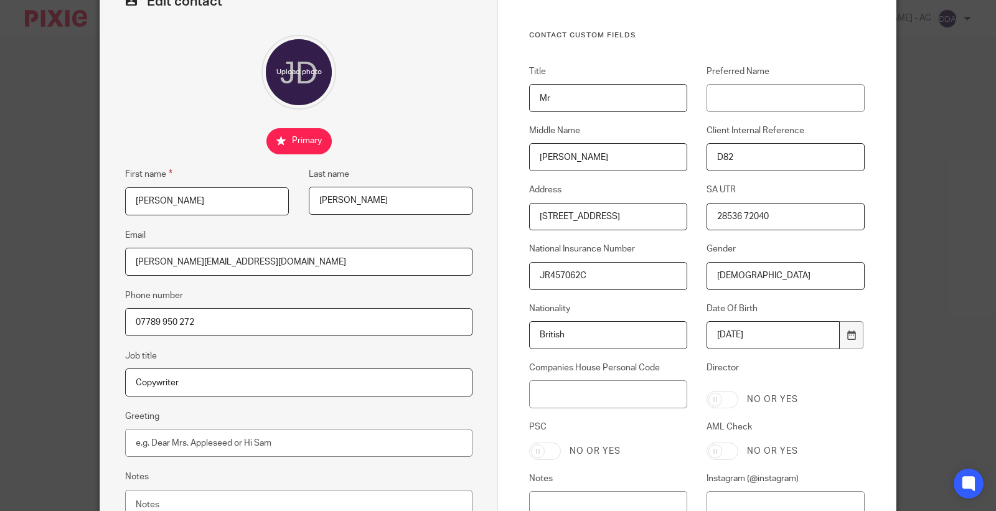
scroll to position [0, 0]
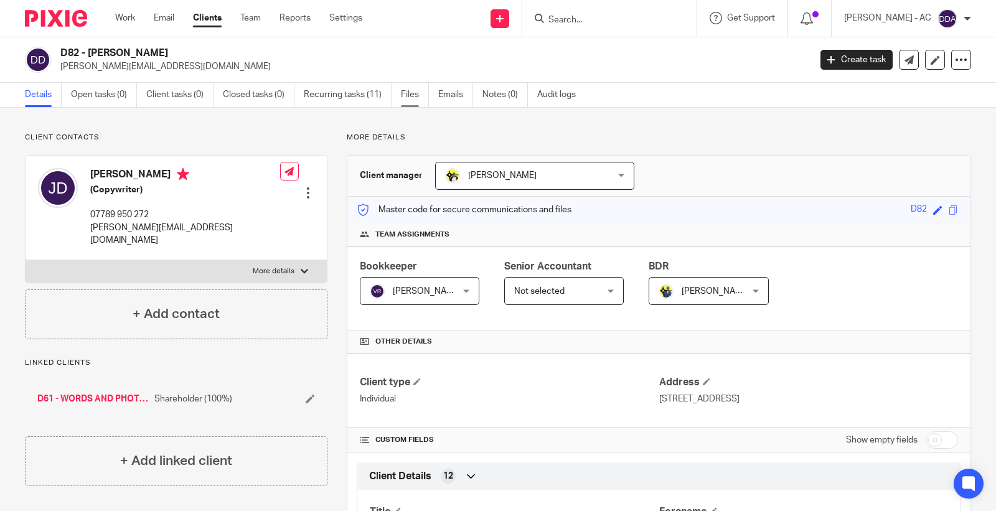
drag, startPoint x: 378, startPoint y: 90, endPoint x: 413, endPoint y: 89, distance: 35.5
click at [378, 90] on link "Recurring tasks (11)" at bounding box center [348, 95] width 88 height 24
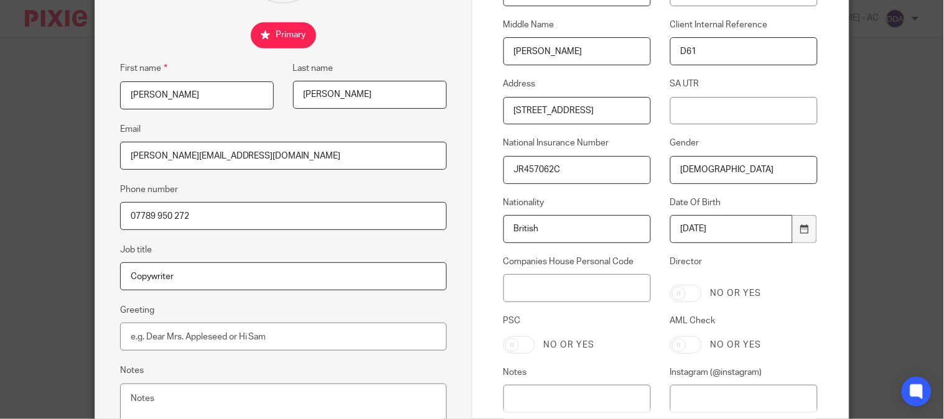
scroll to position [276, 0]
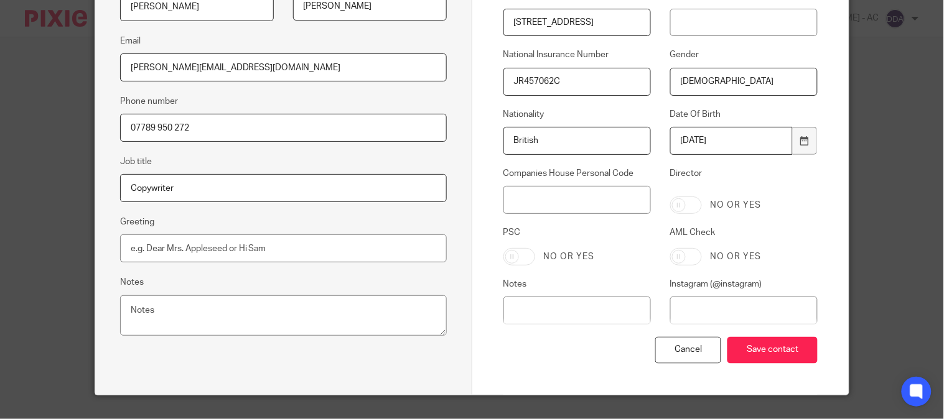
click at [673, 207] on input "Director" at bounding box center [686, 205] width 32 height 17
checkbox input "true"
click at [511, 256] on input "PSC" at bounding box center [519, 256] width 32 height 17
checkbox input "true"
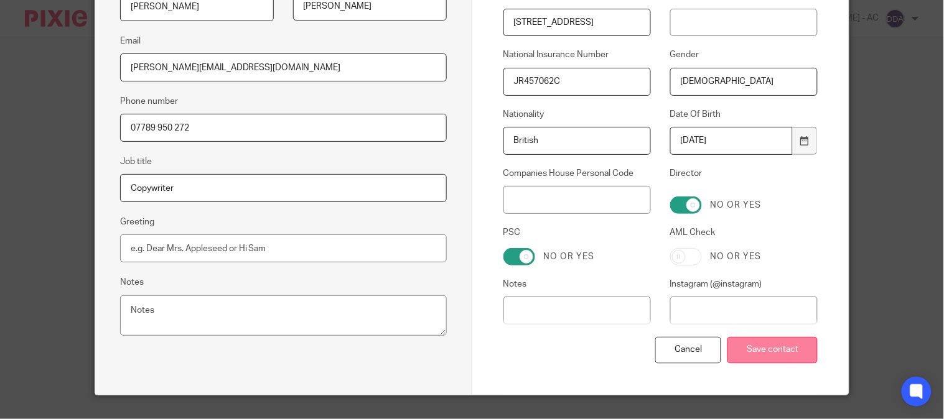
click at [755, 349] on input "Save contact" at bounding box center [772, 350] width 90 height 27
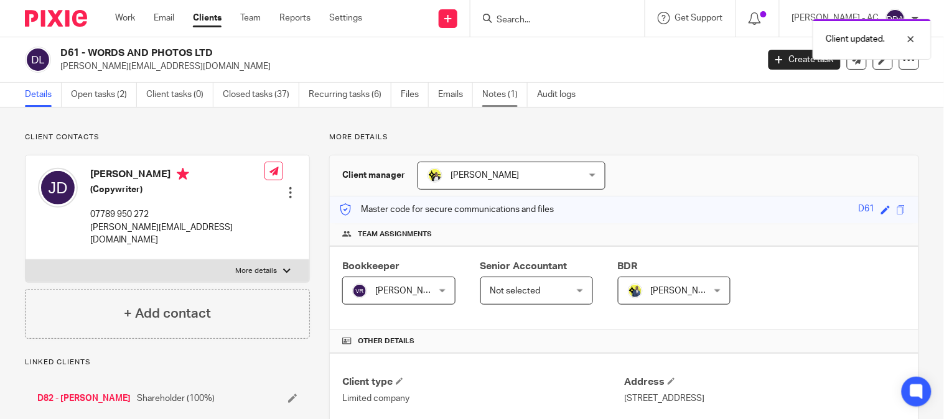
click at [490, 94] on link "Notes (1)" at bounding box center [504, 95] width 45 height 24
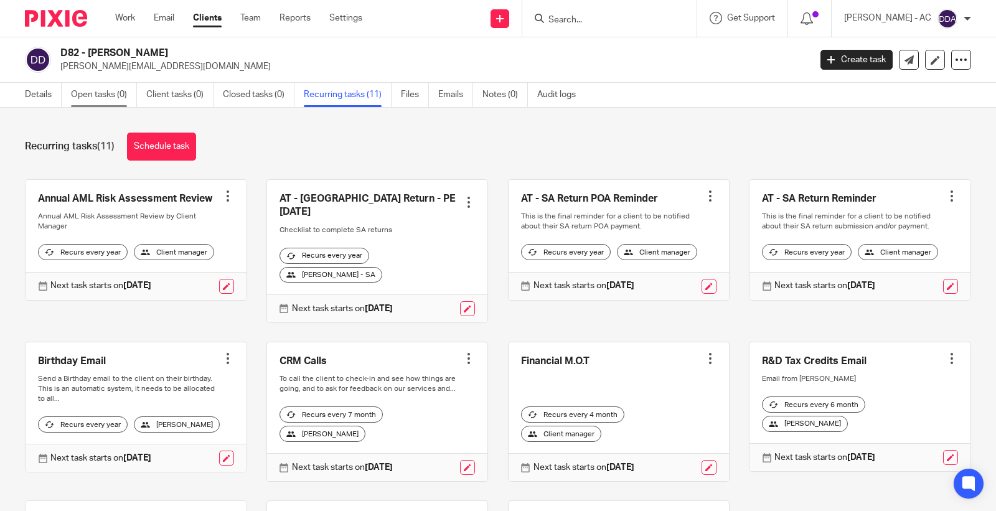
click at [98, 96] on link "Open tasks (0)" at bounding box center [104, 95] width 66 height 24
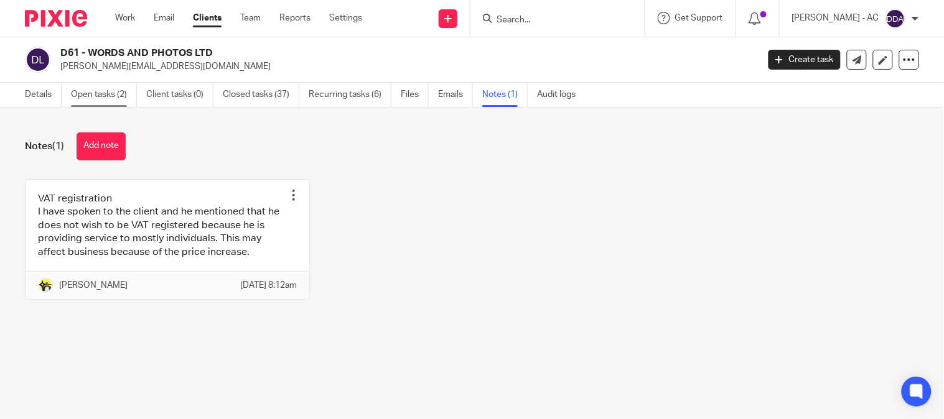
click at [120, 92] on link "Open tasks (2)" at bounding box center [104, 95] width 66 height 24
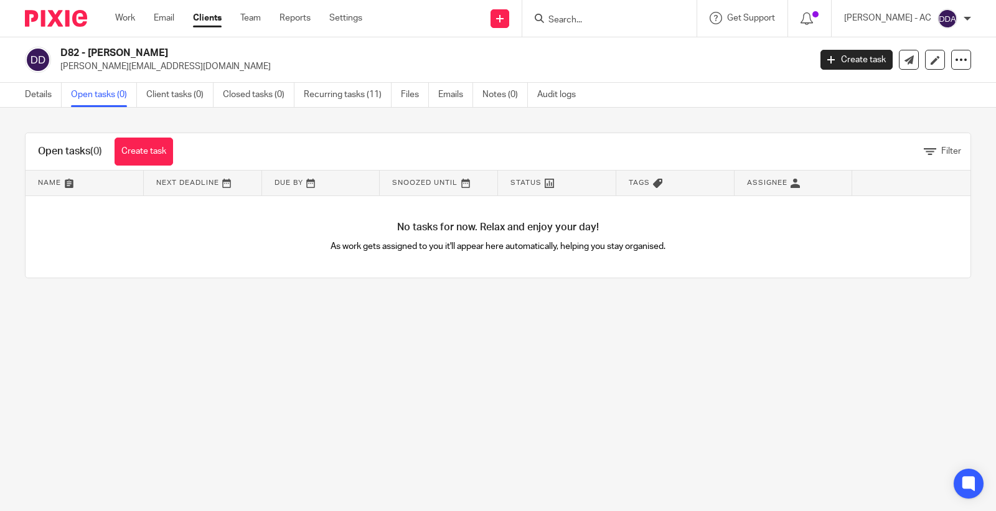
click at [88, 97] on link "Open tasks (0)" at bounding box center [104, 95] width 66 height 24
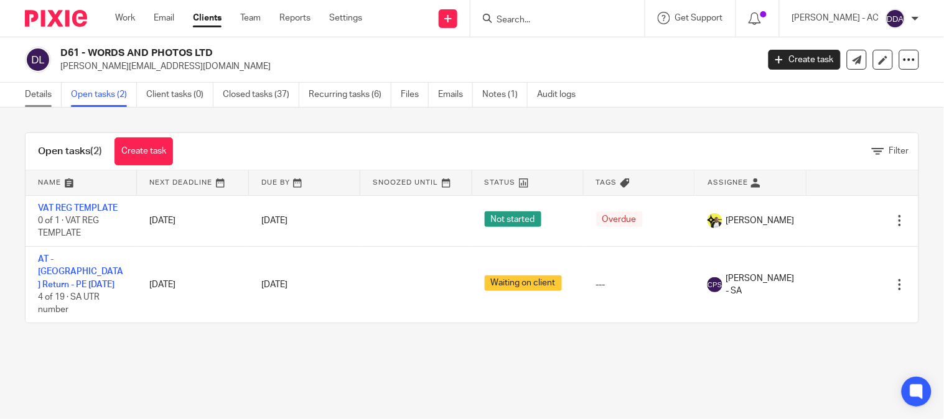
click at [45, 91] on link "Details" at bounding box center [43, 95] width 37 height 24
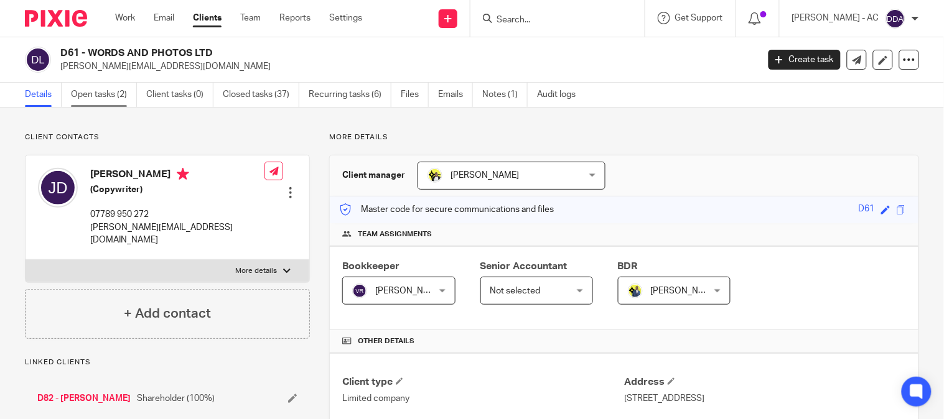
click at [104, 93] on link "Open tasks (2)" at bounding box center [104, 95] width 66 height 24
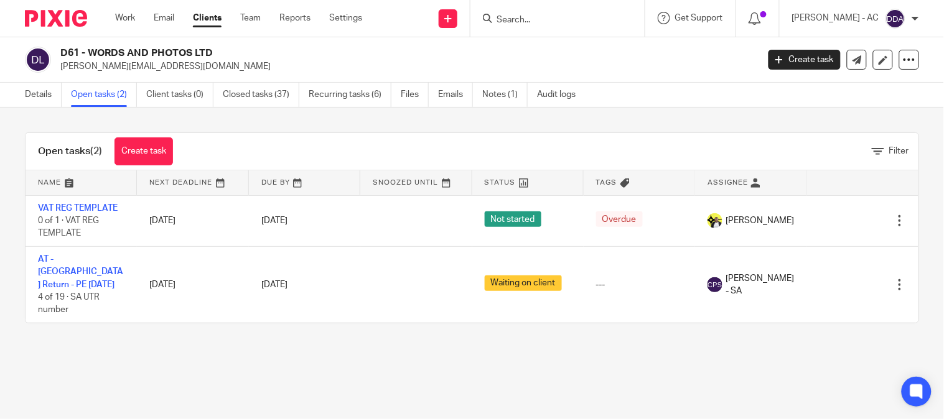
click at [101, 86] on link "Open tasks (2)" at bounding box center [104, 95] width 66 height 24
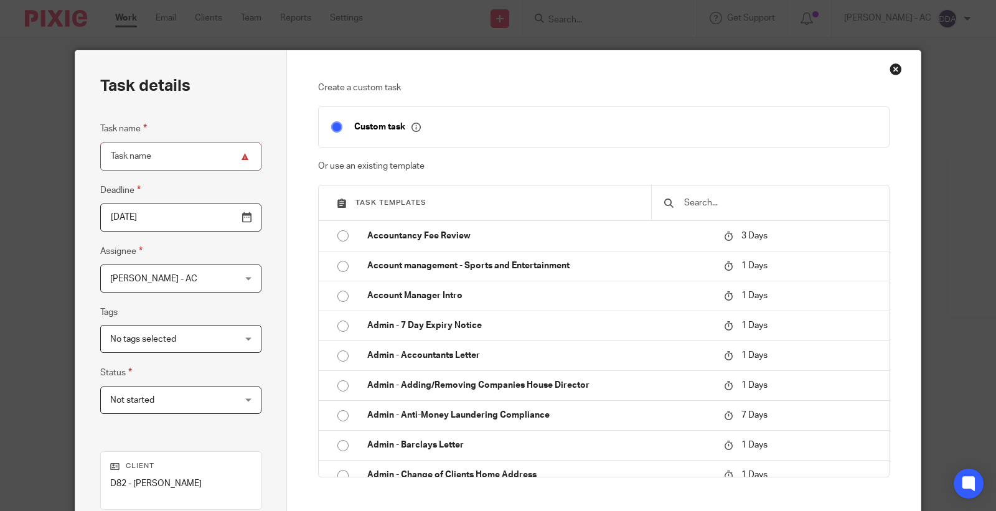
click at [706, 190] on div at bounding box center [770, 202] width 238 height 35
click at [709, 195] on div at bounding box center [770, 202] width 238 height 35
click at [712, 202] on input "text" at bounding box center [780, 203] width 194 height 14
paste input "AT - [GEOGRAPHIC_DATA] Return - PE [DATE]"
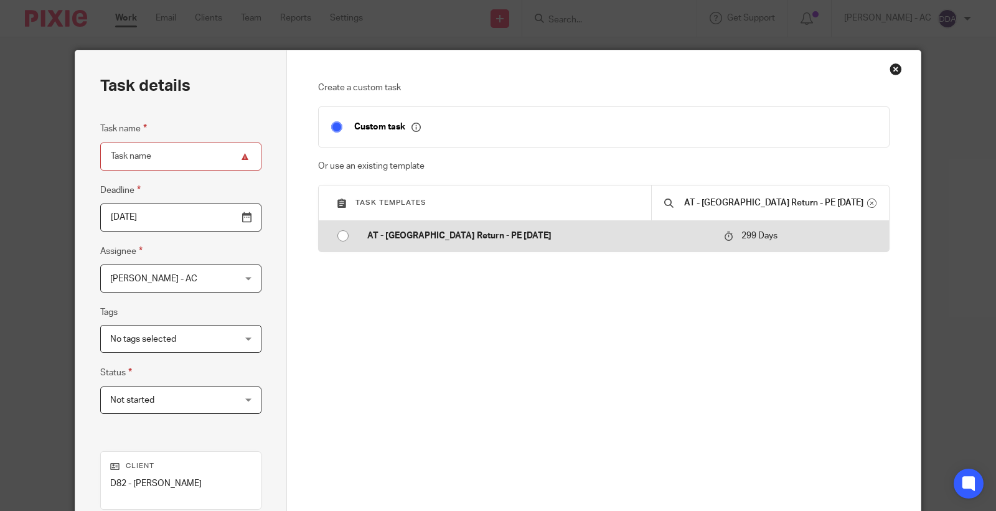
type input "AT - [GEOGRAPHIC_DATA] Return - PE [DATE]"
click at [498, 240] on p "AT - [GEOGRAPHIC_DATA] Return - PE [DATE]" at bounding box center [539, 236] width 345 height 12
type input "[DATE]"
type input "AT - [GEOGRAPHIC_DATA] Return - PE [DATE]"
checkbox input "false"
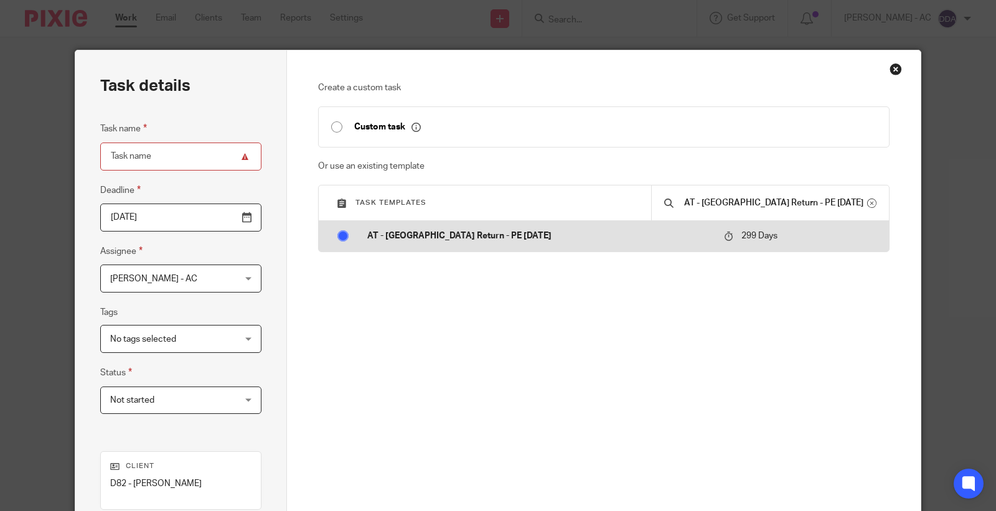
radio input "true"
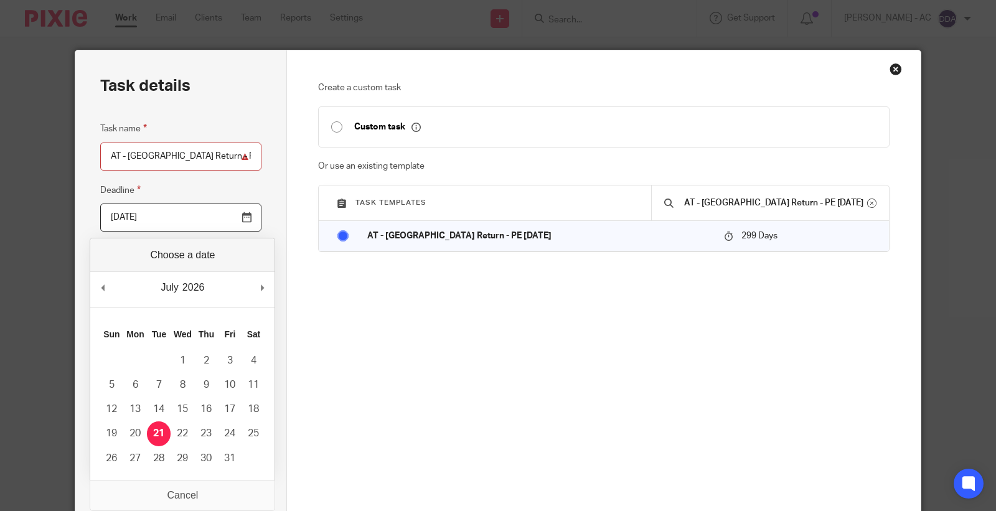
click at [175, 217] on input "[DATE]" at bounding box center [180, 217] width 161 height 28
click at [111, 290] on div "July January February March April May June July August September October Novemb…" at bounding box center [182, 289] width 184 height 35
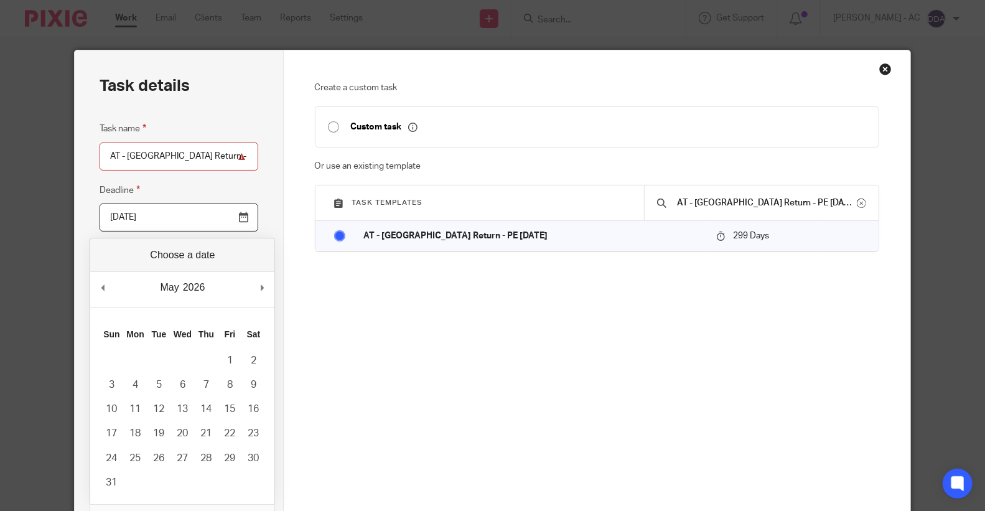
drag, startPoint x: 104, startPoint y: 289, endPoint x: 100, endPoint y: 284, distance: 6.6
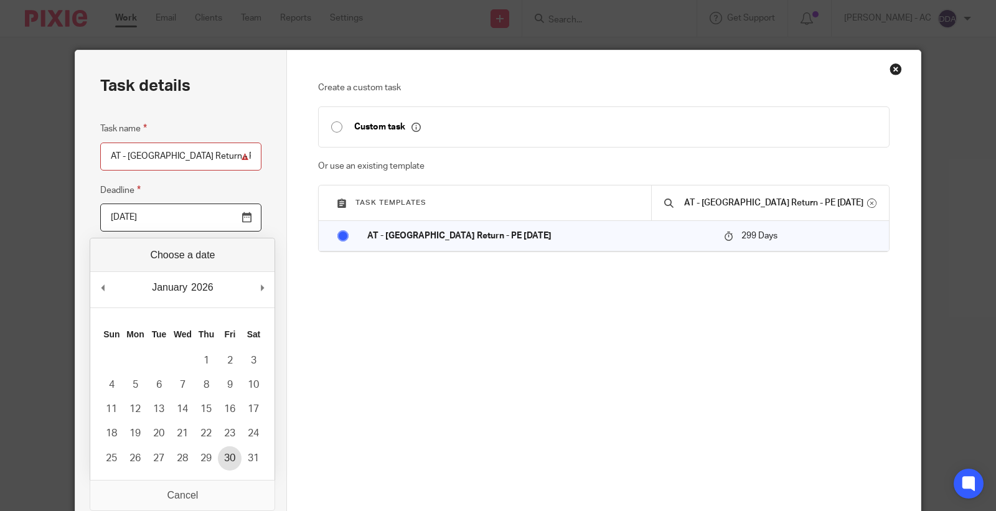
type input "2026-01-29"
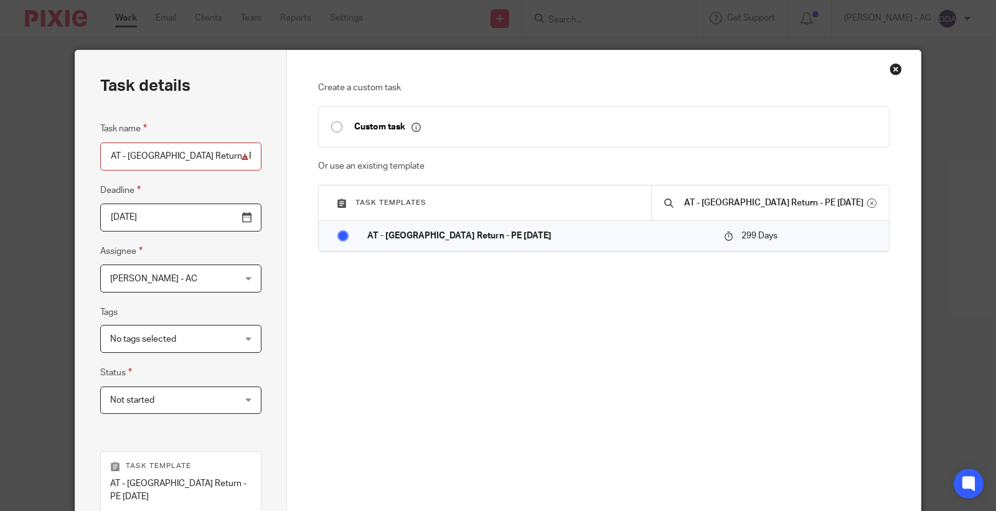
click at [190, 277] on span "[PERSON_NAME] - AC" at bounding box center [170, 278] width 120 height 26
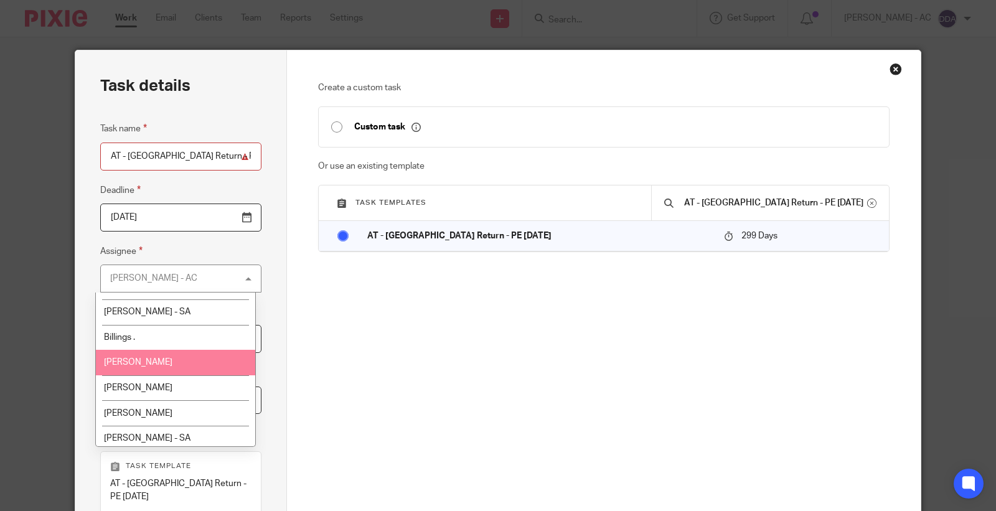
scroll to position [138, 0]
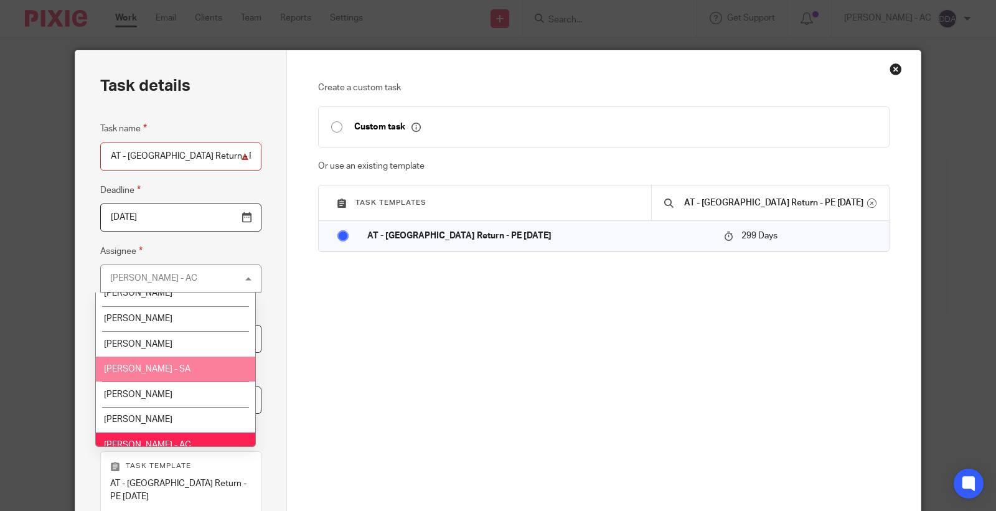
click at [180, 370] on li "[PERSON_NAME] - SA" at bounding box center [175, 370] width 159 height 26
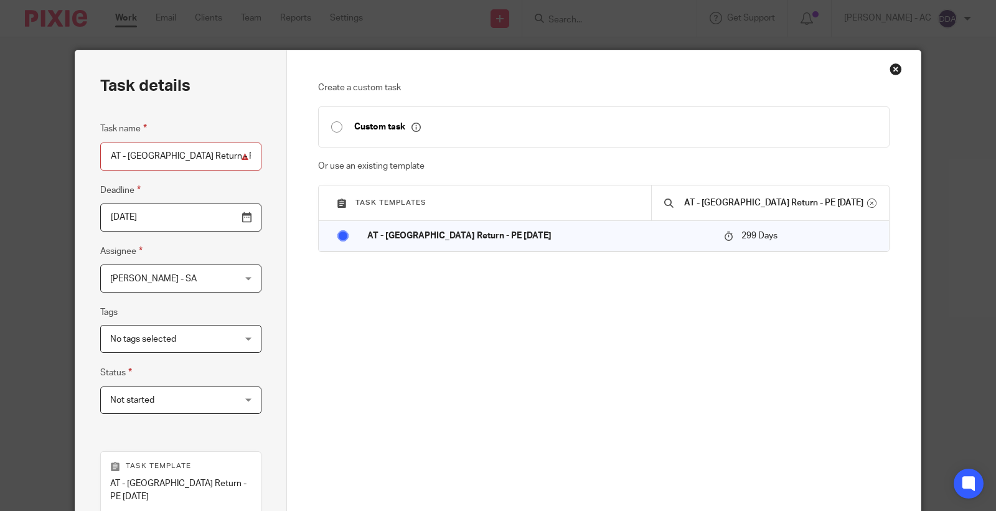
click at [187, 405] on span "Not started" at bounding box center [170, 400] width 120 height 26
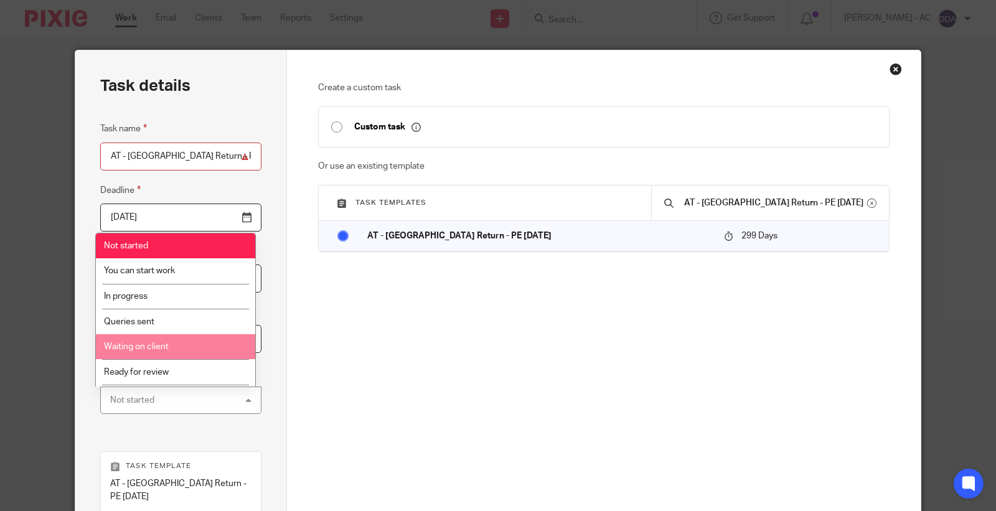
click at [168, 352] on li "Waiting on client" at bounding box center [175, 347] width 159 height 26
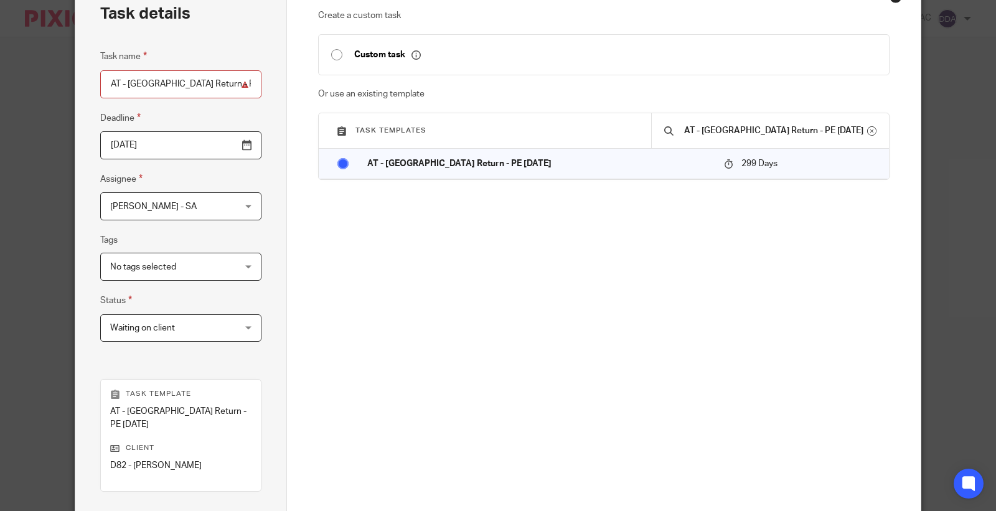
scroll to position [225, 0]
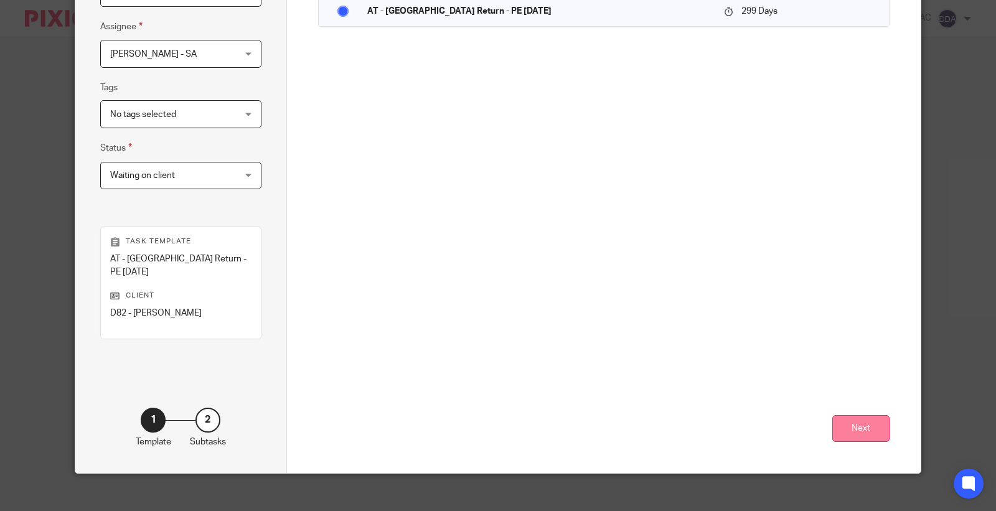
click at [832, 415] on button "Next" at bounding box center [860, 428] width 57 height 27
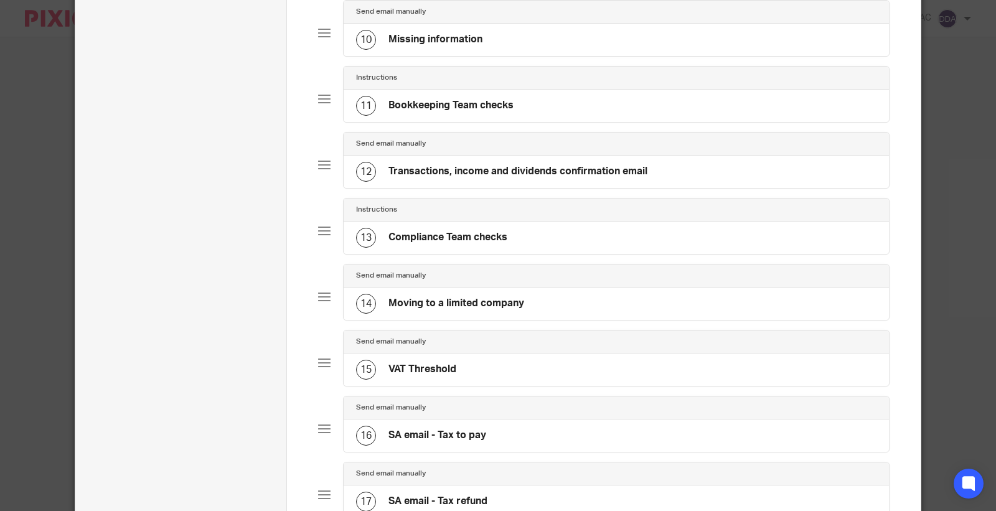
scroll to position [1116, 0]
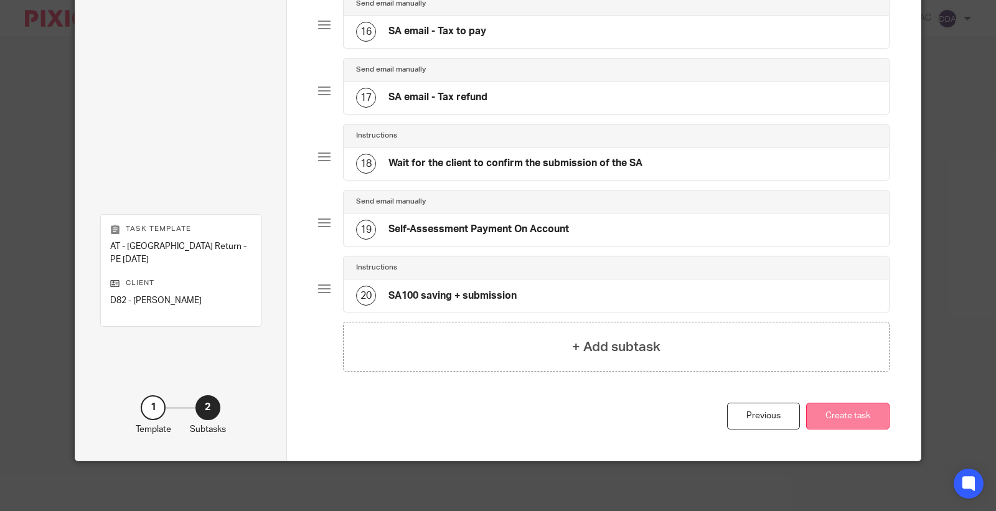
click at [820, 421] on button "Create task" at bounding box center [847, 416] width 83 height 27
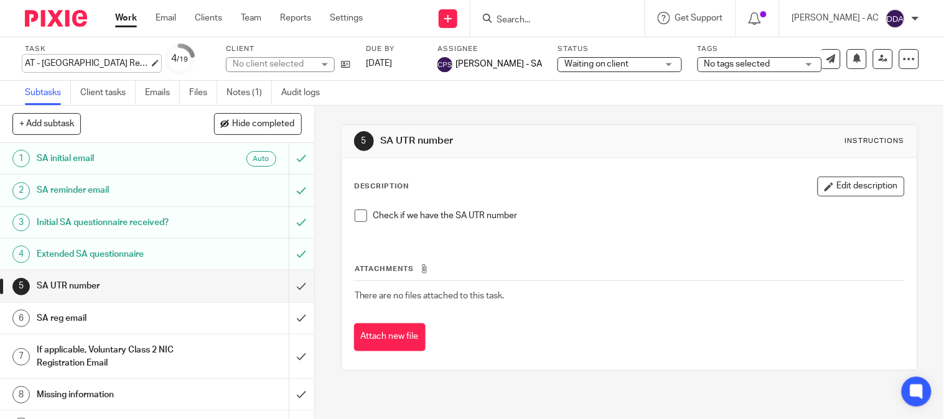
click at [128, 60] on div "AT - [GEOGRAPHIC_DATA] Return - PE [DATE] Save AT - [GEOGRAPHIC_DATA] Return - …" at bounding box center [87, 63] width 124 height 12
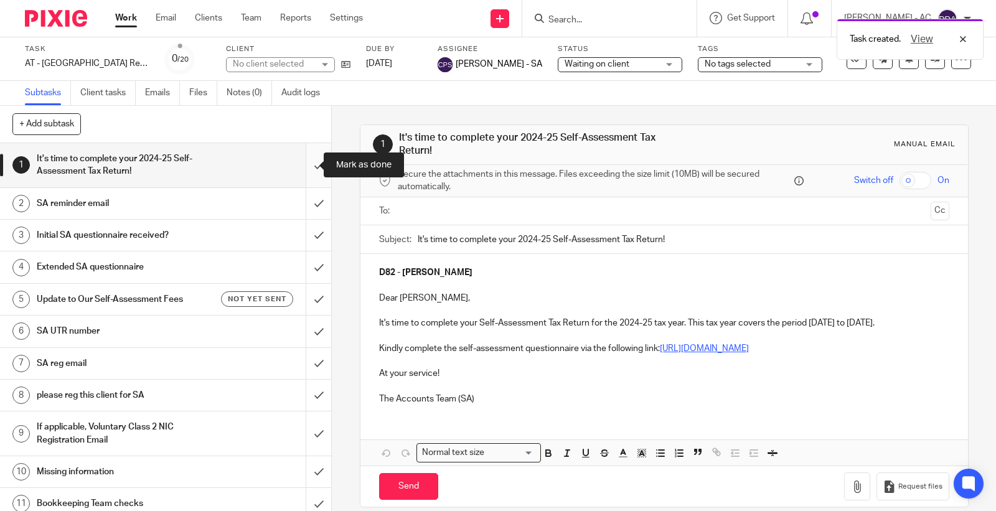
click at [304, 171] on input "submit" at bounding box center [165, 165] width 331 height 44
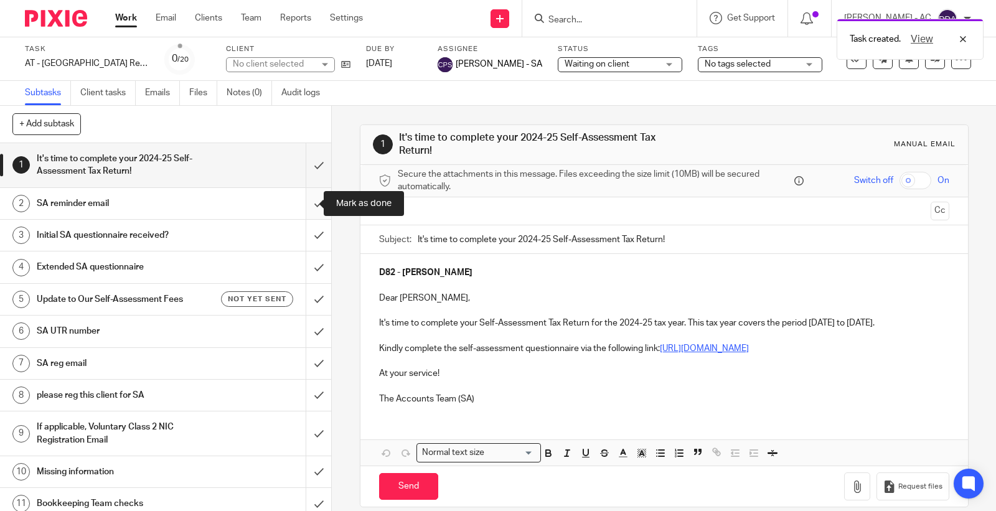
click at [306, 204] on input "submit" at bounding box center [165, 203] width 331 height 31
click at [306, 236] on input "submit" at bounding box center [165, 235] width 331 height 31
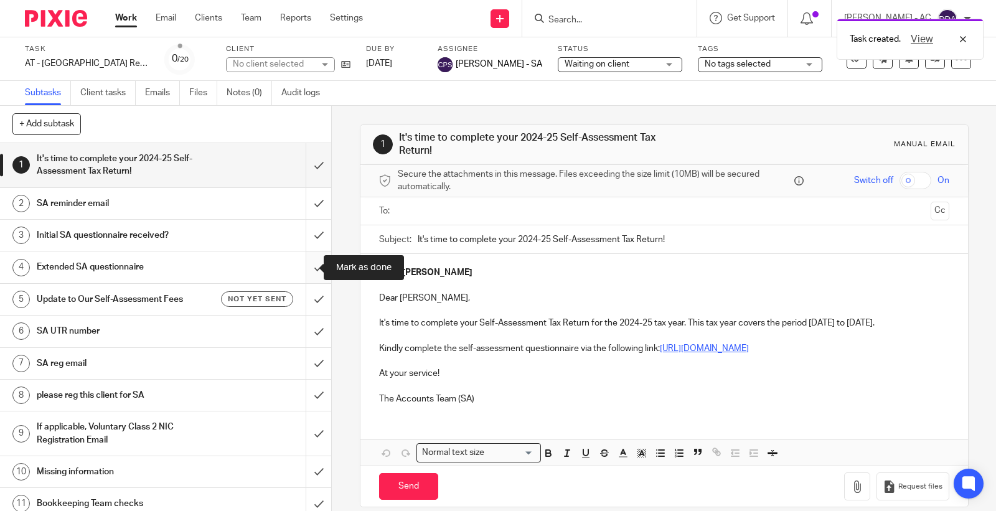
click at [307, 257] on input "submit" at bounding box center [165, 266] width 331 height 31
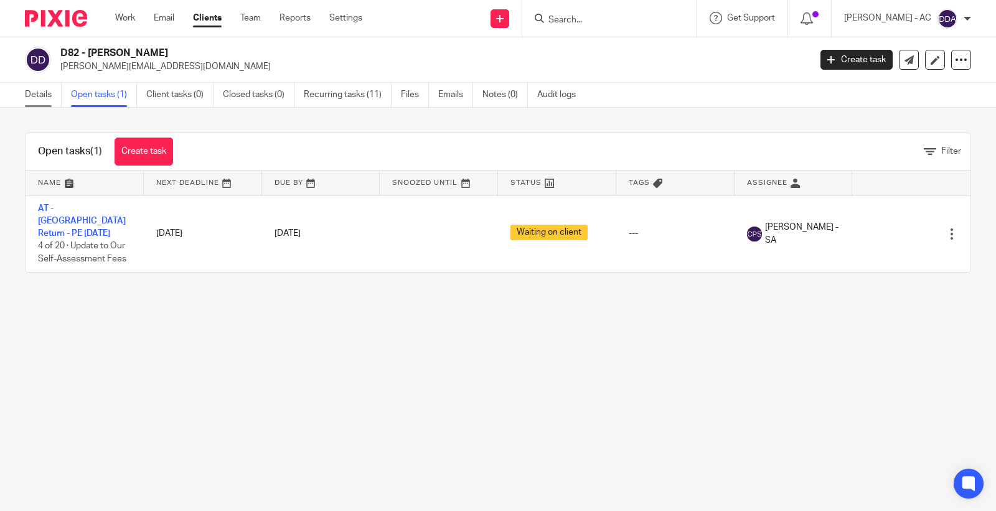
click at [33, 101] on link "Details" at bounding box center [43, 95] width 37 height 24
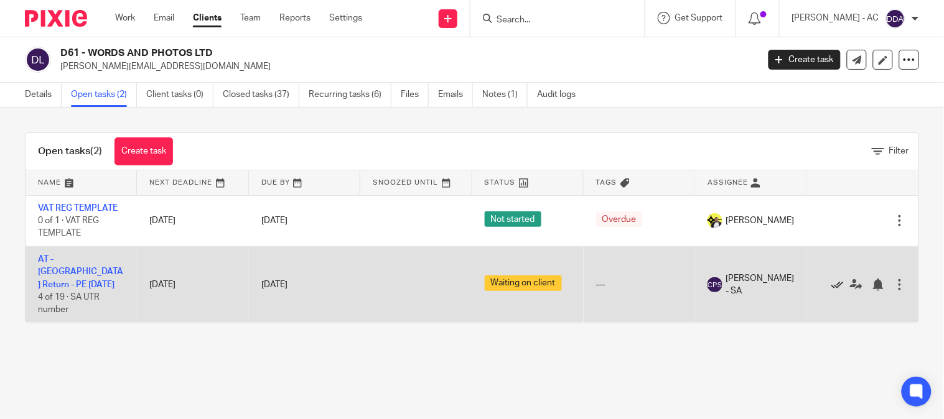
click at [831, 286] on icon at bounding box center [837, 285] width 12 height 12
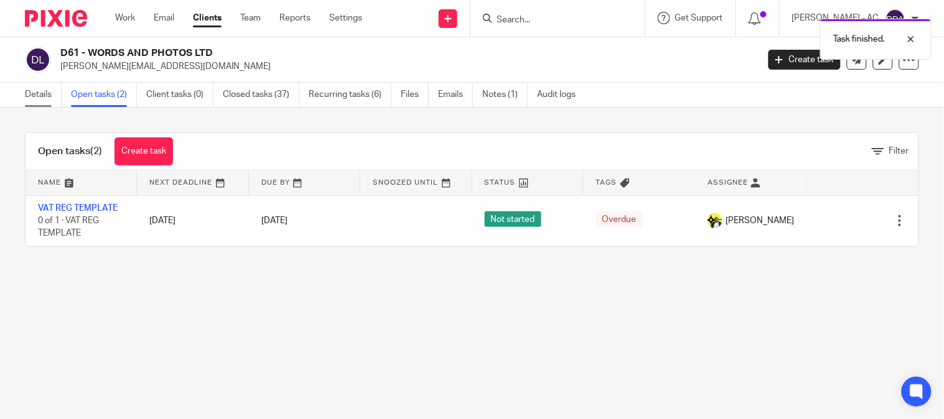
click at [48, 96] on link "Details" at bounding box center [43, 95] width 37 height 24
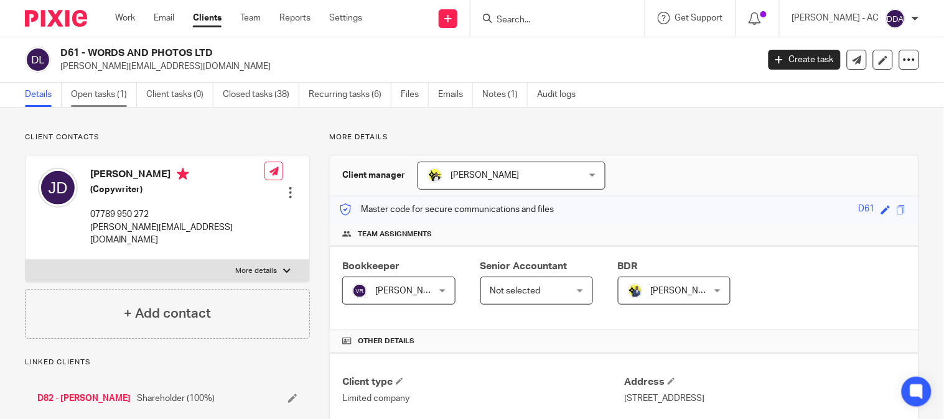
click at [101, 90] on link "Open tasks (1)" at bounding box center [104, 95] width 66 height 24
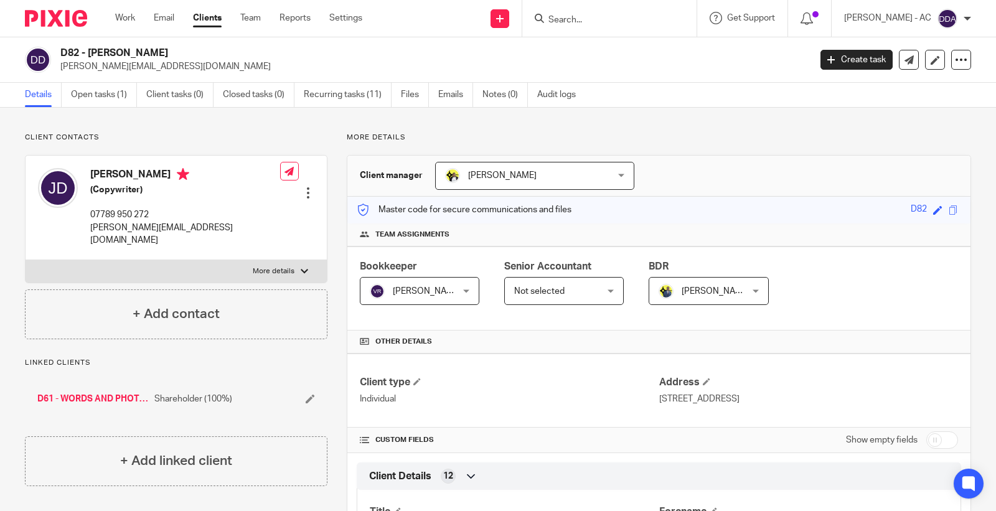
click at [100, 100] on link "Open tasks (1)" at bounding box center [104, 95] width 66 height 24
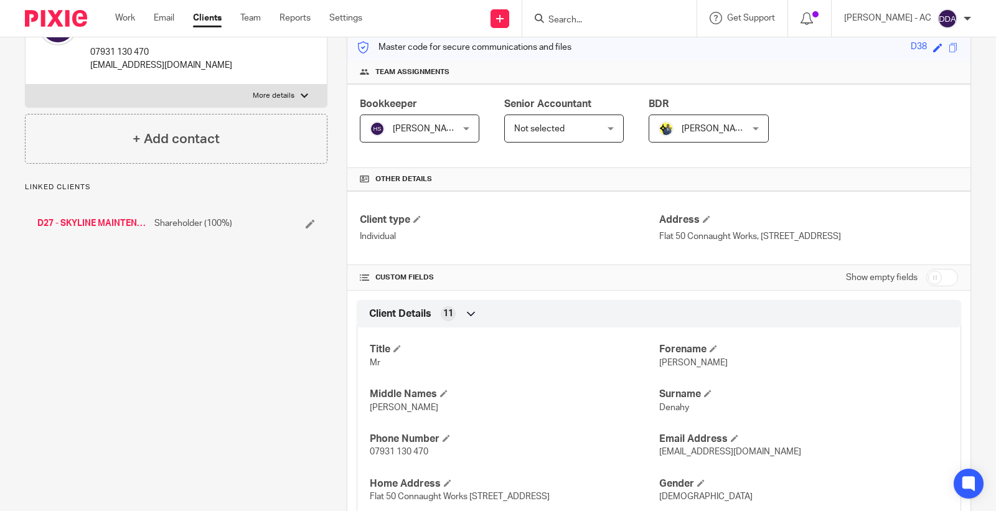
scroll to position [138, 0]
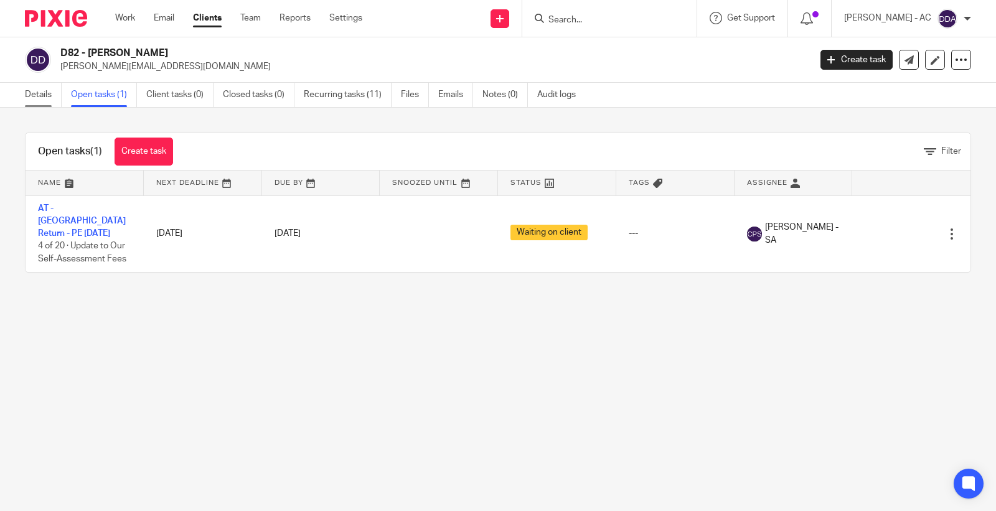
click at [46, 95] on link "Details" at bounding box center [43, 95] width 37 height 24
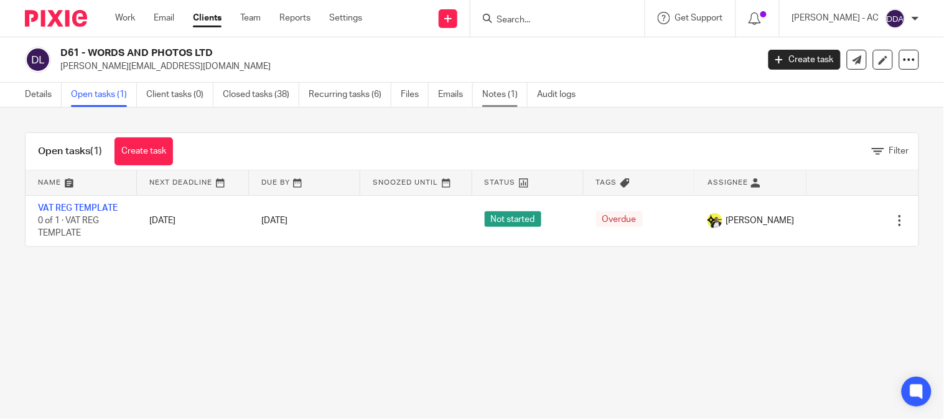
click at [493, 102] on link "Notes (1)" at bounding box center [504, 95] width 45 height 24
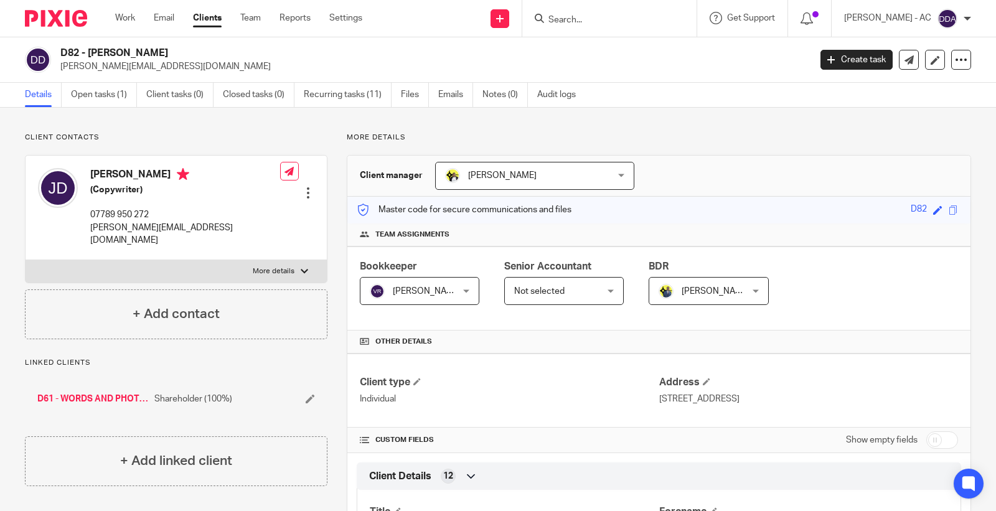
click at [302, 187] on div at bounding box center [308, 193] width 12 height 12
click at [269, 200] on link "Edit contact" at bounding box center [248, 202] width 119 height 18
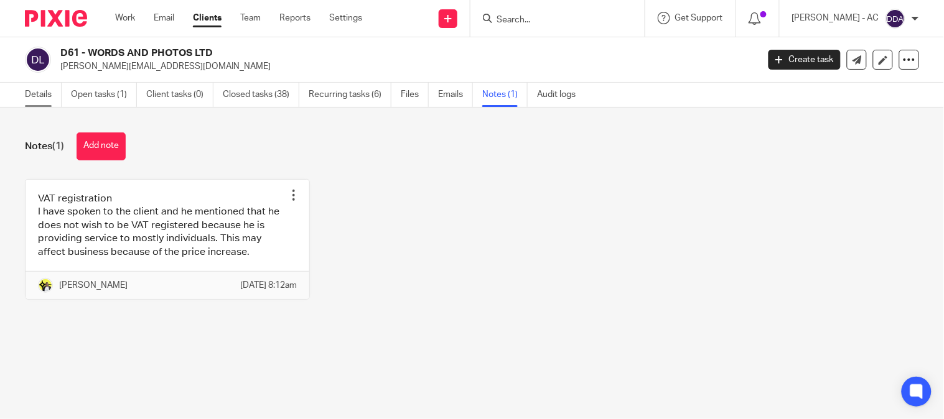
click at [33, 92] on link "Details" at bounding box center [43, 95] width 37 height 24
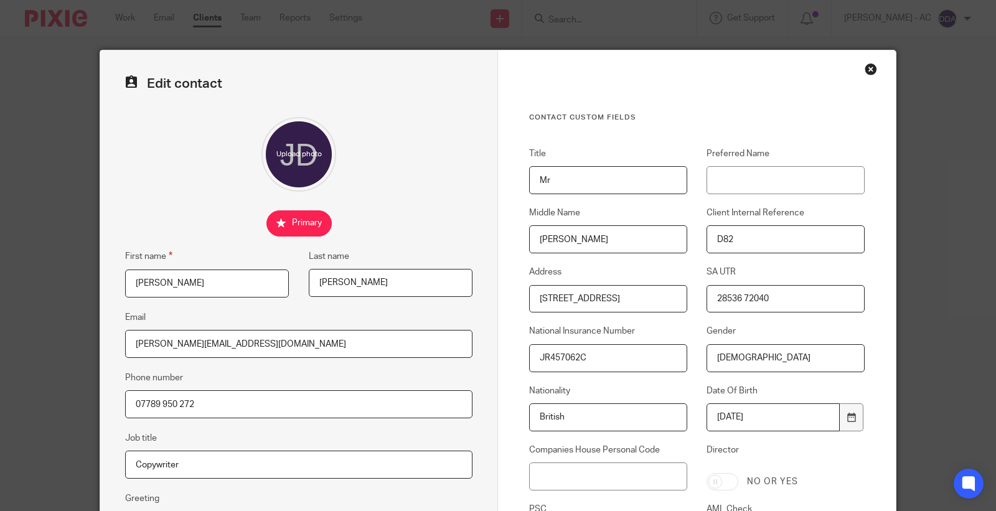
click at [864, 65] on div "Close this dialog window" at bounding box center [870, 69] width 12 height 12
